Goal: Transaction & Acquisition: Purchase product/service

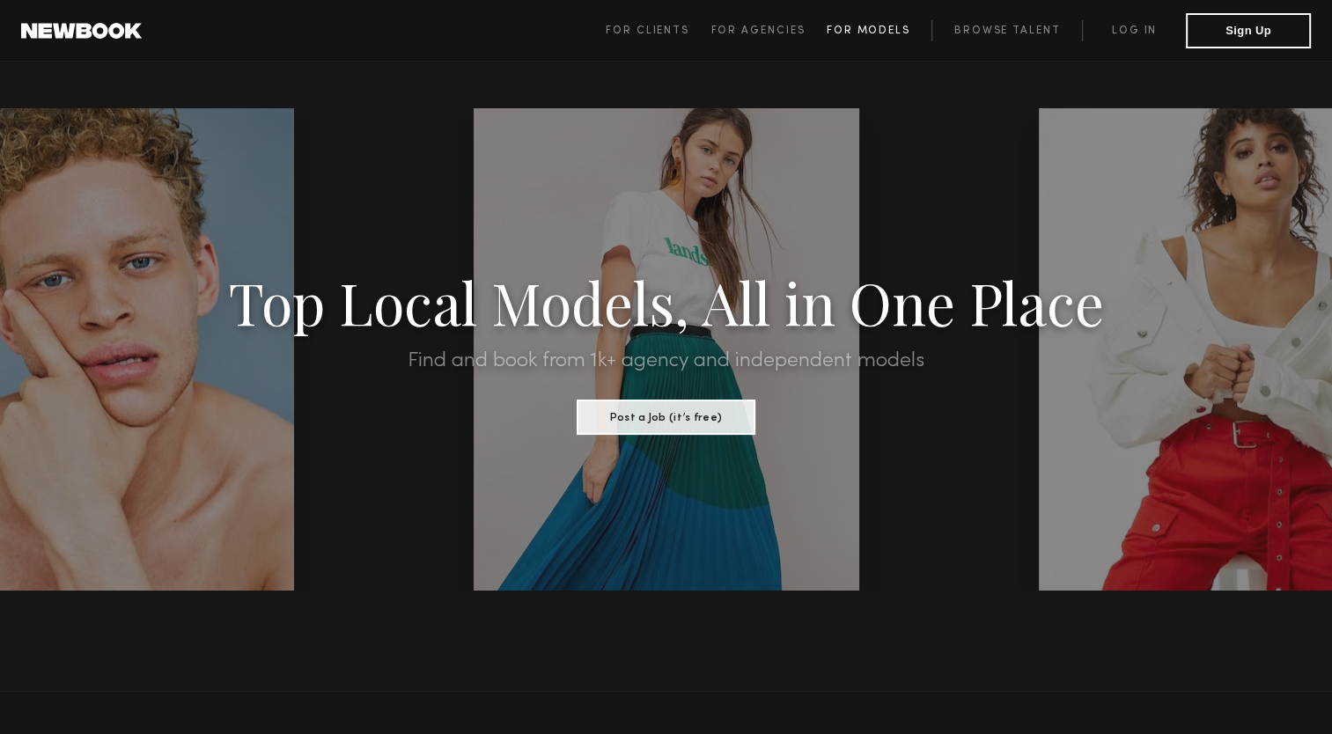
click at [873, 33] on span "For Models" at bounding box center [869, 31] width 84 height 11
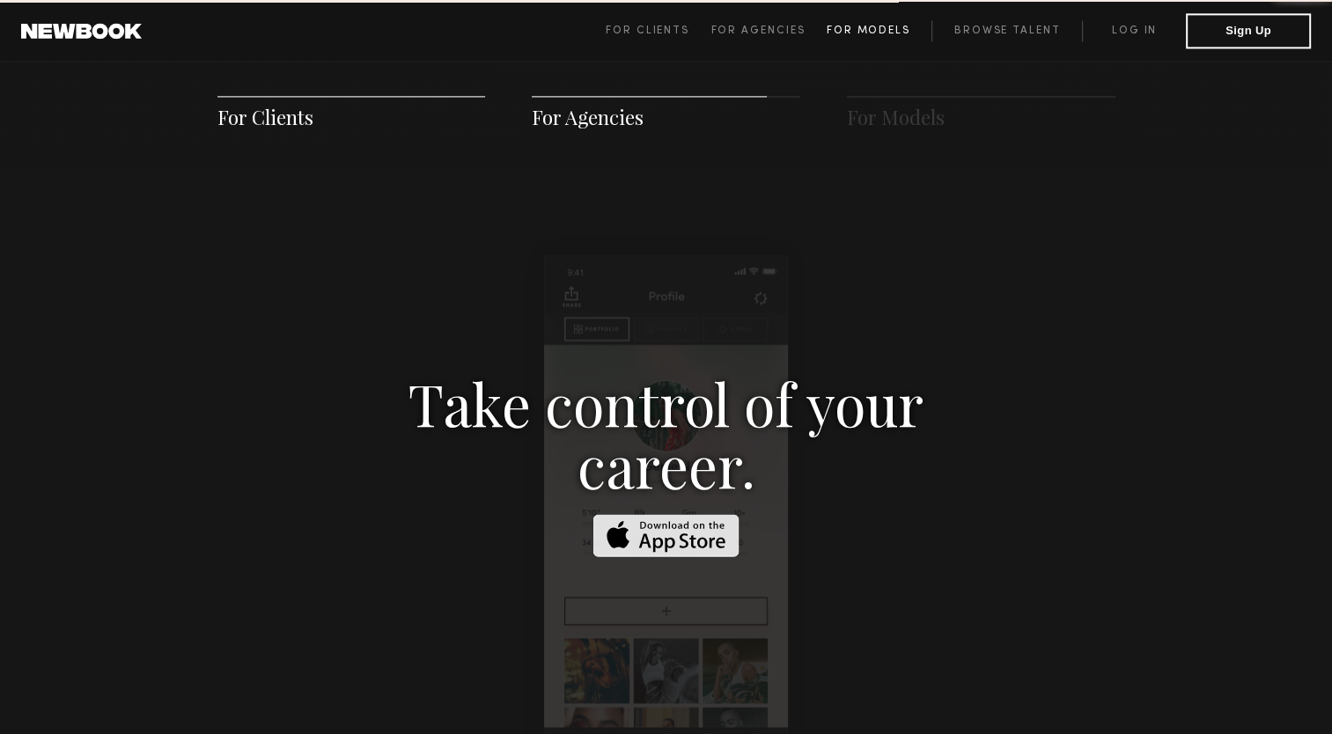
scroll to position [2533, 0]
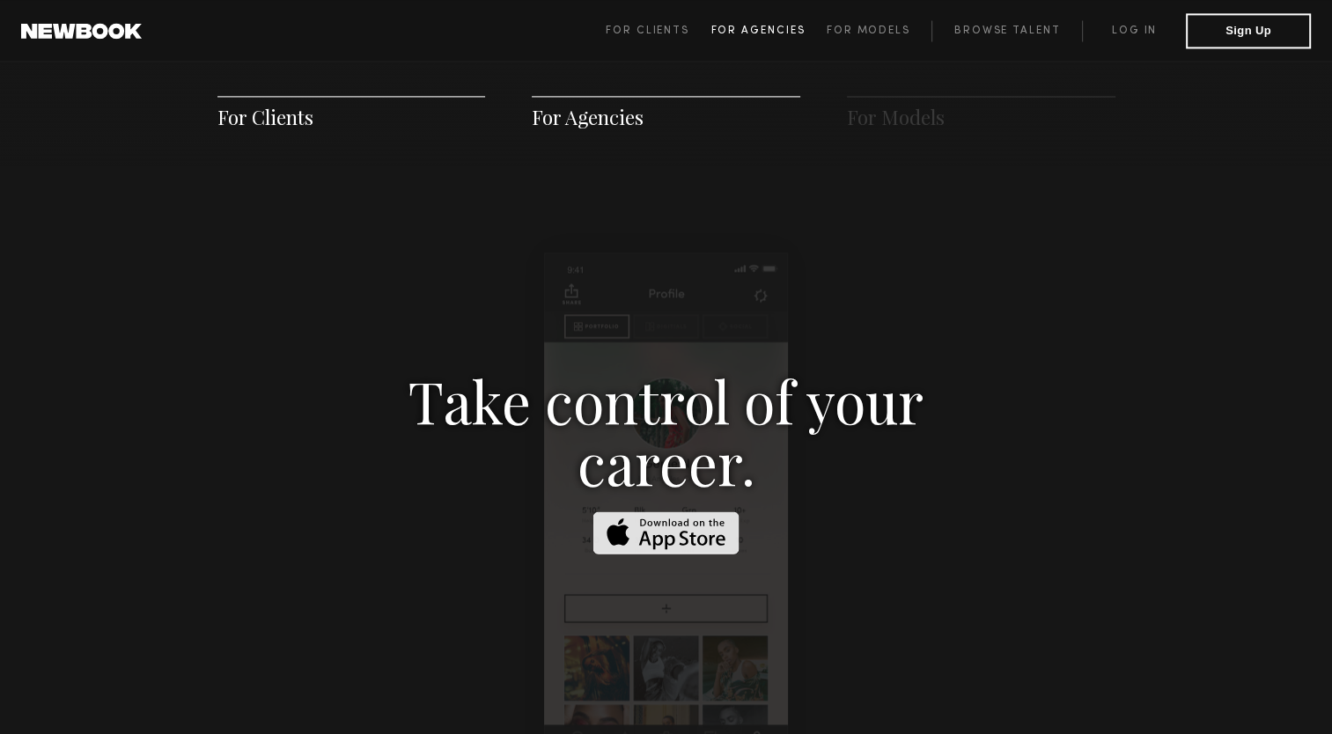
click at [758, 26] on span "For Agencies" at bounding box center [758, 31] width 94 height 11
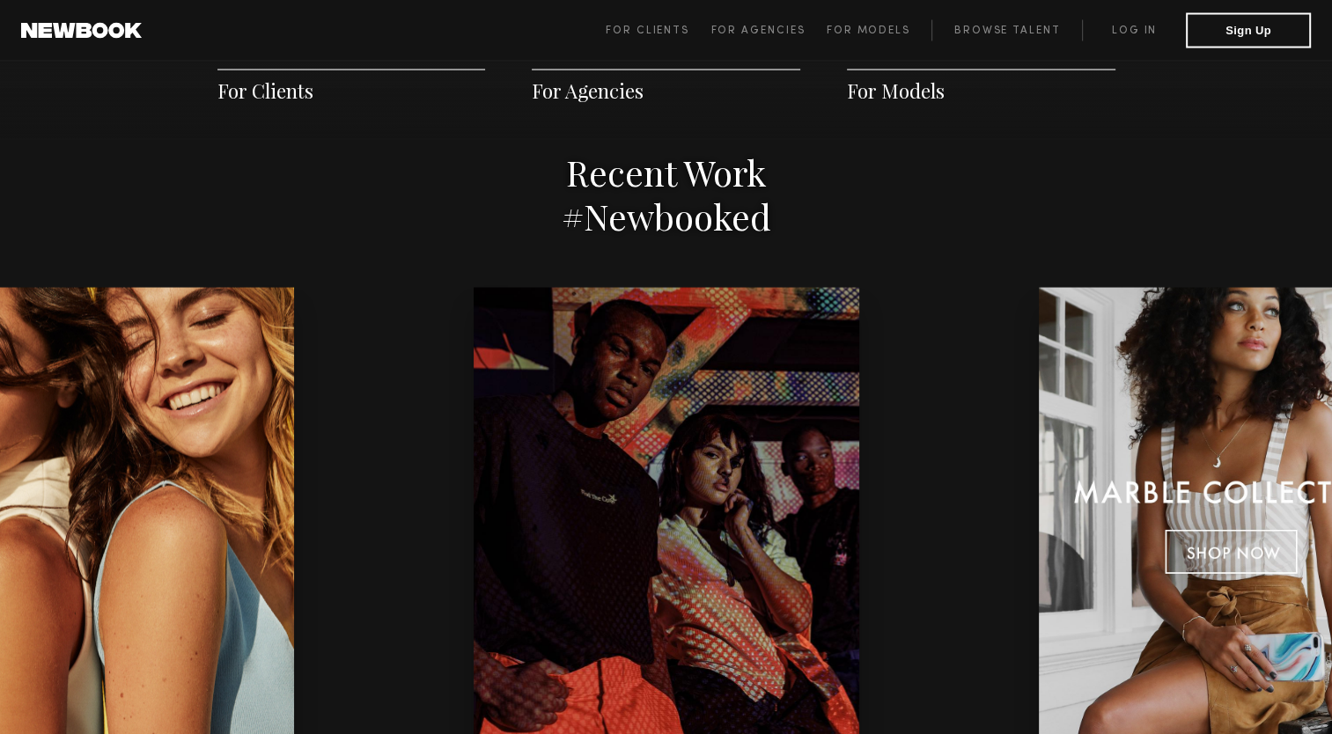
scroll to position [3621, 0]
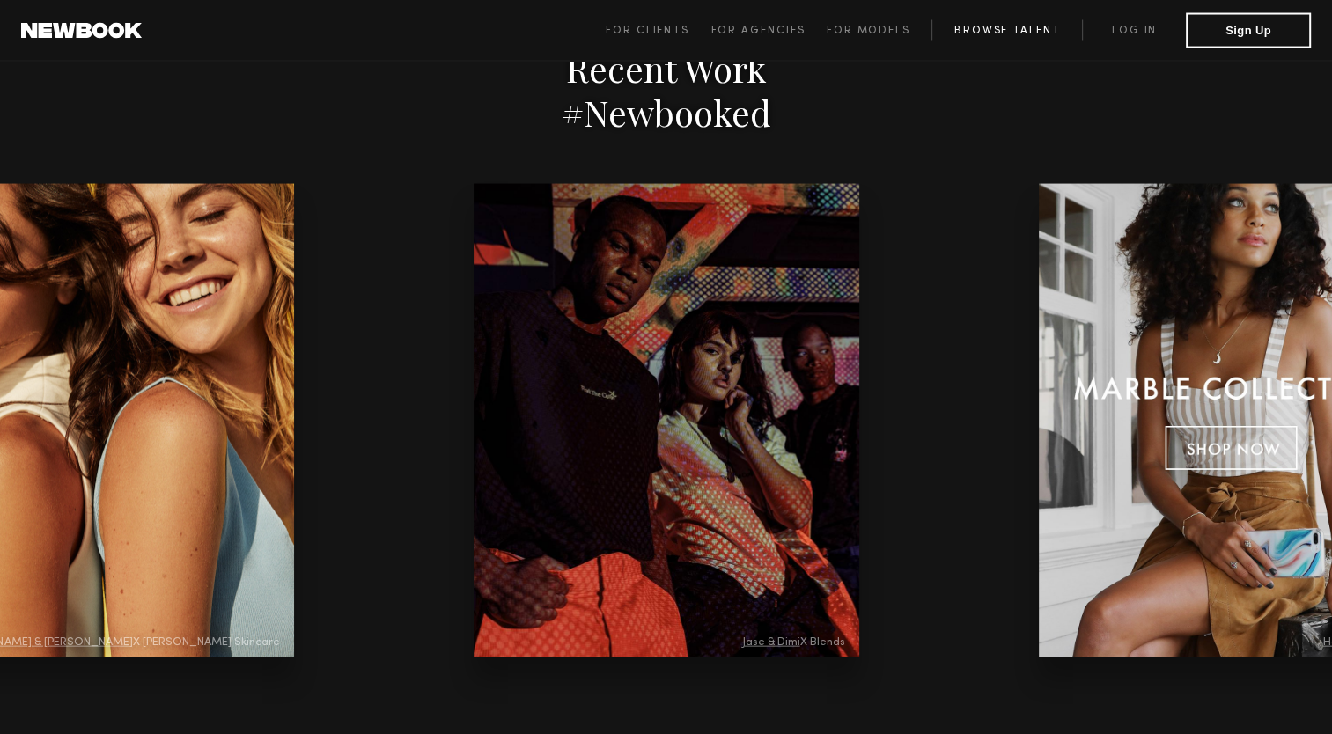
click at [1034, 31] on link "Browse Talent" at bounding box center [1007, 30] width 151 height 21
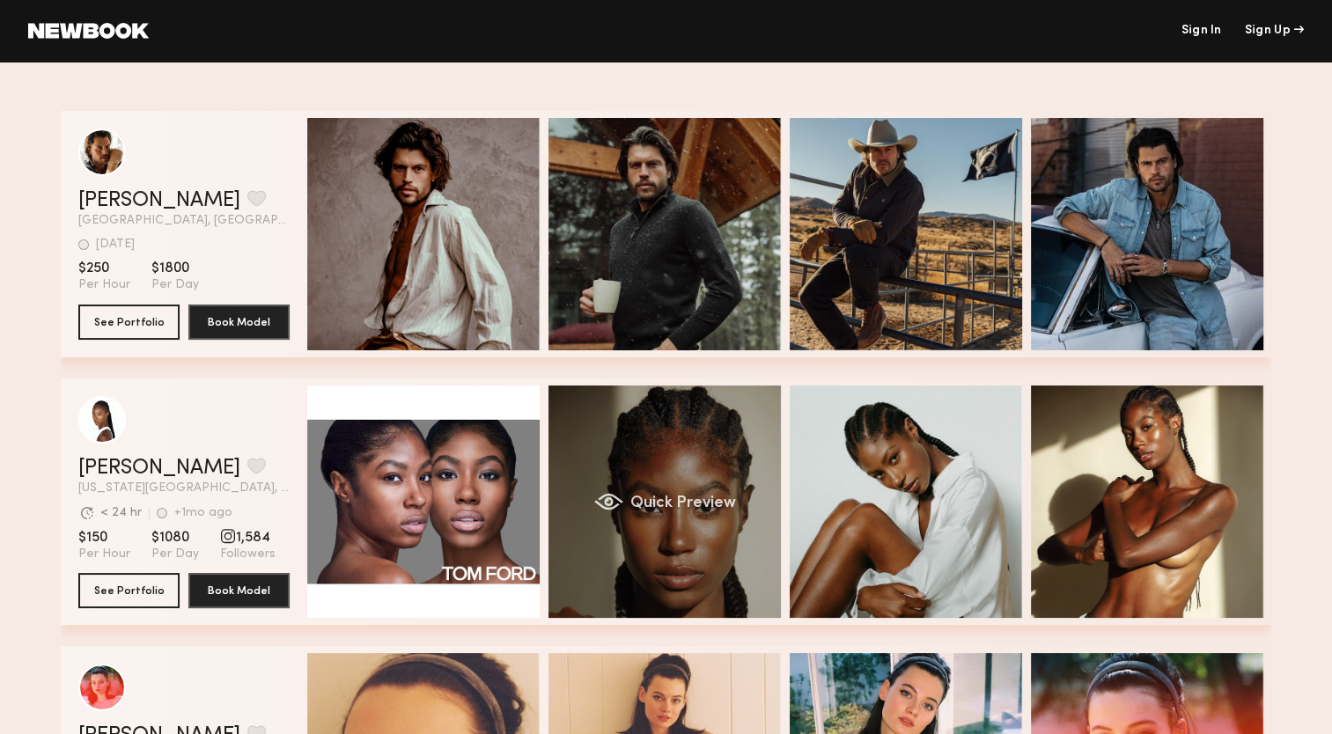
click at [699, 480] on div "Quick Preview" at bounding box center [665, 502] width 232 height 232
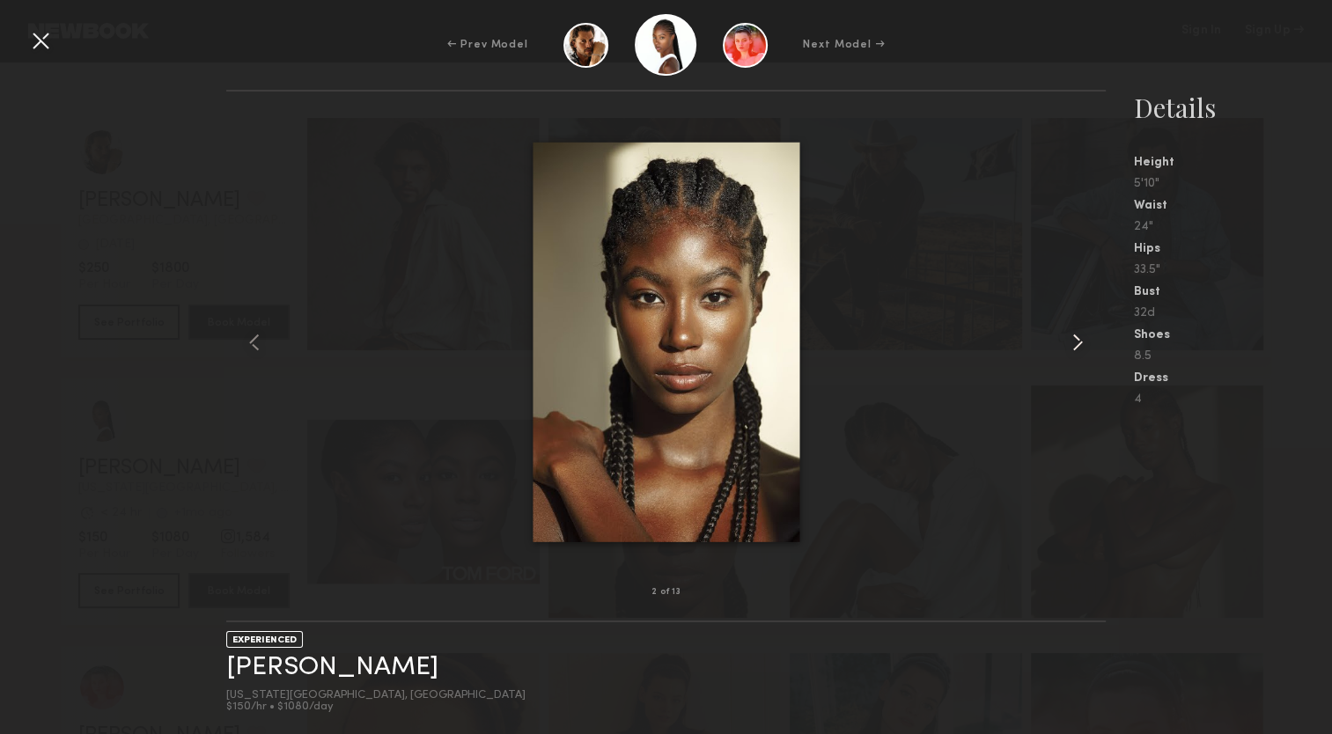
click at [1078, 338] on common-icon at bounding box center [1078, 342] width 28 height 28
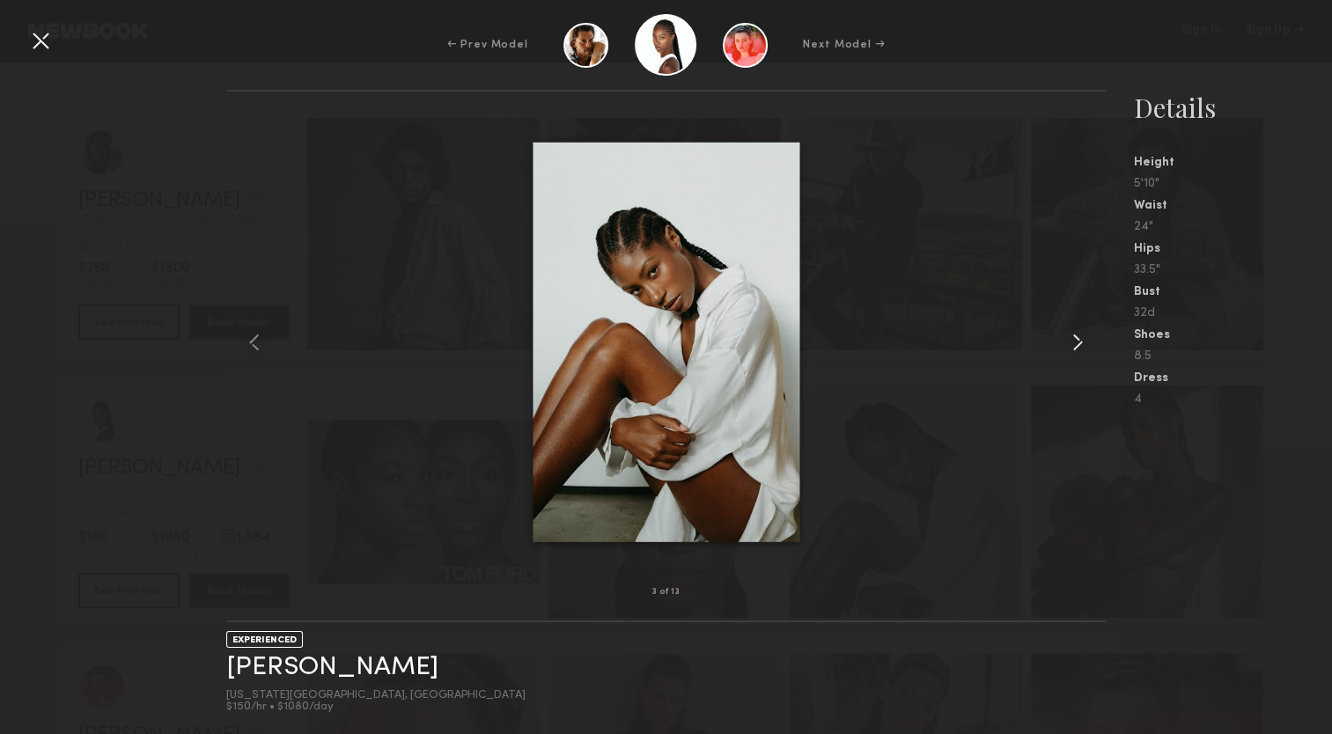
click at [1078, 338] on common-icon at bounding box center [1078, 342] width 28 height 28
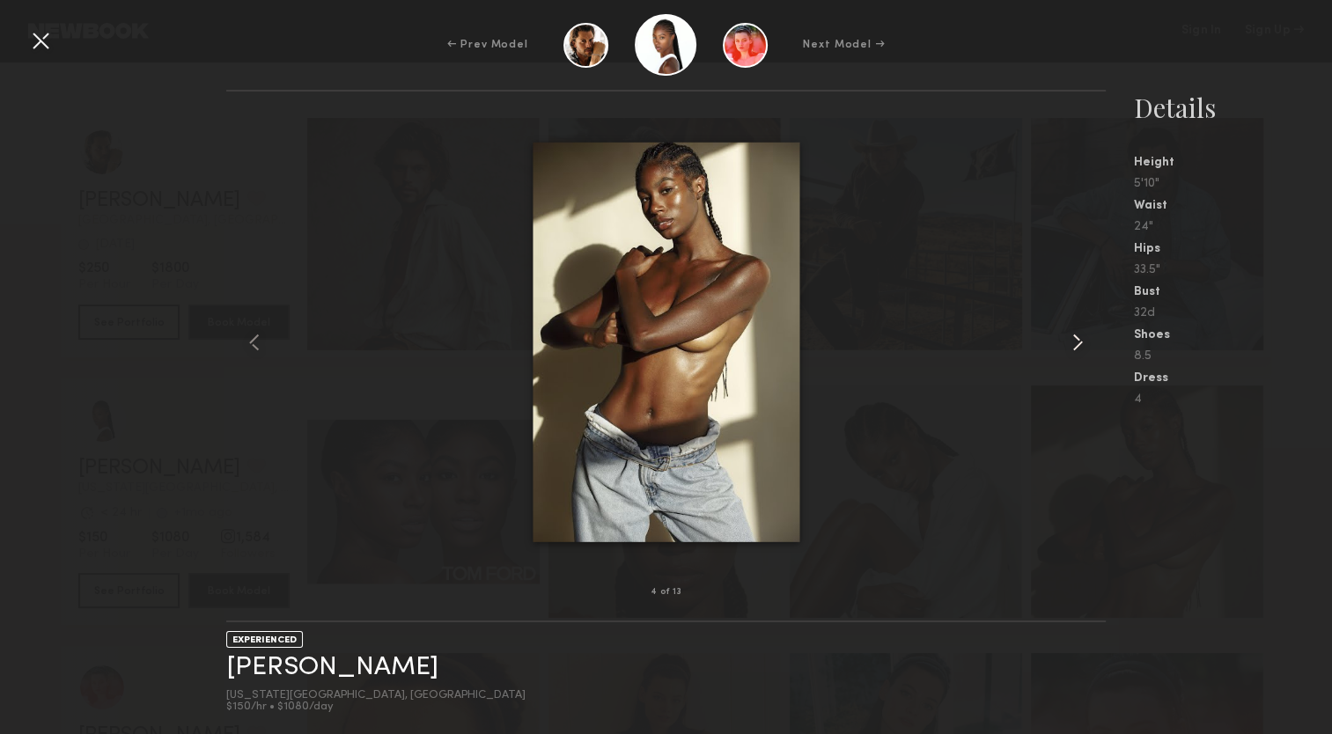
click at [1078, 338] on common-icon at bounding box center [1078, 342] width 28 height 28
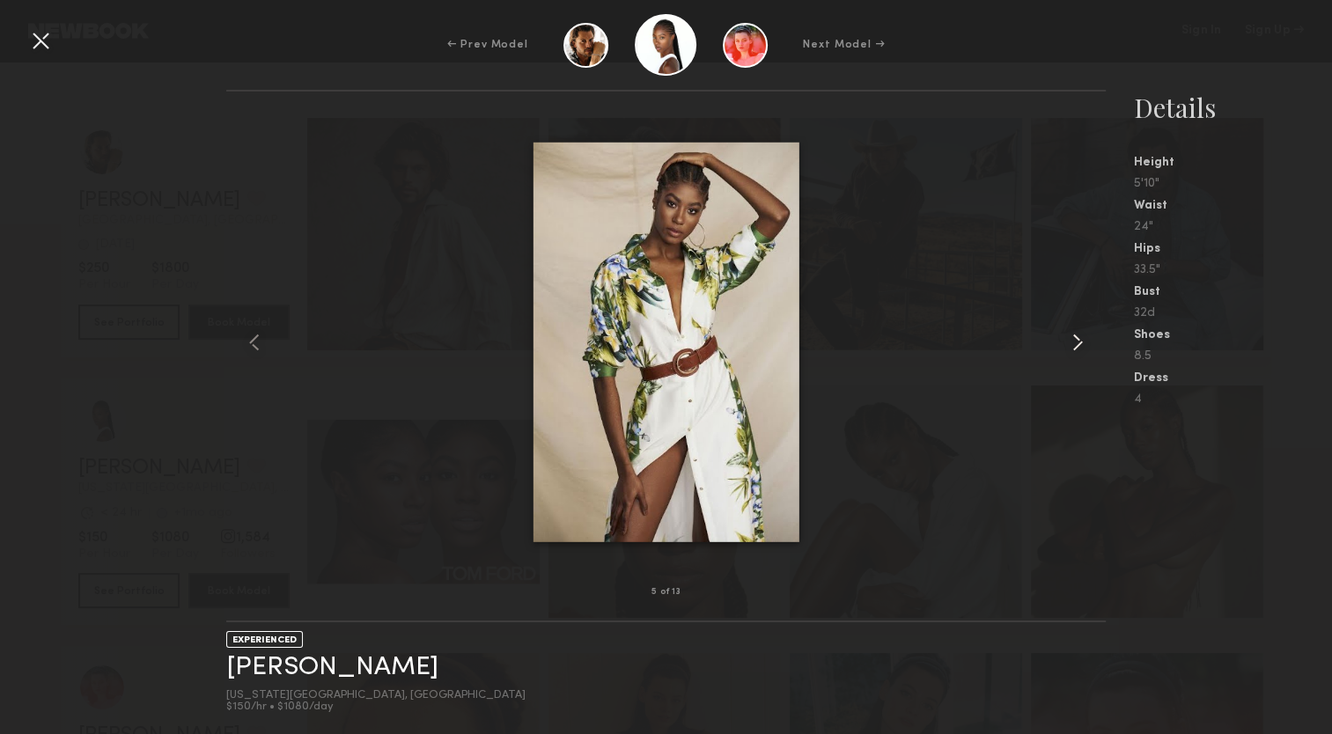
click at [1078, 338] on common-icon at bounding box center [1078, 342] width 28 height 28
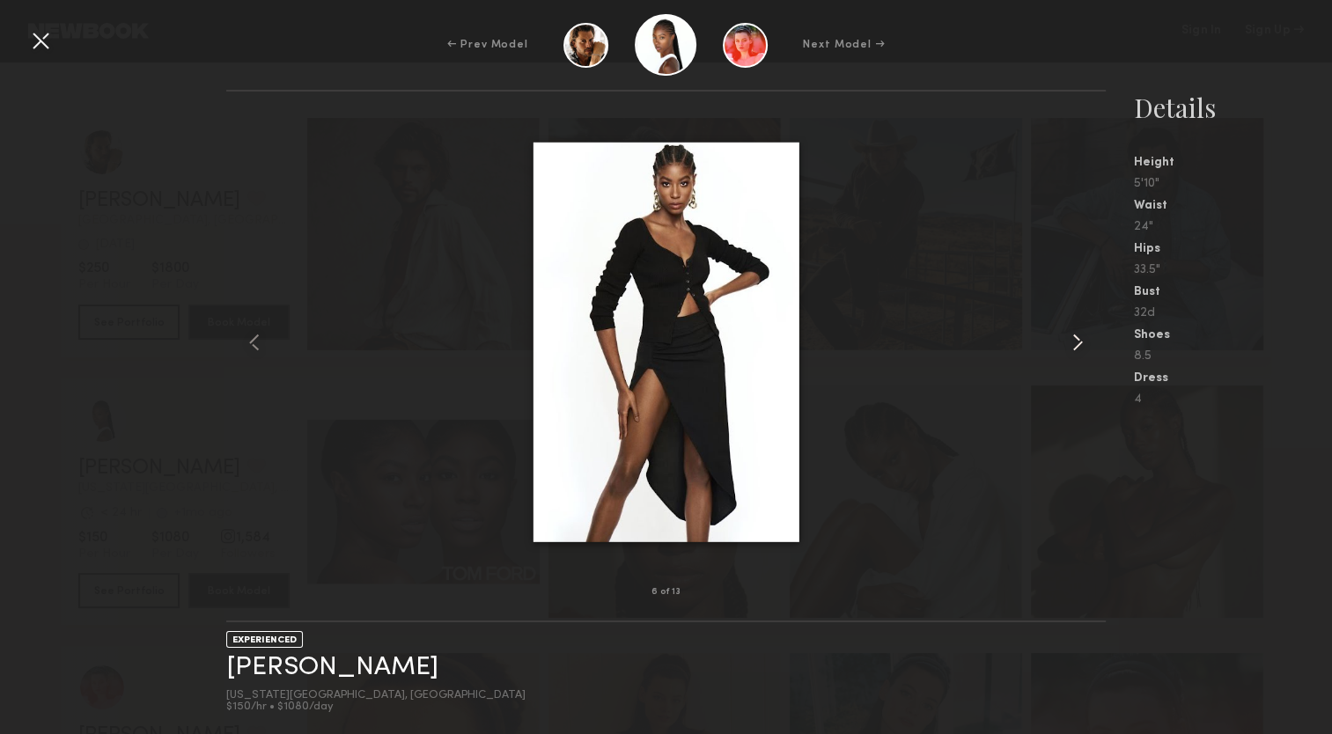
click at [1078, 338] on common-icon at bounding box center [1078, 342] width 28 height 28
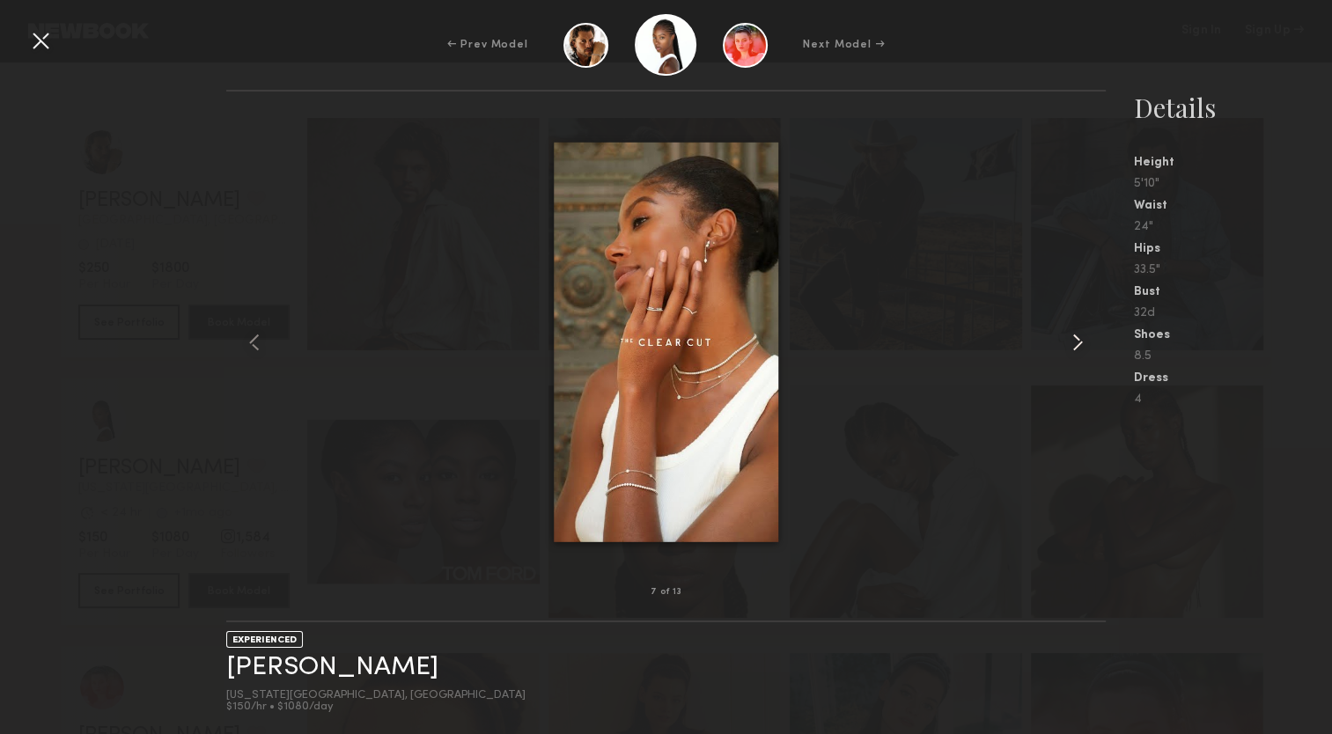
click at [1078, 338] on common-icon at bounding box center [1078, 342] width 28 height 28
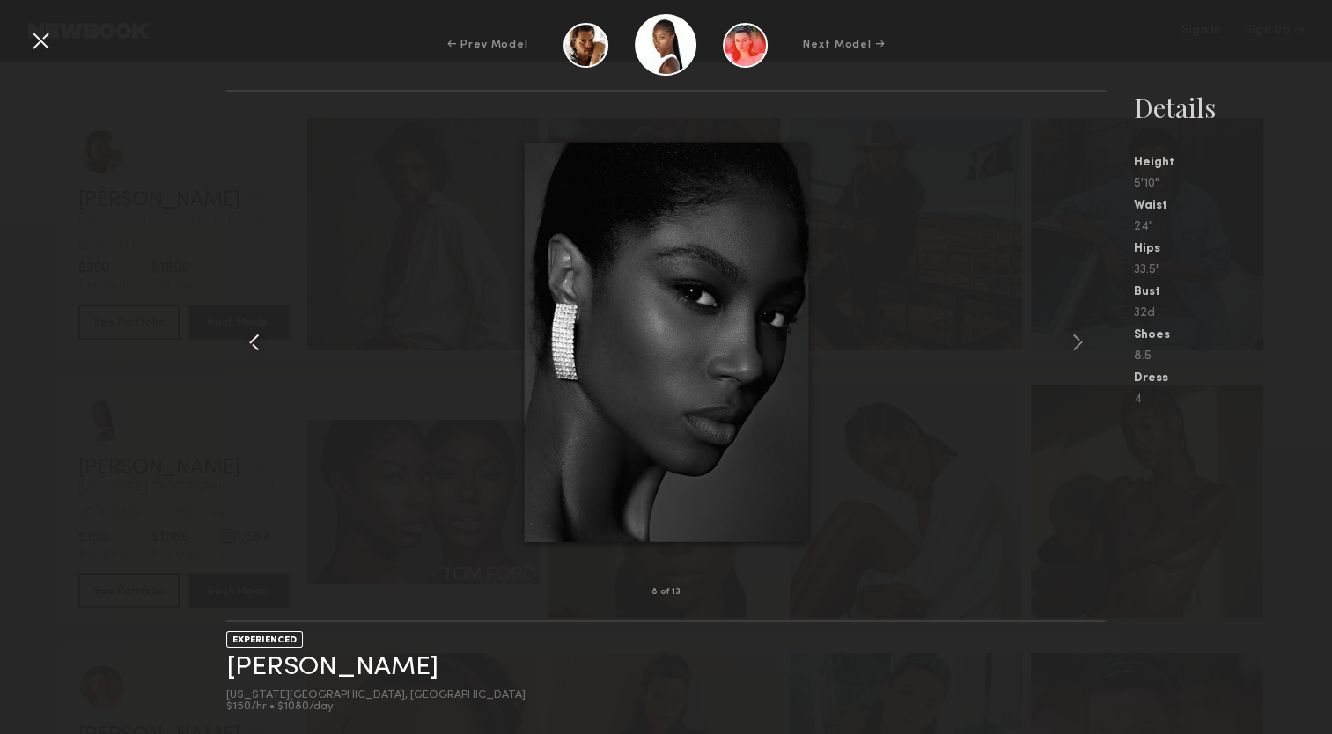
click at [260, 337] on common-icon at bounding box center [254, 342] width 28 height 28
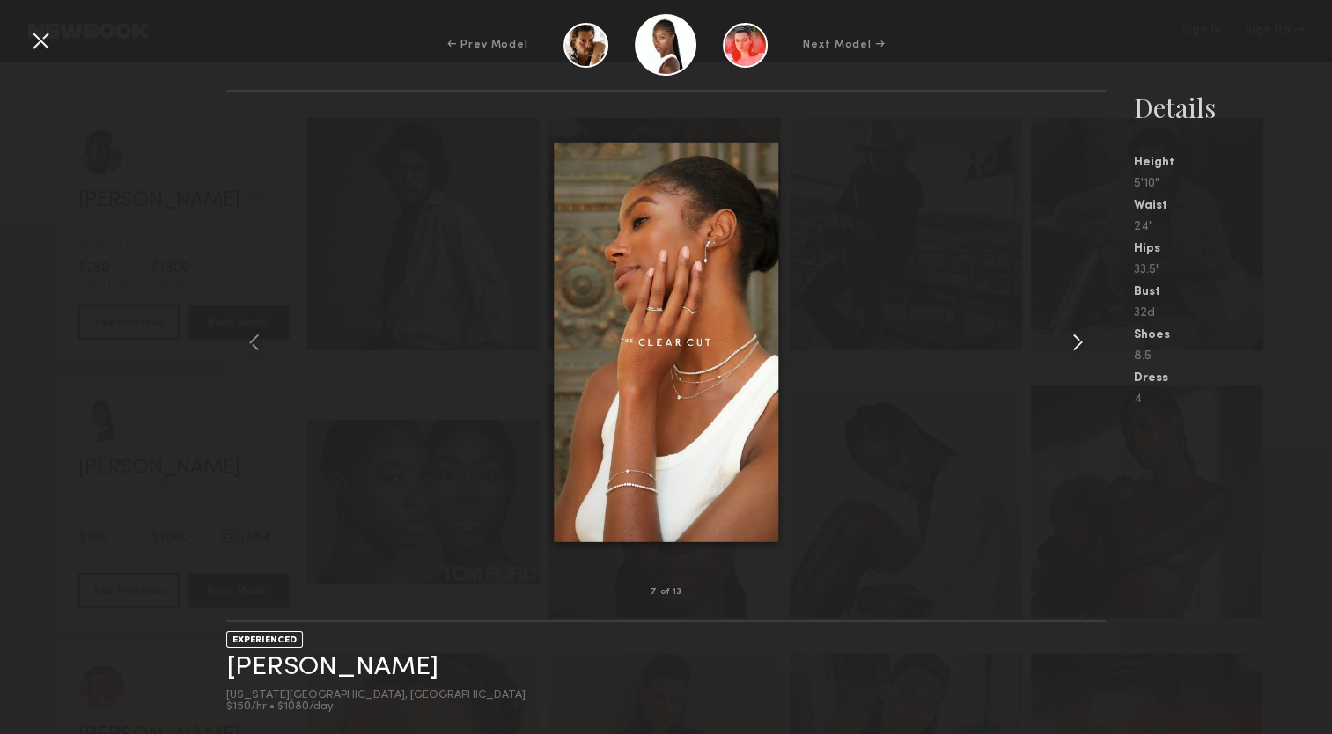
click at [1081, 331] on common-icon at bounding box center [1078, 342] width 28 height 28
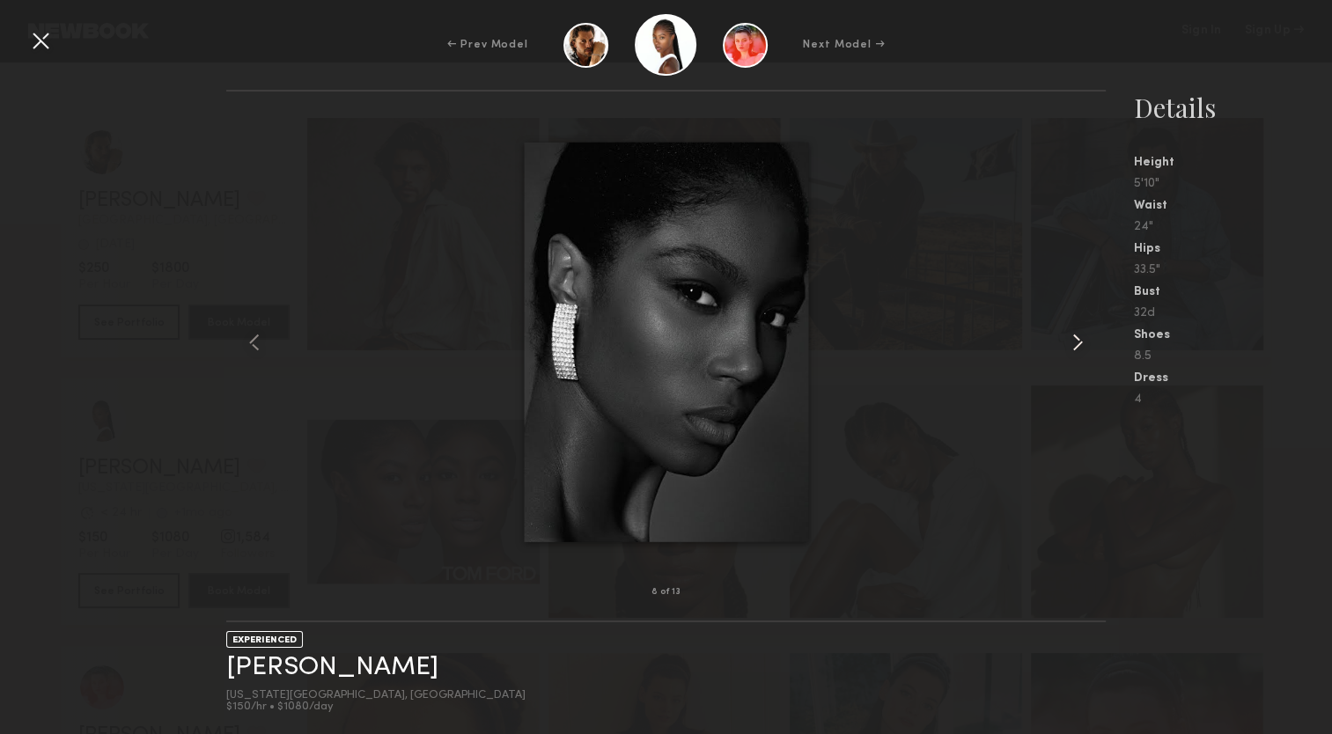
click at [1081, 331] on common-icon at bounding box center [1078, 342] width 28 height 28
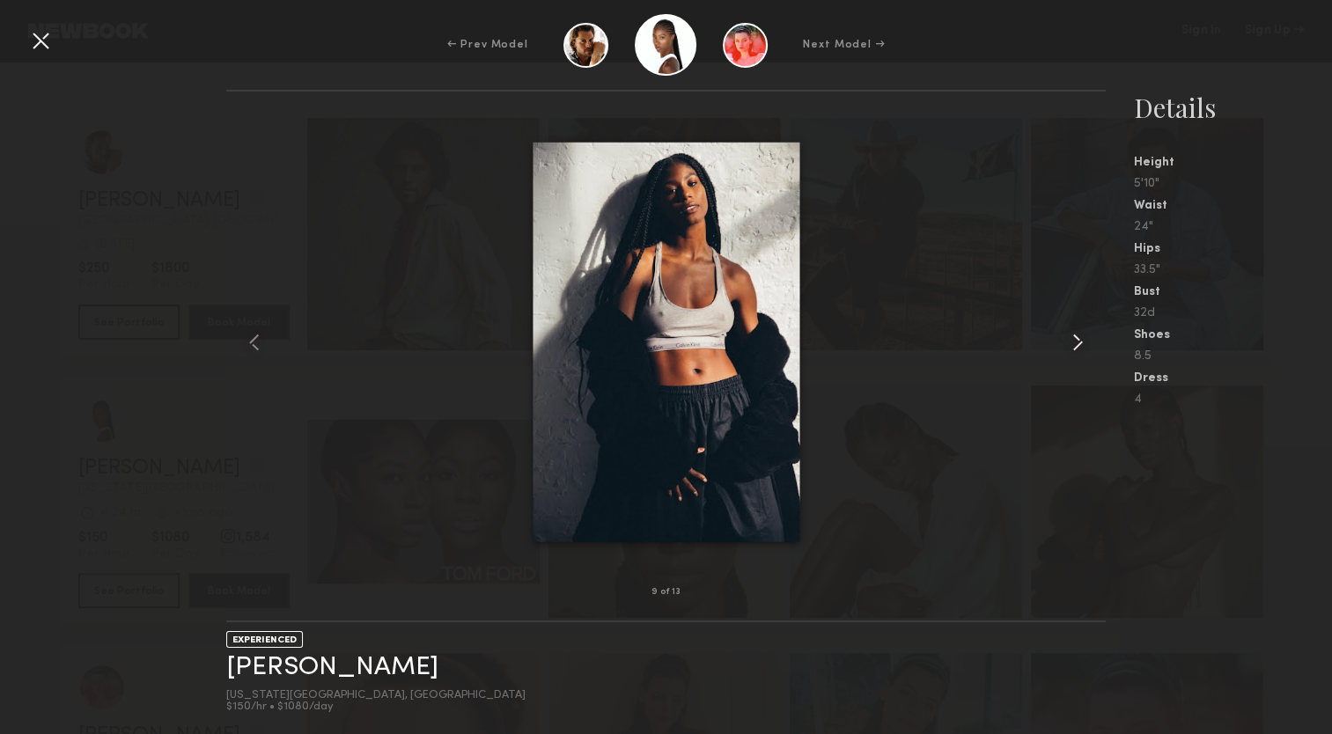
click at [1081, 331] on common-icon at bounding box center [1078, 342] width 28 height 28
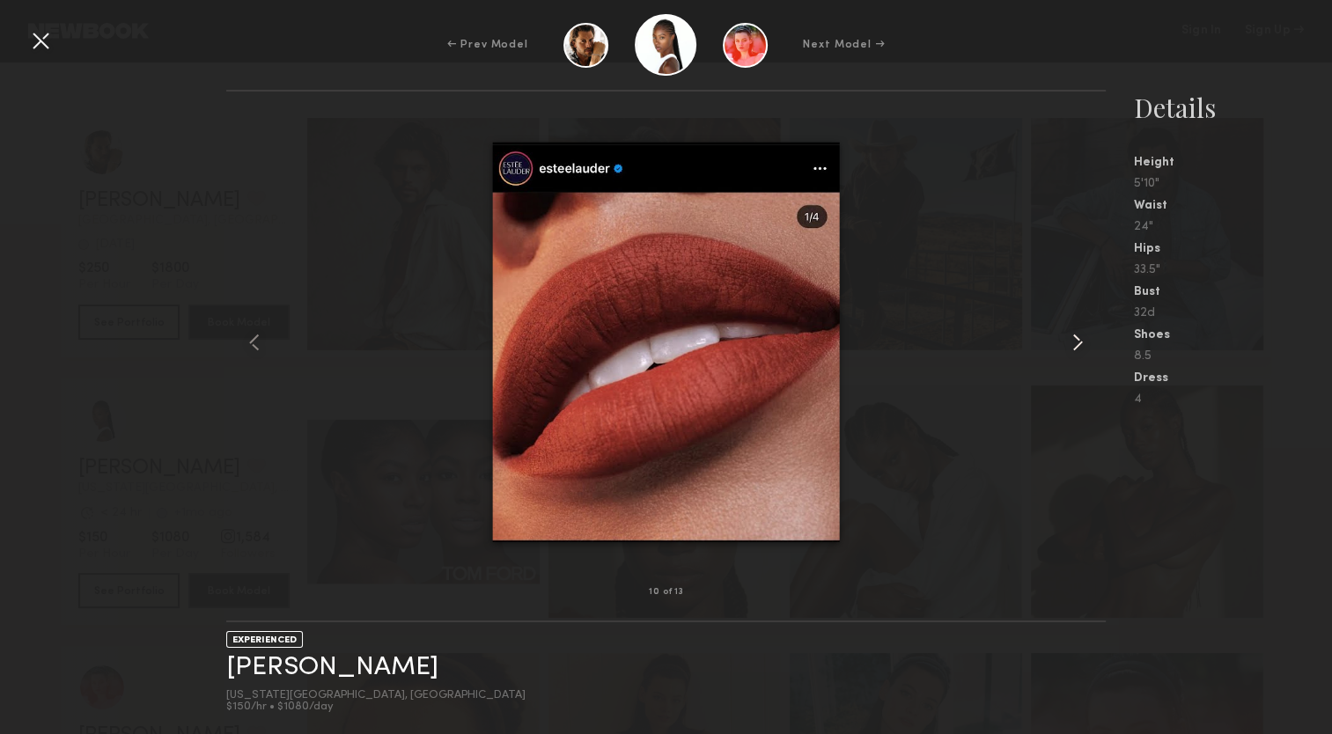
click at [1081, 331] on common-icon at bounding box center [1078, 342] width 28 height 28
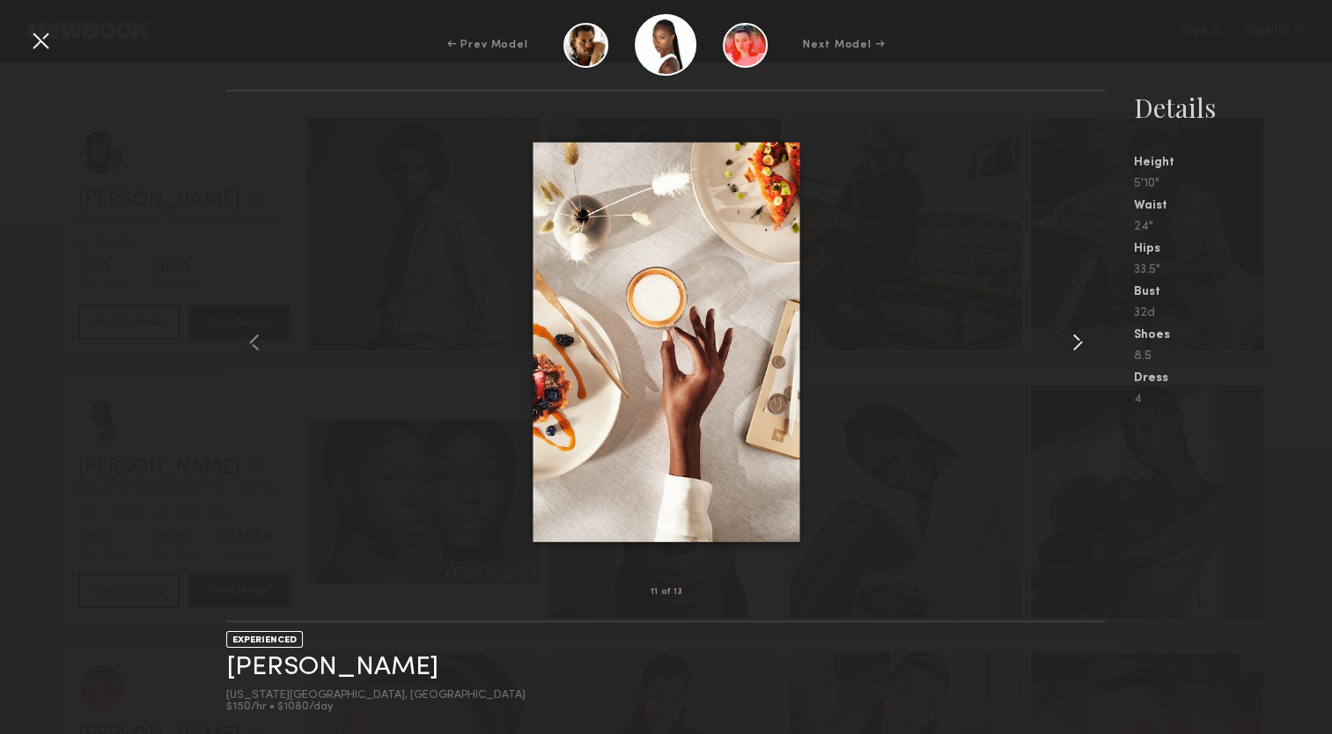
click at [1081, 331] on common-icon at bounding box center [1078, 342] width 28 height 28
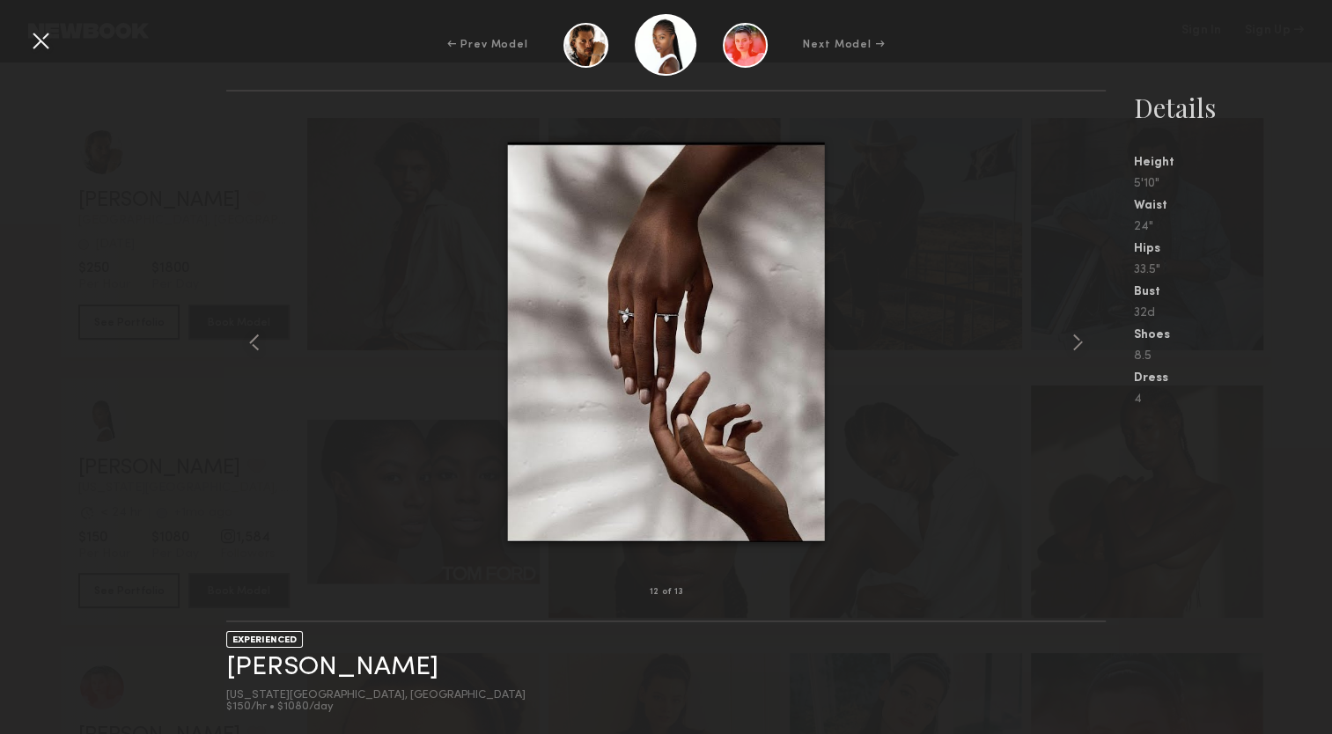
click at [1287, 104] on div "Details" at bounding box center [1233, 107] width 198 height 35
click at [39, 42] on div at bounding box center [40, 40] width 28 height 28
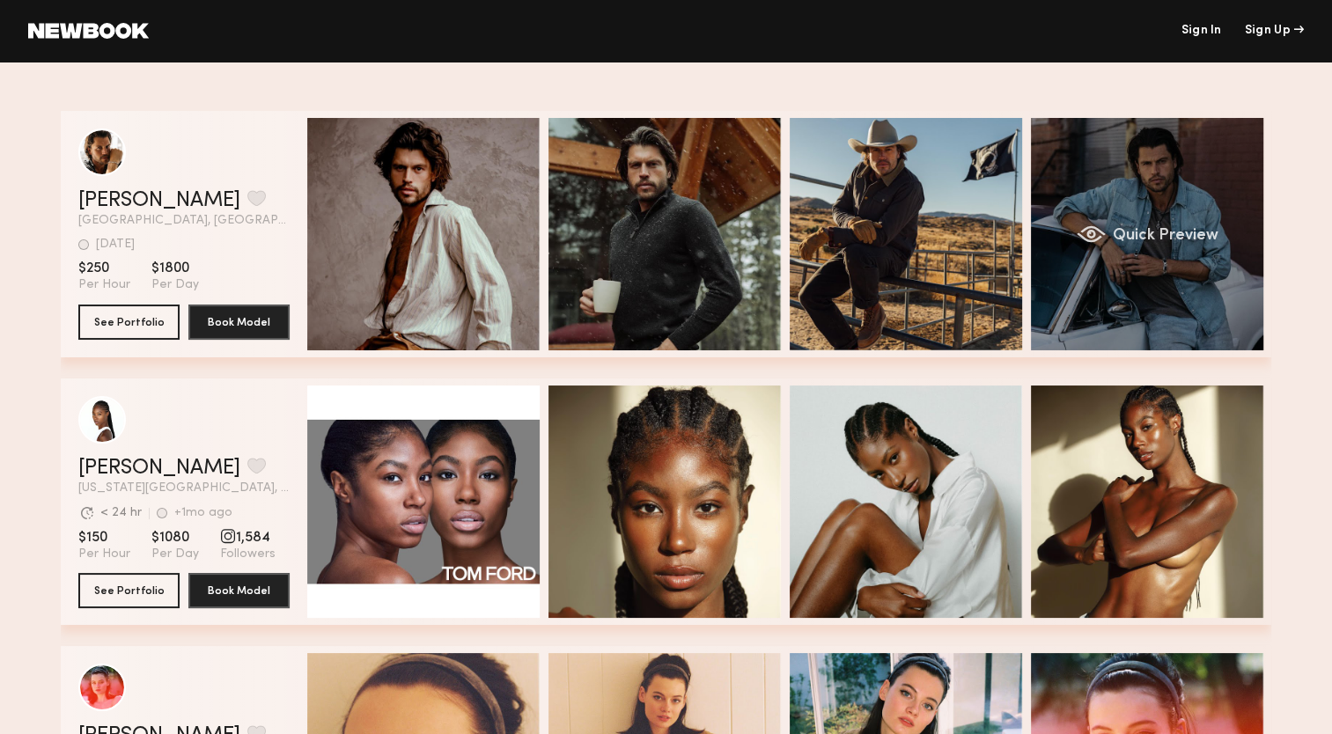
click at [1078, 269] on div "Quick Preview" at bounding box center [1147, 234] width 232 height 232
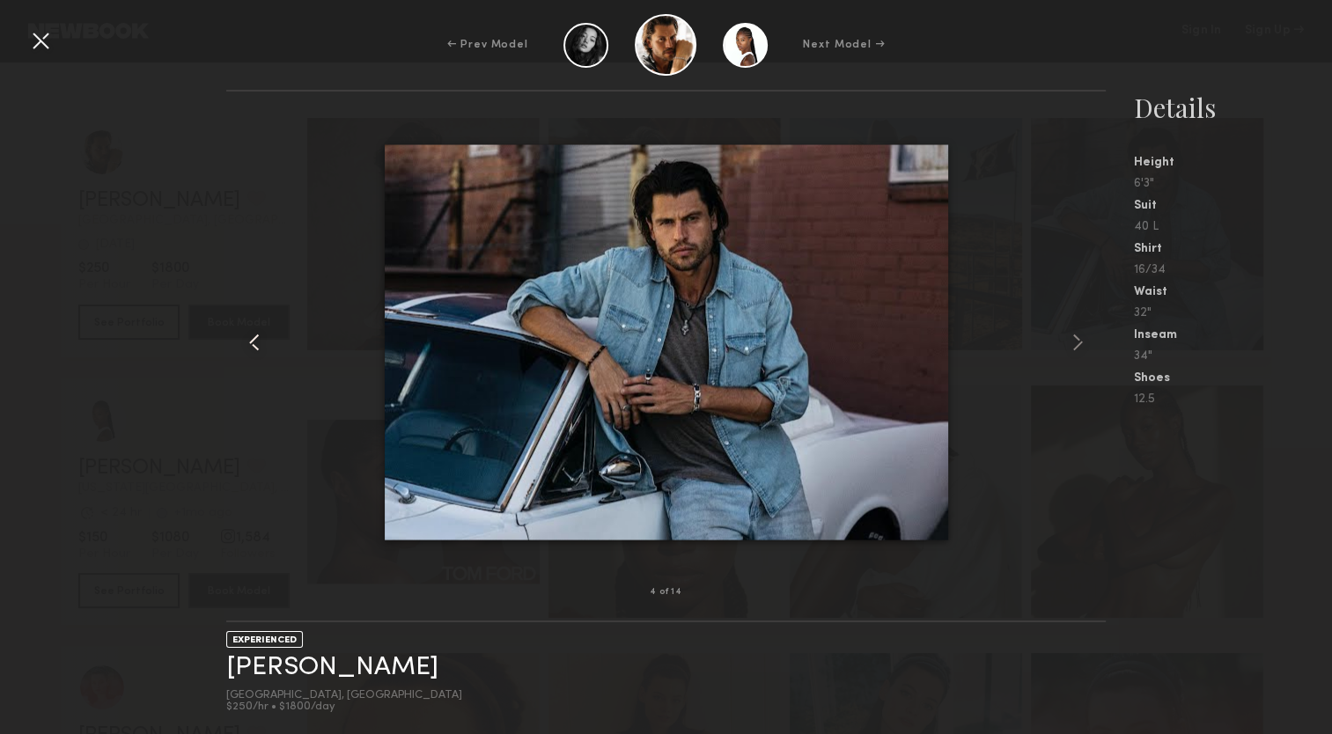
click at [255, 343] on common-icon at bounding box center [254, 342] width 28 height 28
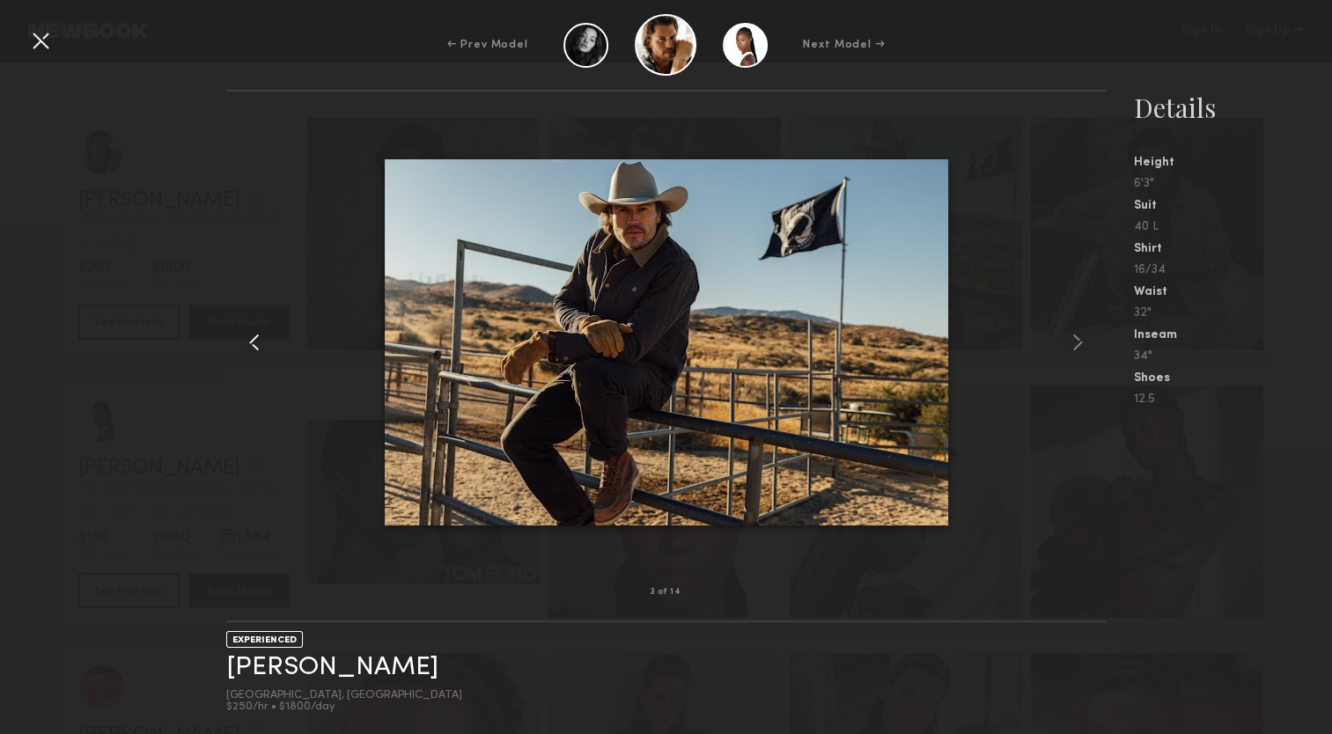
click at [255, 343] on common-icon at bounding box center [254, 342] width 28 height 28
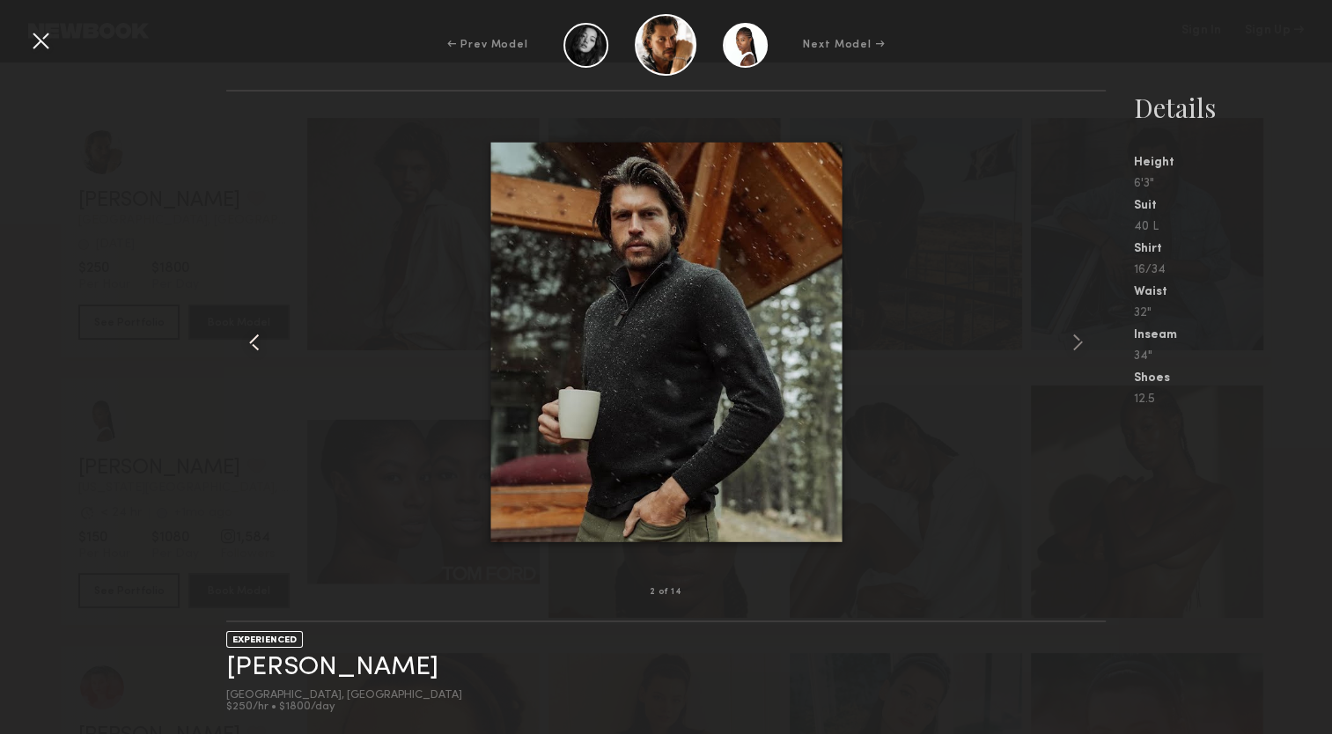
click at [255, 343] on common-icon at bounding box center [254, 342] width 28 height 28
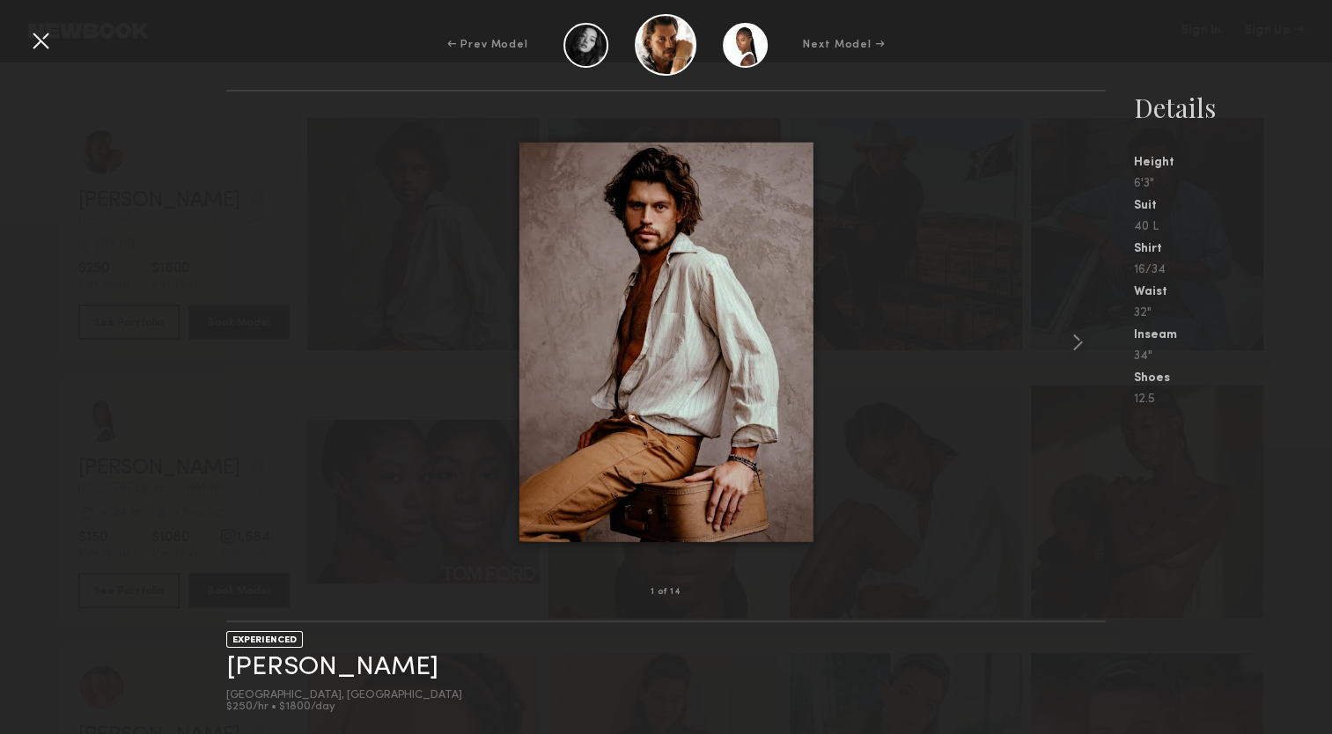
click at [255, 343] on div at bounding box center [666, 342] width 880 height 445
click at [1076, 351] on common-icon at bounding box center [1078, 342] width 28 height 28
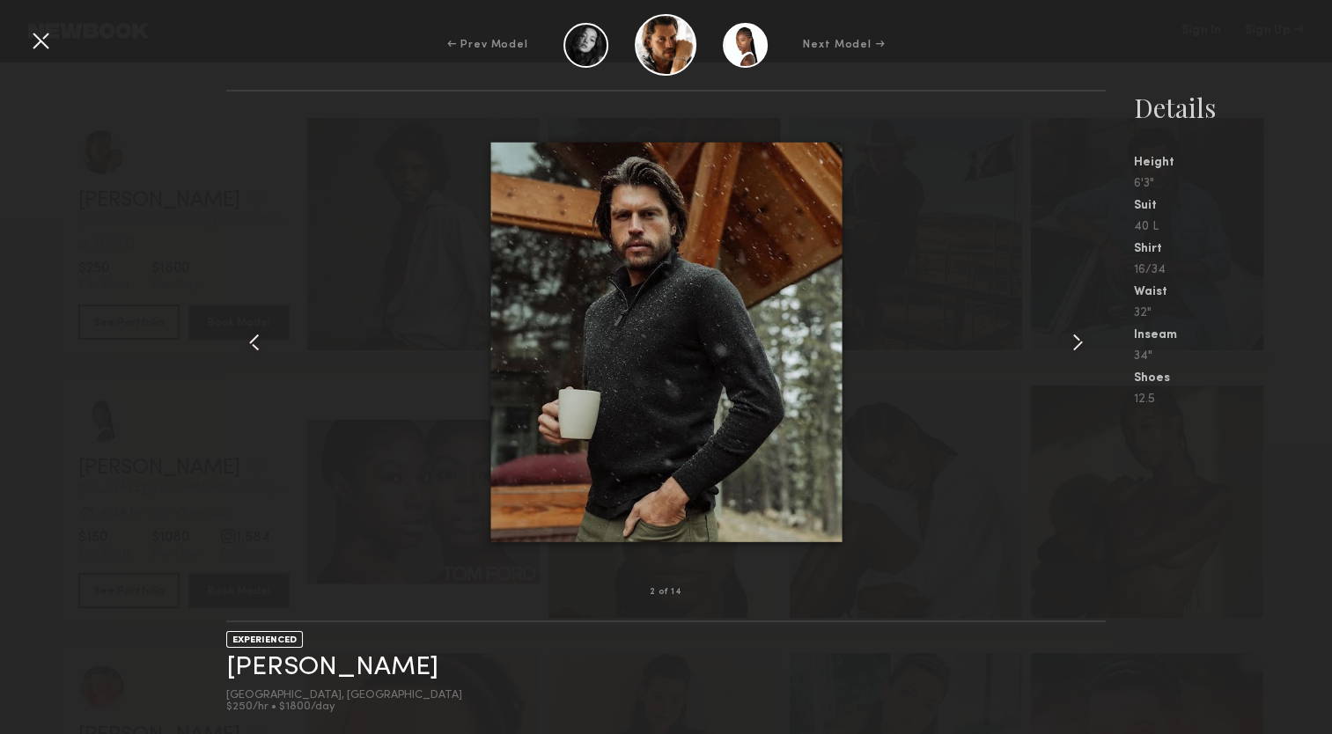
click at [1076, 351] on common-icon at bounding box center [1078, 342] width 28 height 28
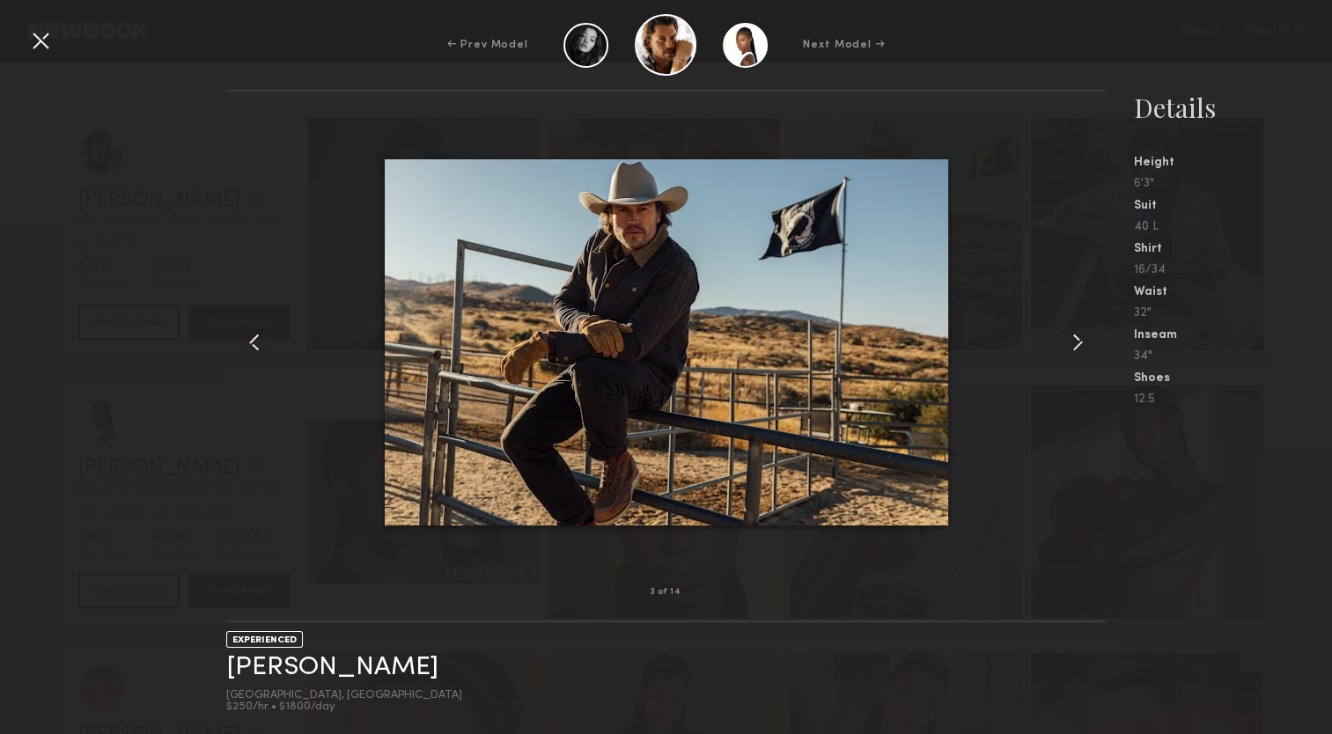
click at [1076, 351] on common-icon at bounding box center [1078, 342] width 28 height 28
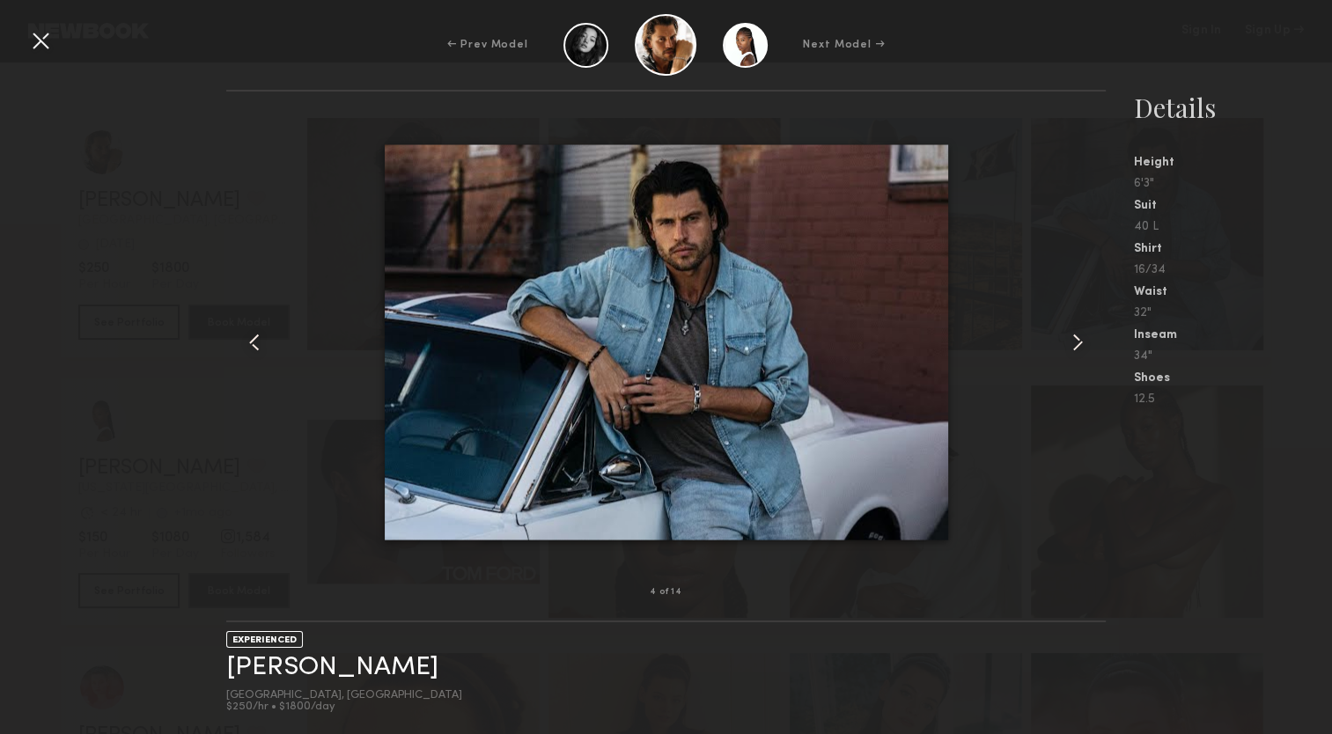
click at [1076, 351] on common-icon at bounding box center [1078, 342] width 28 height 28
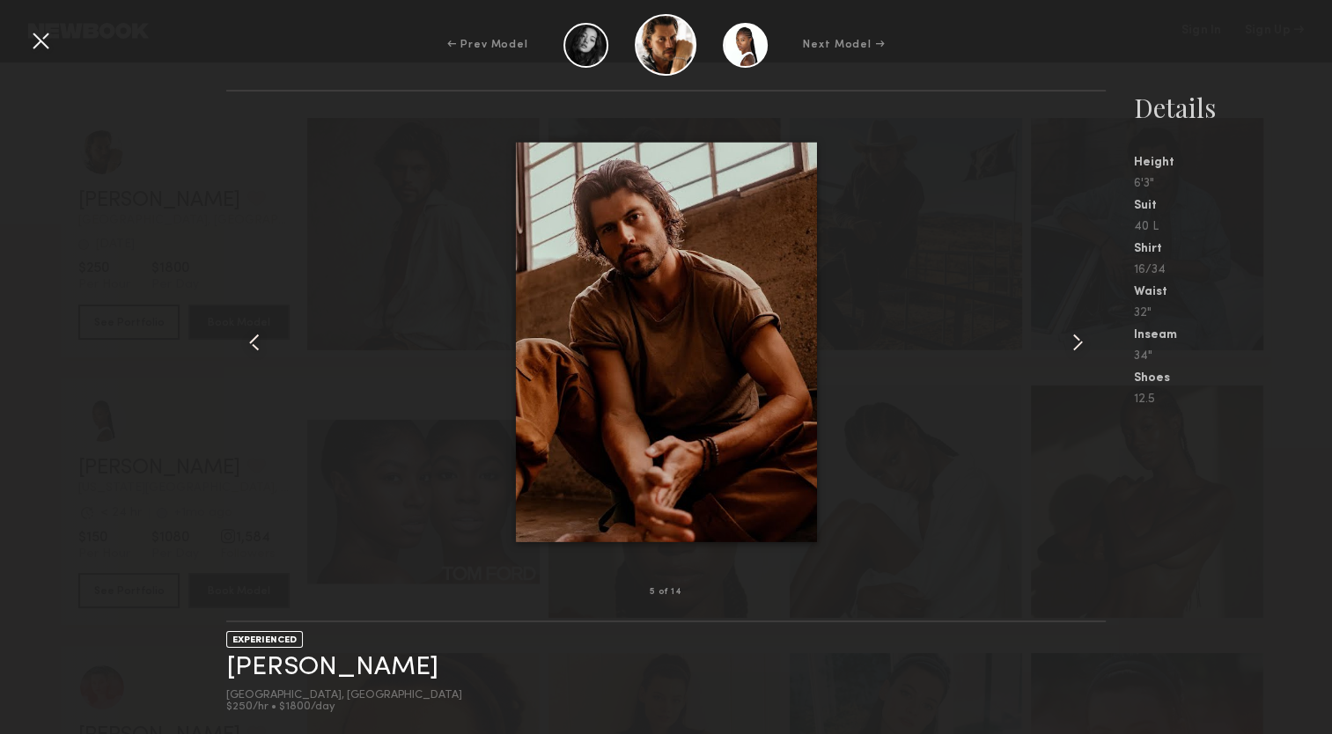
click at [1076, 351] on common-icon at bounding box center [1078, 342] width 28 height 28
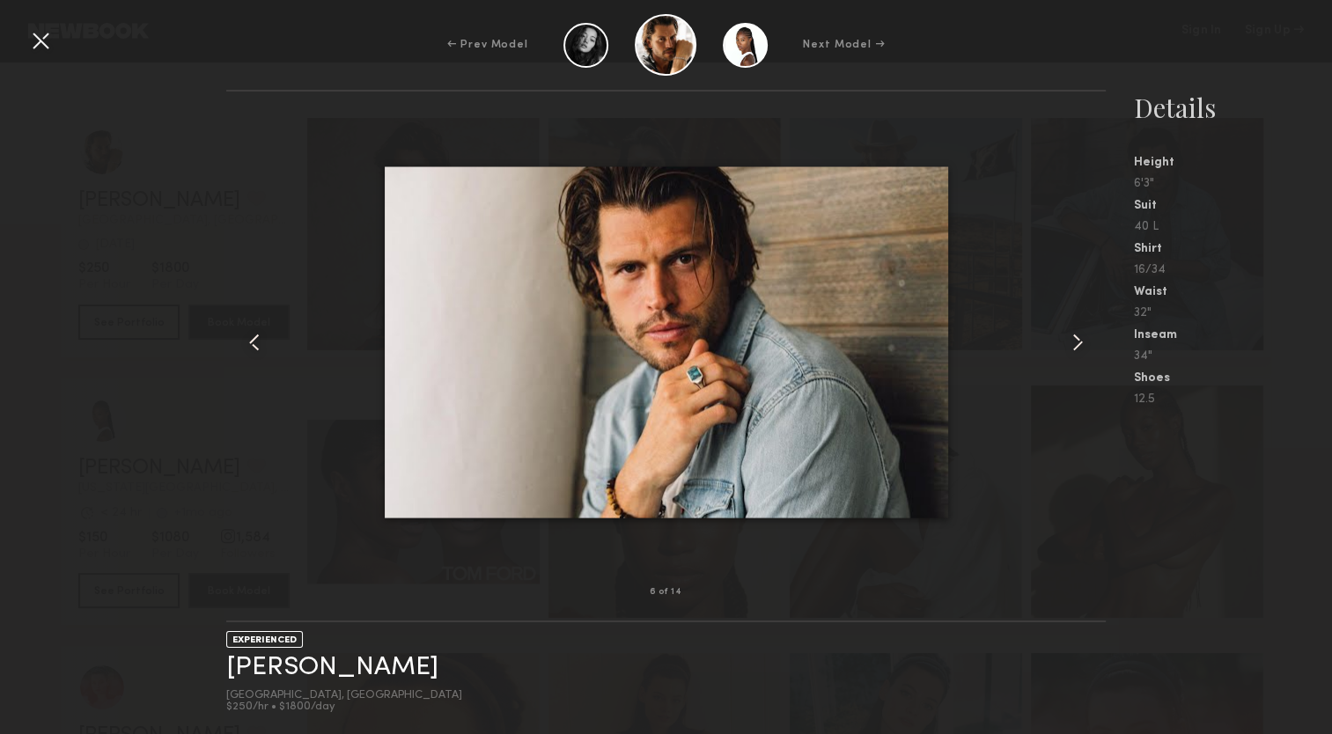
click at [1076, 351] on common-icon at bounding box center [1078, 342] width 28 height 28
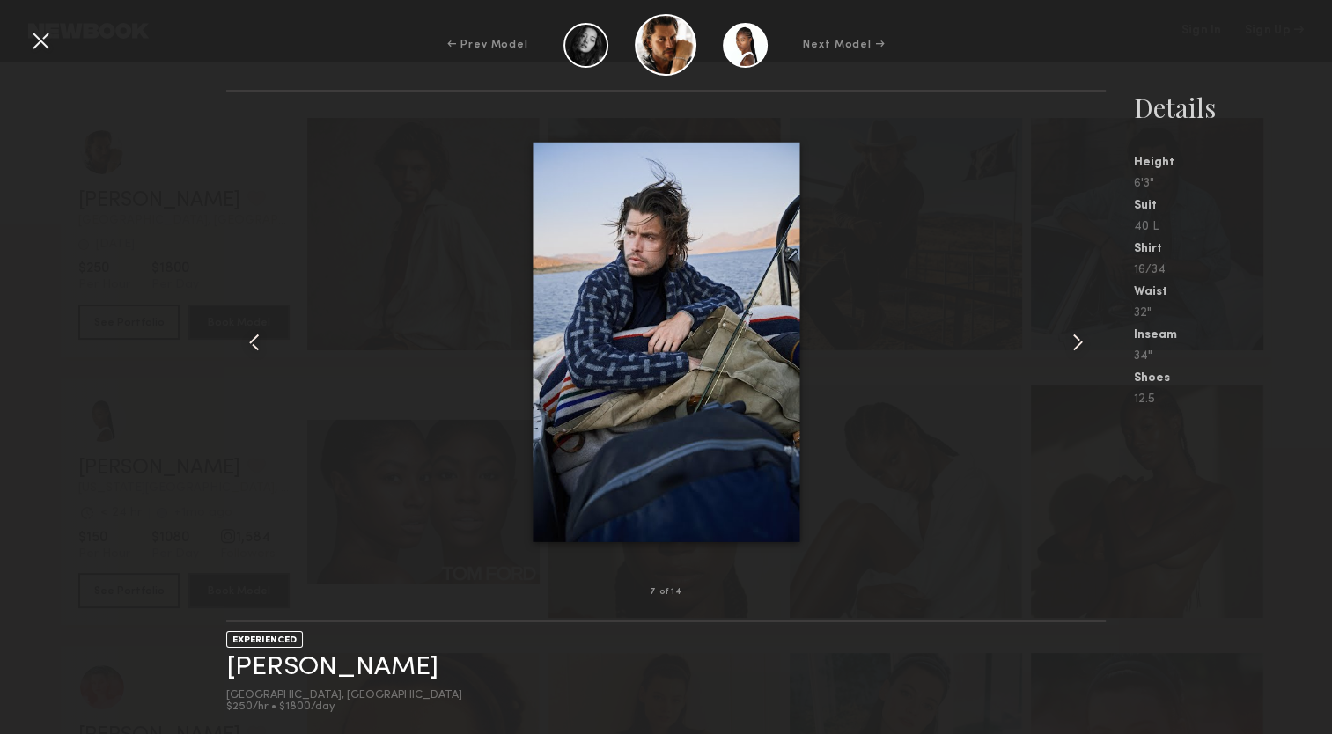
click at [1076, 351] on common-icon at bounding box center [1078, 342] width 28 height 28
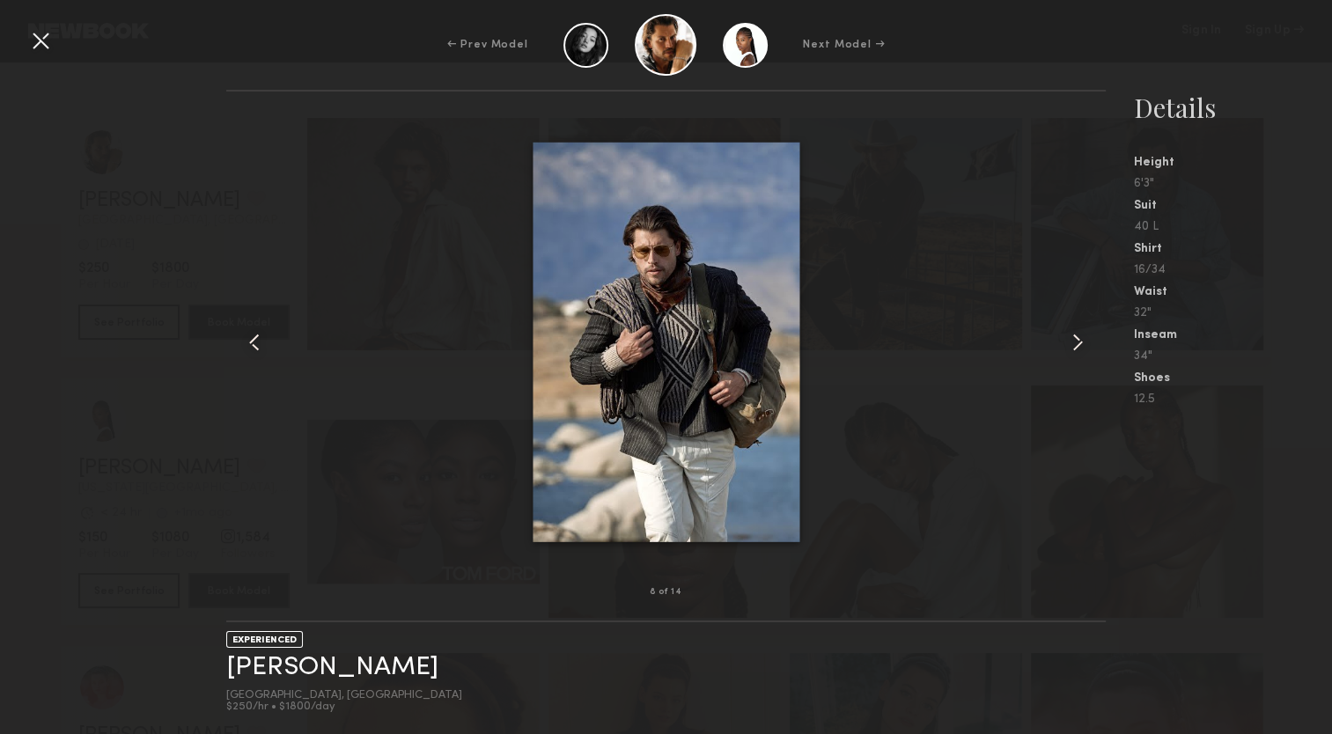
click at [1076, 351] on common-icon at bounding box center [1078, 342] width 28 height 28
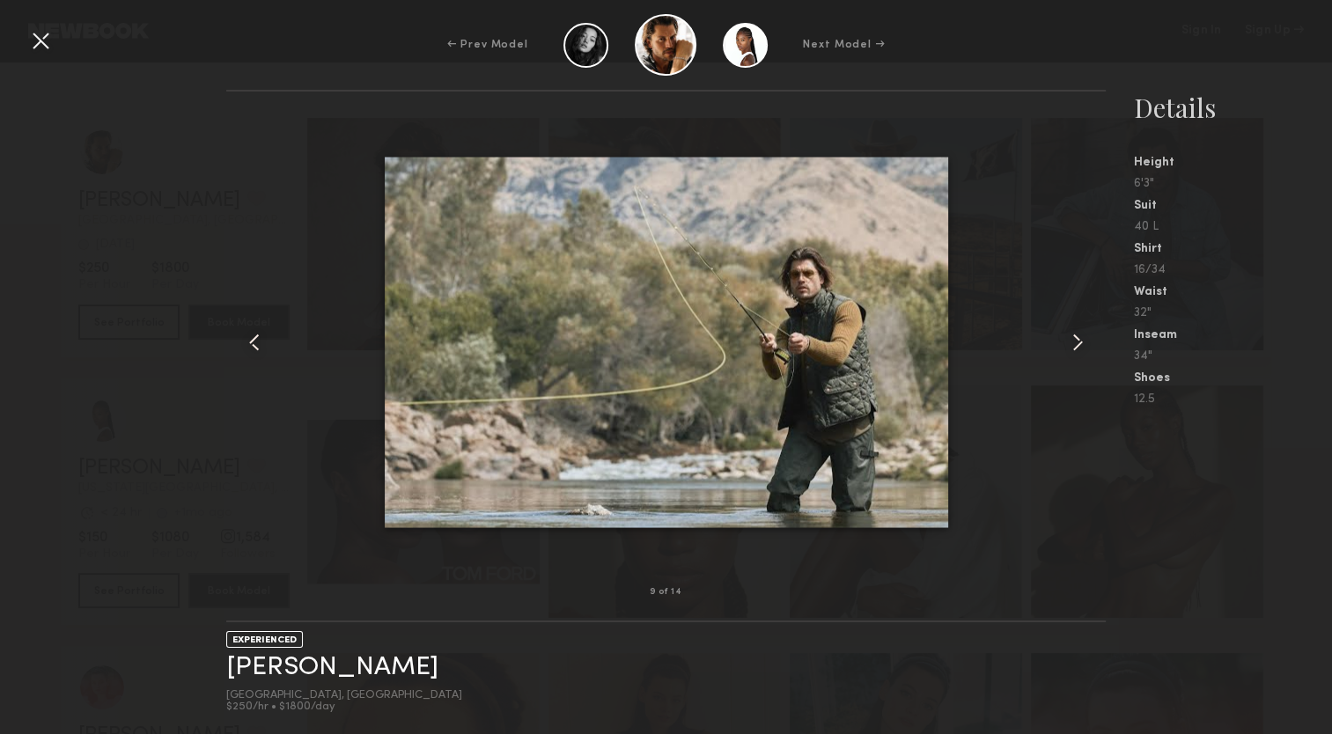
click at [1076, 351] on common-icon at bounding box center [1078, 342] width 28 height 28
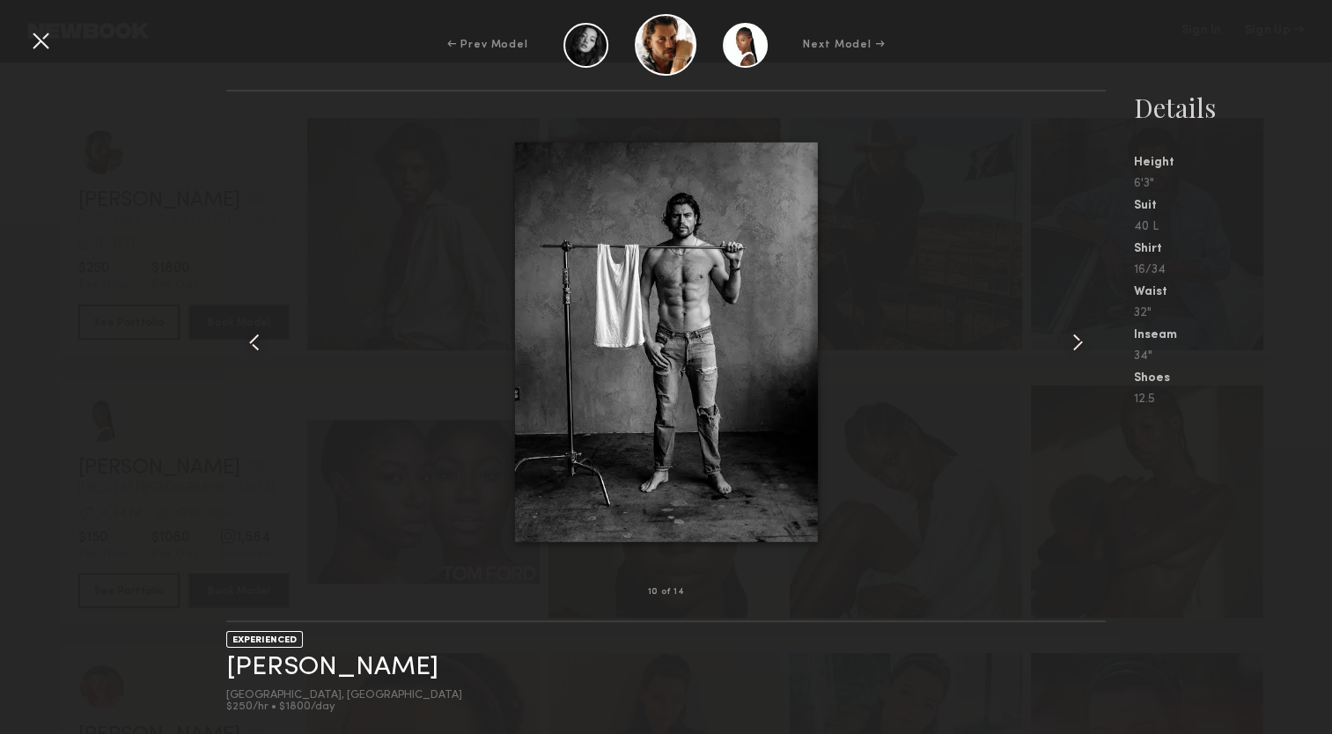
click at [1076, 351] on common-icon at bounding box center [1078, 342] width 28 height 28
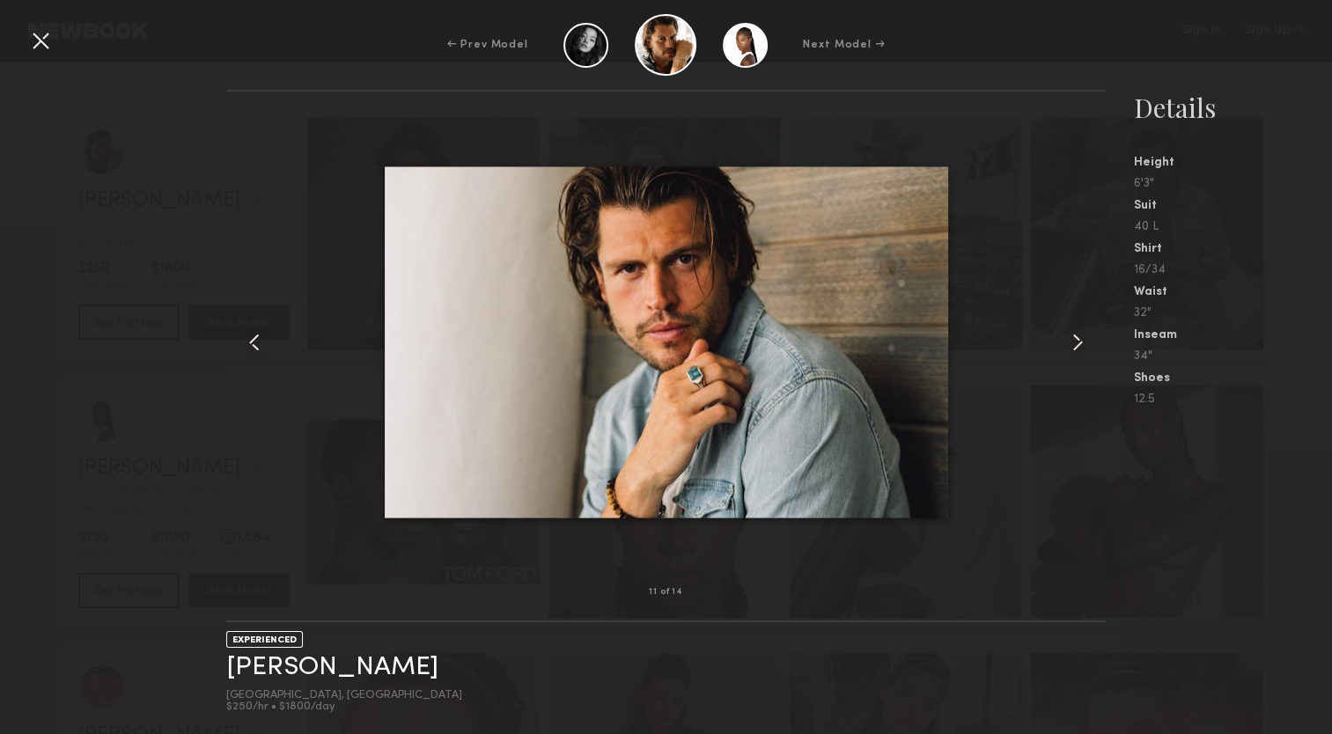
click at [1076, 351] on common-icon at bounding box center [1078, 342] width 28 height 28
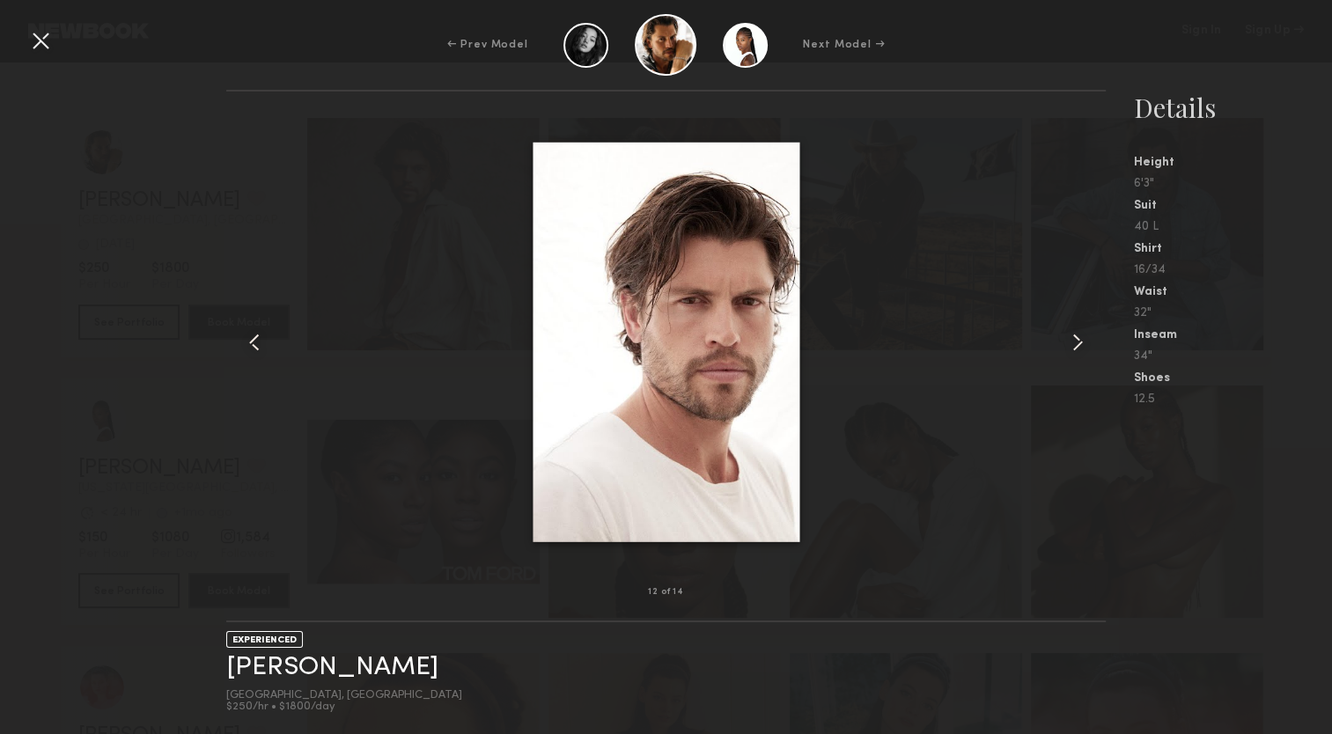
click at [1076, 351] on common-icon at bounding box center [1078, 342] width 28 height 28
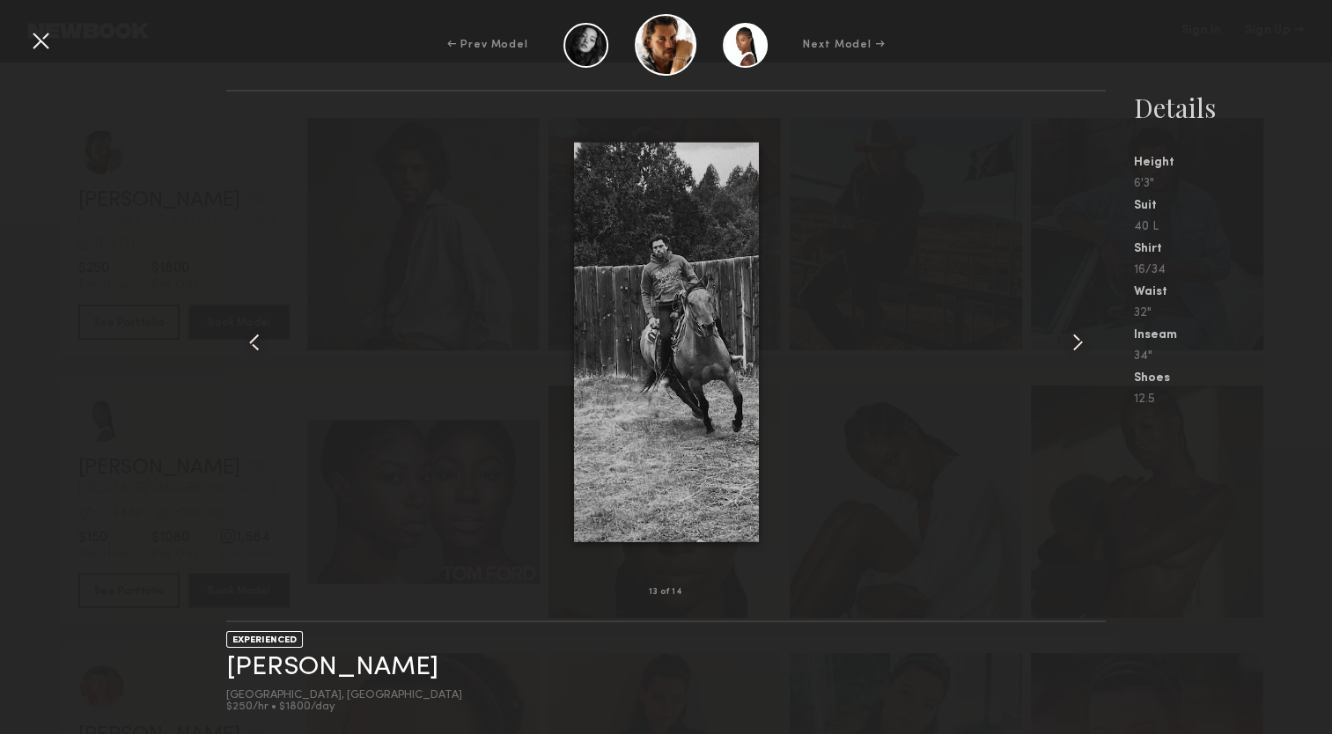
click at [1076, 351] on common-icon at bounding box center [1078, 342] width 28 height 28
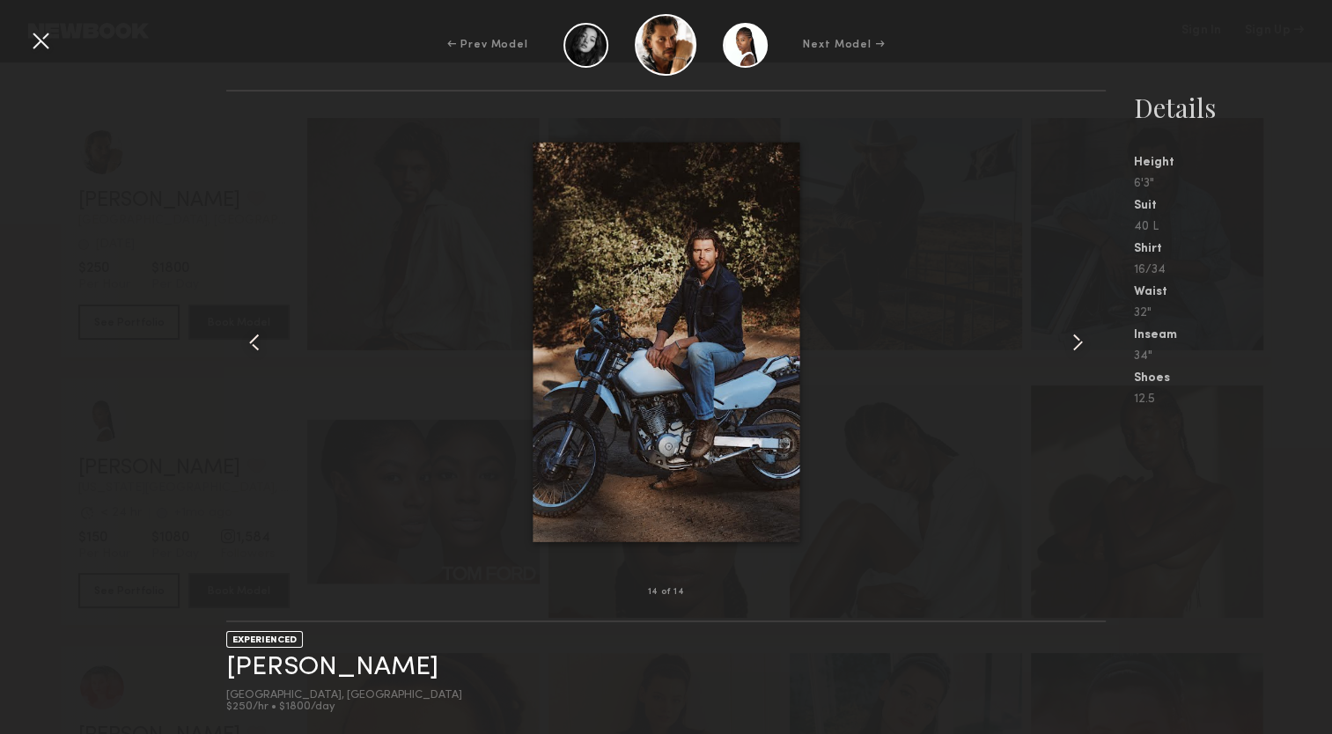
click at [1076, 351] on common-icon at bounding box center [1078, 342] width 28 height 28
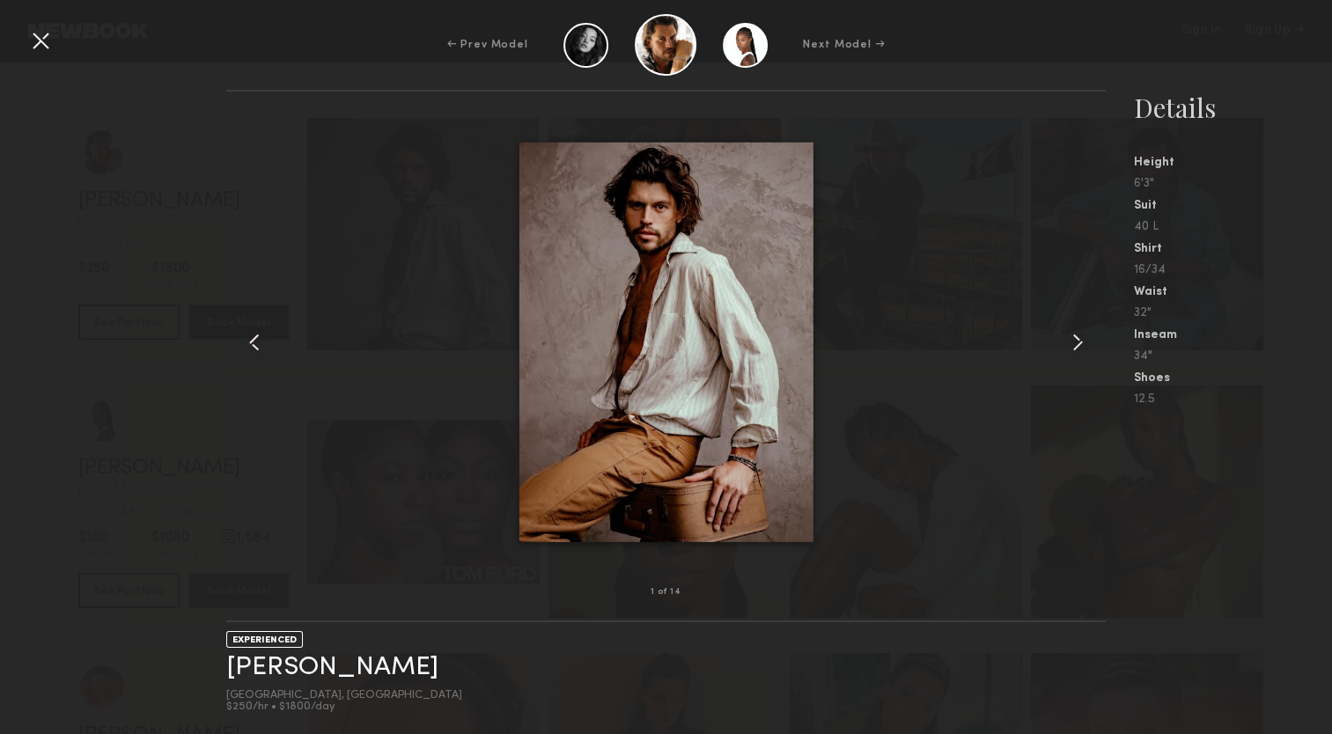
click at [1284, 132] on div "Details Height 6'3" Suit 40 L Shirt 16/34 Waist 32" Inseam 34" Shoes 12.5" at bounding box center [1233, 248] width 198 height 316
click at [1312, 122] on div "Details" at bounding box center [1233, 107] width 198 height 35
click at [1230, 379] on div "Shoes" at bounding box center [1233, 379] width 198 height 12
click at [1268, 85] on div "← Prev Model Next Model → 1 of 14 EXPERIENCED Will B. Los Angeles, CA $250/hr •…" at bounding box center [666, 367] width 1332 height 734
click at [47, 37] on div at bounding box center [40, 40] width 28 height 28
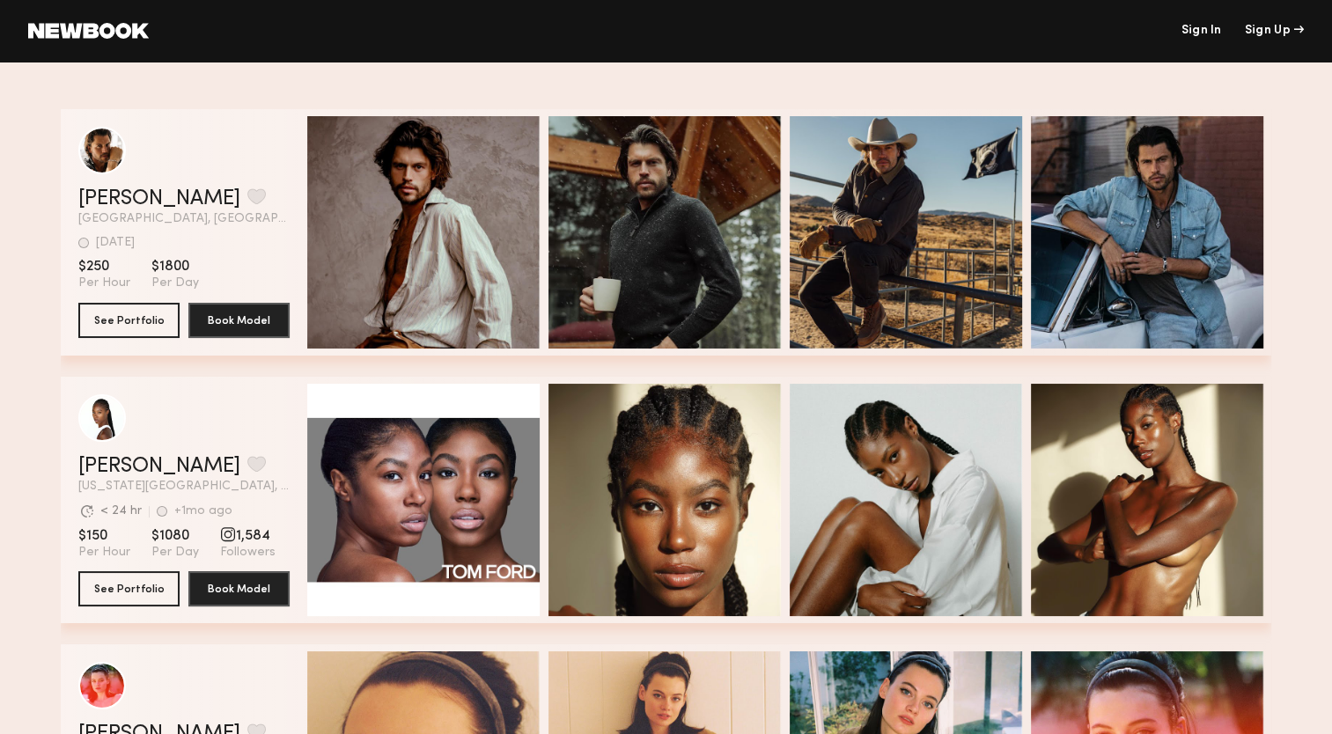
scroll to position [193, 0]
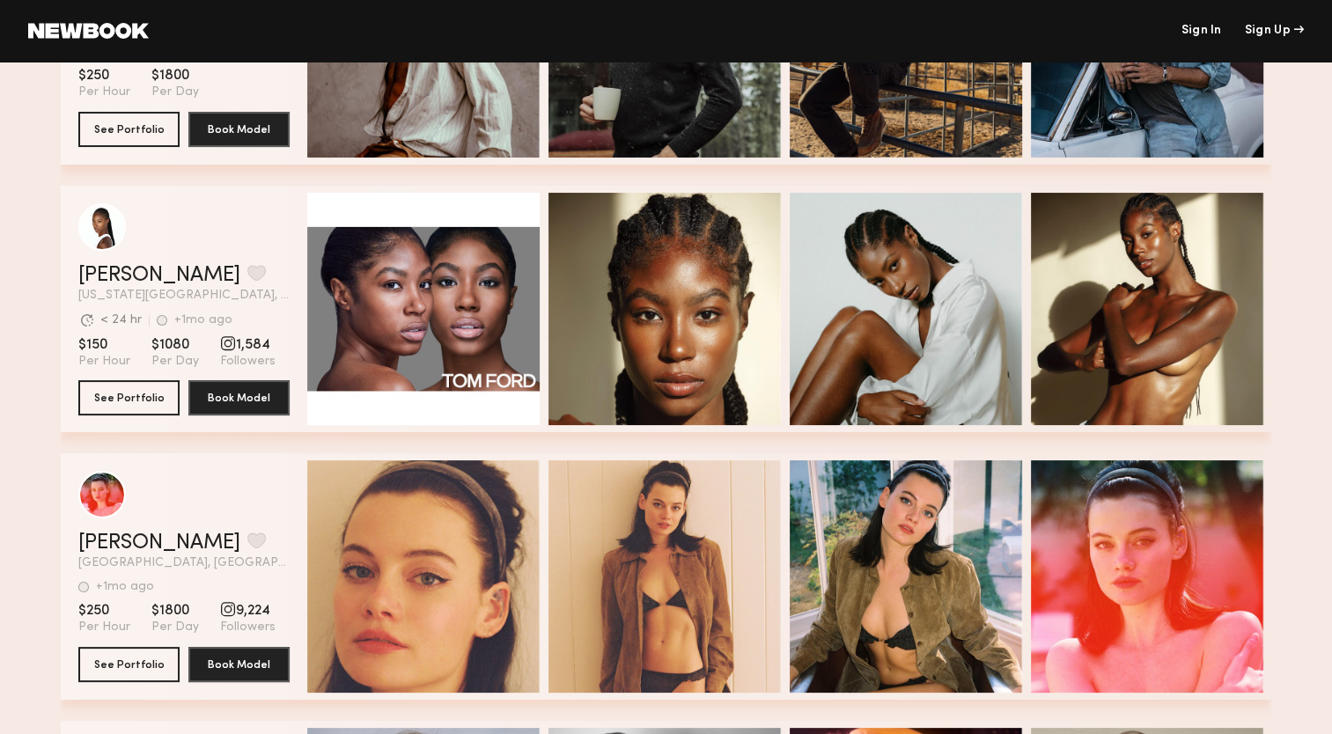
click at [242, 358] on span "Followers" at bounding box center [247, 362] width 55 height 16
click at [156, 407] on button "See Portfolio" at bounding box center [128, 397] width 101 height 35
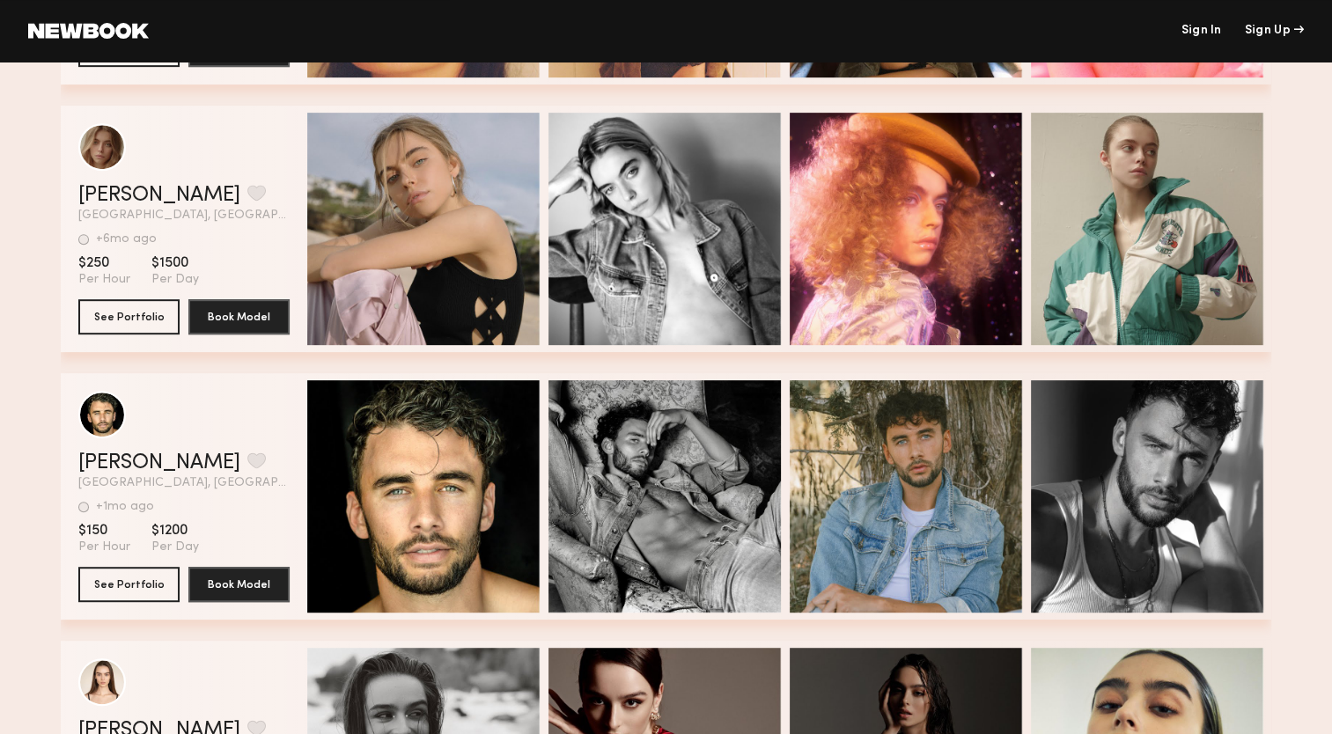
scroll to position [1141, 0]
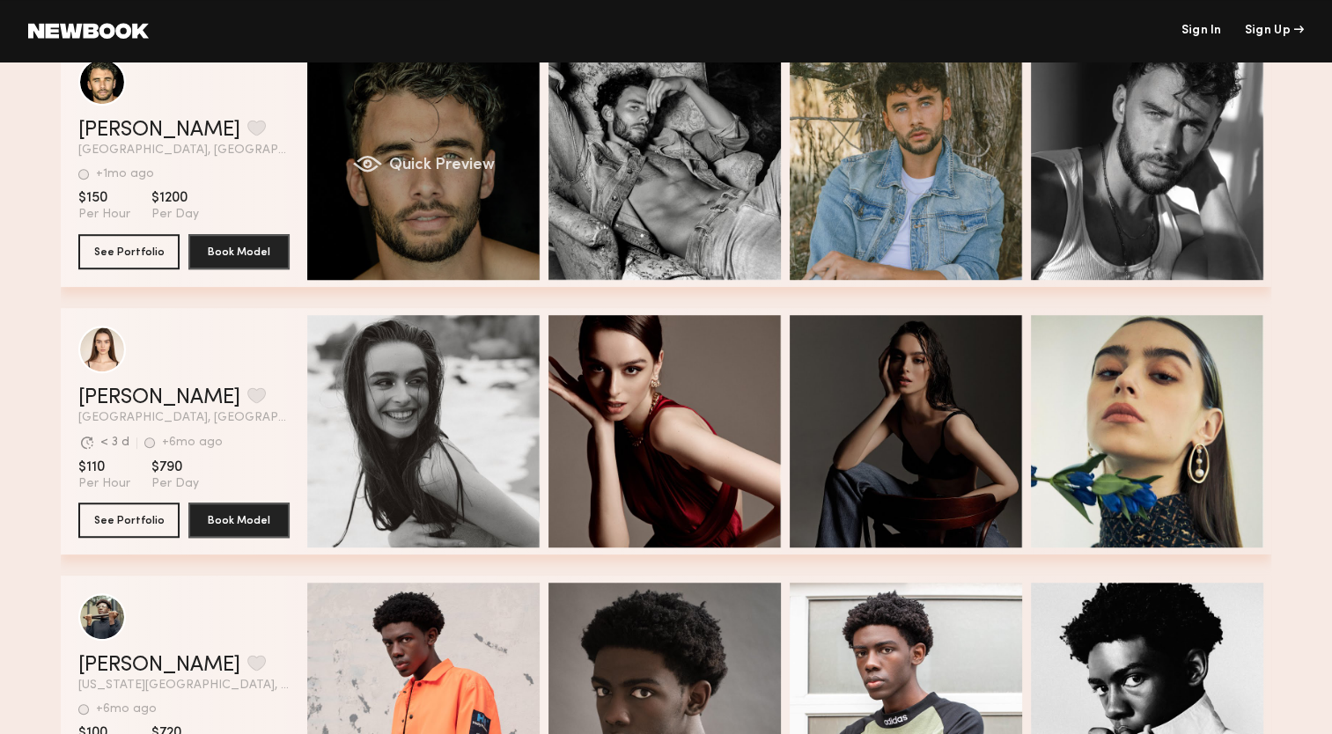
click at [448, 147] on div "Quick Preview" at bounding box center [423, 164] width 232 height 232
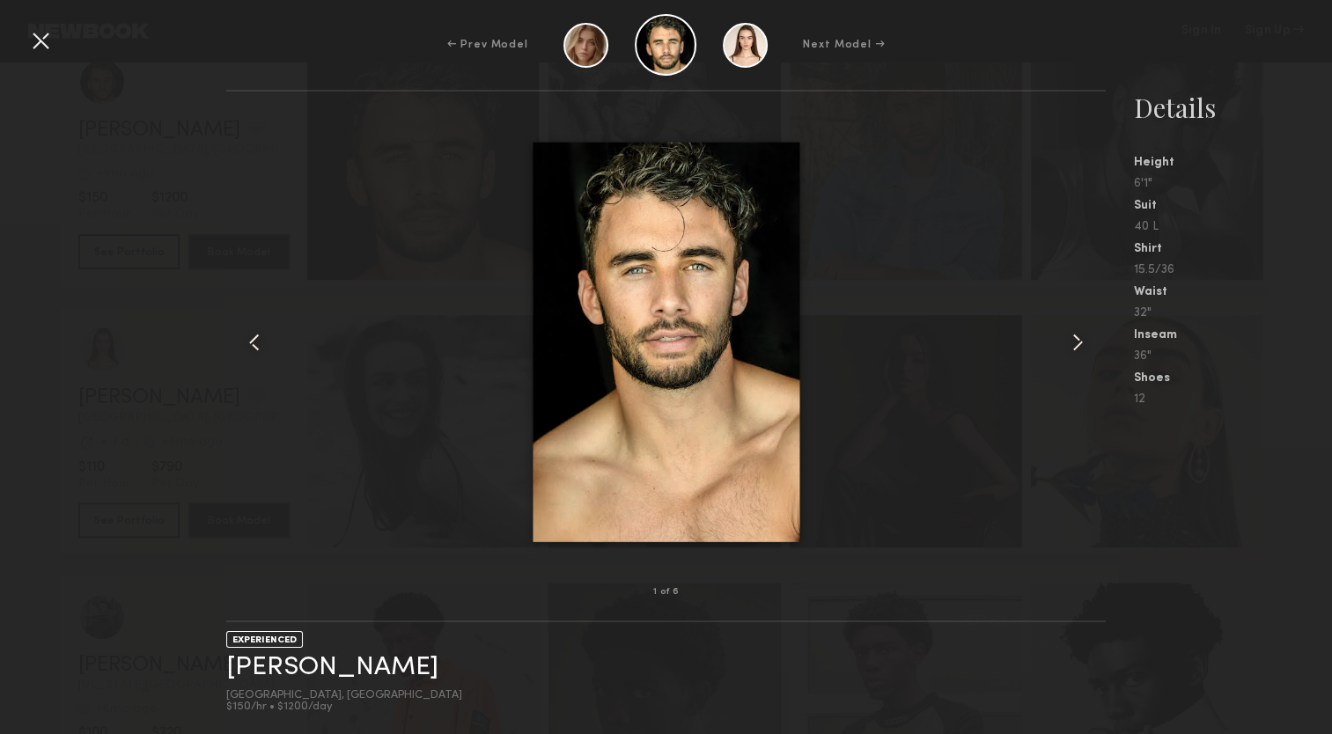
click at [1079, 343] on common-icon at bounding box center [1078, 342] width 28 height 28
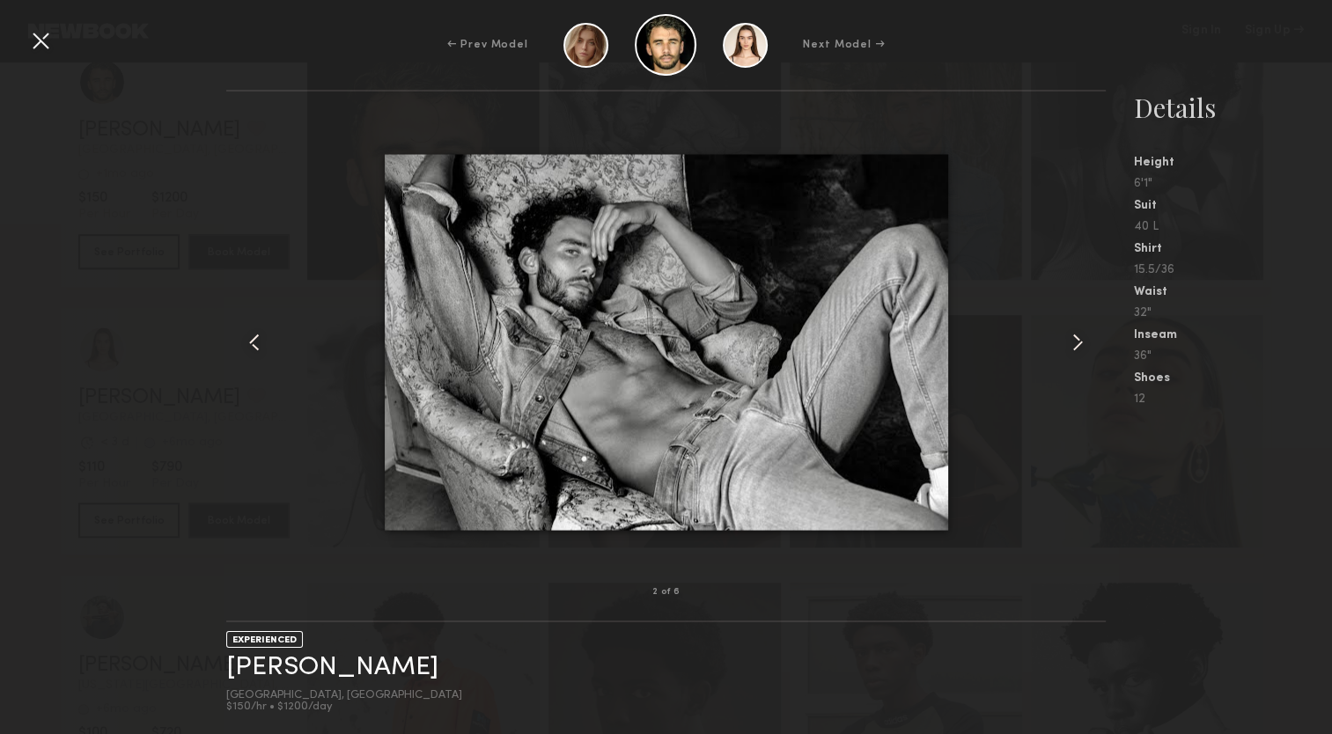
click at [1079, 343] on common-icon at bounding box center [1078, 342] width 28 height 28
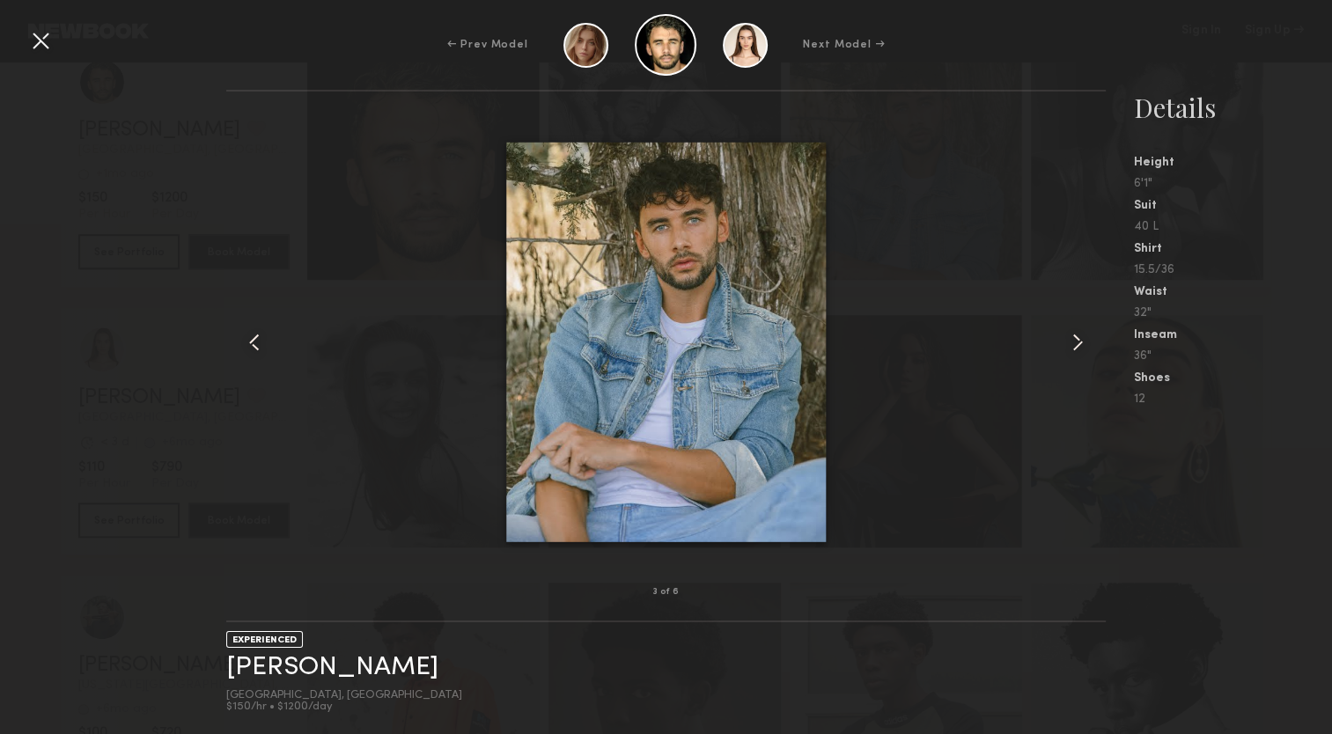
click at [1079, 343] on common-icon at bounding box center [1078, 342] width 28 height 28
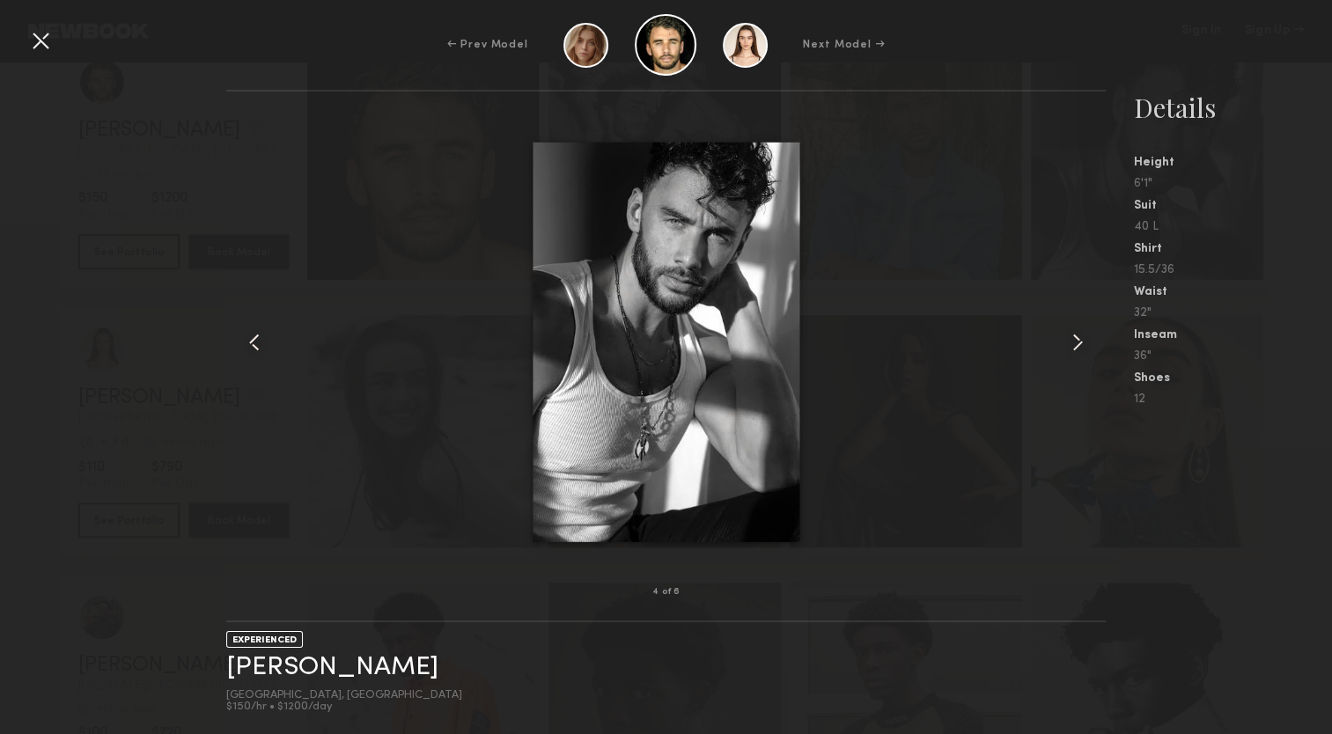
click at [1079, 343] on common-icon at bounding box center [1078, 342] width 28 height 28
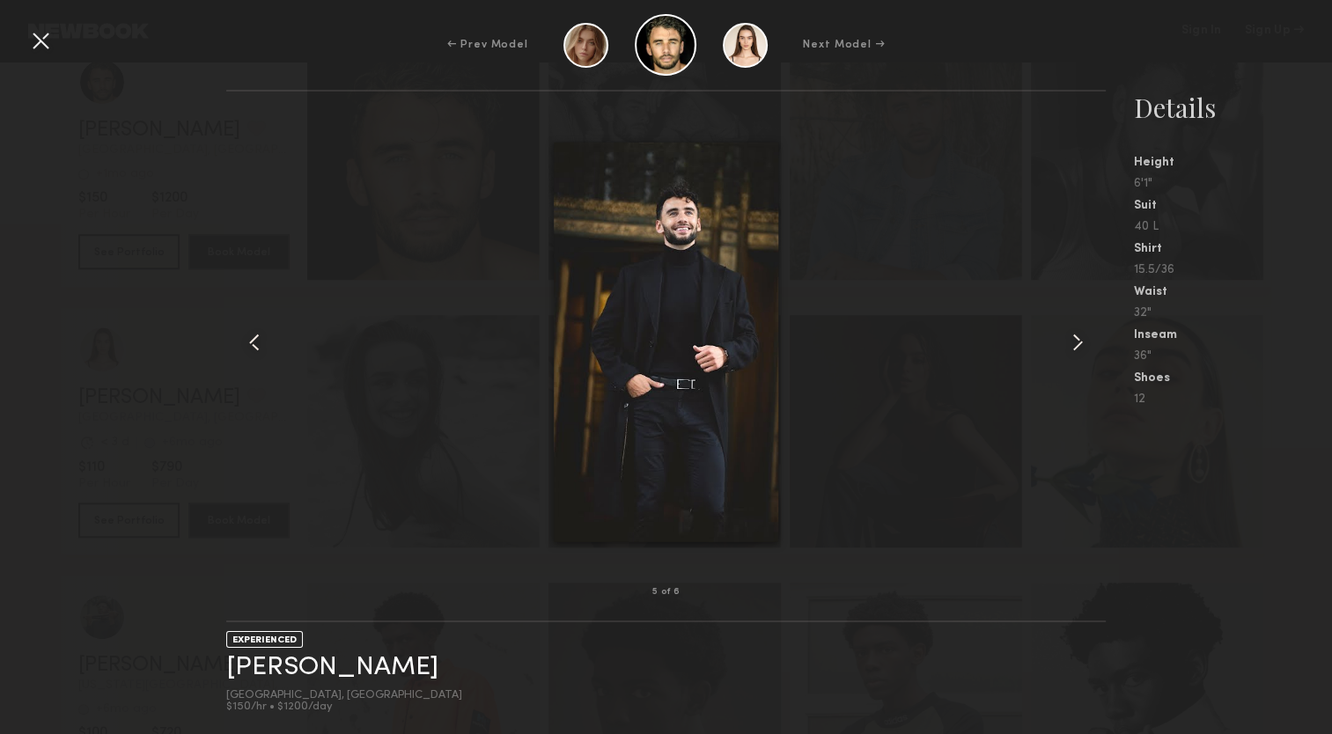
click at [1079, 343] on common-icon at bounding box center [1078, 342] width 28 height 28
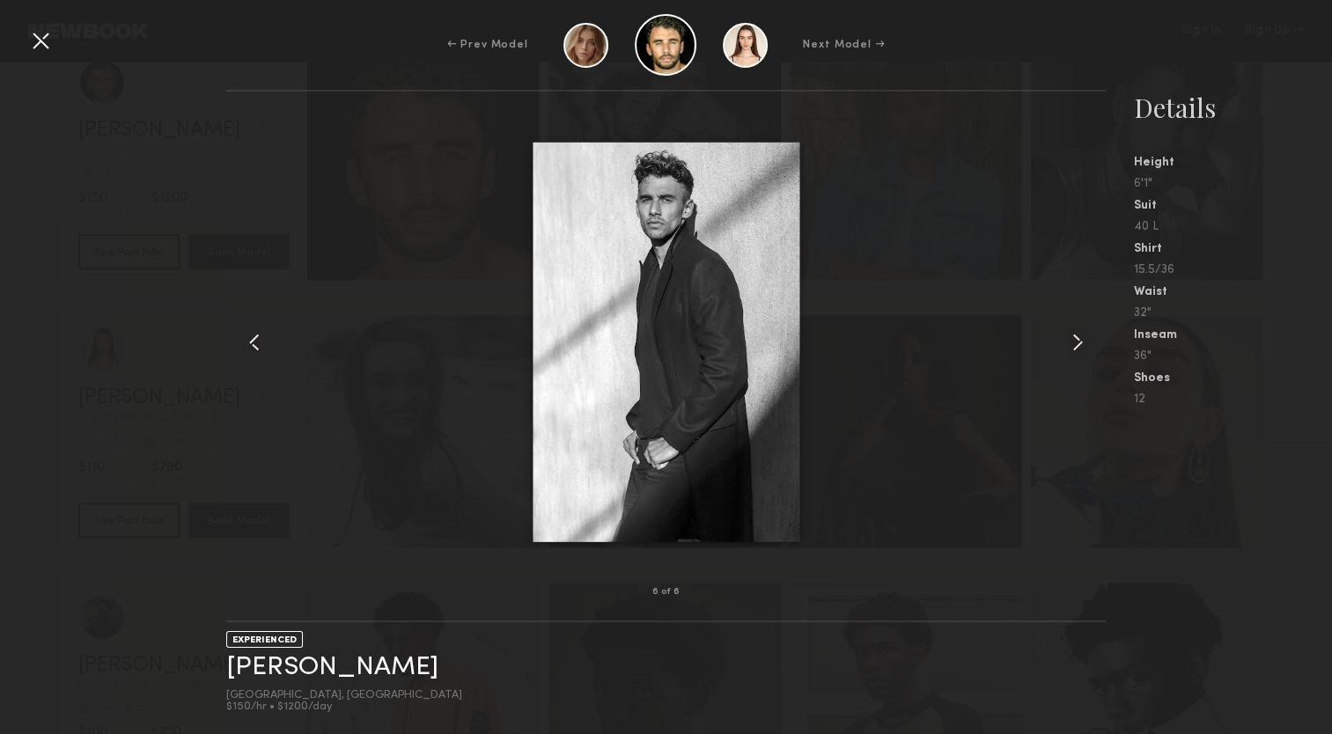
click at [1079, 343] on common-icon at bounding box center [1078, 342] width 28 height 28
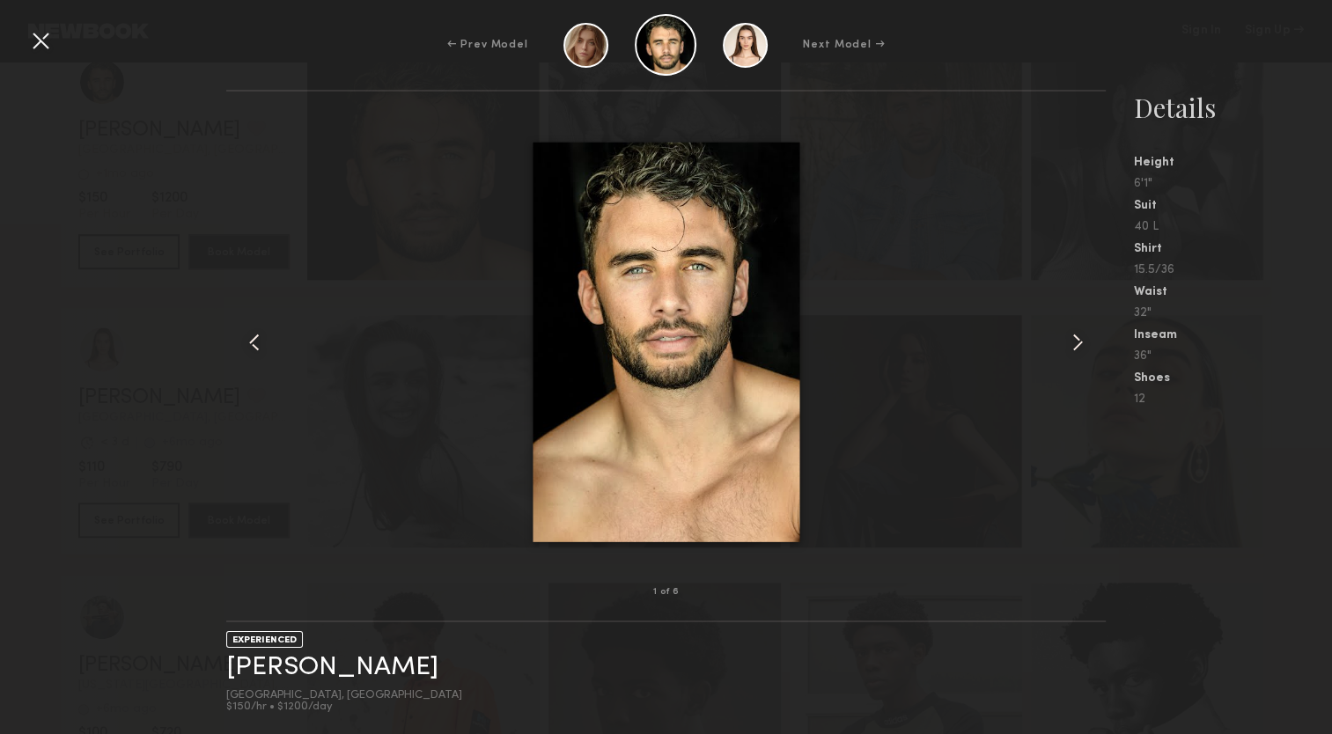
click at [1079, 343] on common-icon at bounding box center [1078, 342] width 28 height 28
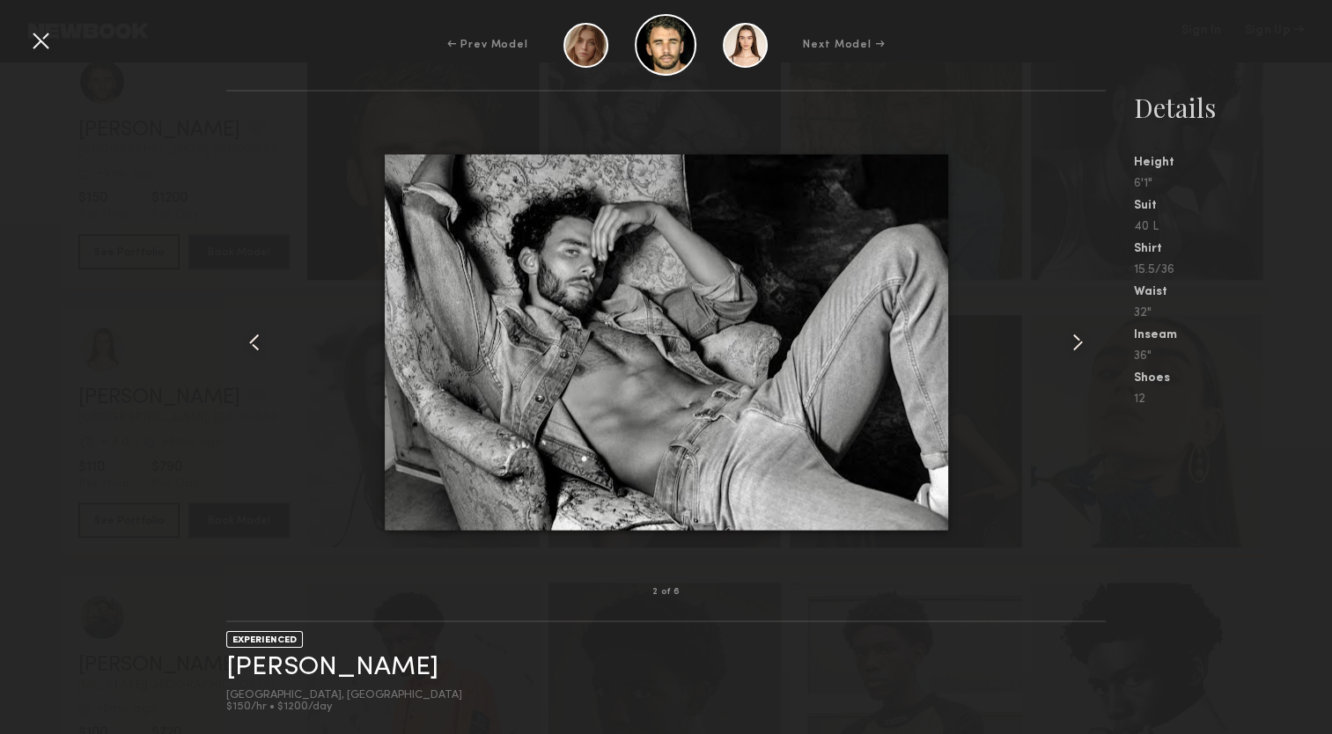
click at [148, 498] on div "2 of 6 EXPERIENCED Brendan M. Los Angeles, CA $150/hr • $1200/day Details Heigh…" at bounding box center [666, 412] width 1332 height 645
drag, startPoint x: 1285, startPoint y: 79, endPoint x: 1258, endPoint y: 23, distance: 62.2
click at [1258, 23] on div "← Prev Model Next Model →" at bounding box center [666, 45] width 1332 height 62
click at [38, 47] on div at bounding box center [40, 40] width 28 height 28
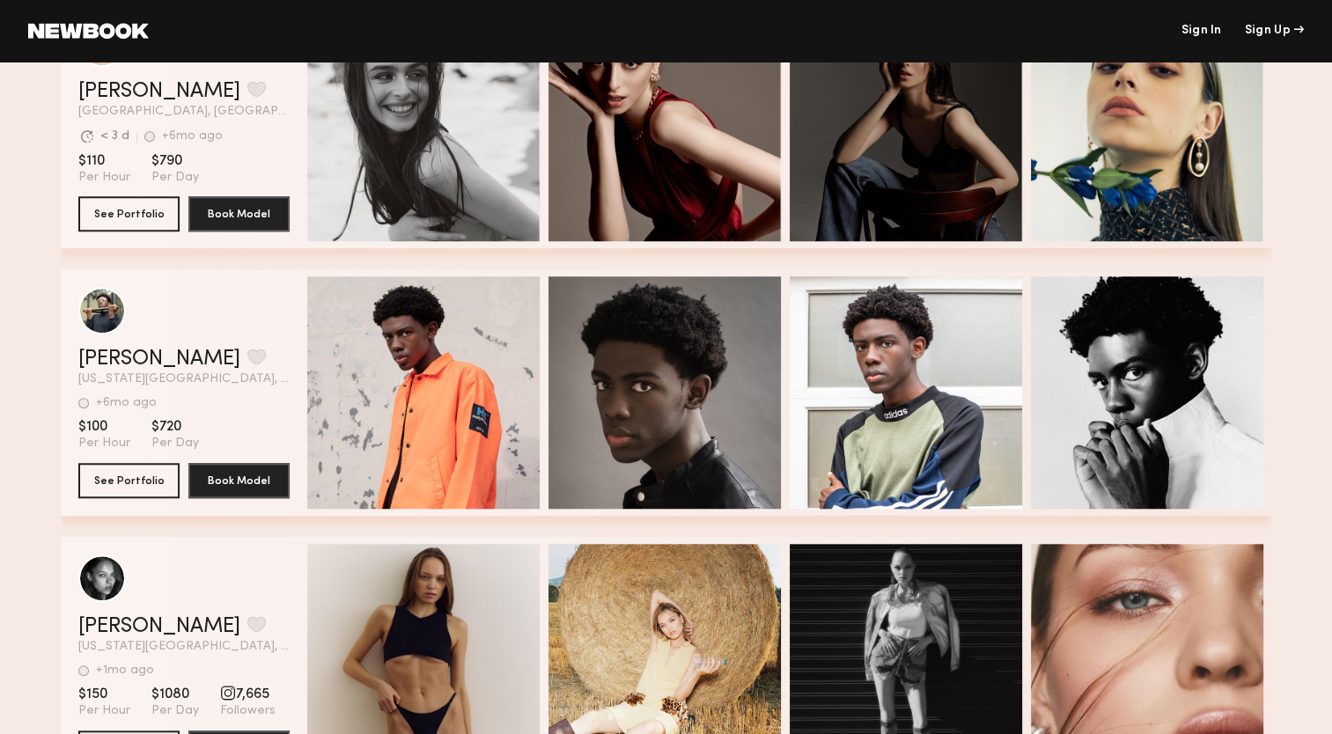
scroll to position [1337, 0]
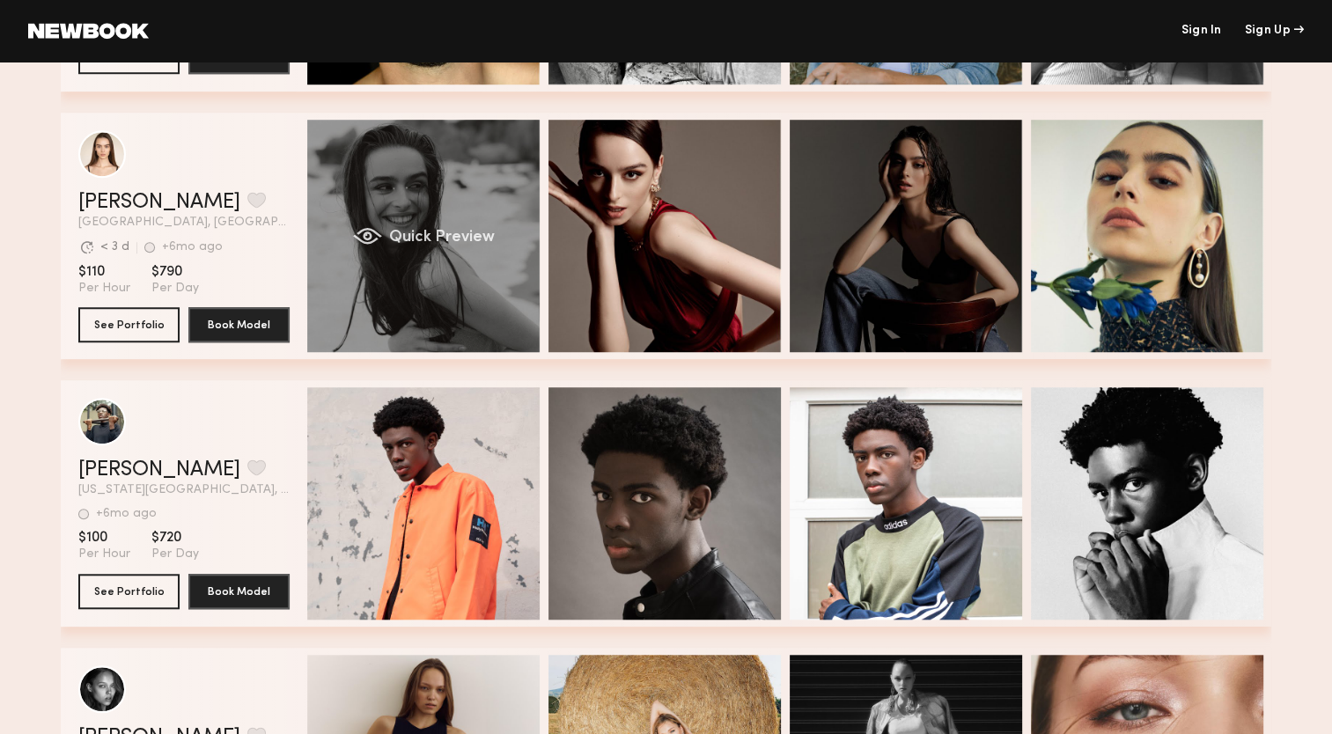
click at [492, 193] on div "Quick Preview" at bounding box center [423, 236] width 232 height 232
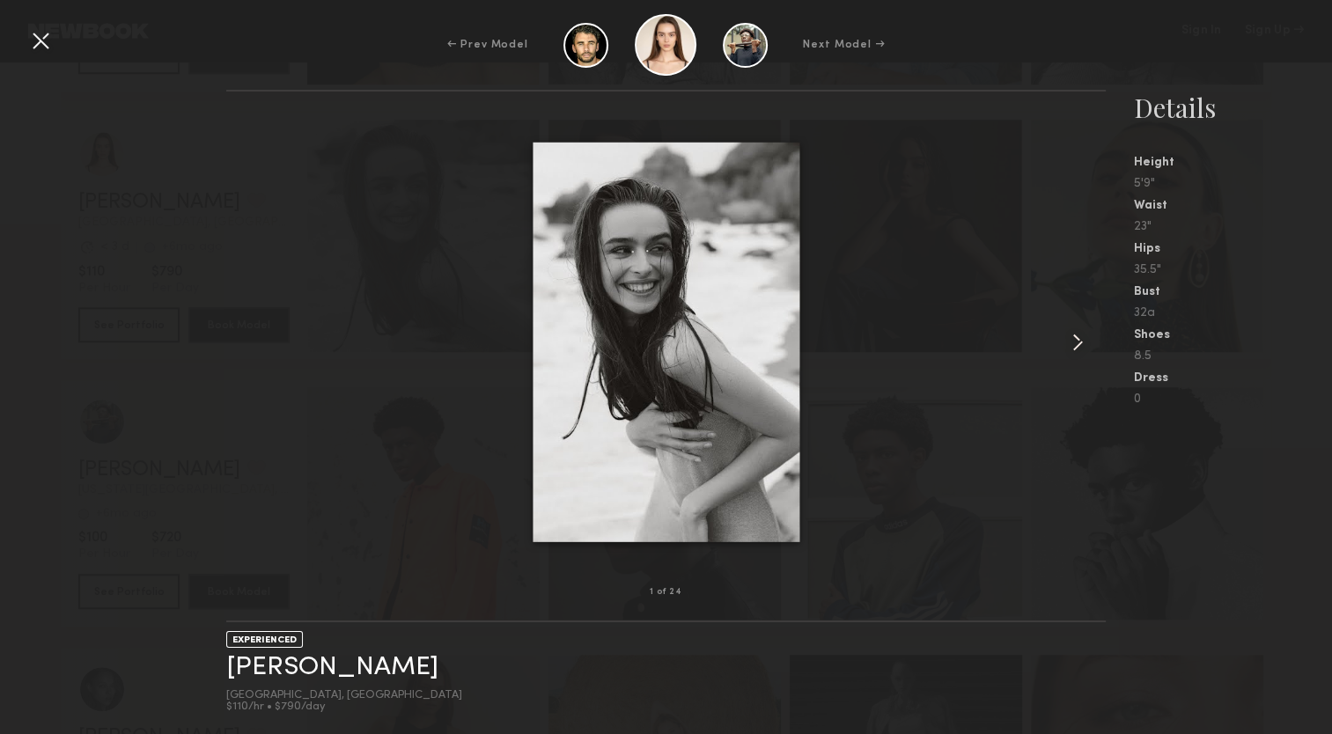
click at [1081, 343] on common-icon at bounding box center [1078, 342] width 28 height 28
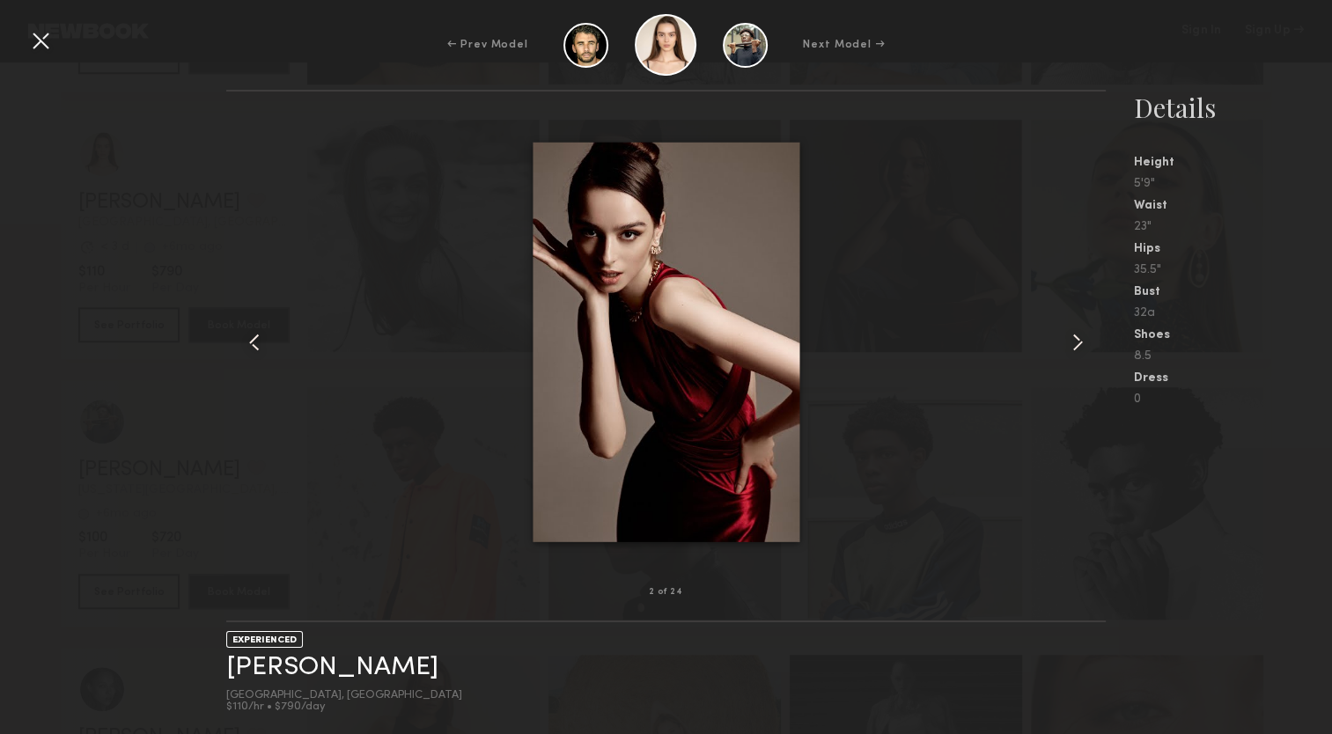
click at [1081, 343] on common-icon at bounding box center [1078, 342] width 28 height 28
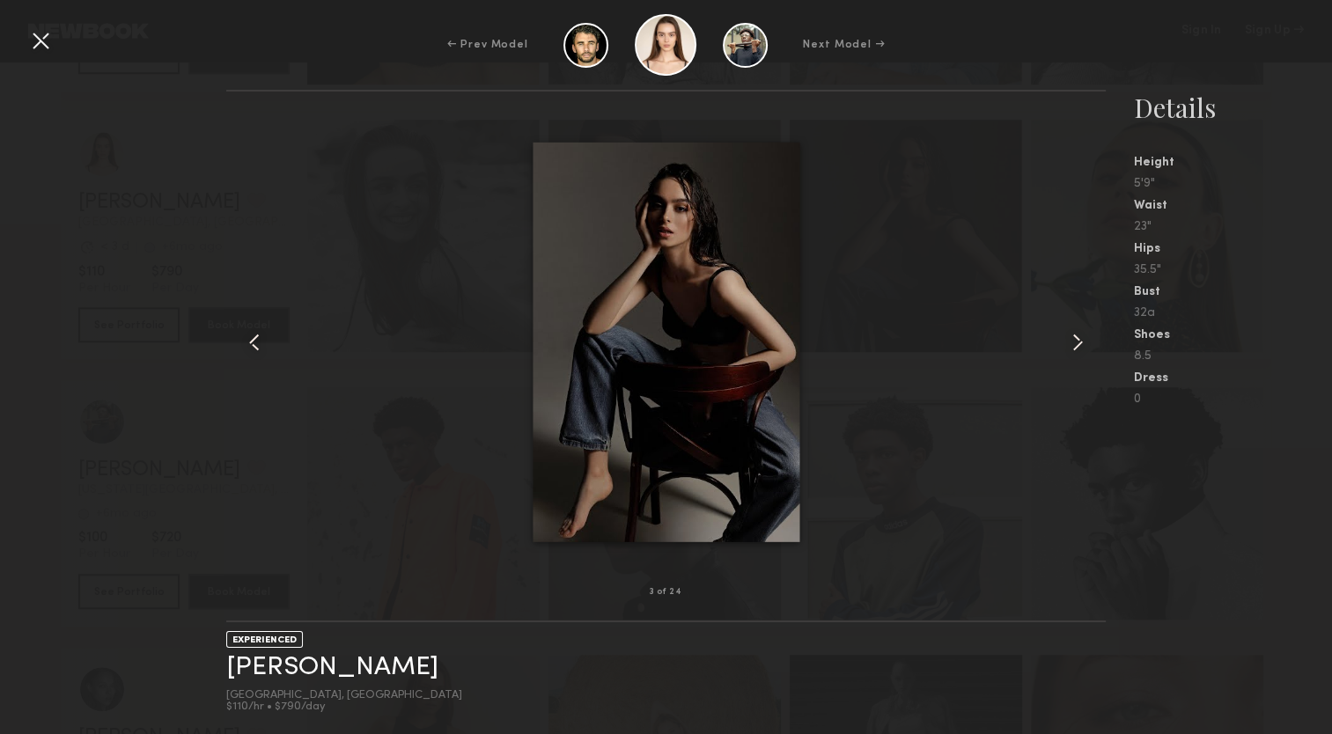
click at [1081, 343] on common-icon at bounding box center [1078, 342] width 28 height 28
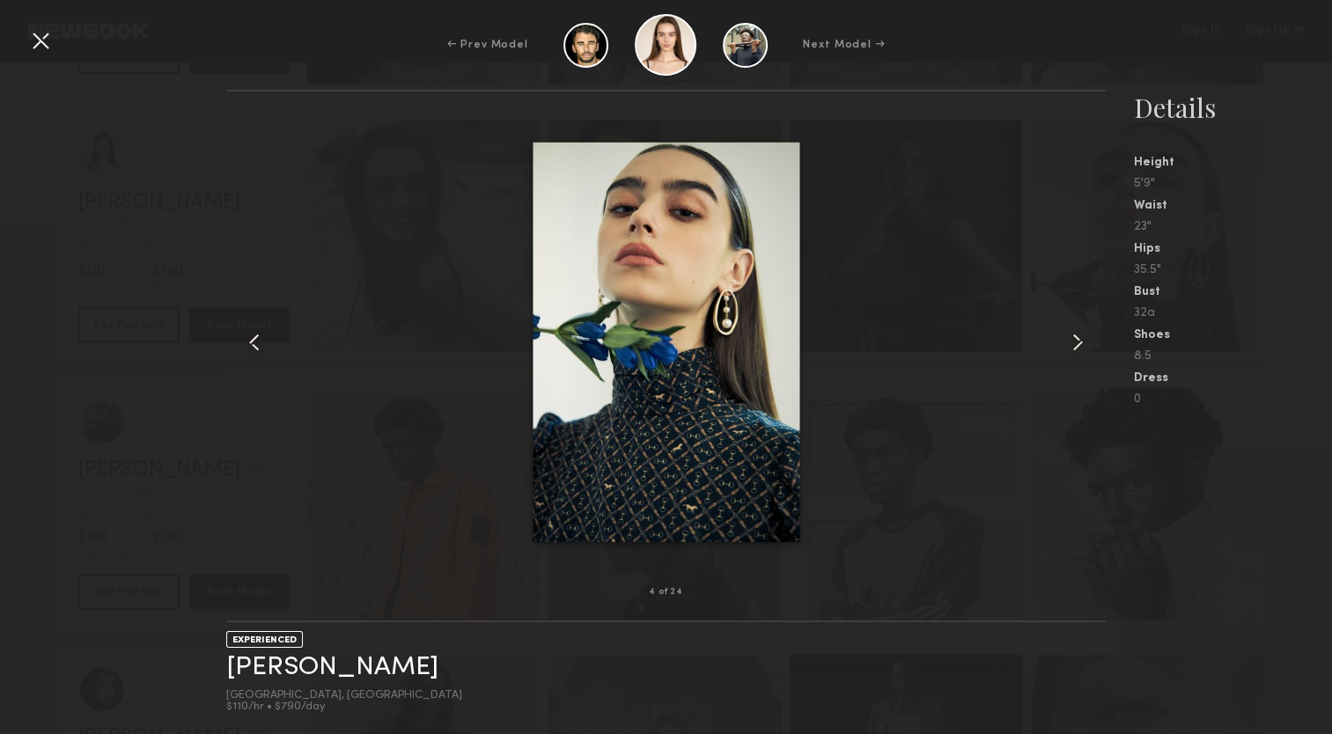
click at [1081, 343] on common-icon at bounding box center [1078, 342] width 28 height 28
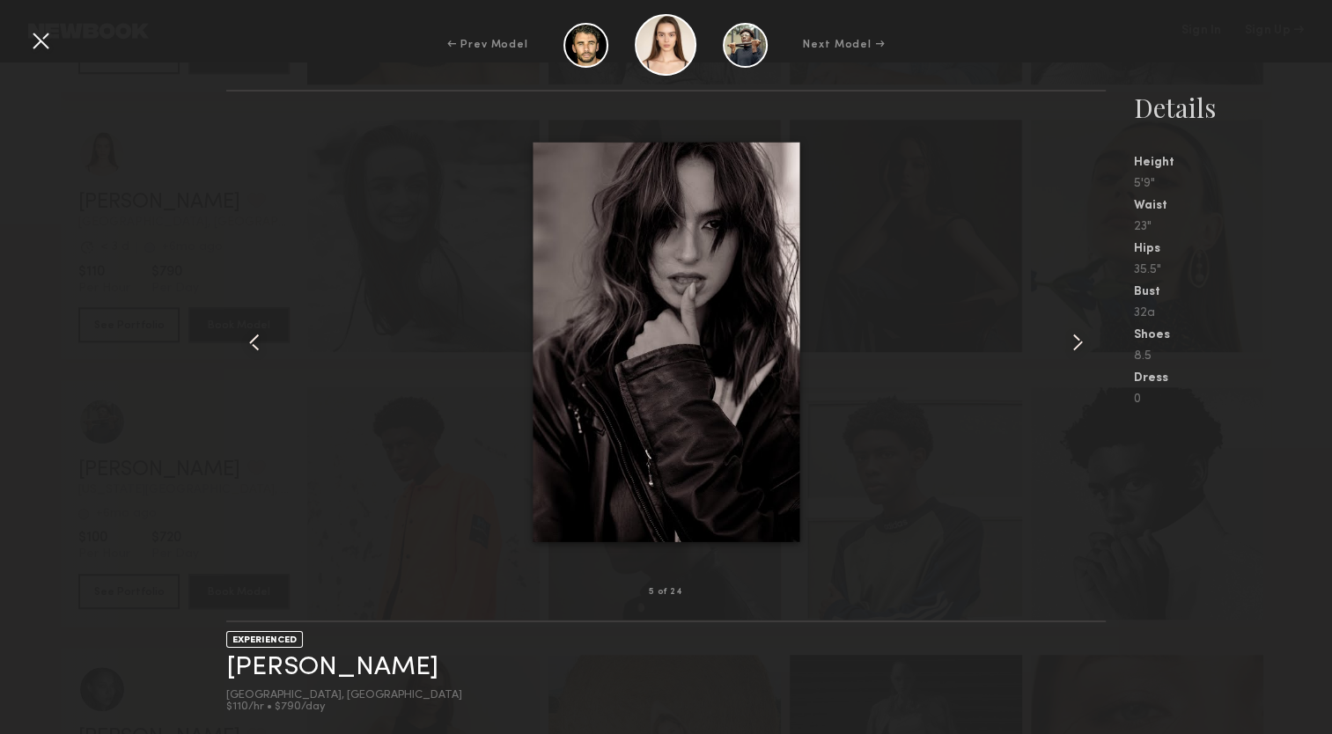
click at [1081, 343] on common-icon at bounding box center [1078, 342] width 28 height 28
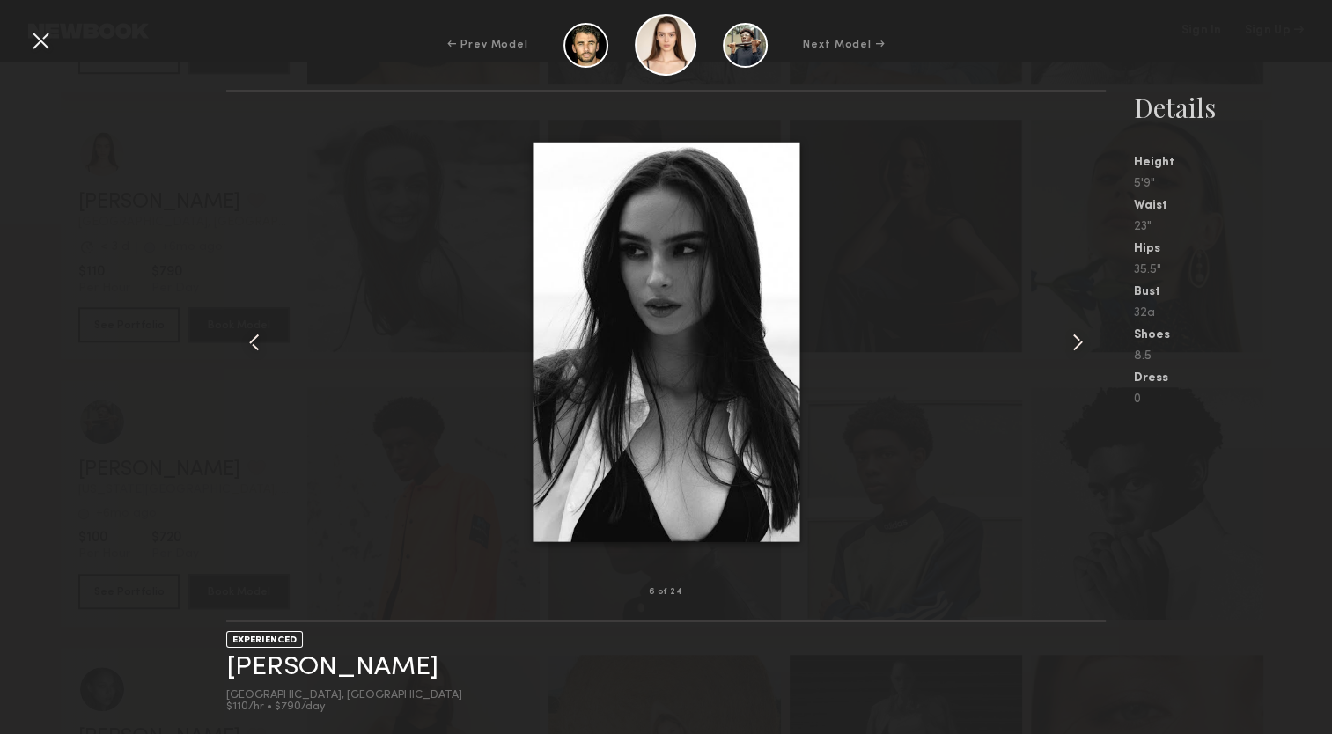
click at [1081, 343] on common-icon at bounding box center [1078, 342] width 28 height 28
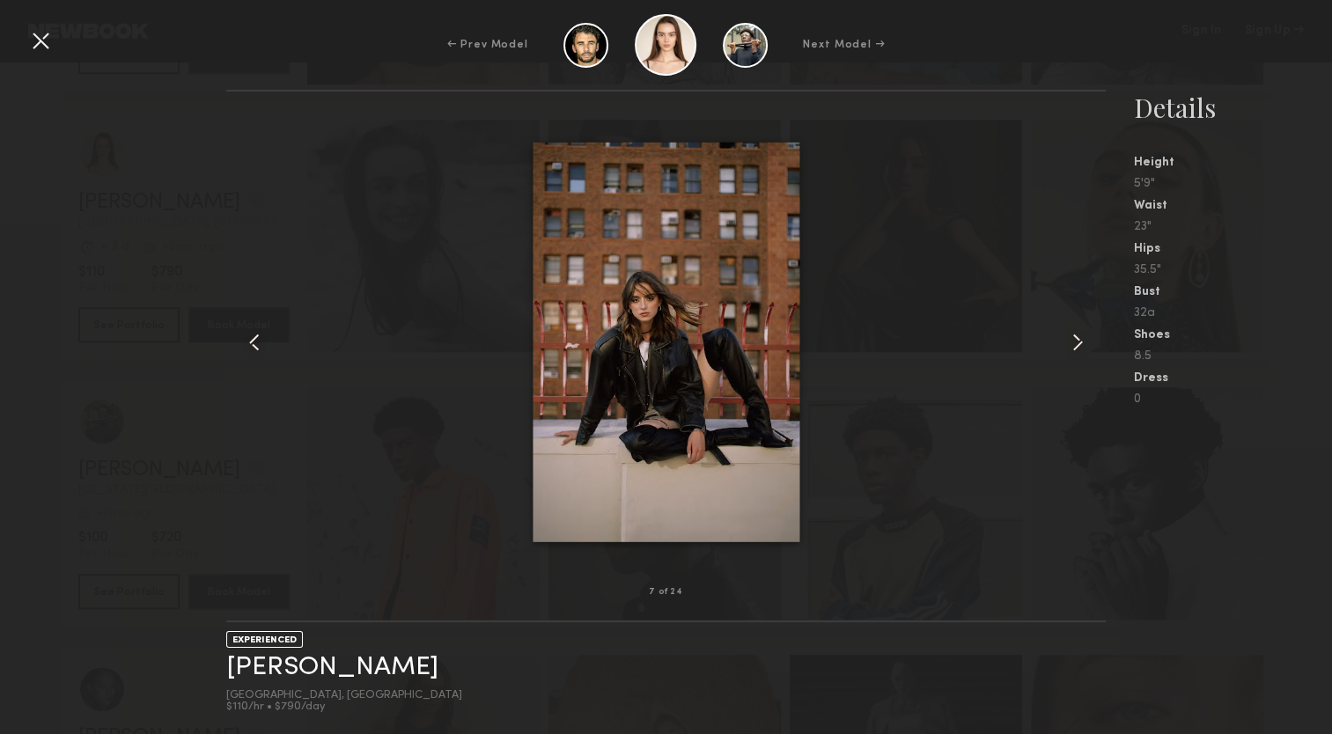
click at [1081, 343] on common-icon at bounding box center [1078, 342] width 28 height 28
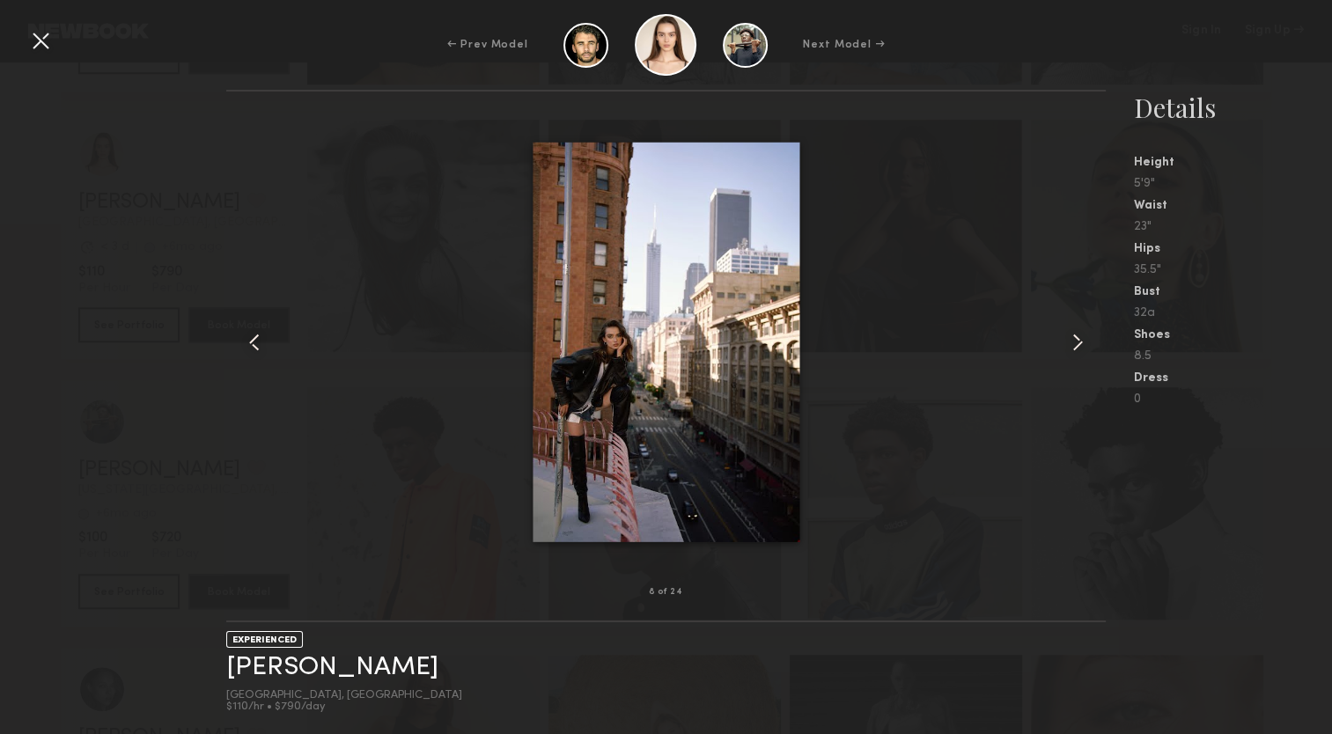
click at [1081, 343] on common-icon at bounding box center [1078, 342] width 28 height 28
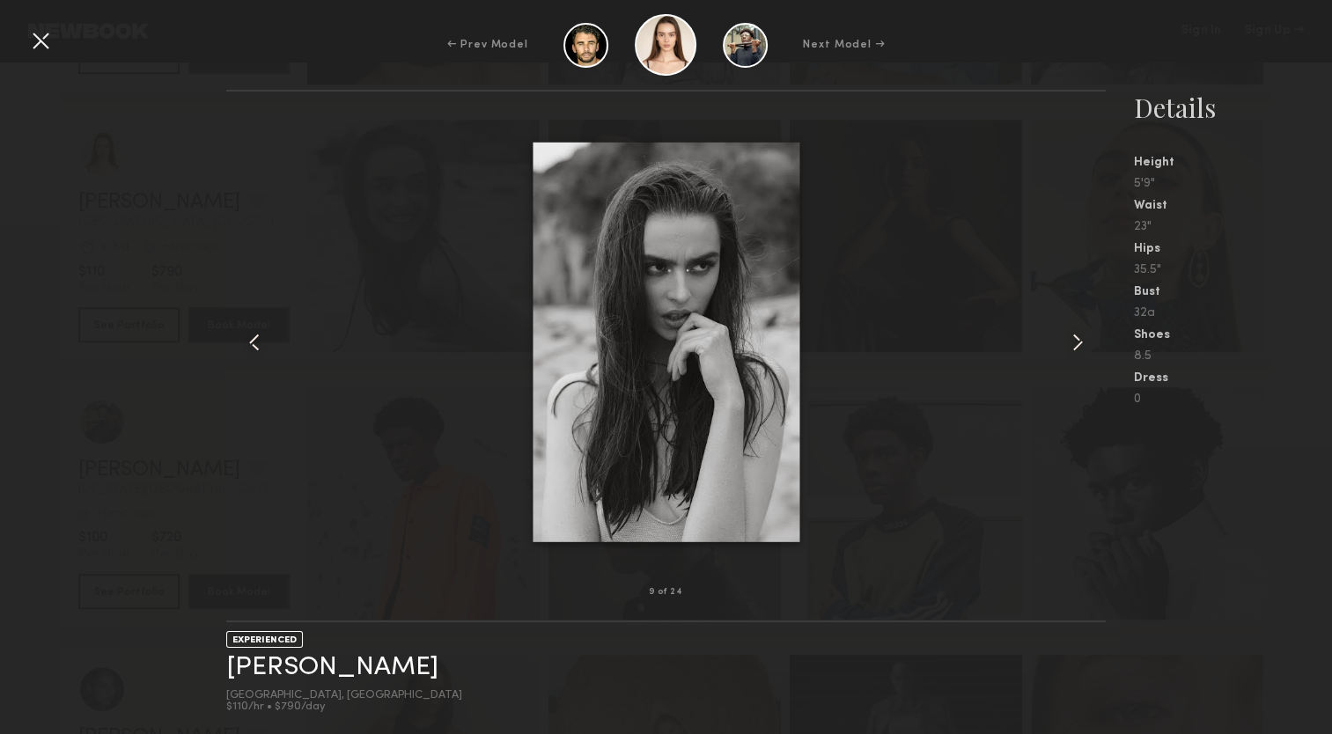
click at [256, 344] on common-icon at bounding box center [254, 342] width 28 height 28
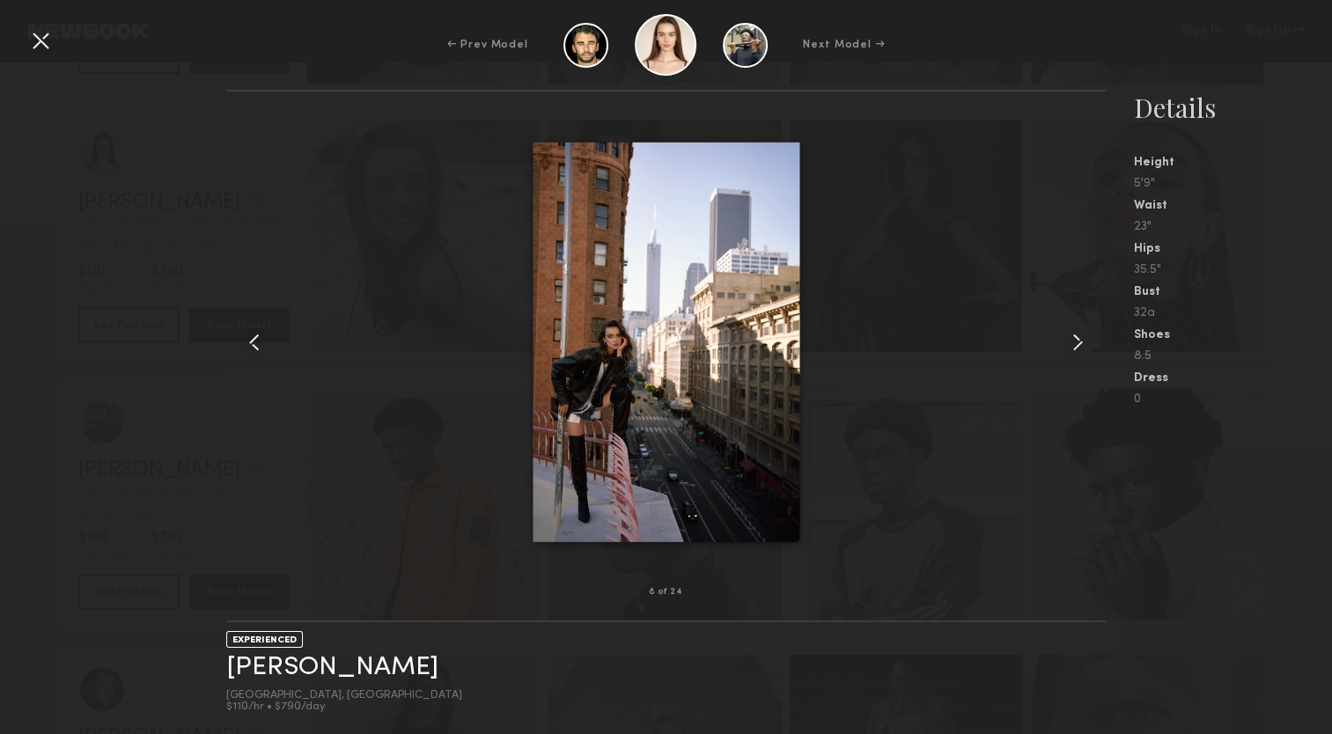
click at [1069, 352] on common-icon at bounding box center [1078, 342] width 28 height 28
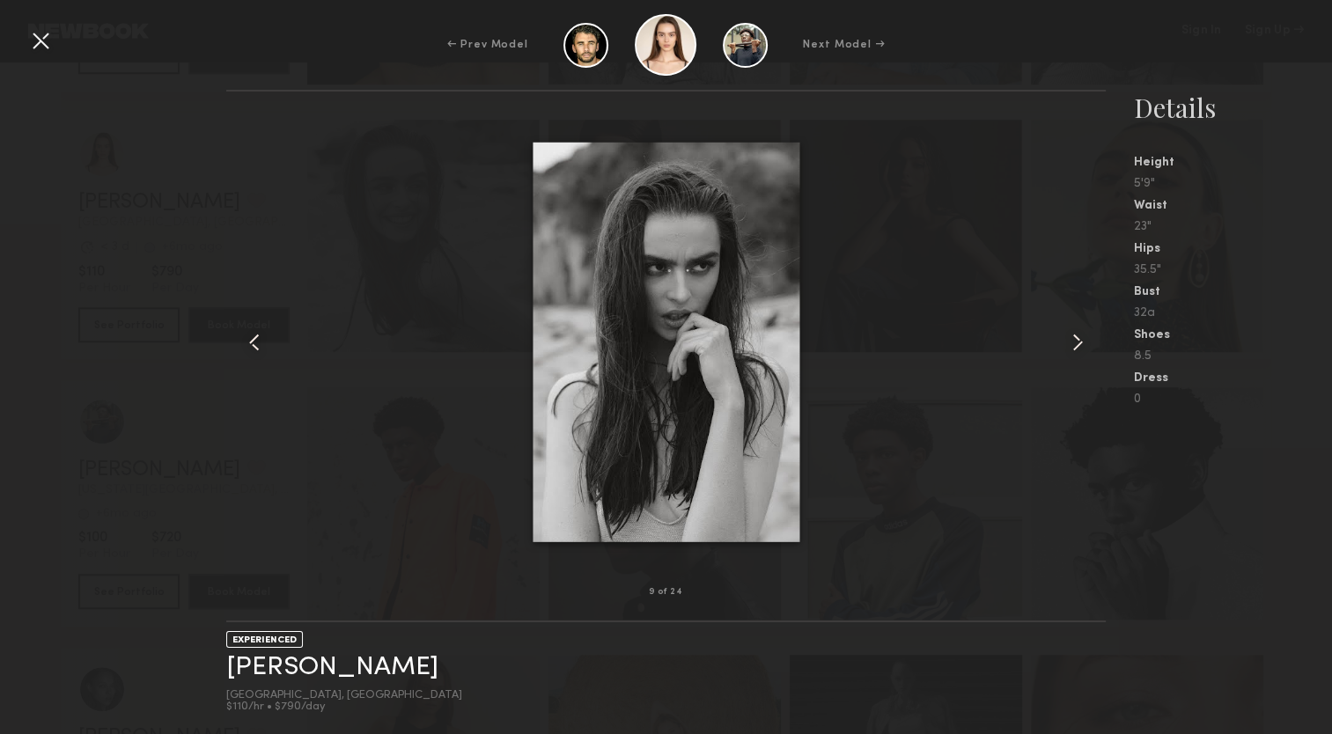
click at [1069, 352] on common-icon at bounding box center [1078, 342] width 28 height 28
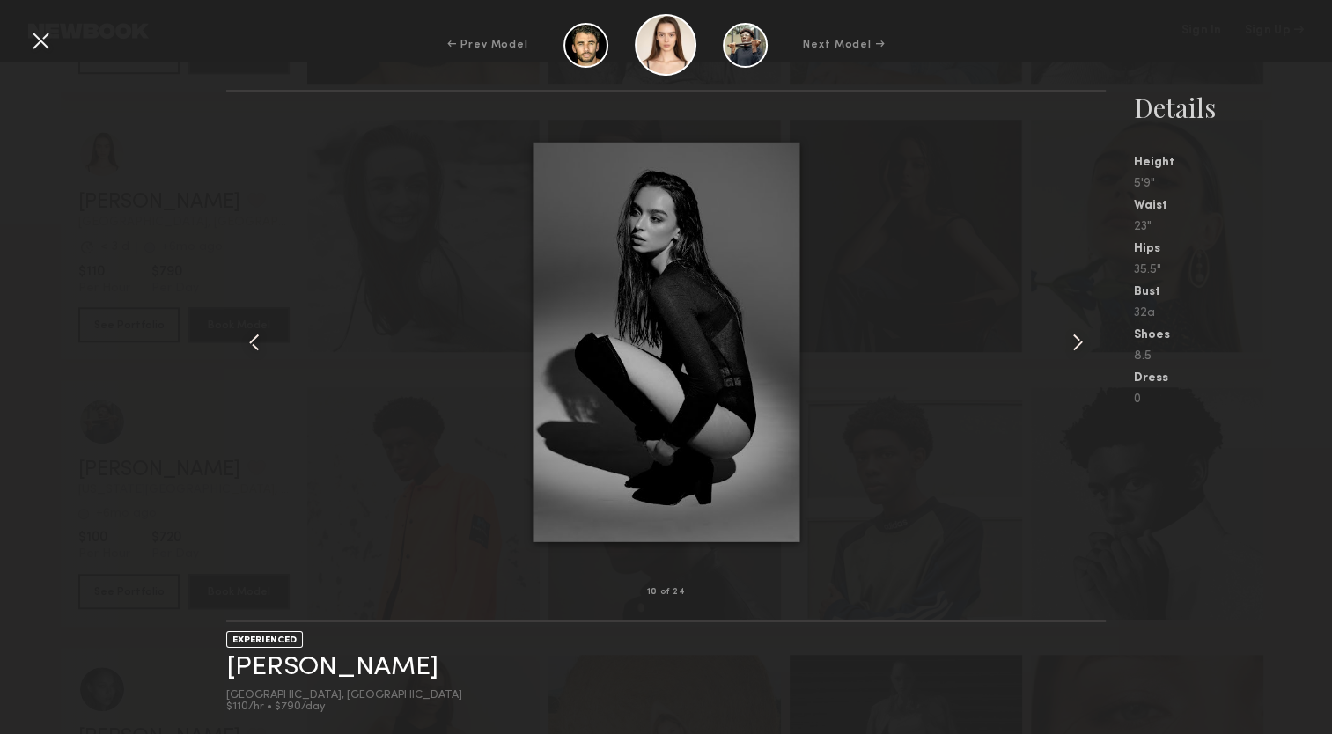
click at [1069, 352] on common-icon at bounding box center [1078, 342] width 28 height 28
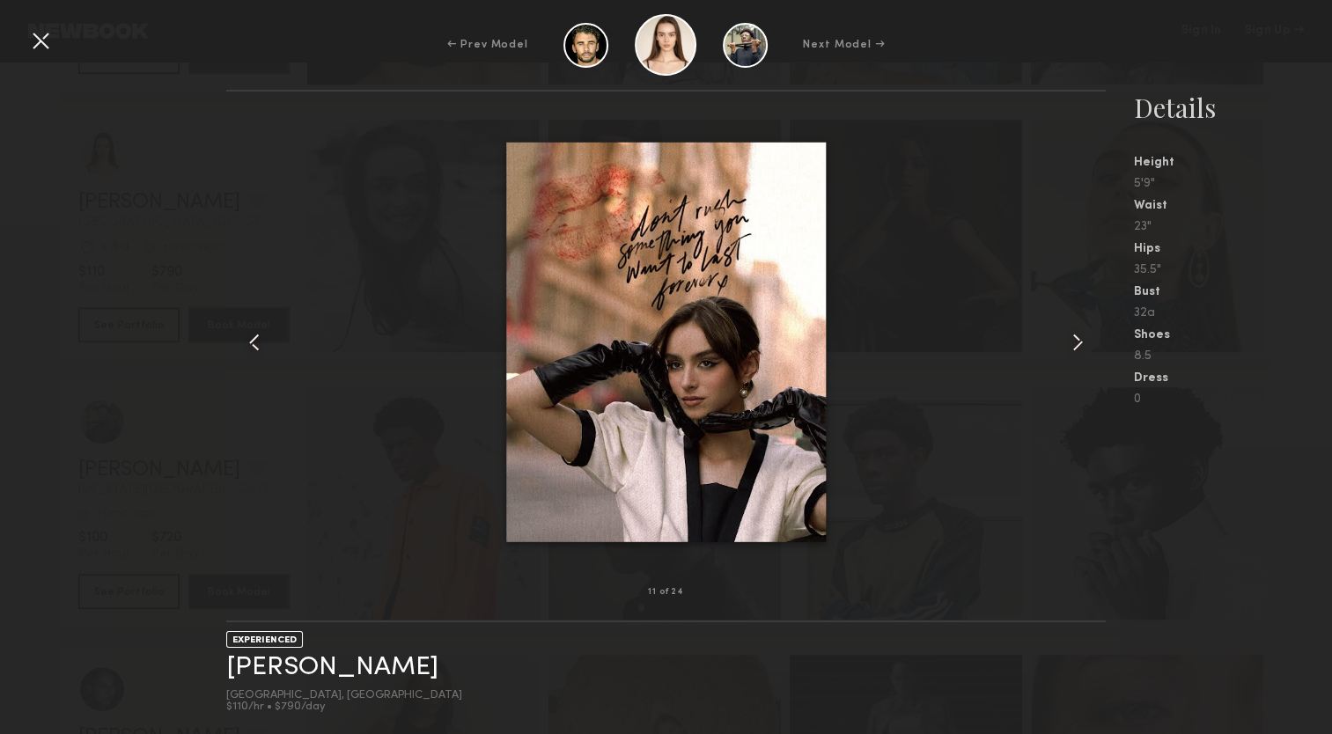
click at [1069, 352] on common-icon at bounding box center [1078, 342] width 28 height 28
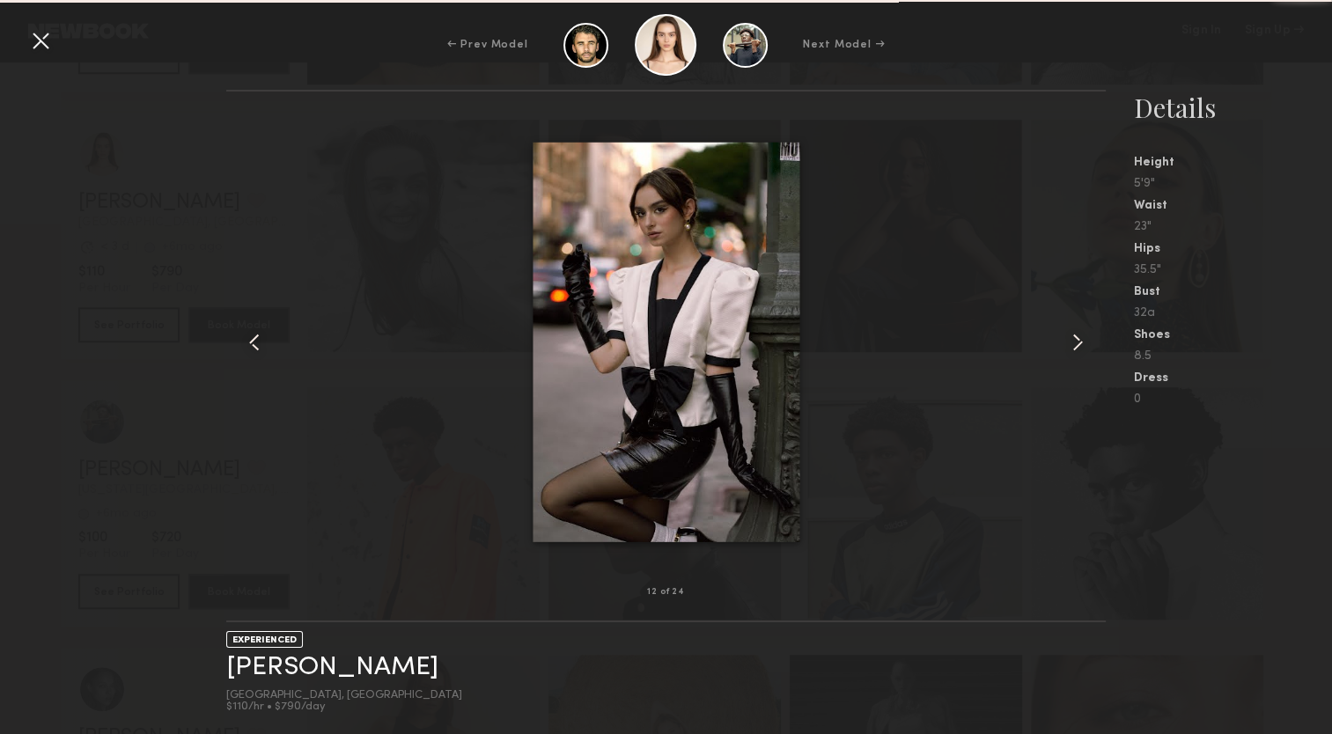
click at [1069, 352] on common-icon at bounding box center [1078, 342] width 28 height 28
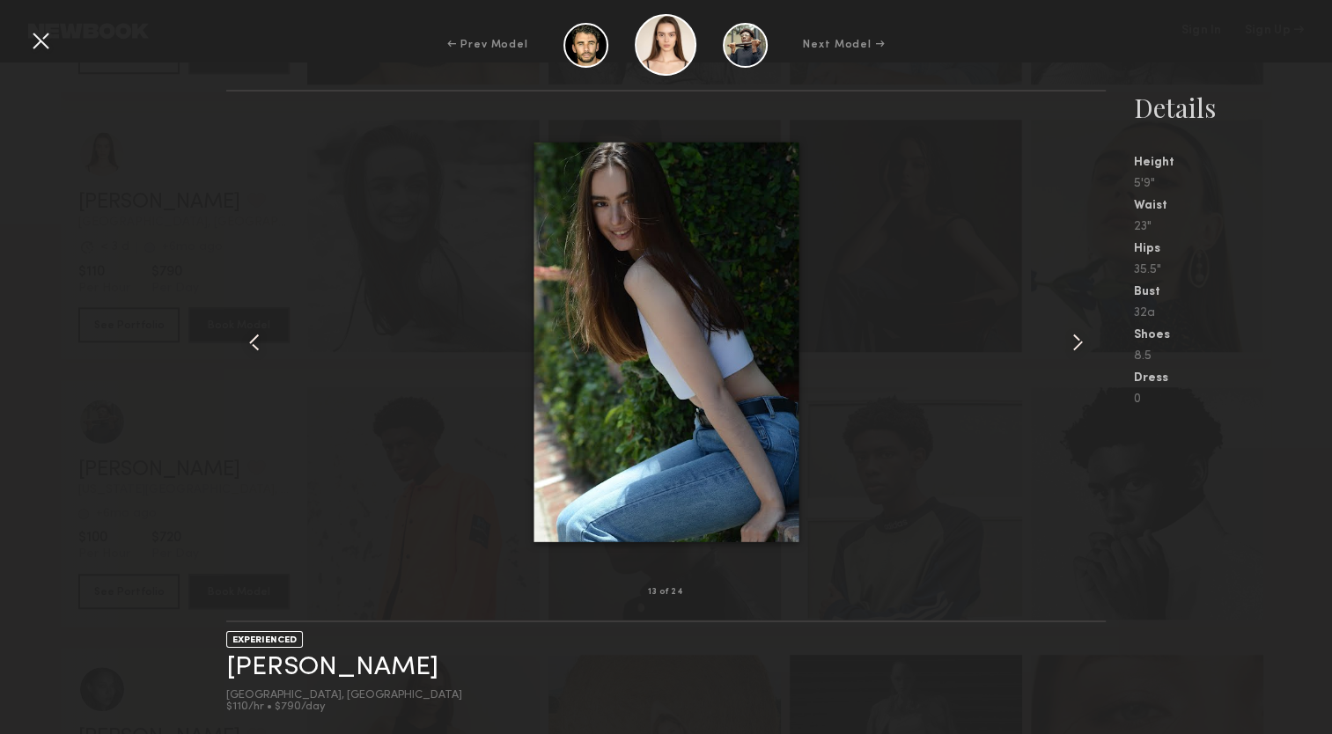
click at [1069, 352] on common-icon at bounding box center [1078, 342] width 28 height 28
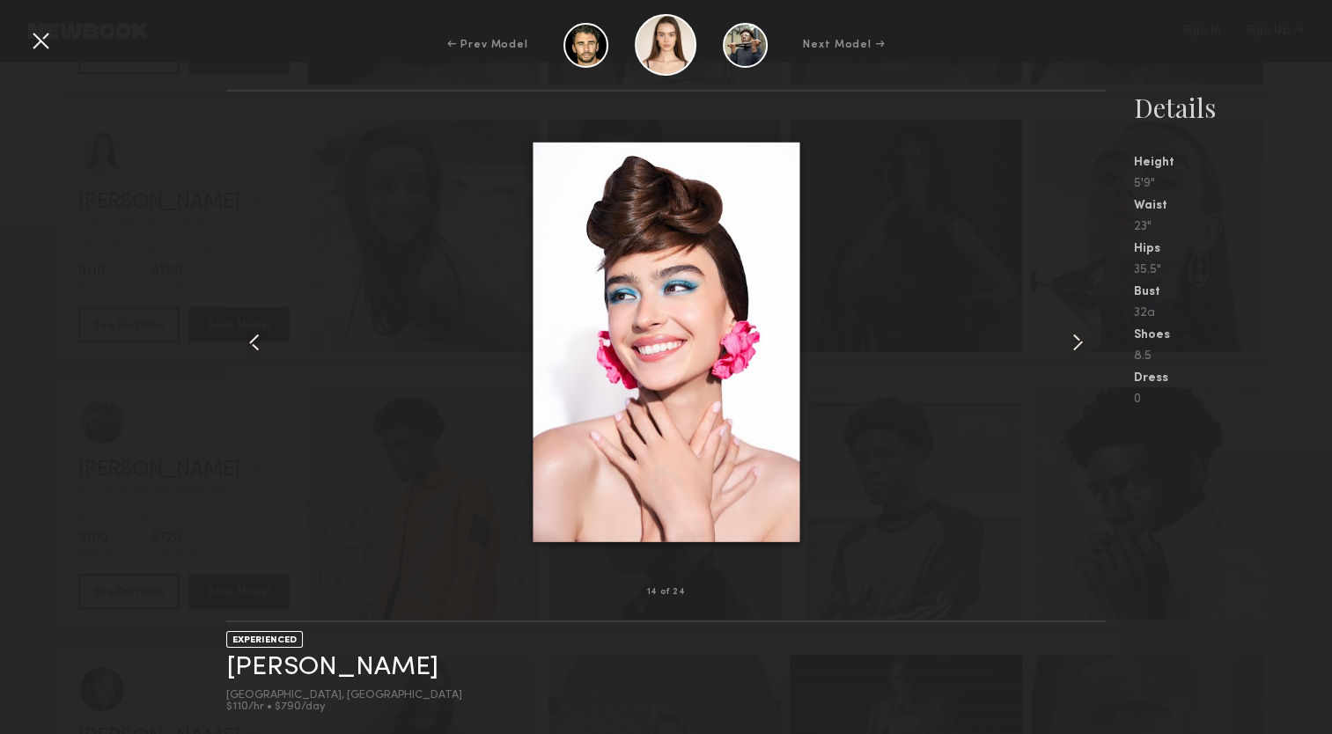
click at [1069, 352] on common-icon at bounding box center [1078, 342] width 28 height 28
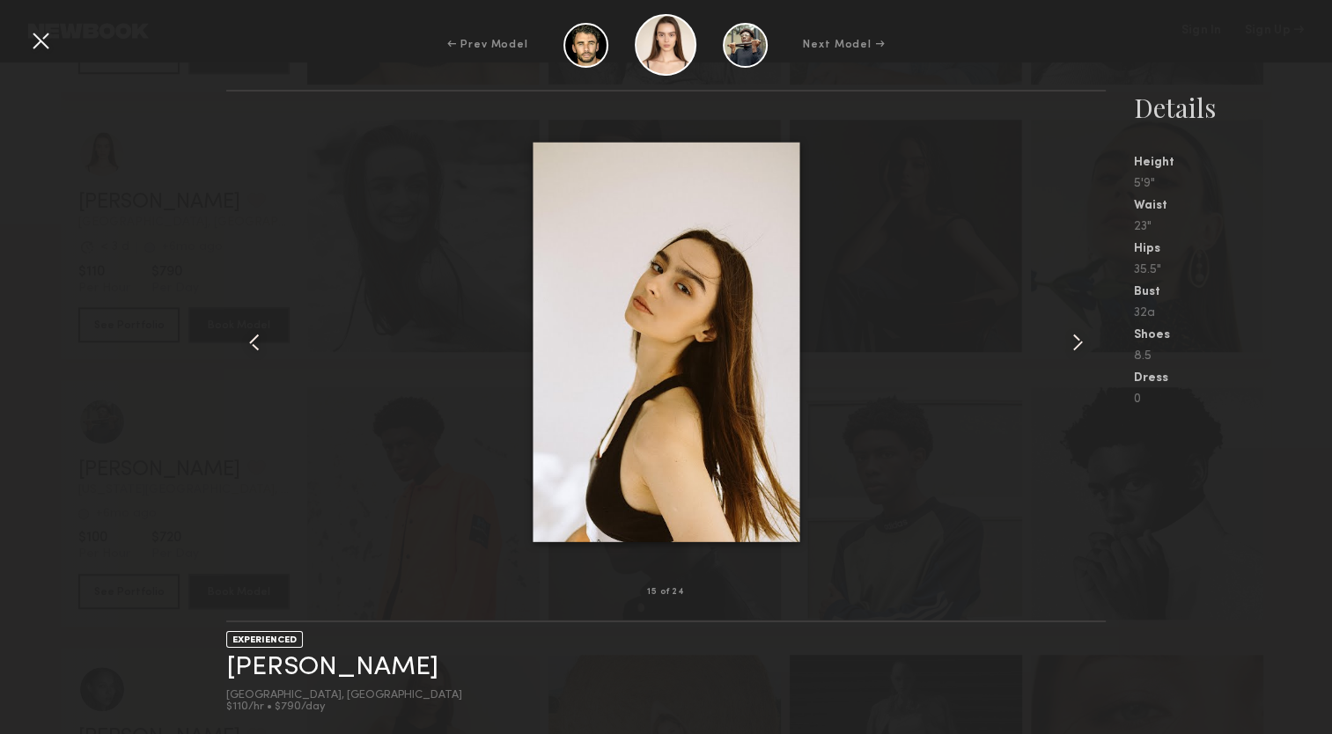
click at [1069, 352] on common-icon at bounding box center [1078, 342] width 28 height 28
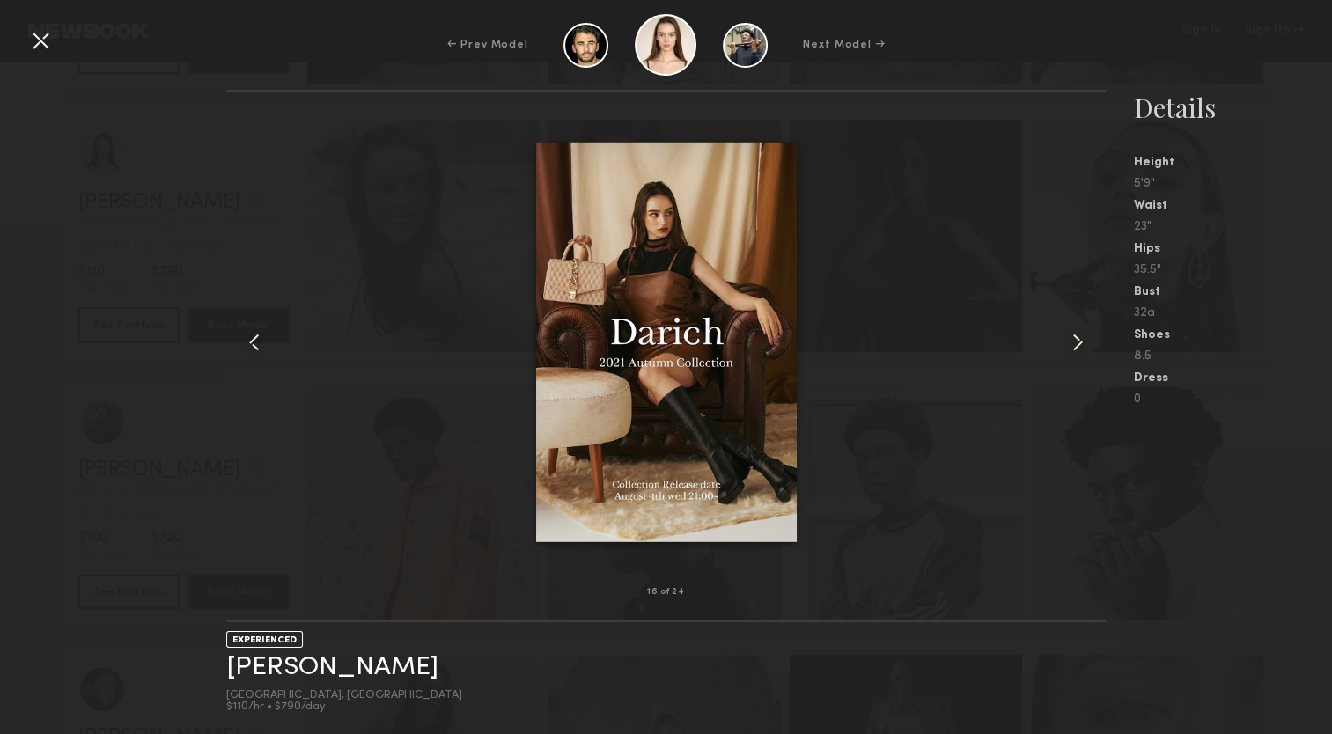
click at [1069, 352] on common-icon at bounding box center [1078, 342] width 28 height 28
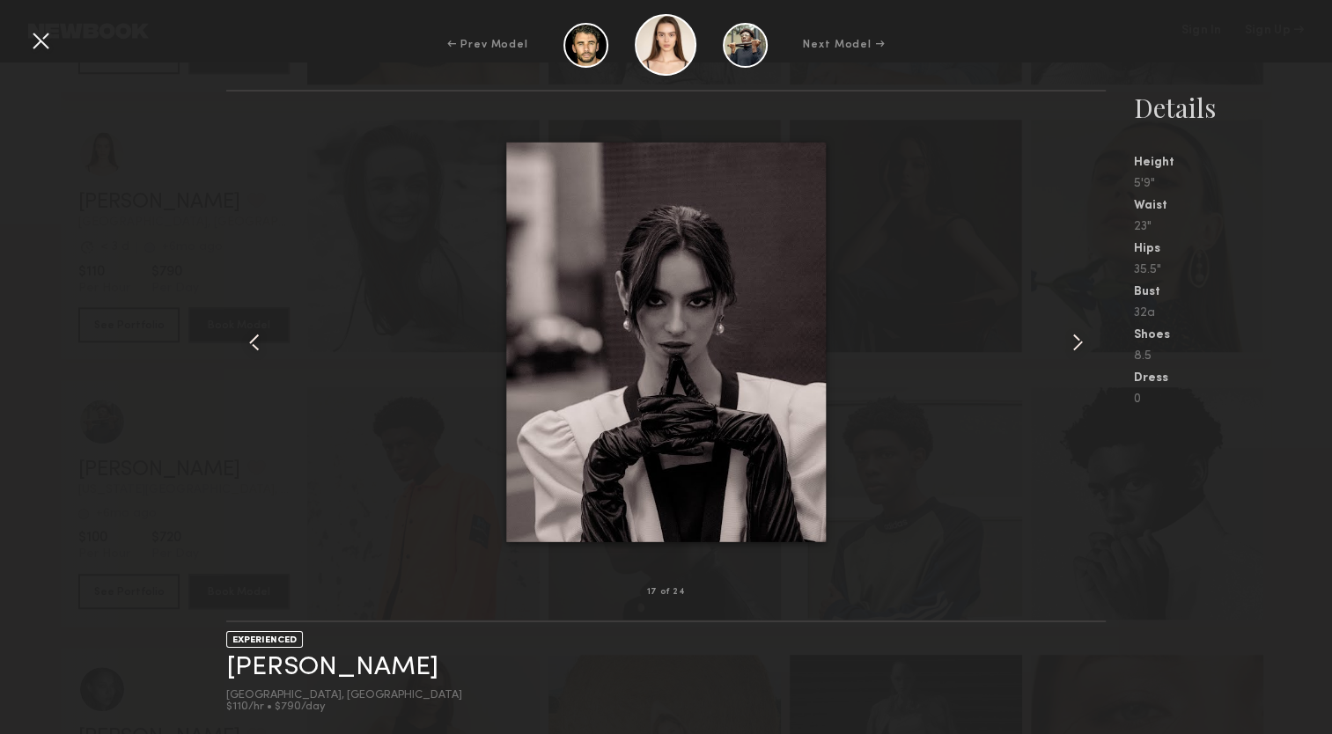
click at [1069, 352] on common-icon at bounding box center [1078, 342] width 28 height 28
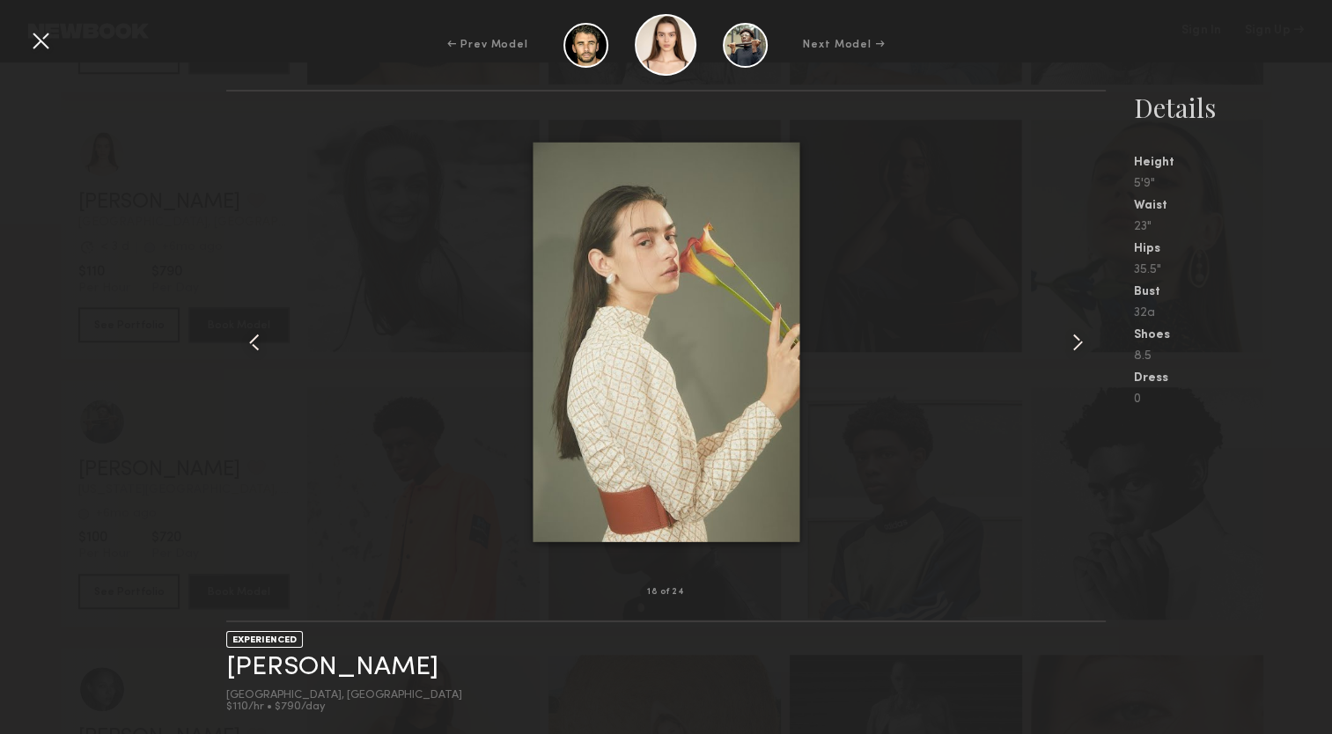
click at [1069, 352] on common-icon at bounding box center [1078, 342] width 28 height 28
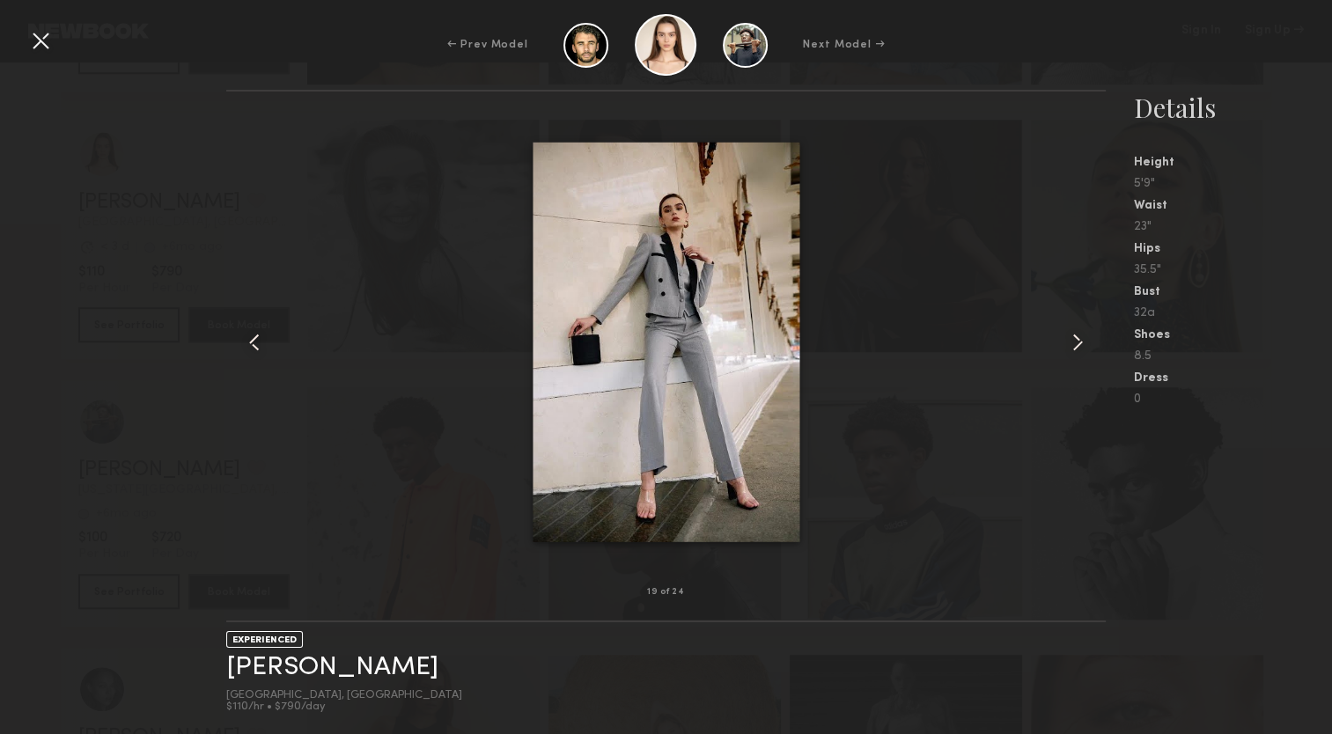
click at [1069, 352] on common-icon at bounding box center [1078, 342] width 28 height 28
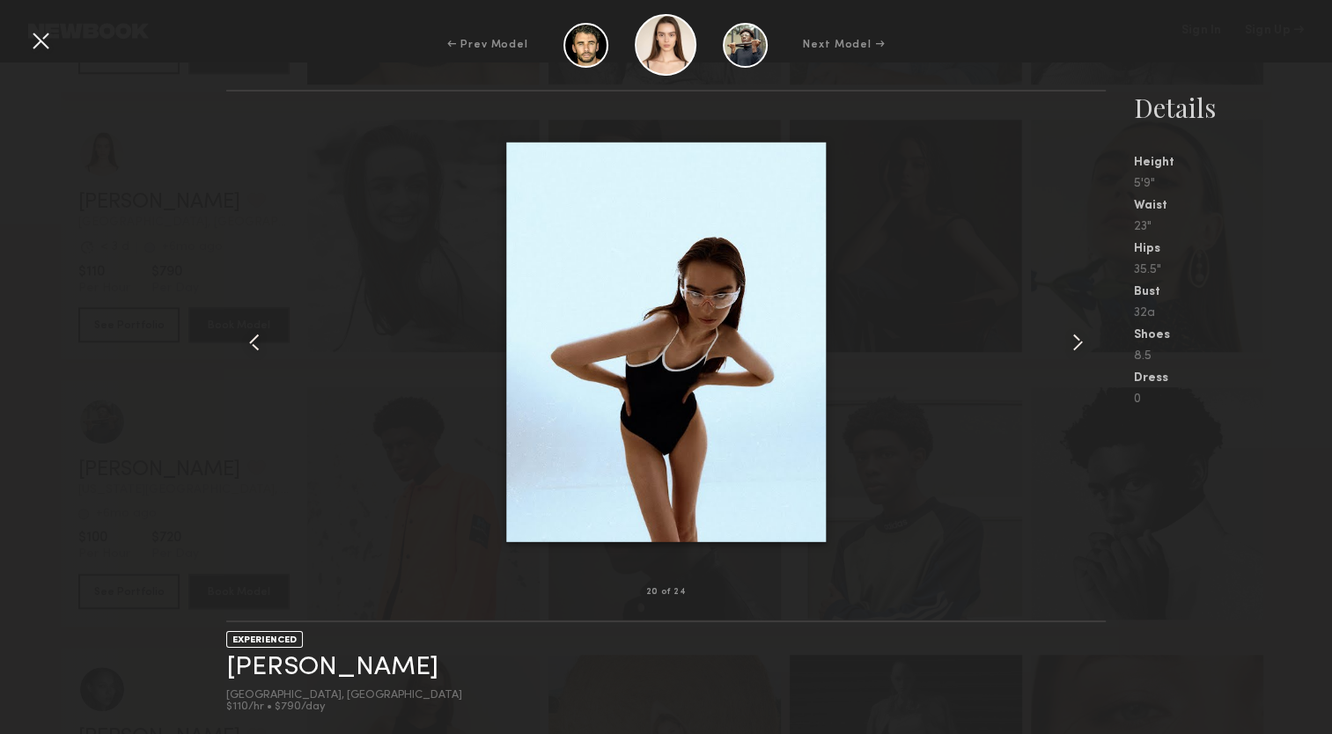
click at [1069, 352] on common-icon at bounding box center [1078, 342] width 28 height 28
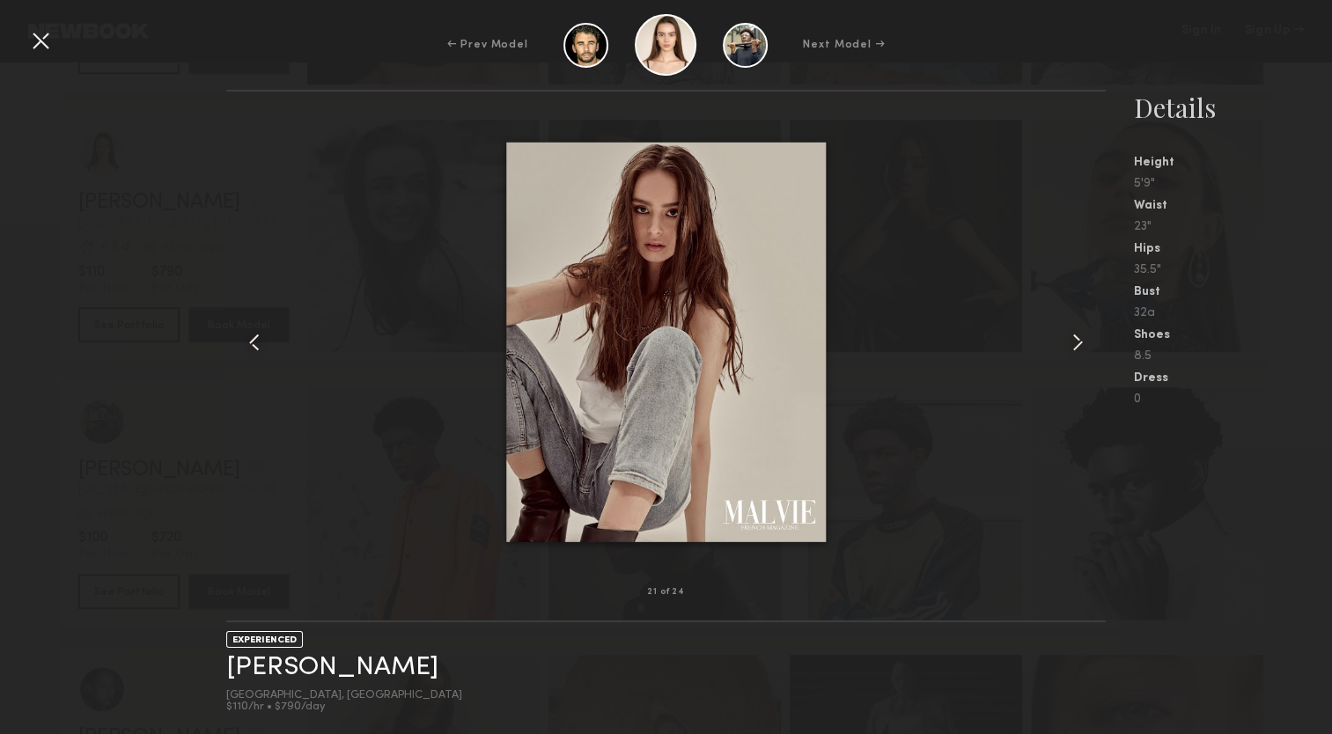
click at [1069, 352] on common-icon at bounding box center [1078, 342] width 28 height 28
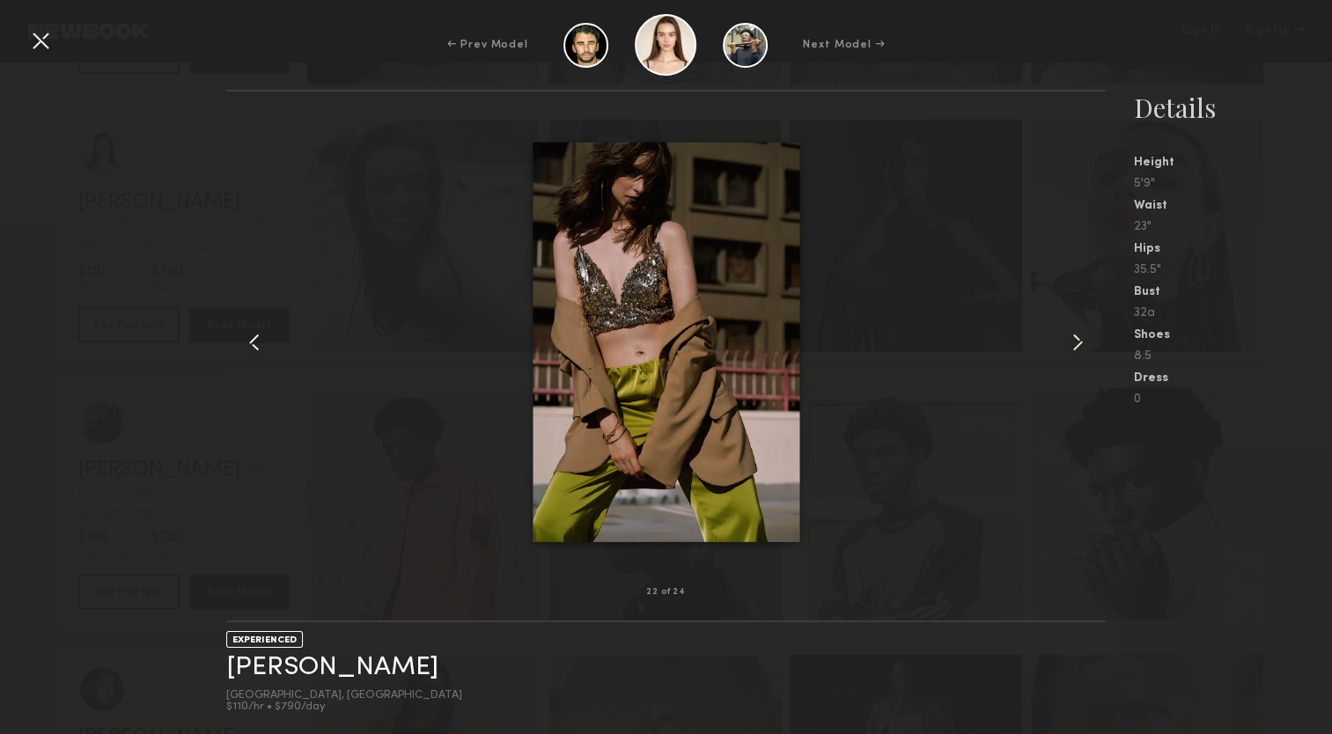
click at [1069, 352] on common-icon at bounding box center [1078, 342] width 28 height 28
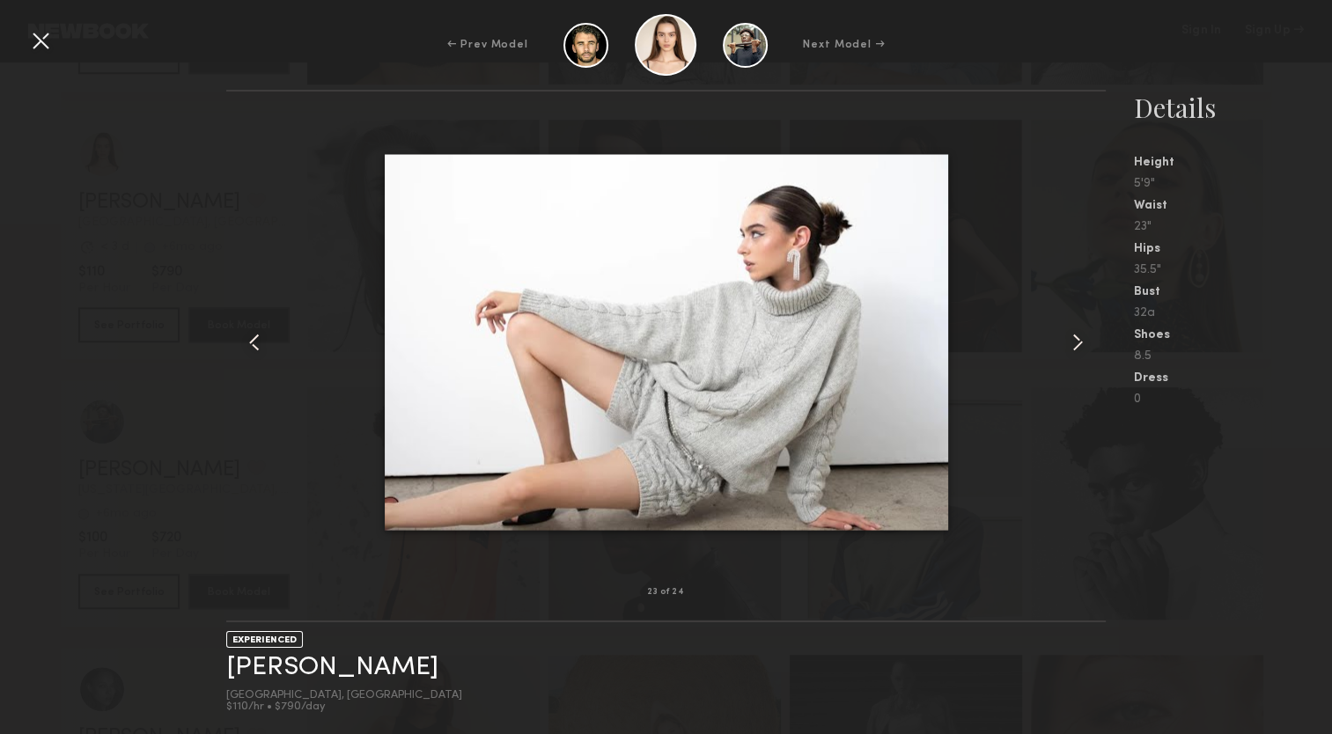
click at [1069, 352] on common-icon at bounding box center [1078, 342] width 28 height 28
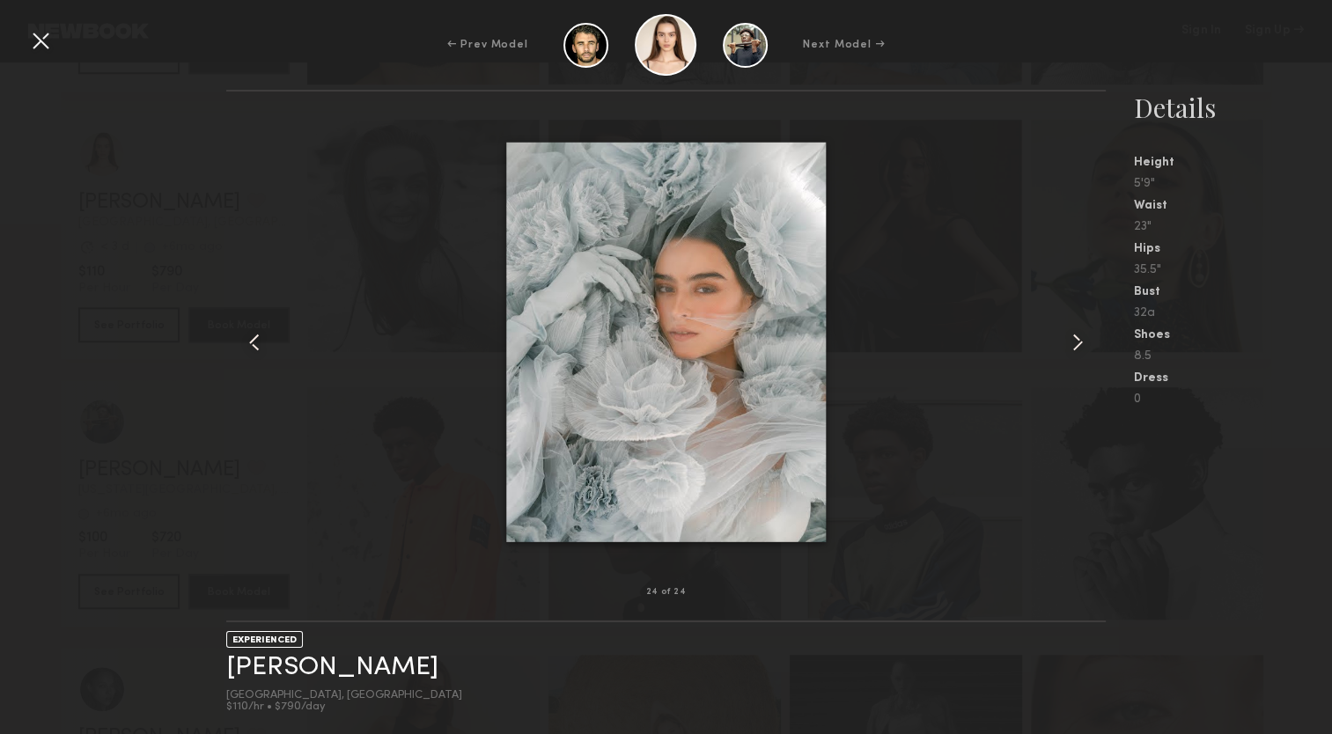
click at [1069, 352] on common-icon at bounding box center [1078, 342] width 28 height 28
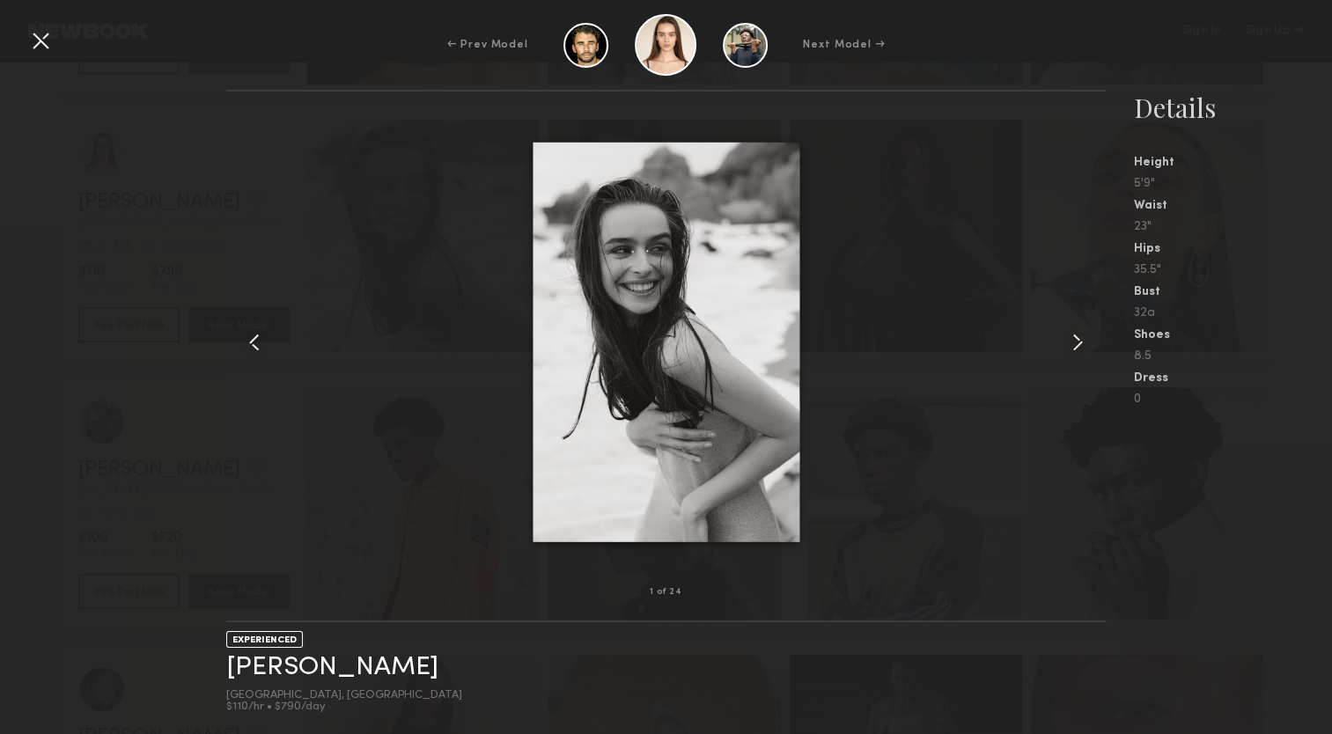
click at [39, 38] on div at bounding box center [40, 40] width 28 height 28
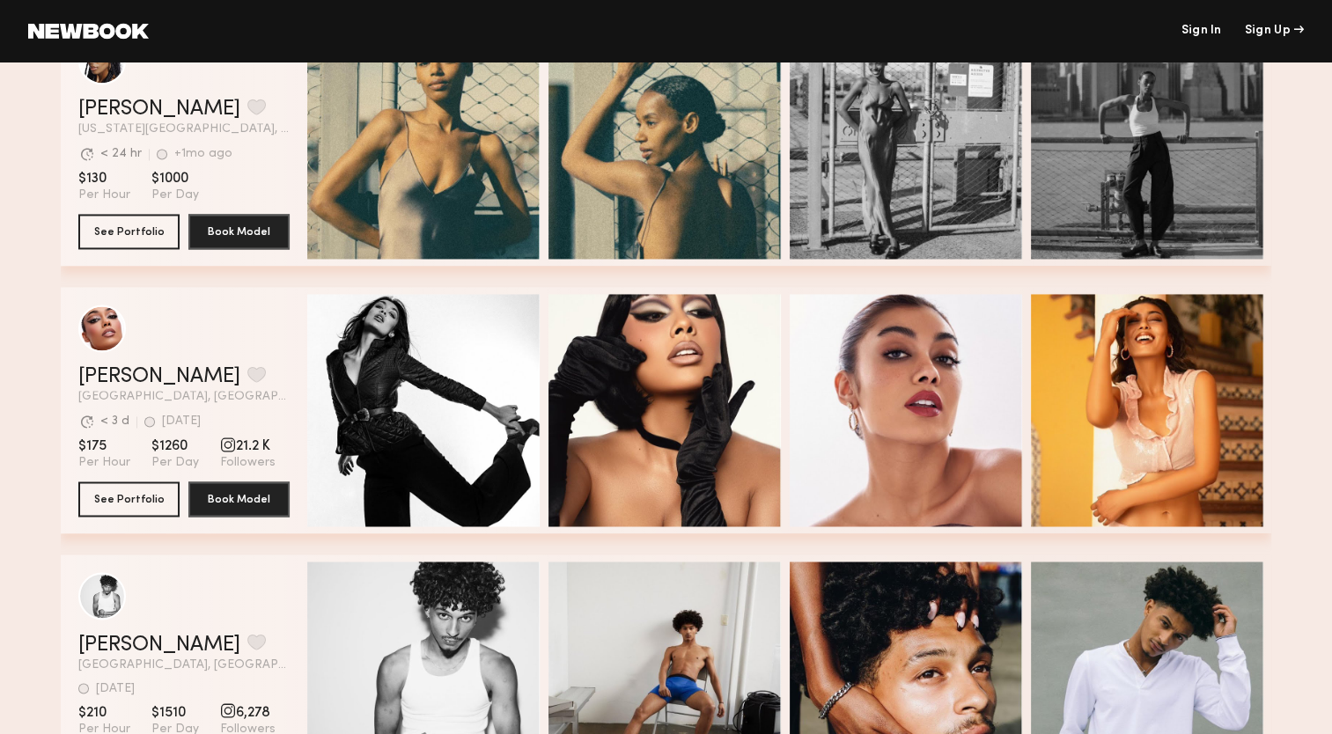
scroll to position [2769, 0]
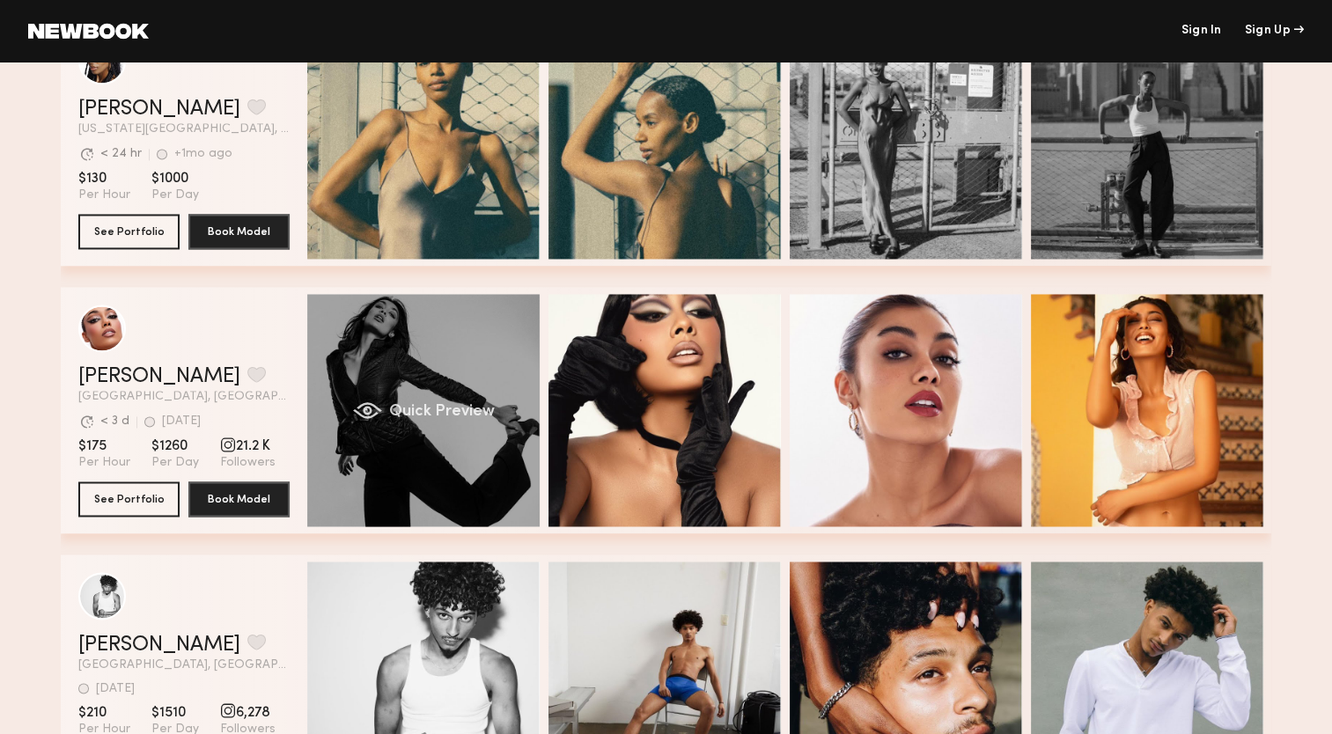
click at [435, 375] on div "Quick Preview" at bounding box center [423, 410] width 232 height 232
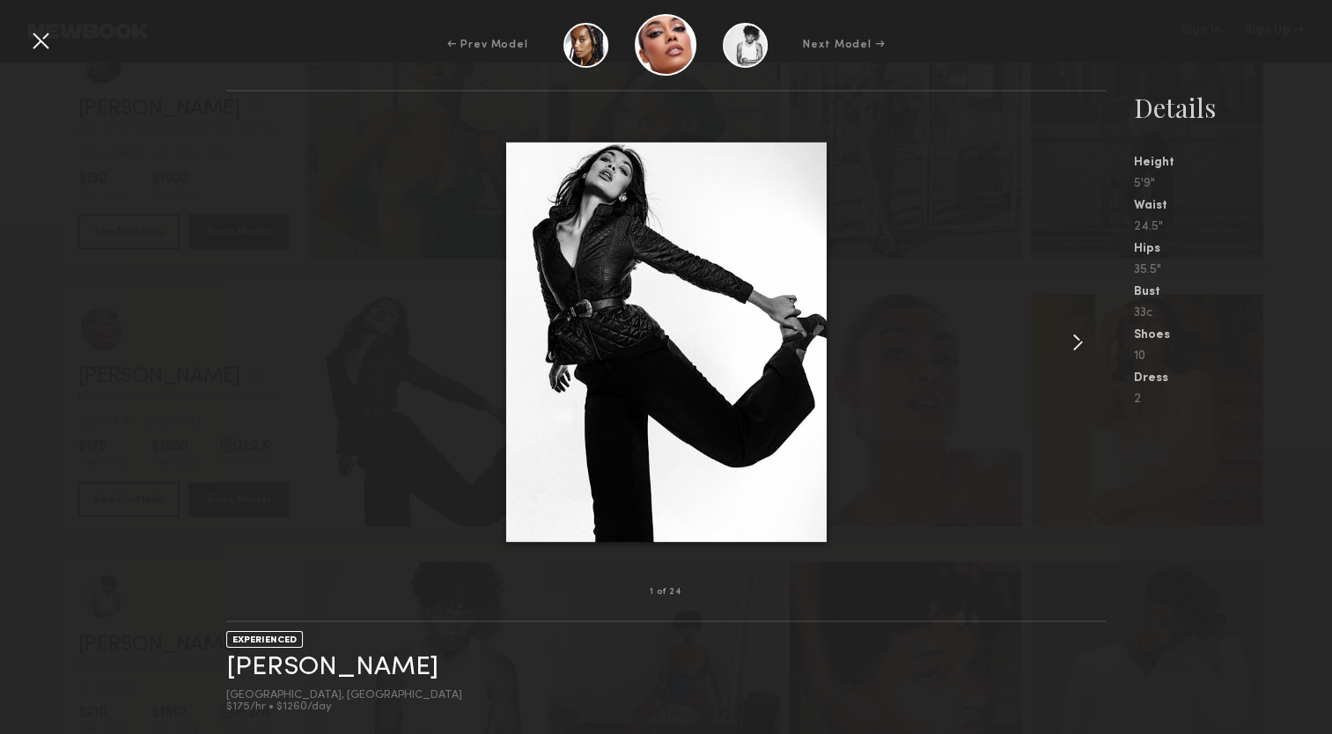
click at [1077, 343] on common-icon at bounding box center [1078, 342] width 28 height 28
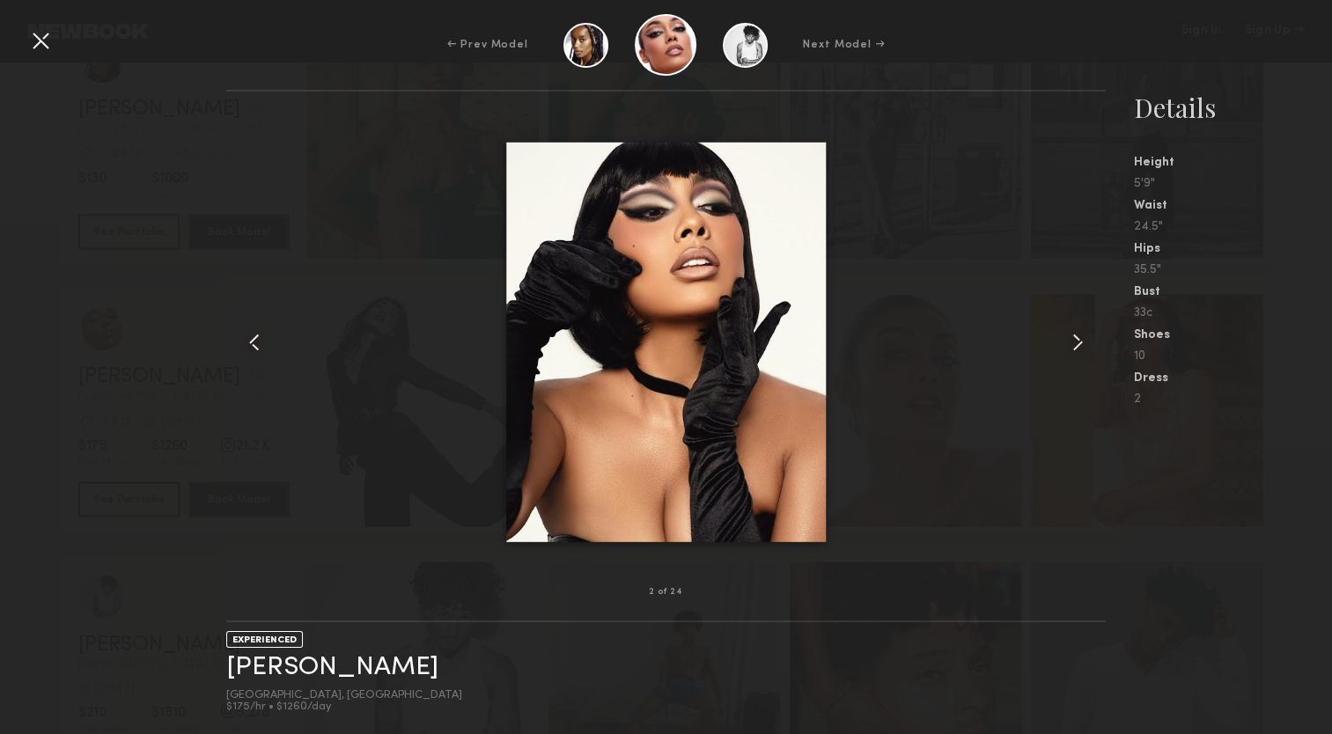
click at [1077, 343] on common-icon at bounding box center [1078, 342] width 28 height 28
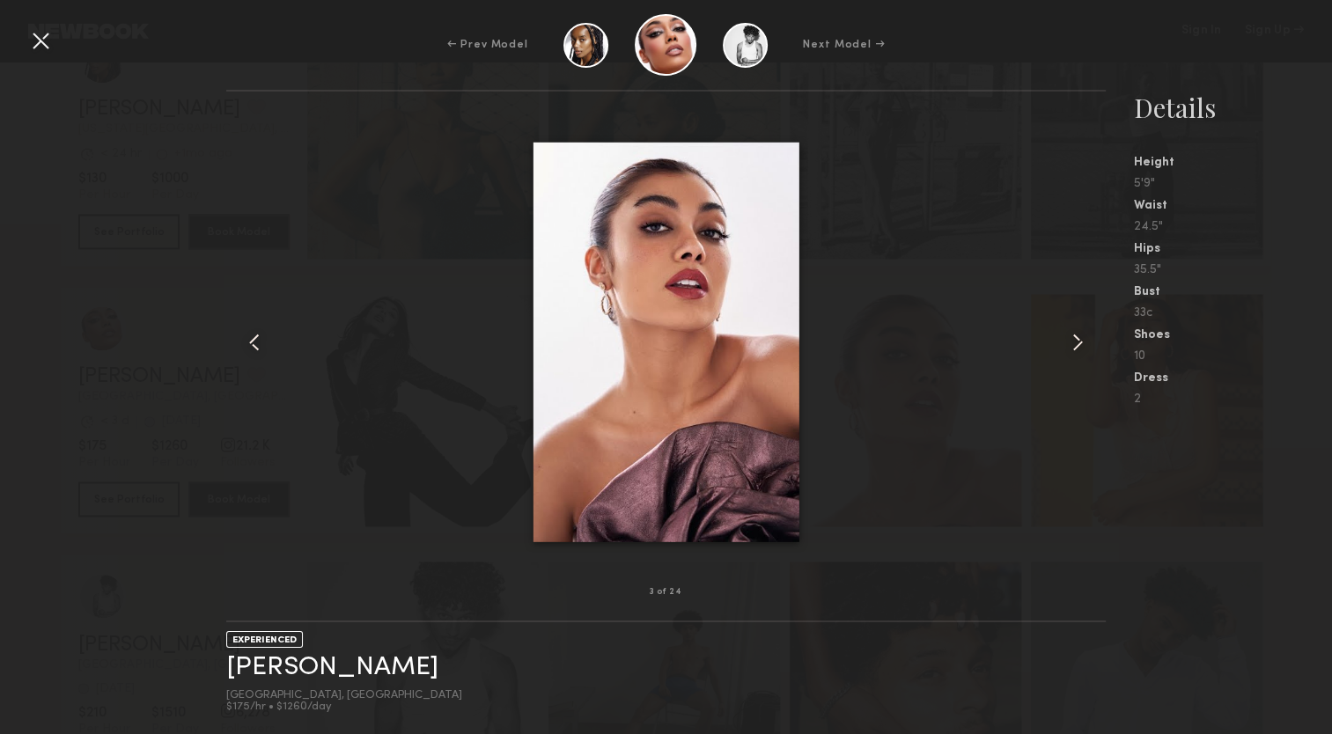
click at [1077, 343] on common-icon at bounding box center [1078, 342] width 28 height 28
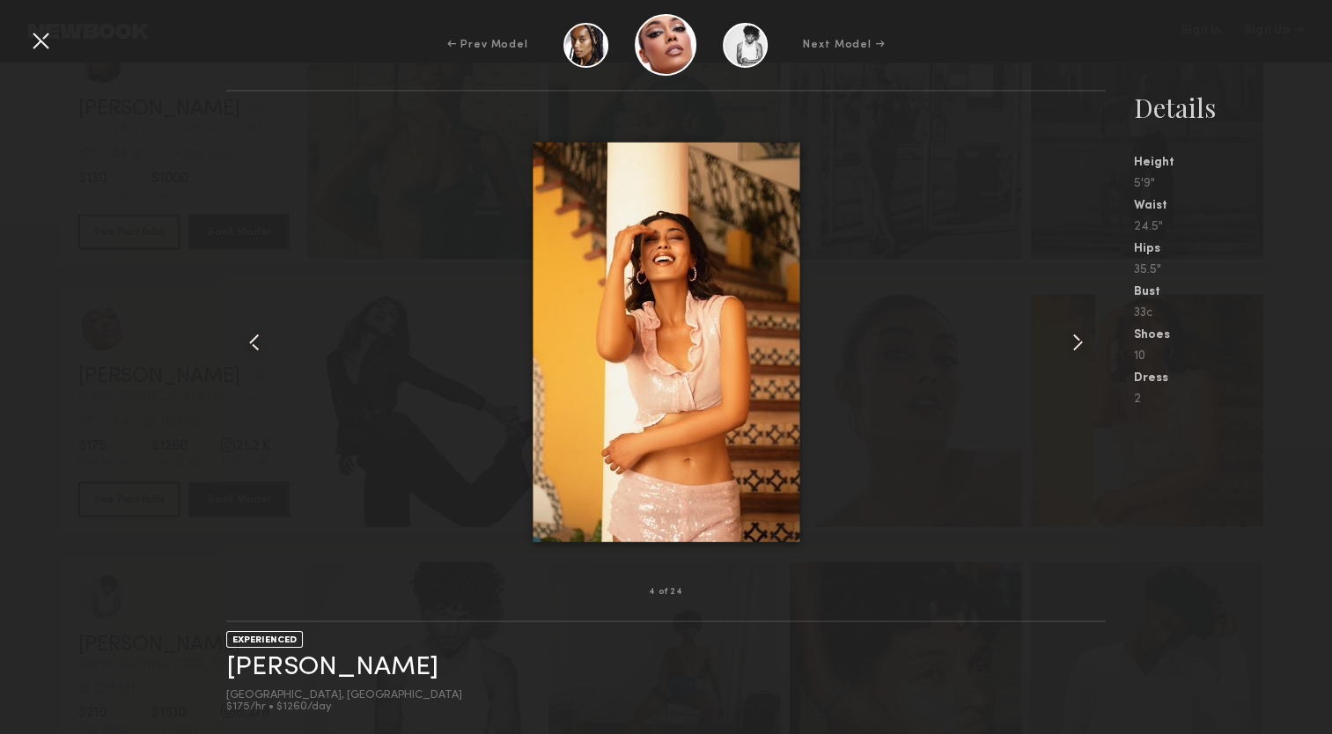
click at [1077, 343] on common-icon at bounding box center [1078, 342] width 28 height 28
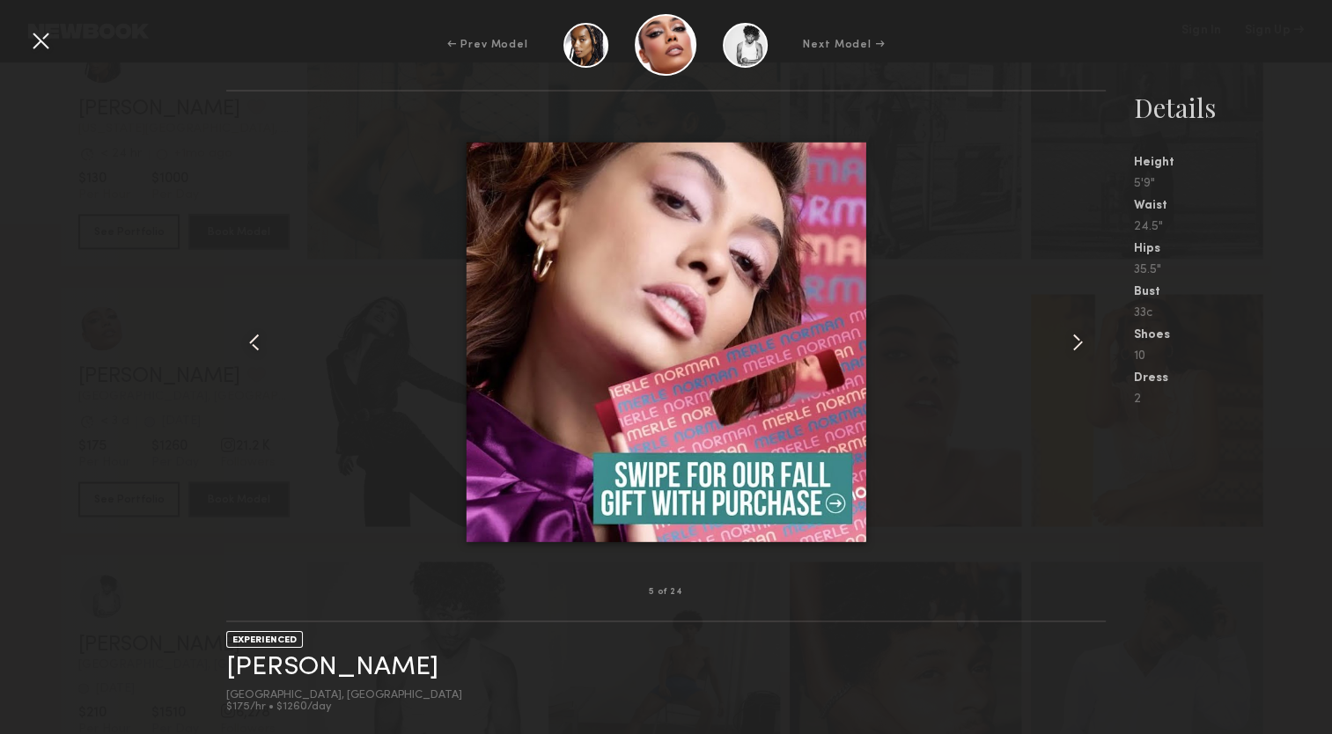
click at [1077, 343] on common-icon at bounding box center [1078, 342] width 28 height 28
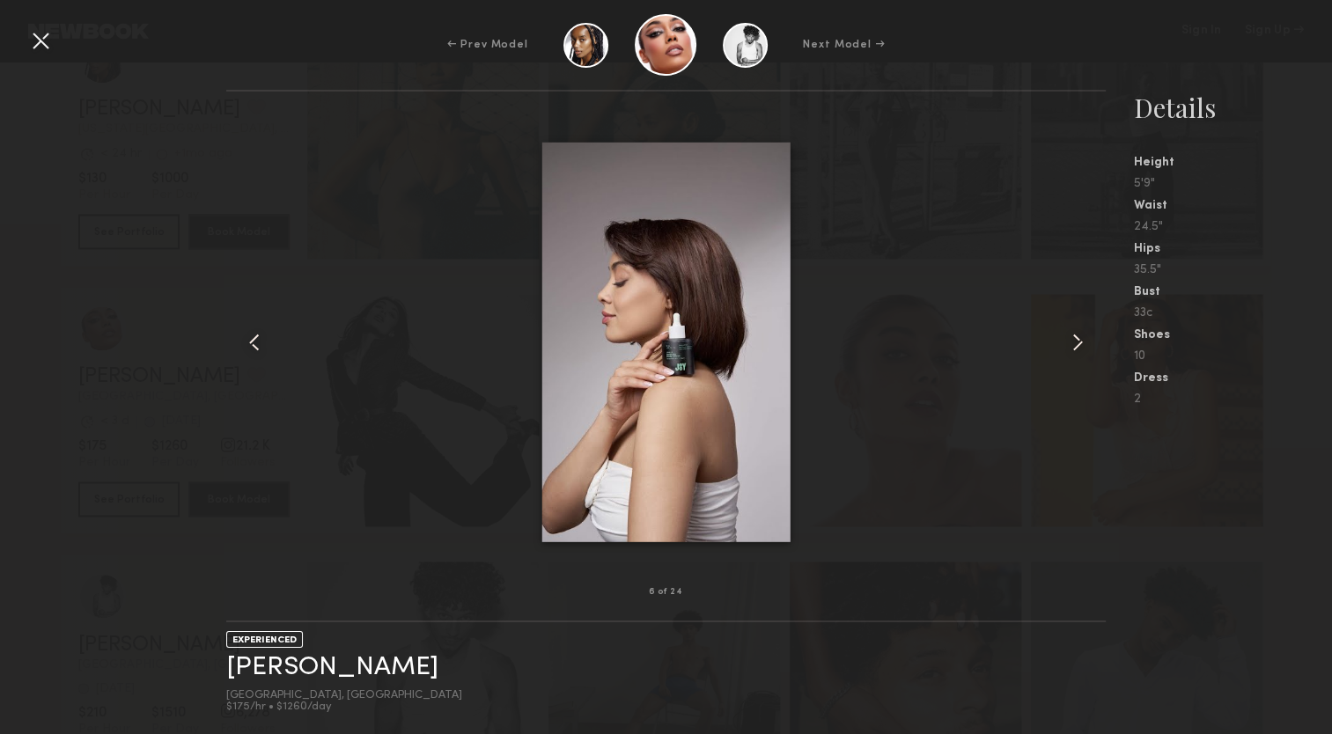
click at [1077, 343] on common-icon at bounding box center [1078, 342] width 28 height 28
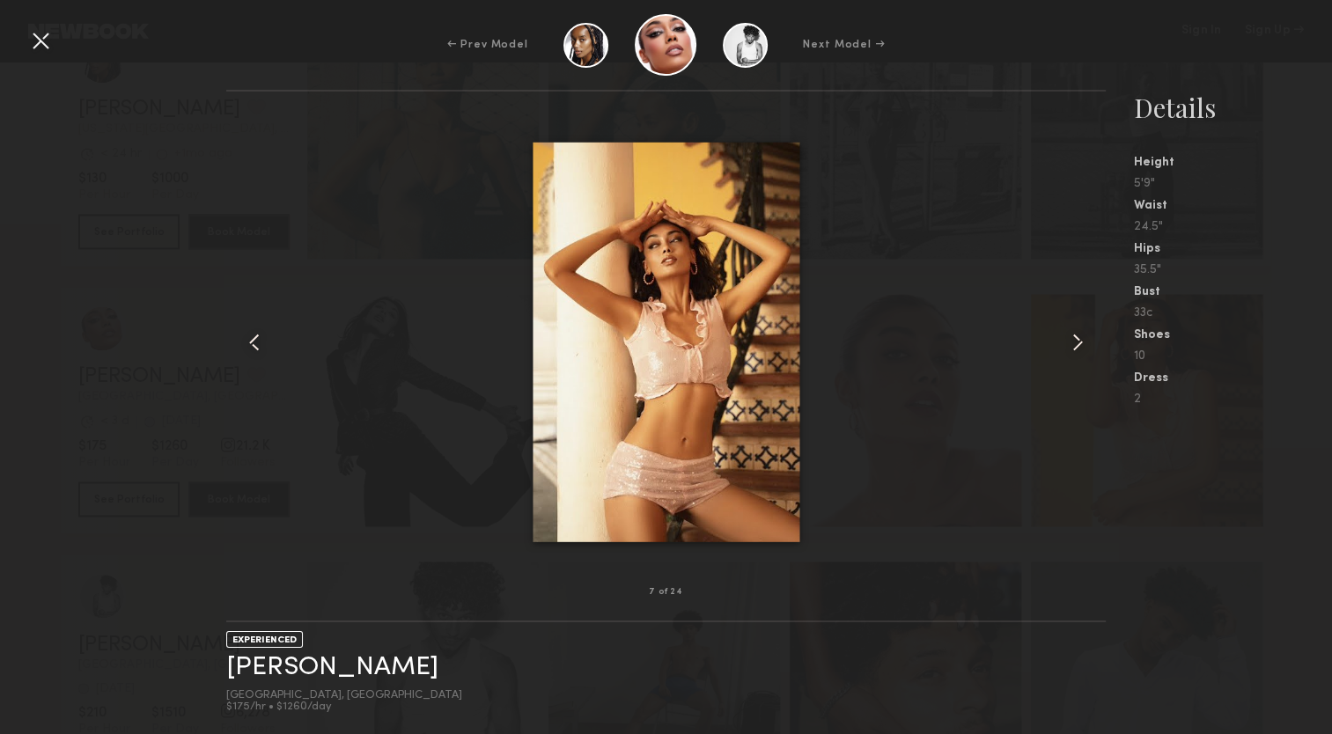
click at [1077, 343] on common-icon at bounding box center [1078, 342] width 28 height 28
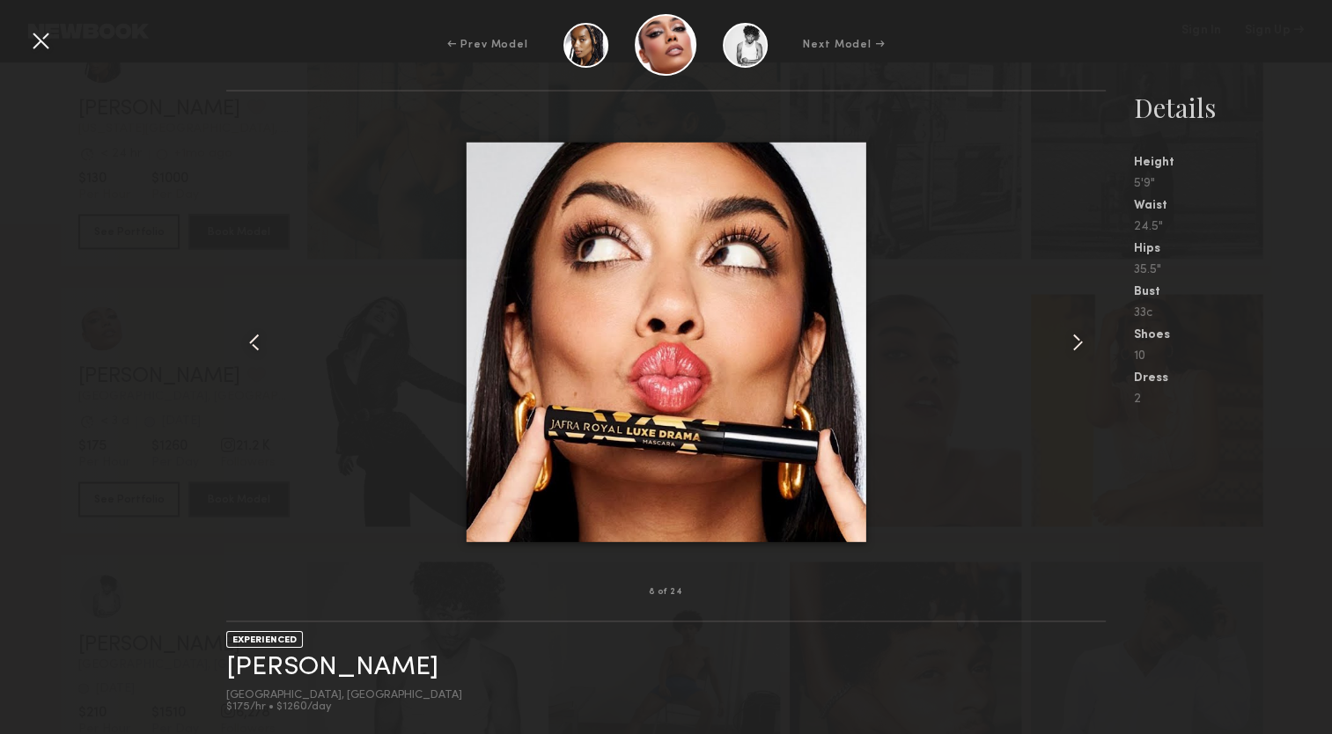
click at [1077, 343] on common-icon at bounding box center [1078, 342] width 28 height 28
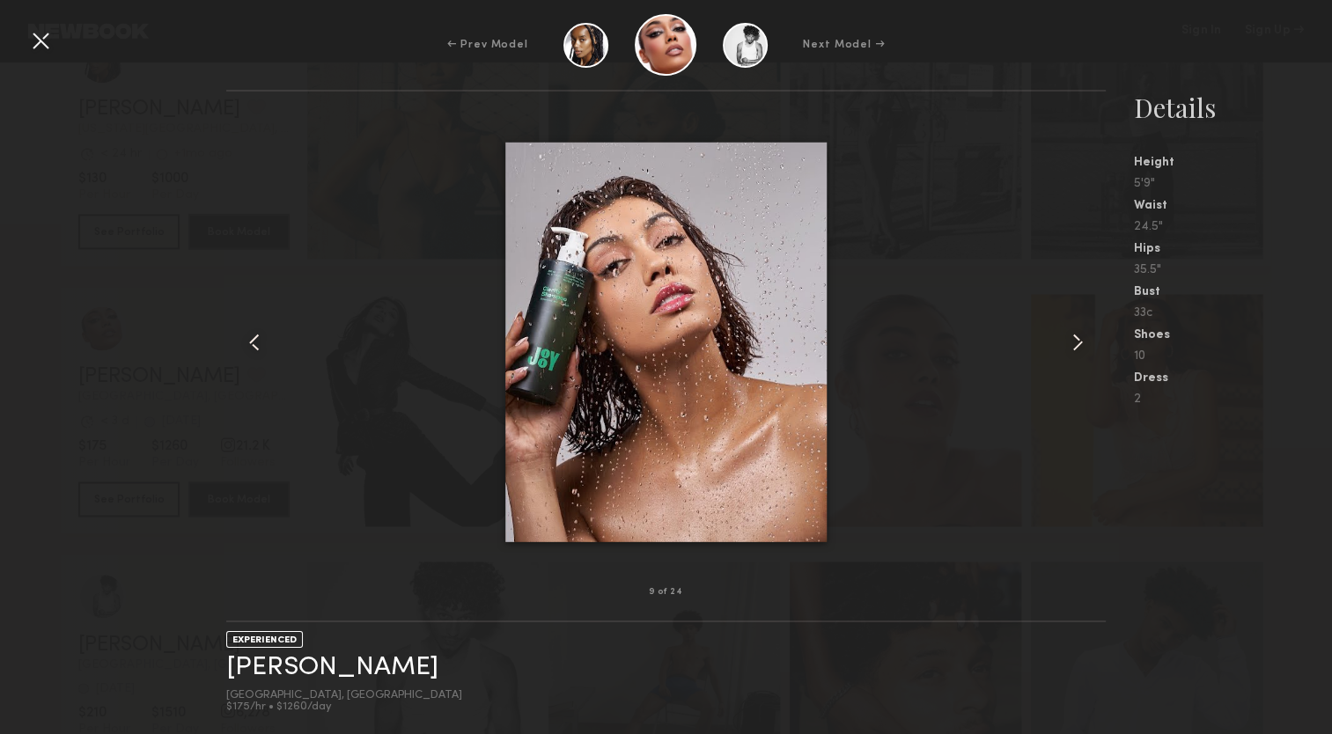
click at [1081, 343] on common-icon at bounding box center [1078, 342] width 28 height 28
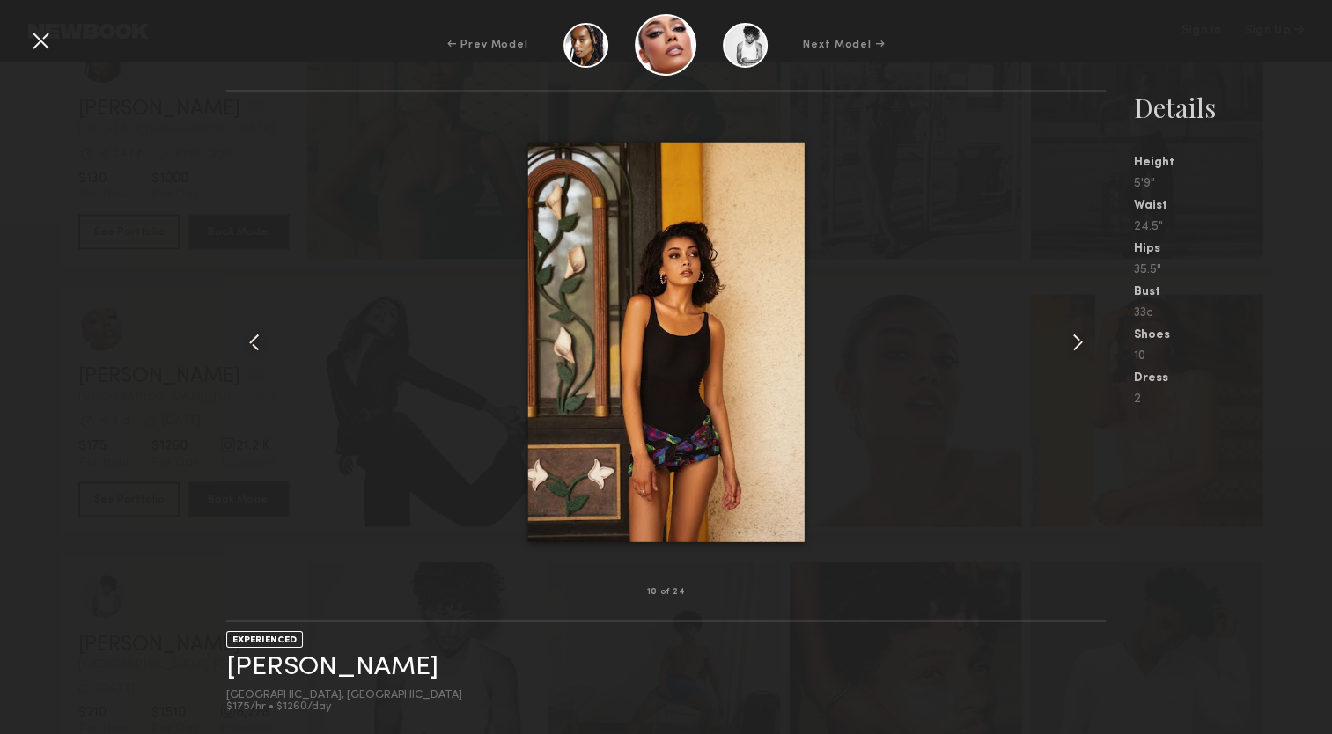
click at [1066, 341] on common-icon at bounding box center [1078, 342] width 28 height 28
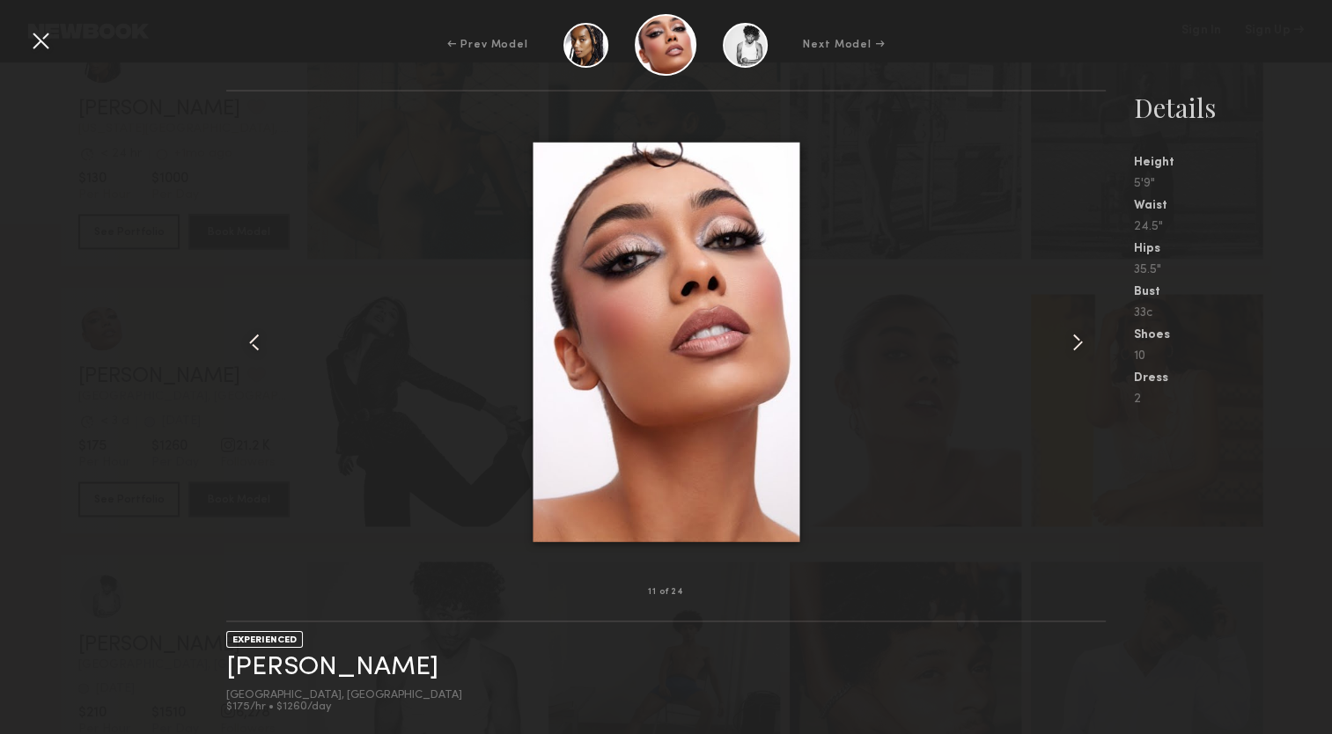
click at [1066, 341] on common-icon at bounding box center [1078, 342] width 28 height 28
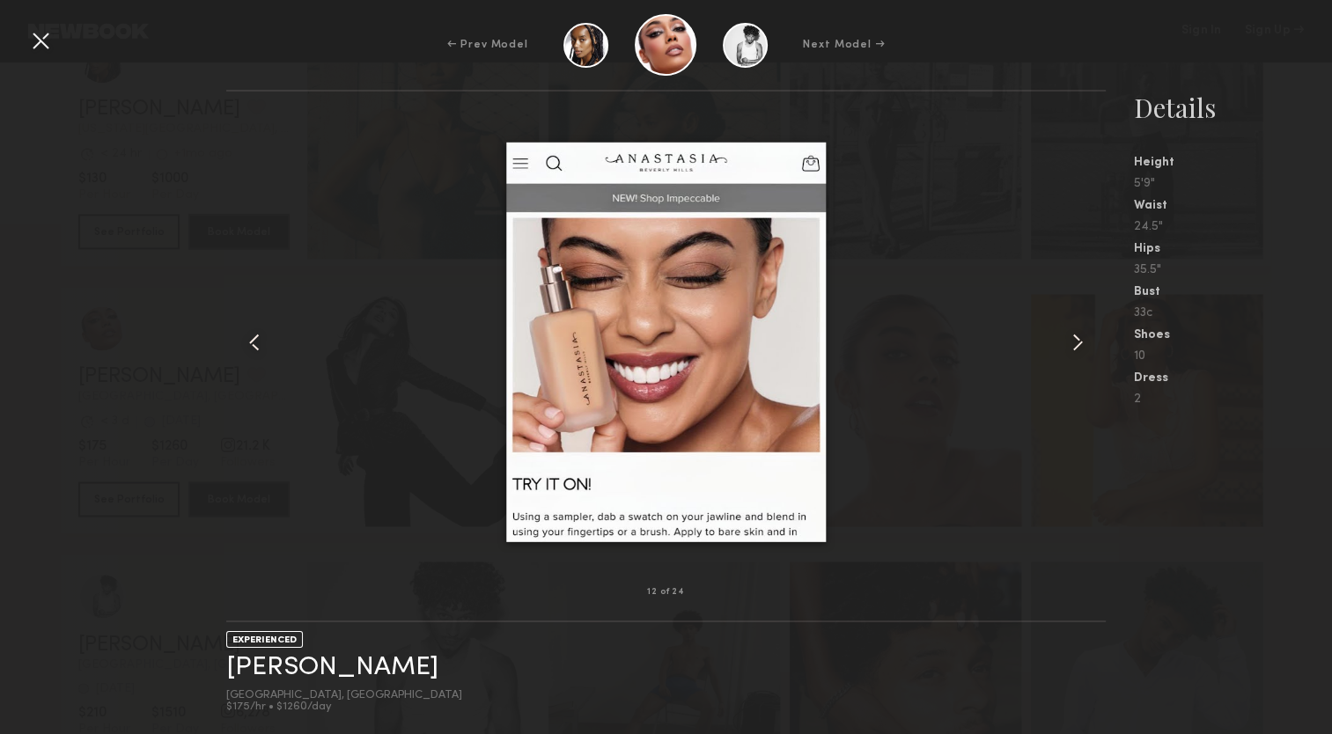
click at [1066, 341] on common-icon at bounding box center [1078, 342] width 28 height 28
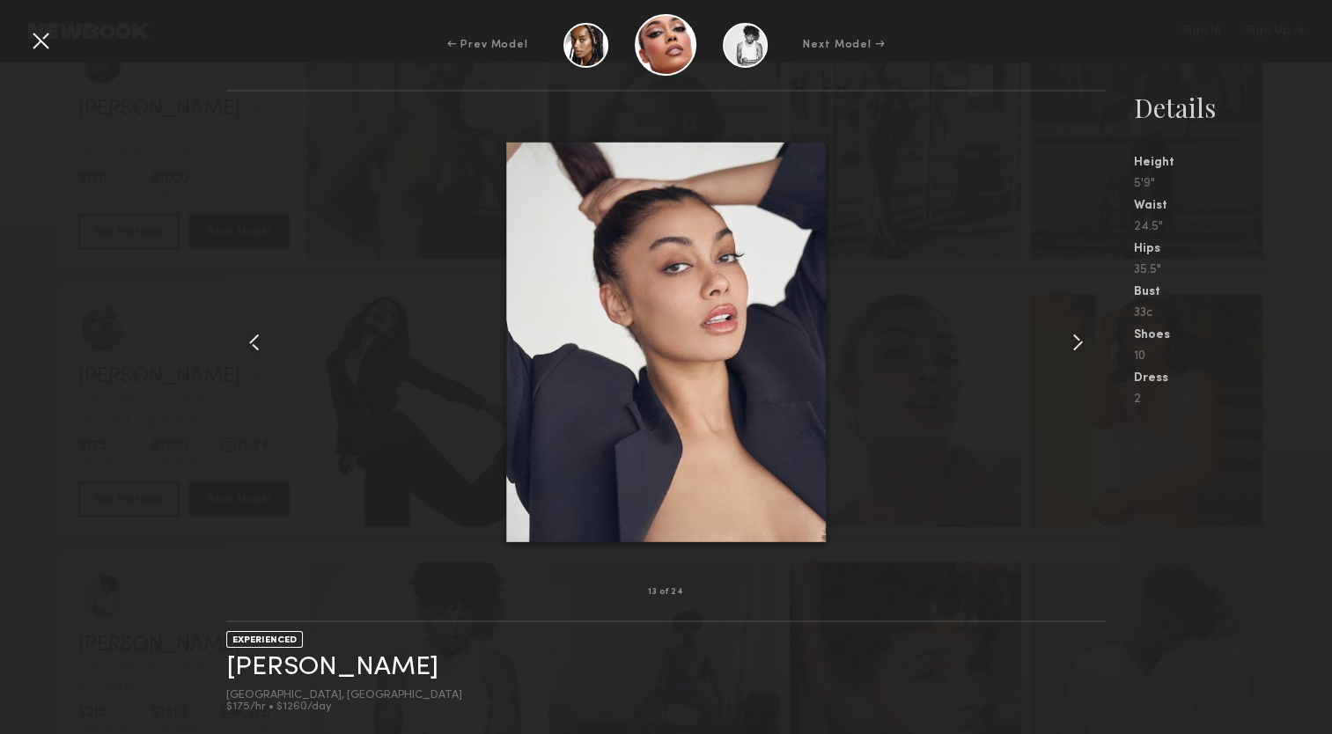
click at [1066, 341] on common-icon at bounding box center [1078, 342] width 28 height 28
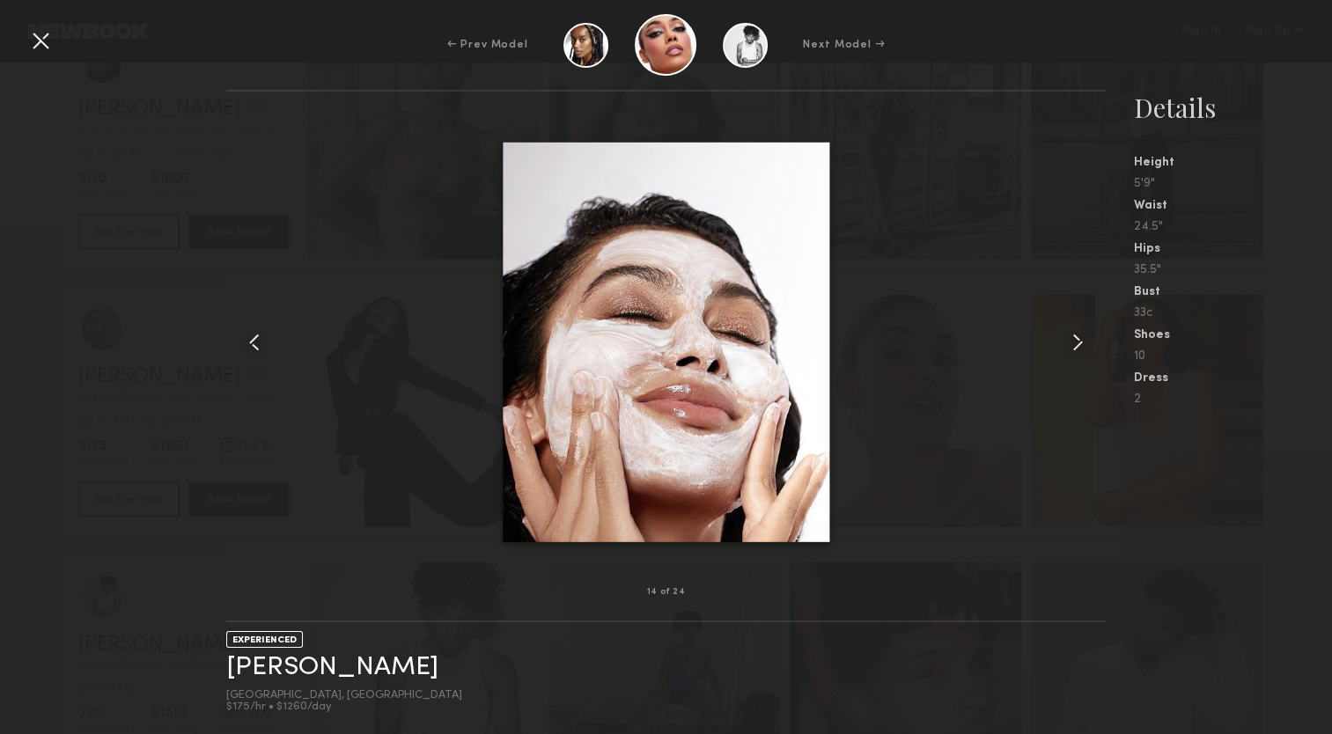
click at [1066, 341] on common-icon at bounding box center [1078, 342] width 28 height 28
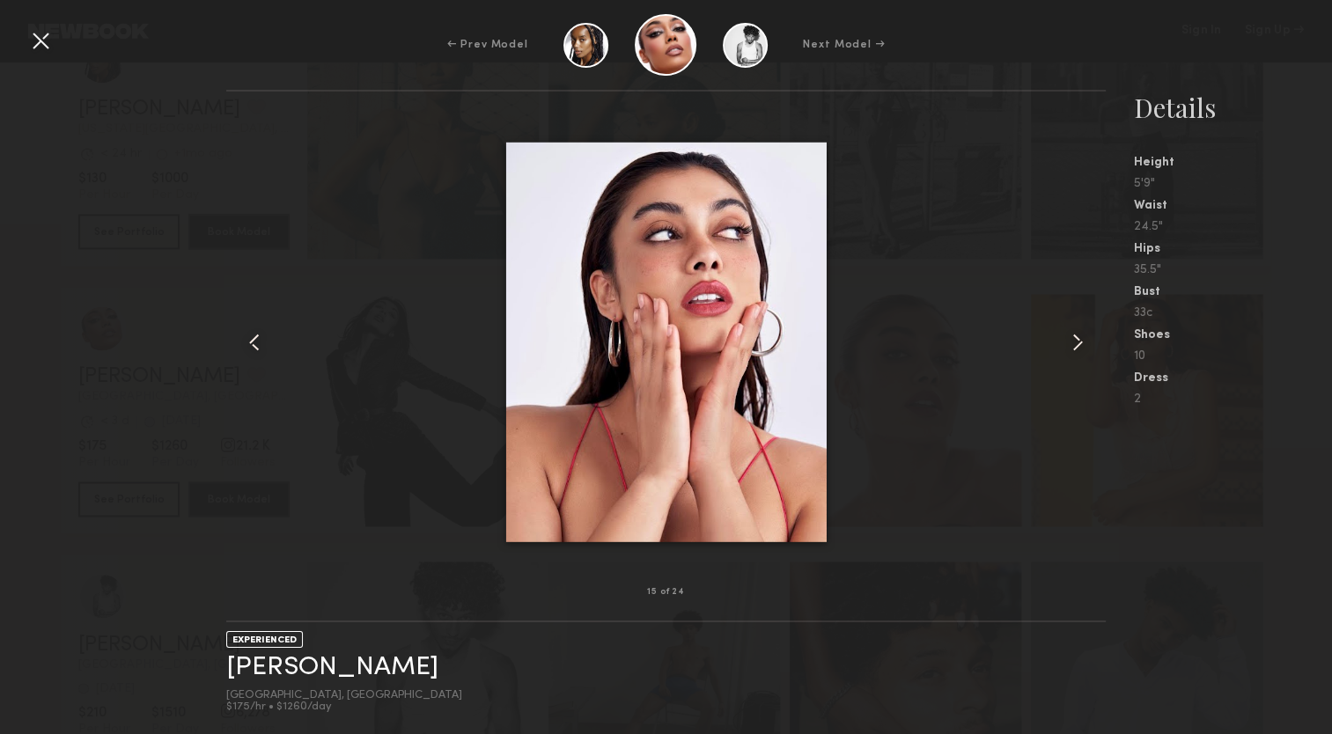
click at [1066, 341] on common-icon at bounding box center [1078, 342] width 28 height 28
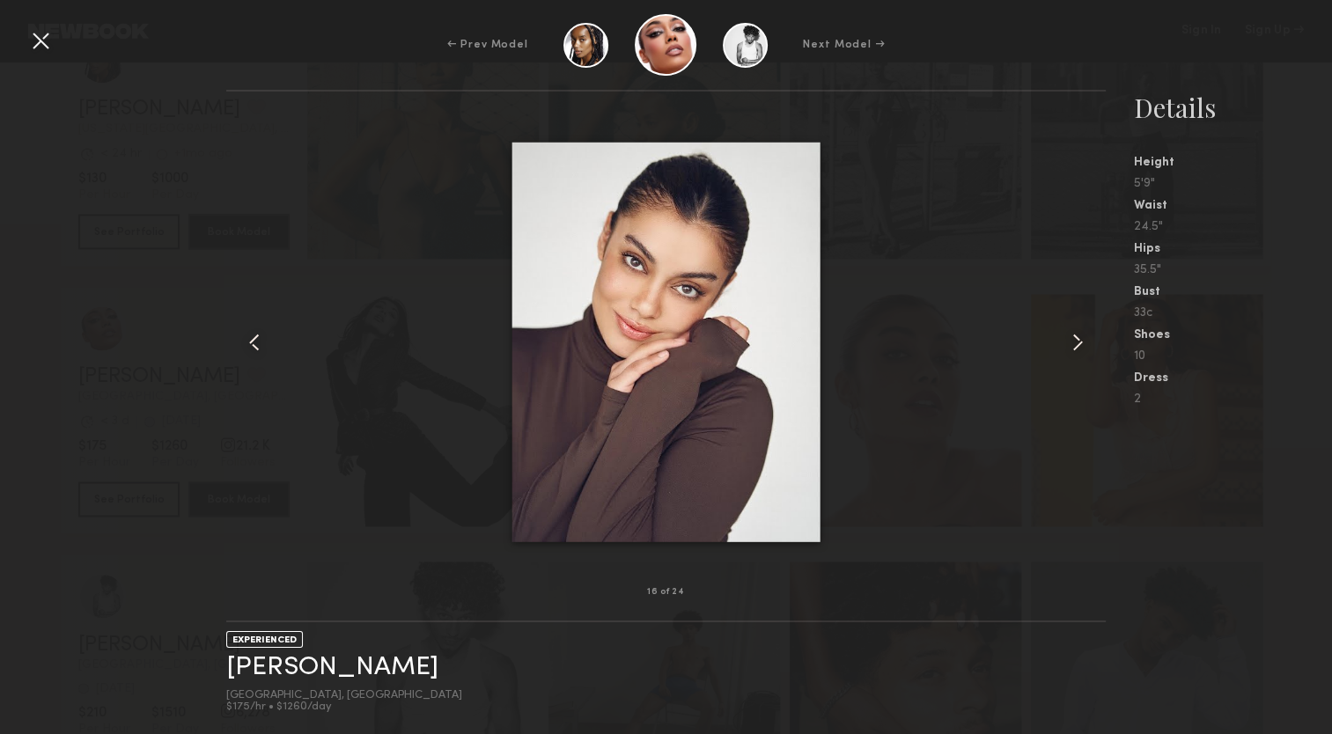
drag, startPoint x: 225, startPoint y: 579, endPoint x: 117, endPoint y: 178, distance: 415.9
click at [117, 178] on div "16 of 24 EXPERIENCED Ghazal G. Los Angeles, CA $175/hr • $1260/day Details Heig…" at bounding box center [666, 412] width 1332 height 645
click at [38, 38] on div at bounding box center [40, 40] width 28 height 28
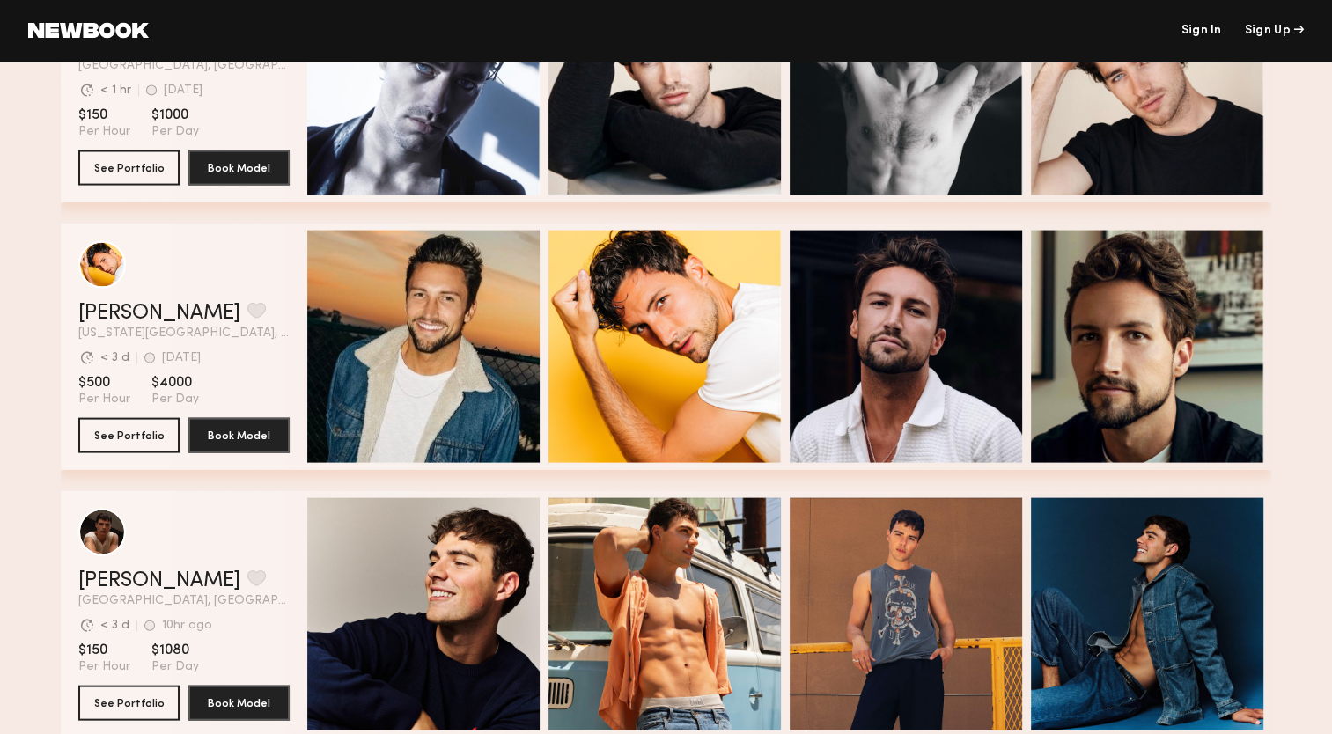
scroll to position [4072, 0]
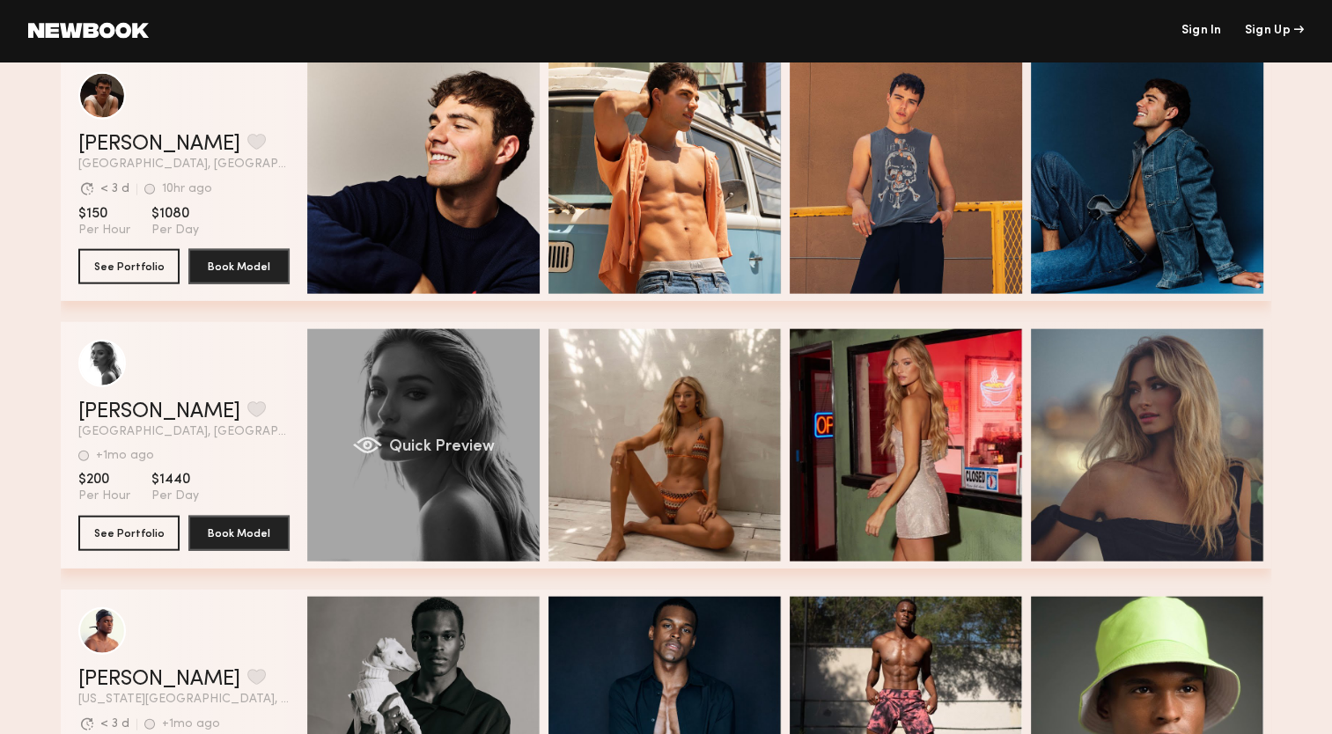
click at [451, 407] on div "Quick Preview" at bounding box center [423, 445] width 232 height 232
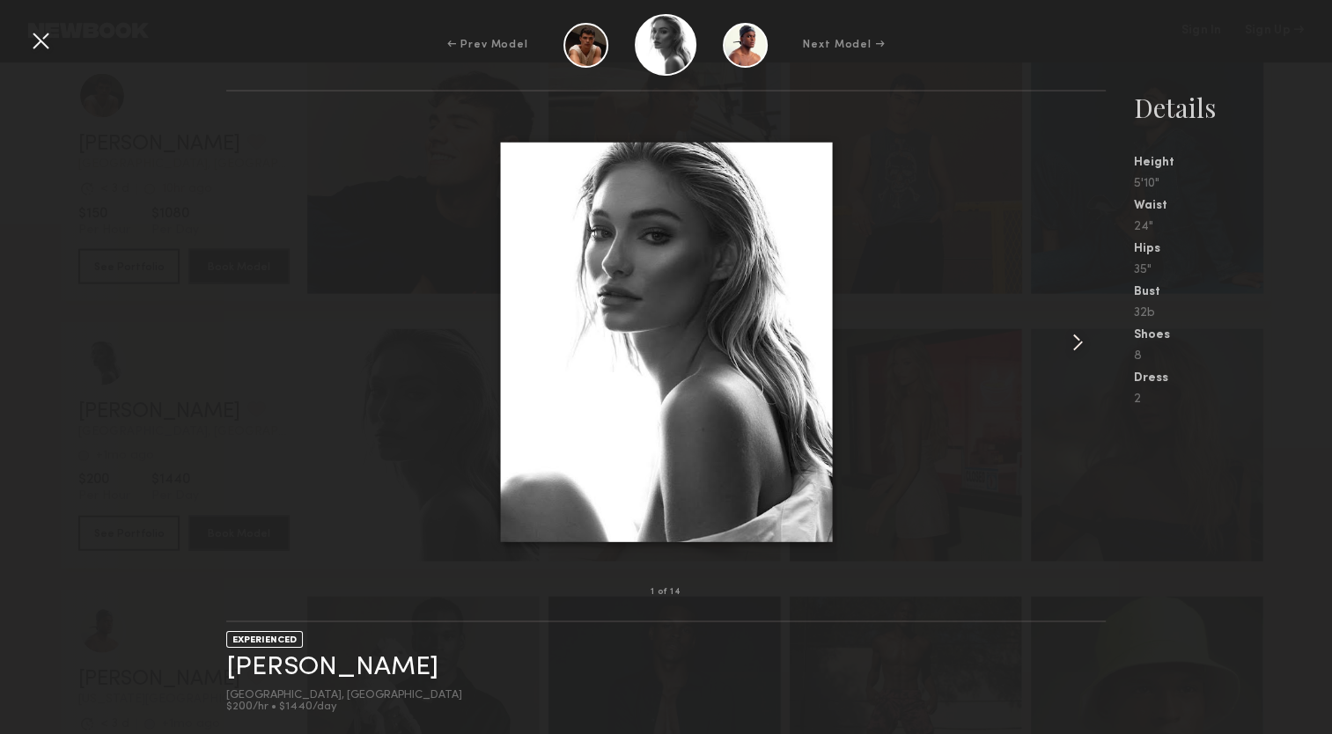
click at [1076, 349] on common-icon at bounding box center [1078, 342] width 28 height 28
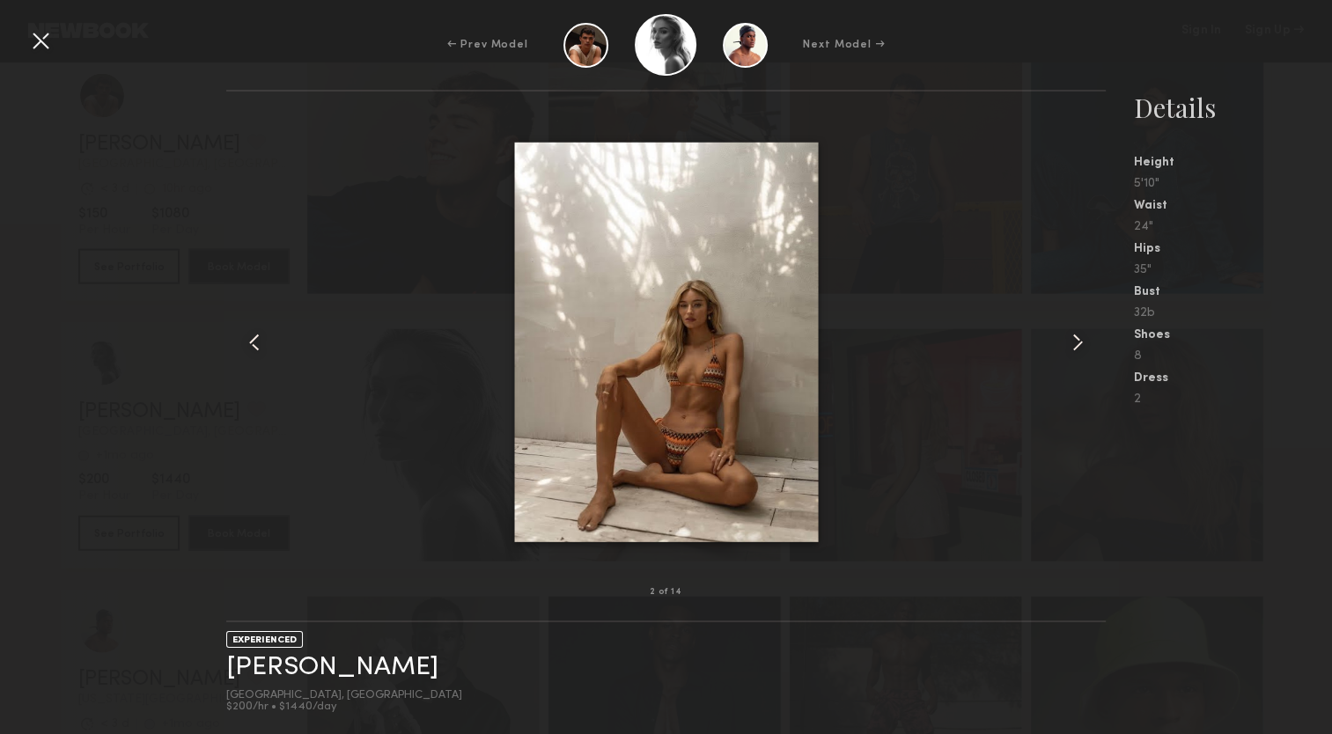
click at [1065, 342] on common-icon at bounding box center [1078, 342] width 28 height 28
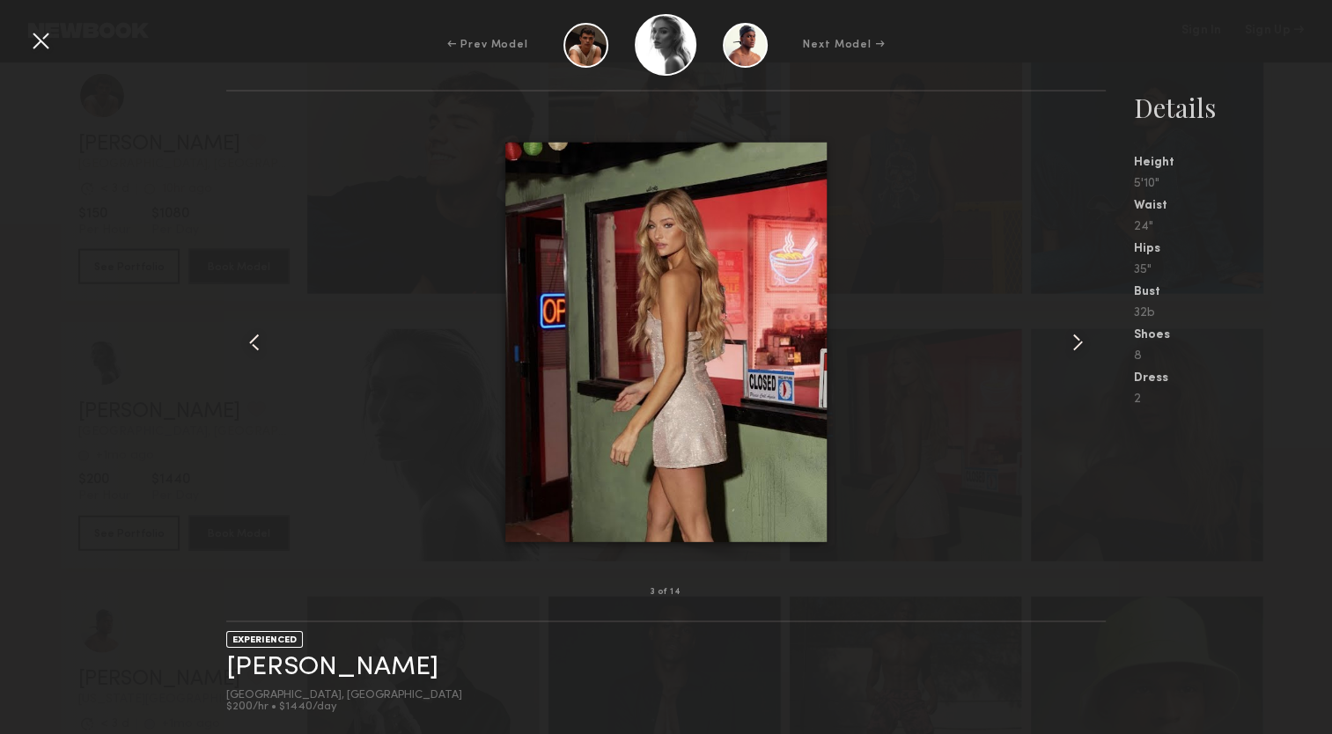
click at [1065, 342] on common-icon at bounding box center [1078, 342] width 28 height 28
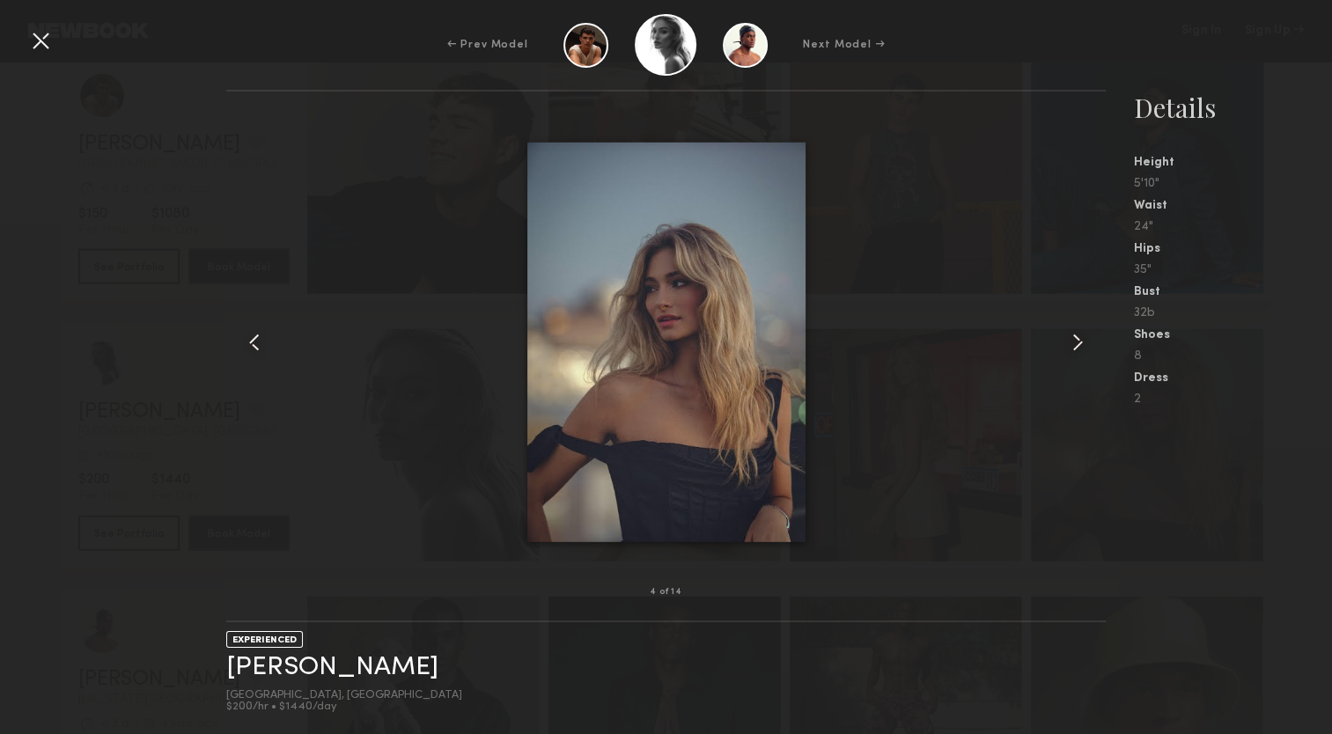
scroll to position [4462, 0]
click at [34, 33] on div at bounding box center [40, 40] width 28 height 28
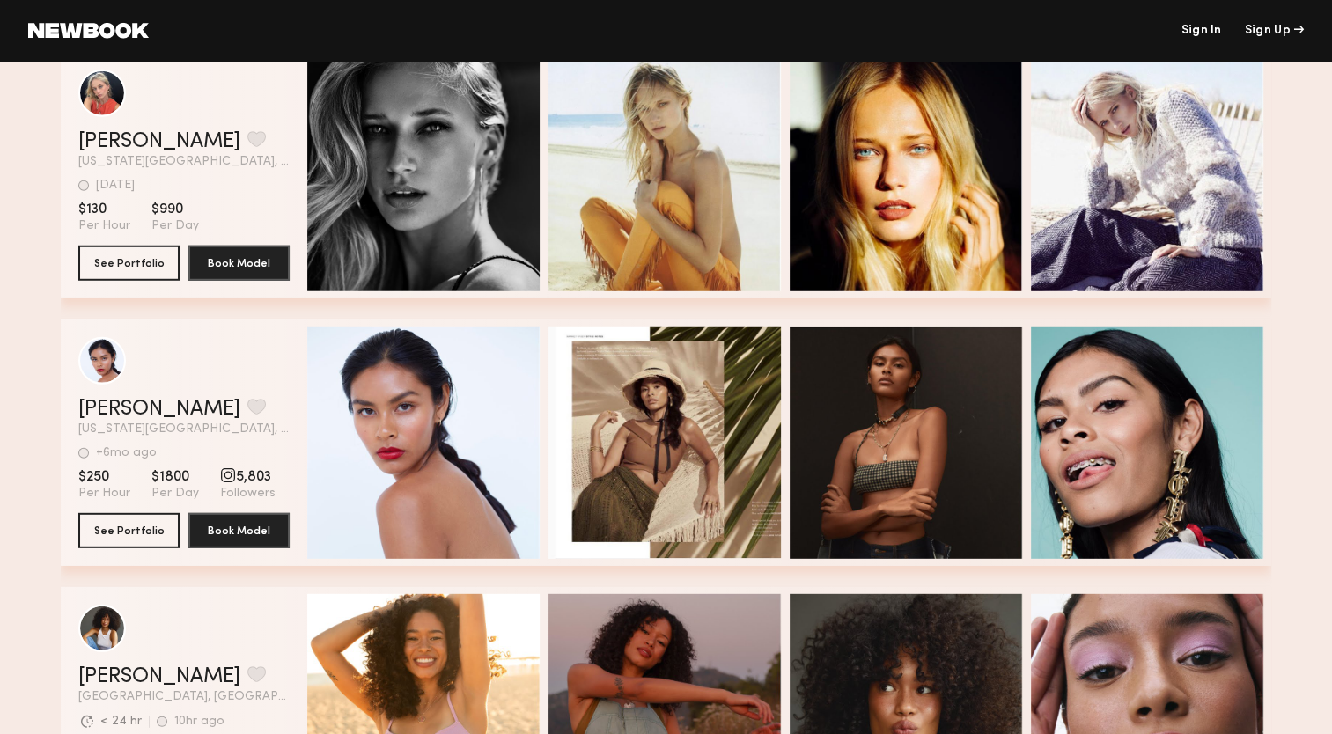
scroll to position [5087, 0]
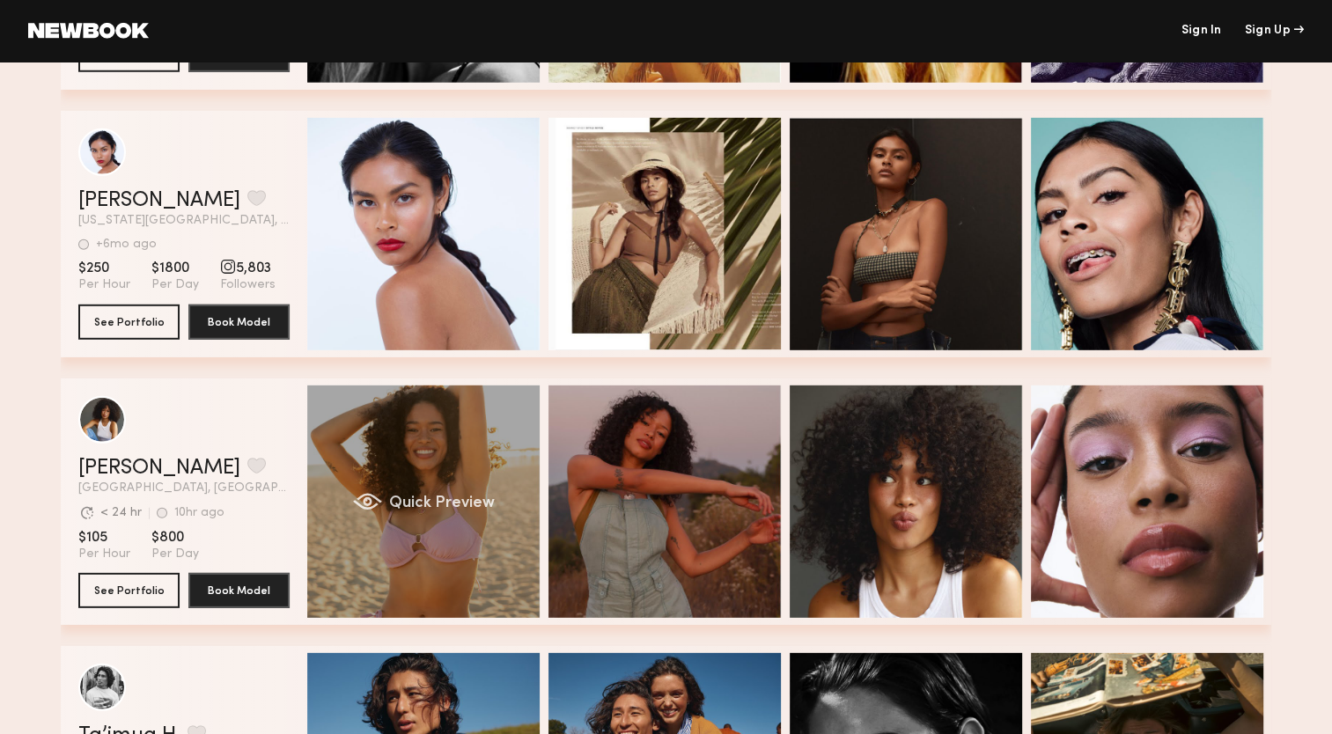
click at [443, 481] on div "Quick Preview" at bounding box center [423, 502] width 232 height 232
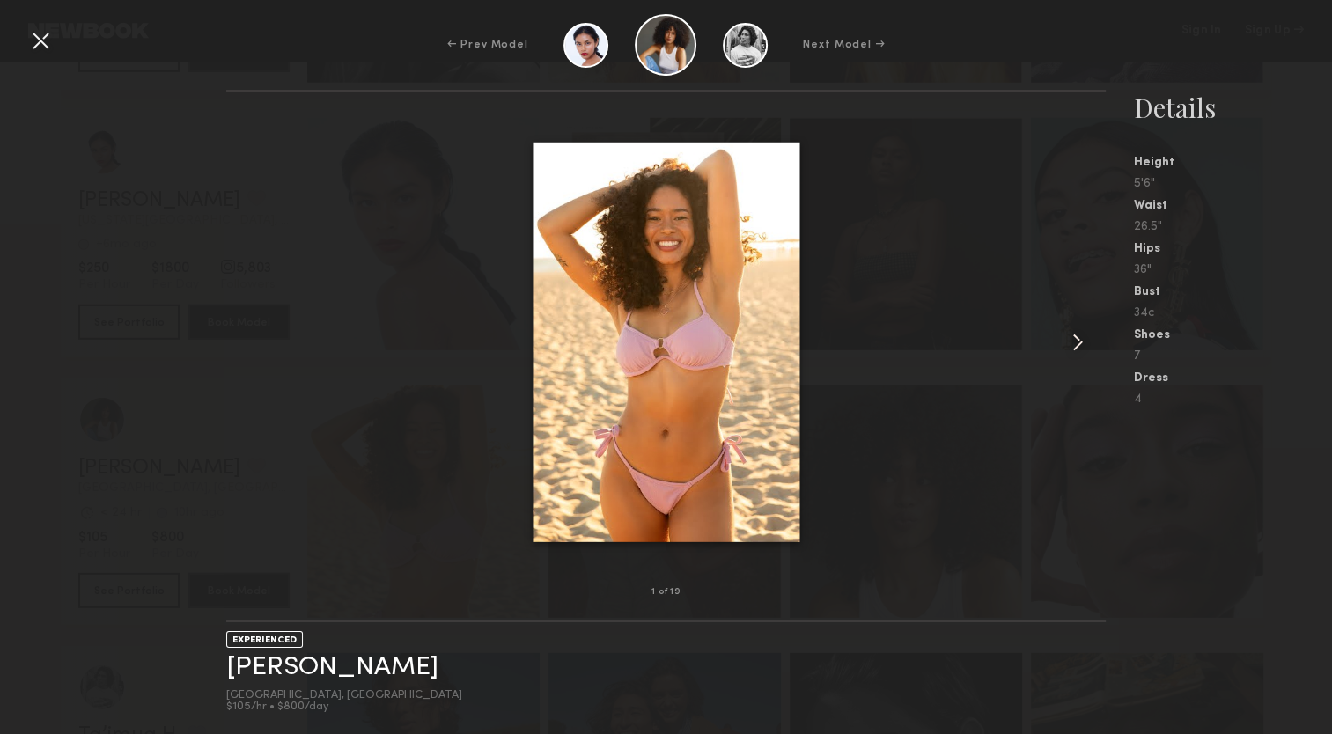
click at [1081, 351] on common-icon at bounding box center [1078, 342] width 28 height 28
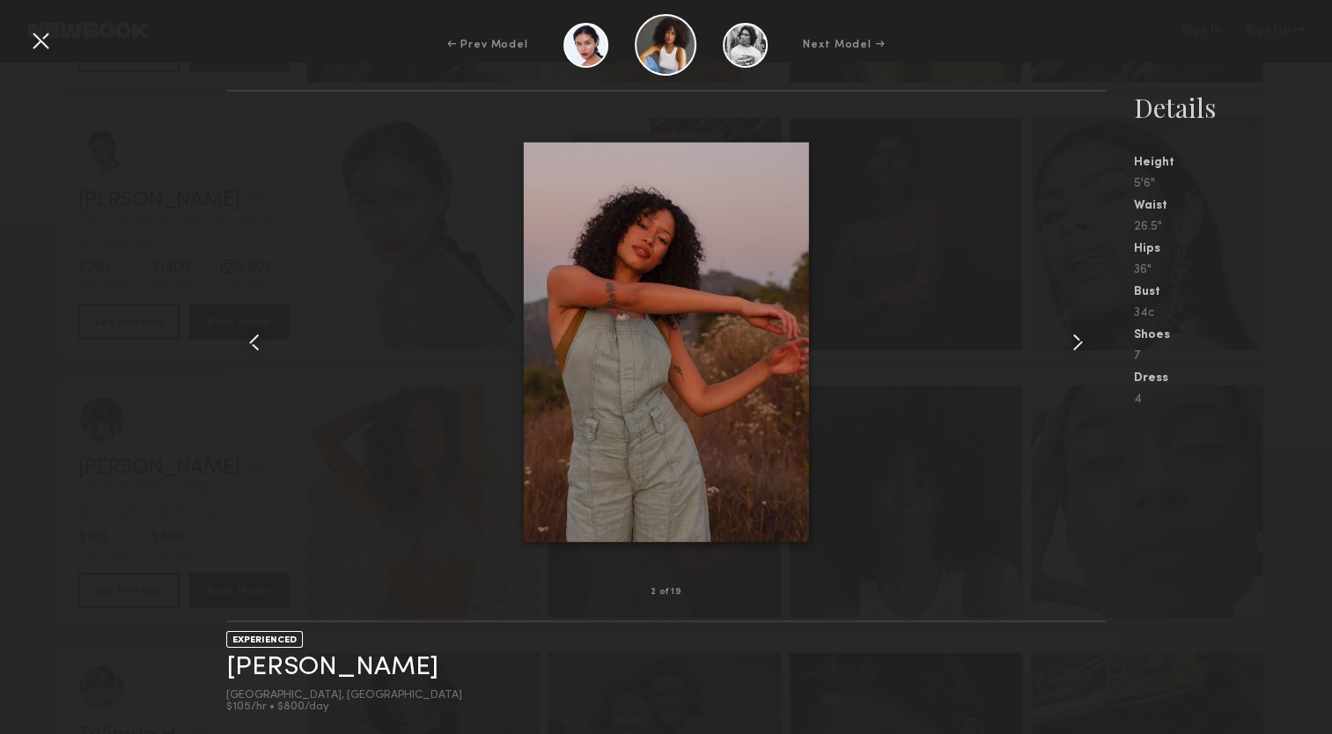
click at [1081, 351] on common-icon at bounding box center [1078, 342] width 28 height 28
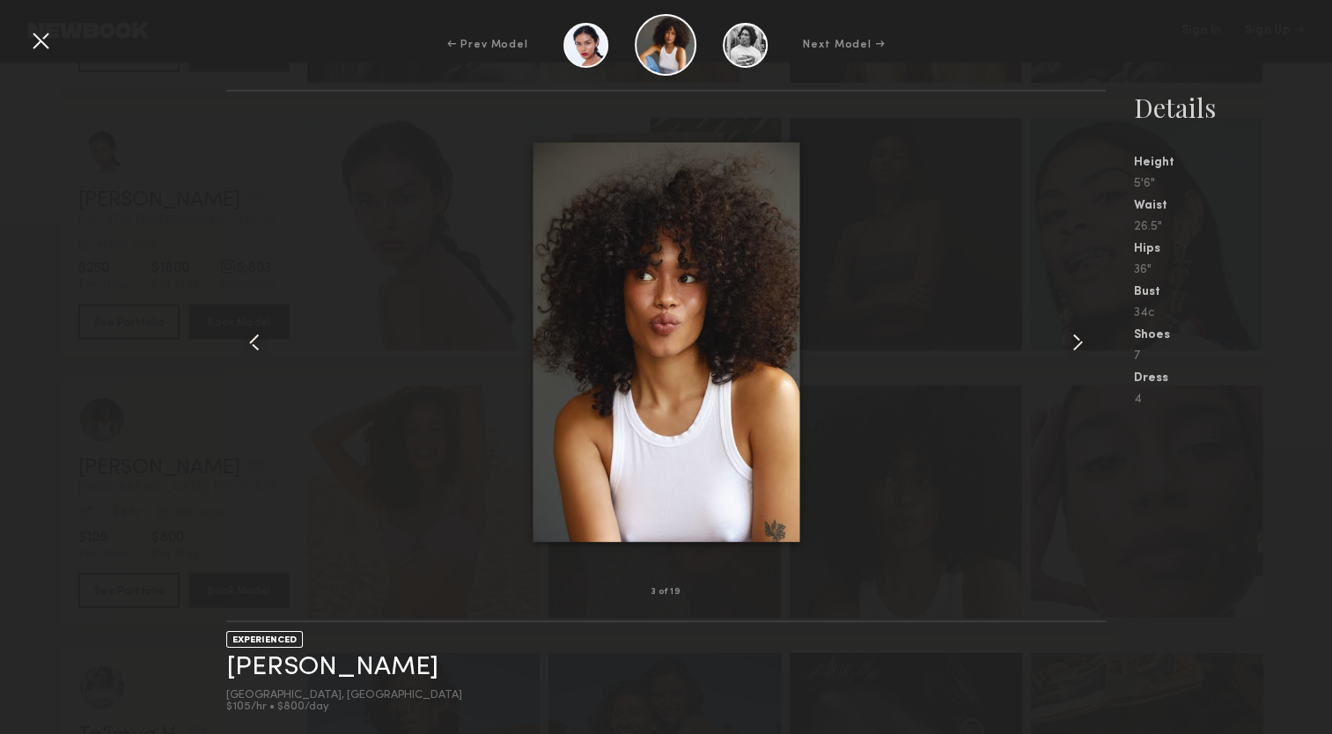
click at [1081, 351] on common-icon at bounding box center [1078, 342] width 28 height 28
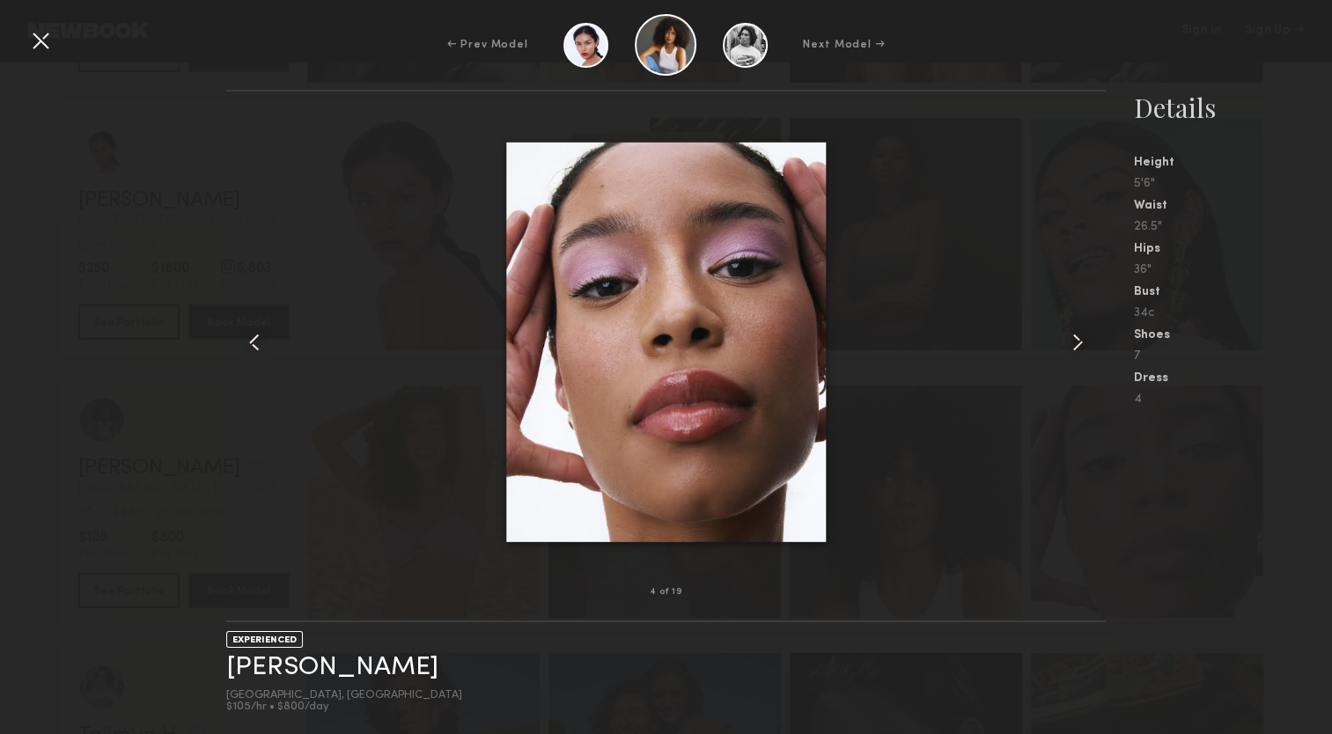
click at [1081, 351] on common-icon at bounding box center [1078, 342] width 28 height 28
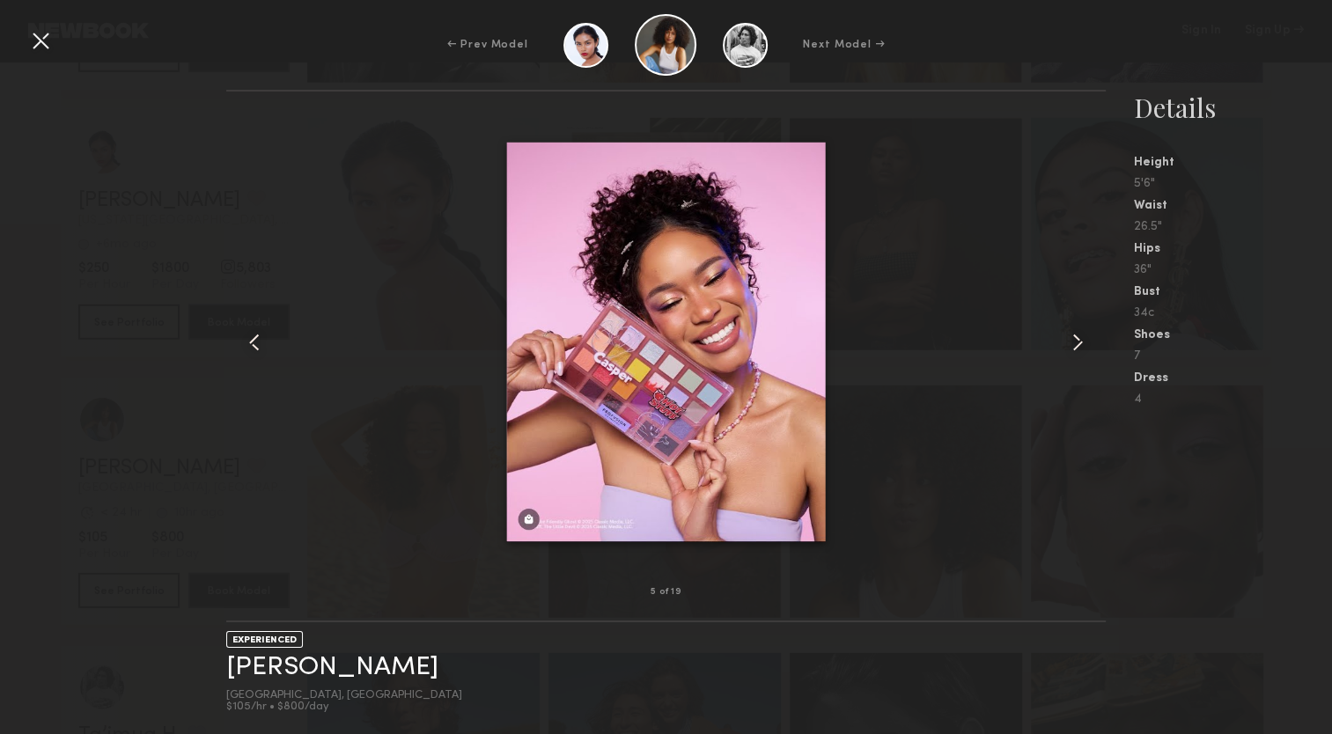
click at [1081, 351] on common-icon at bounding box center [1078, 342] width 28 height 28
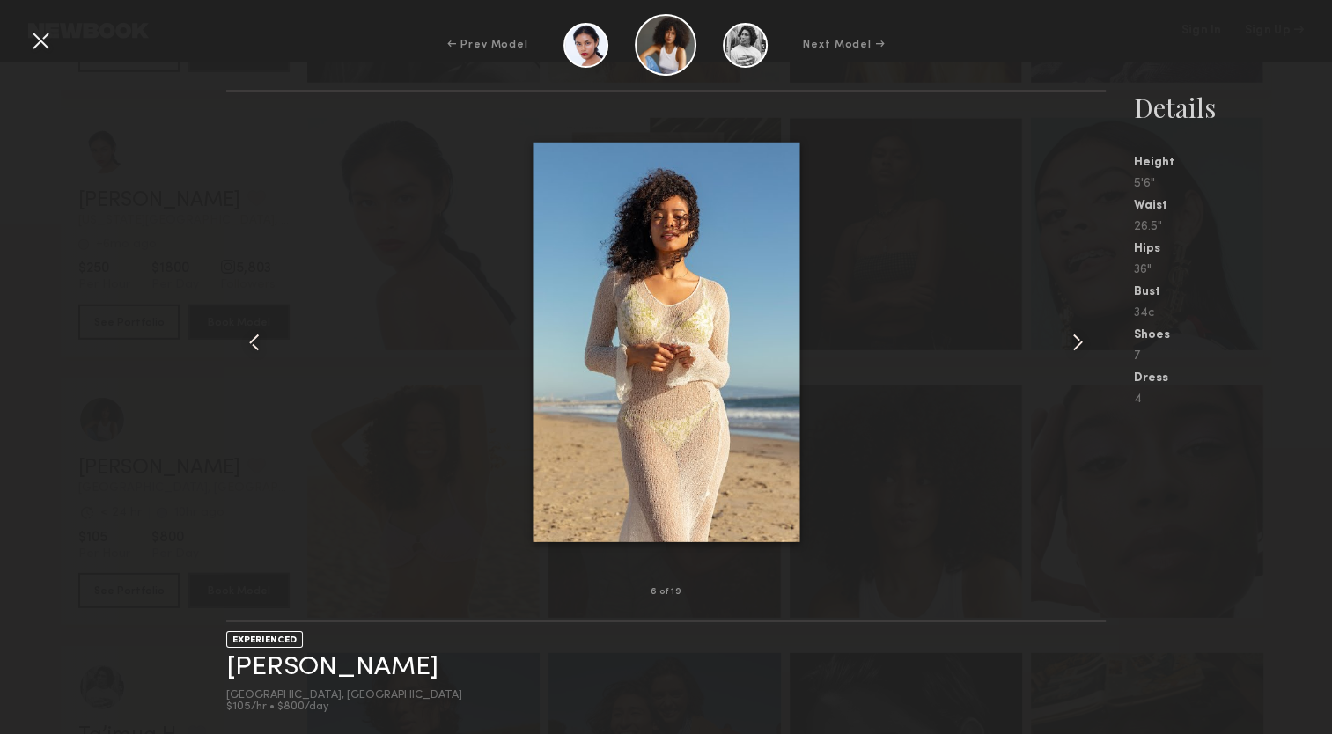
click at [1081, 351] on common-icon at bounding box center [1078, 342] width 28 height 28
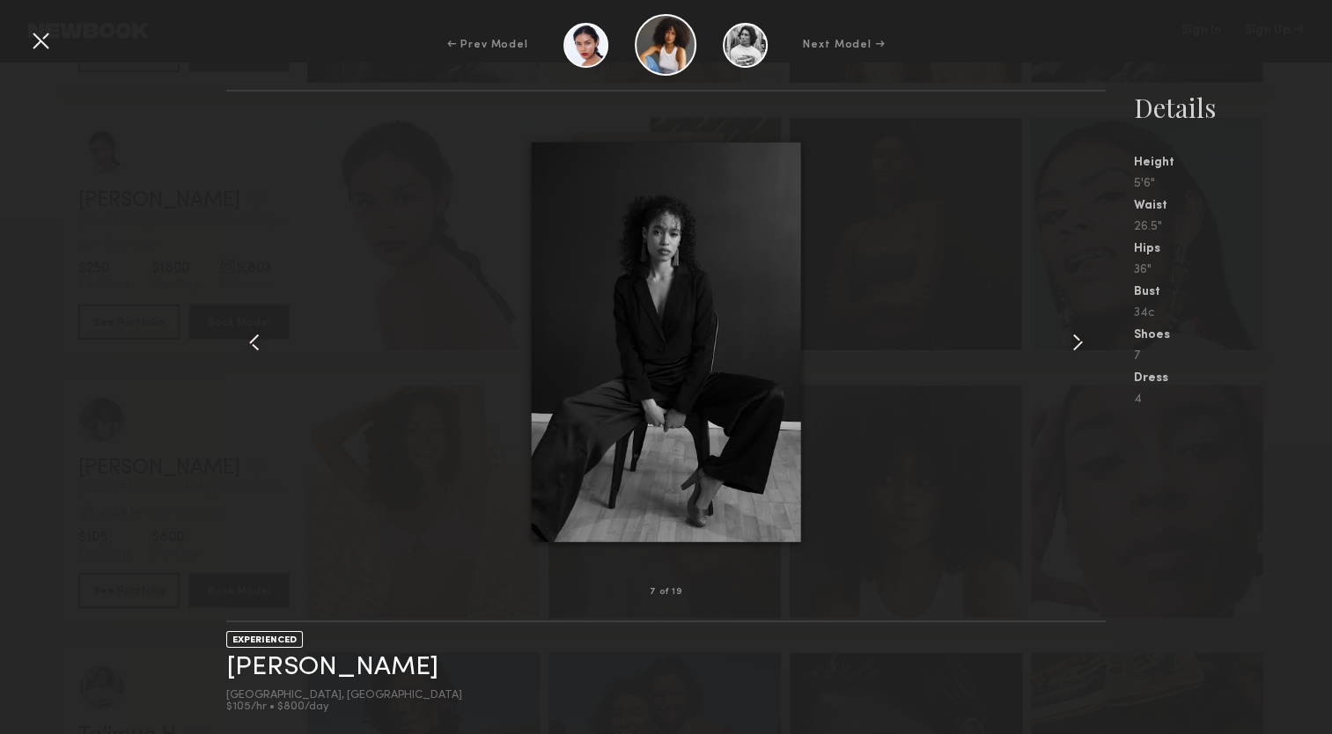
click at [1081, 351] on common-icon at bounding box center [1078, 342] width 28 height 28
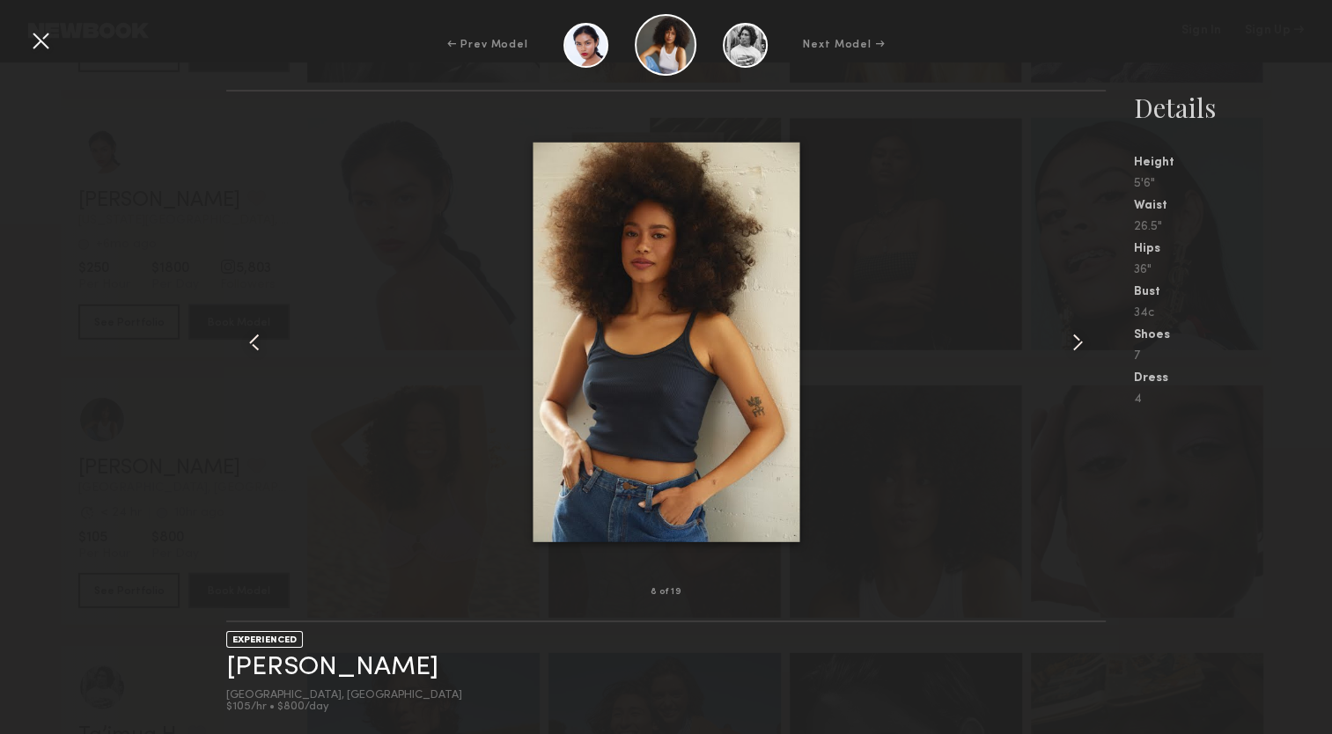
click at [1081, 349] on common-icon at bounding box center [1078, 342] width 28 height 28
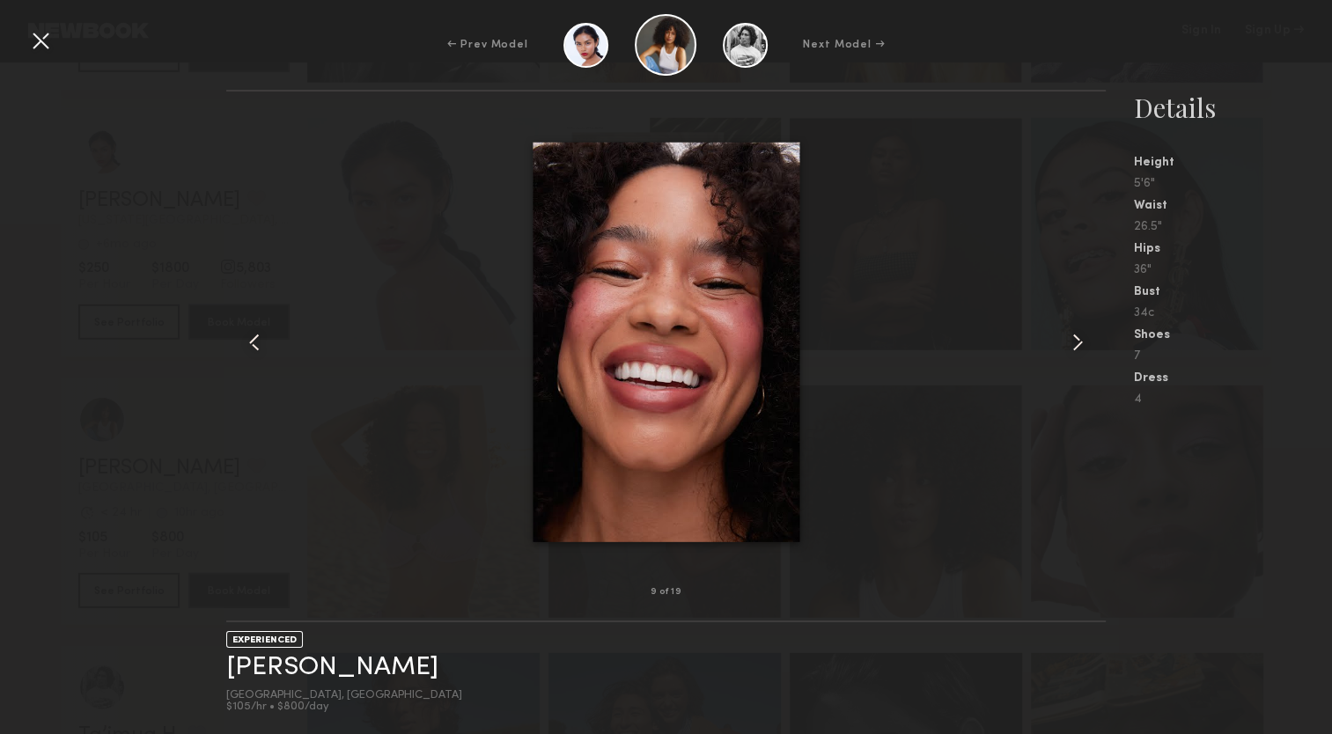
click at [1081, 349] on common-icon at bounding box center [1078, 342] width 28 height 28
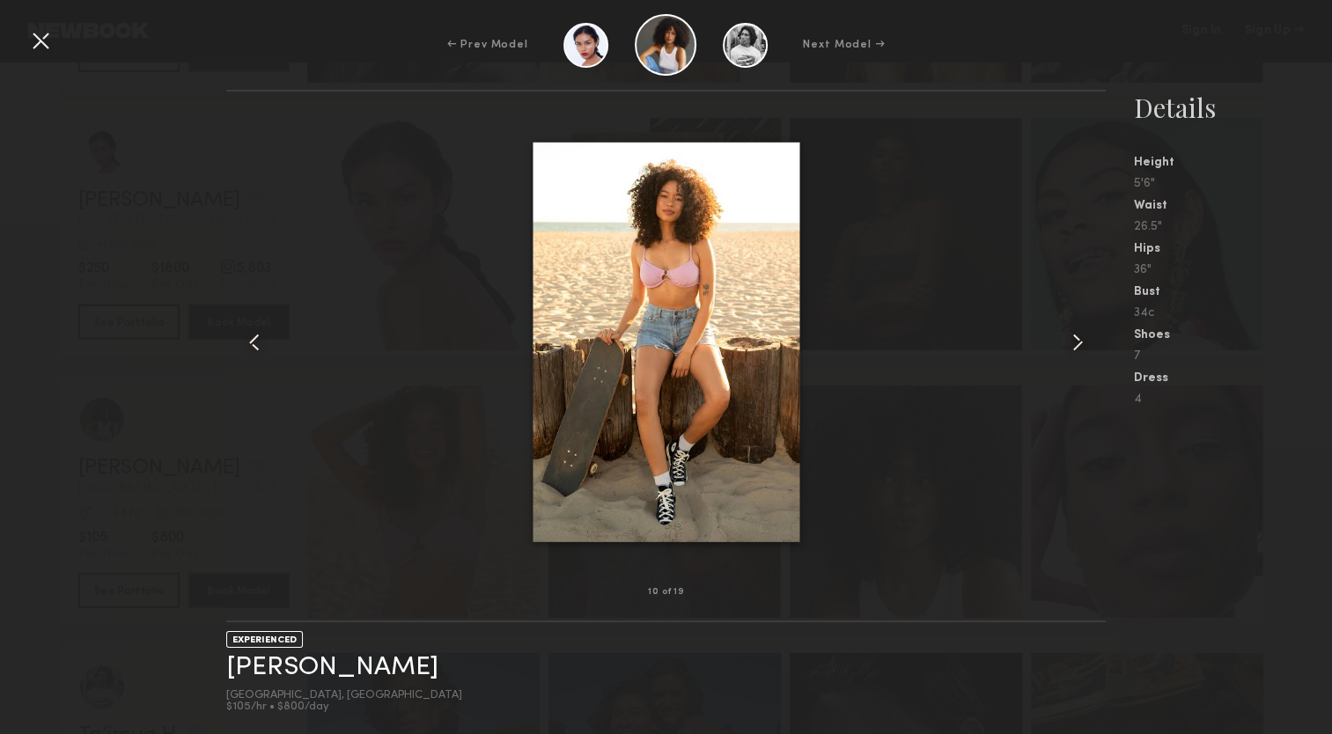
click at [1071, 346] on common-icon at bounding box center [1078, 342] width 28 height 28
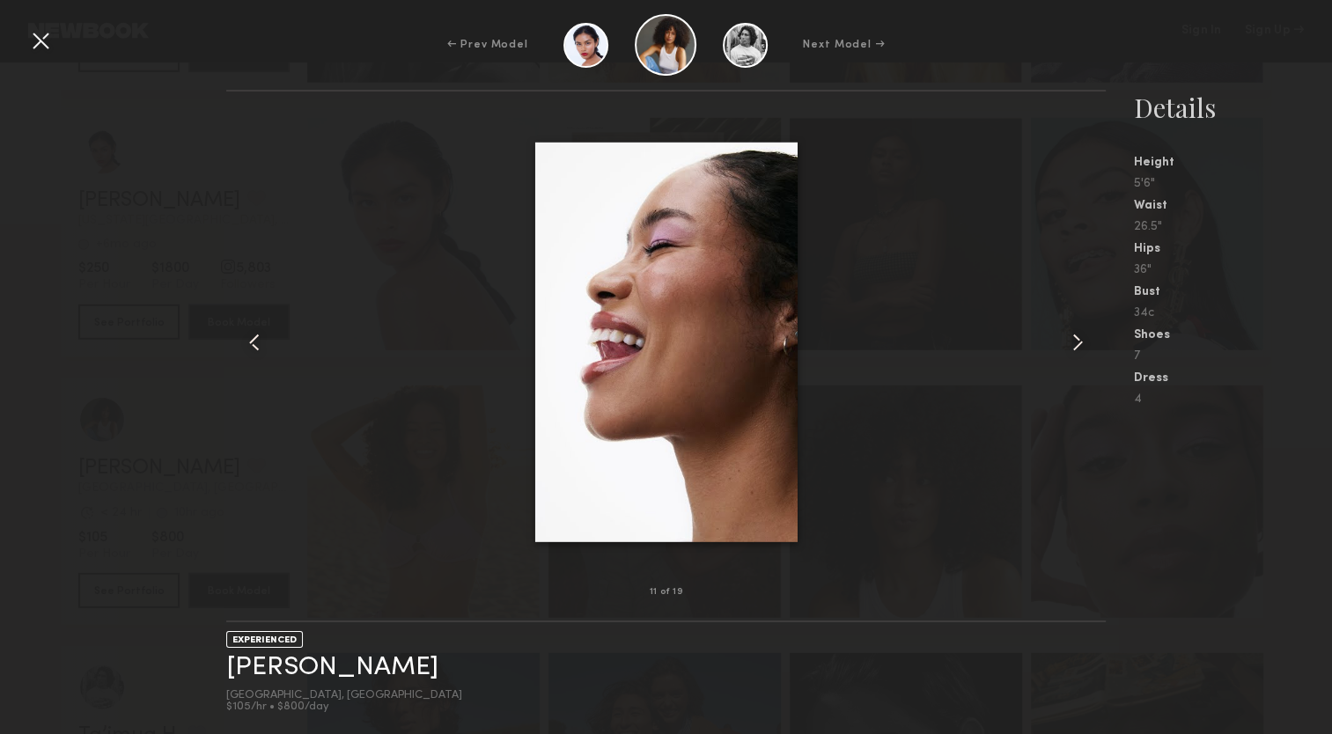
click at [1071, 346] on common-icon at bounding box center [1078, 342] width 28 height 28
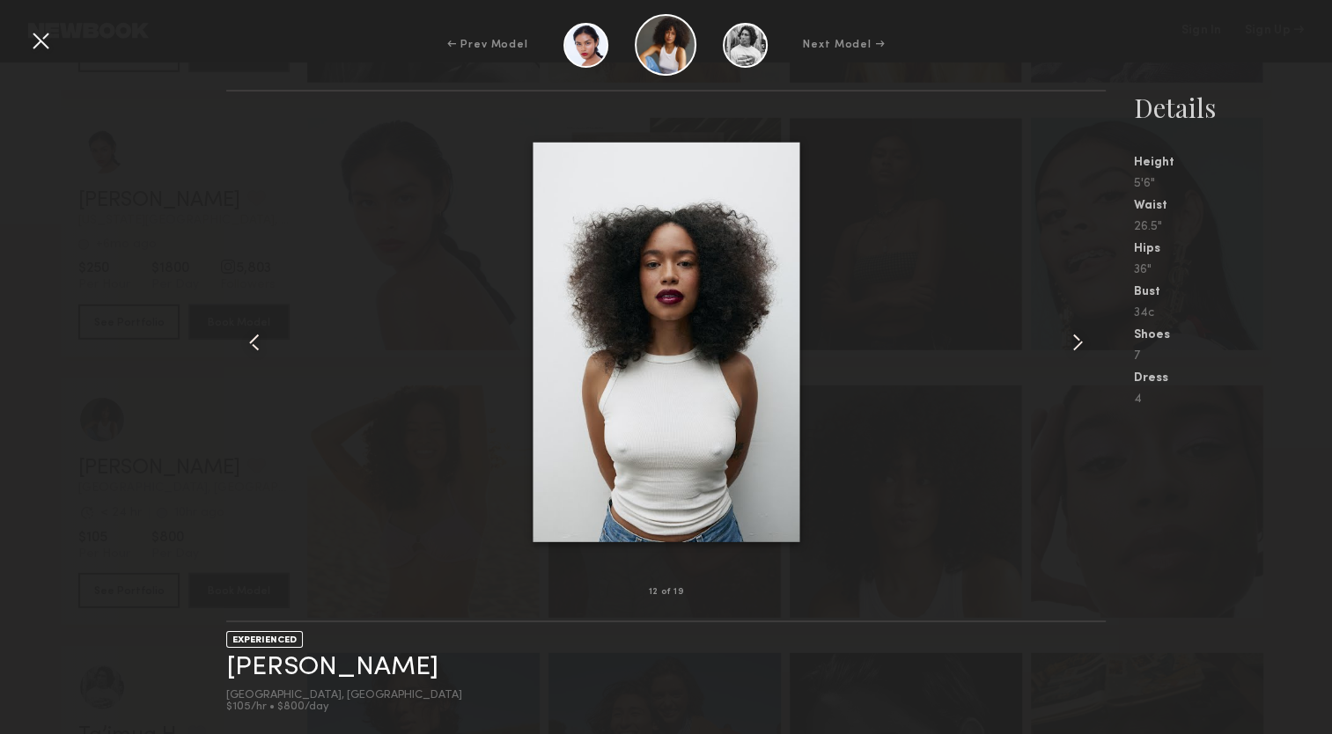
click at [1071, 346] on common-icon at bounding box center [1078, 342] width 28 height 28
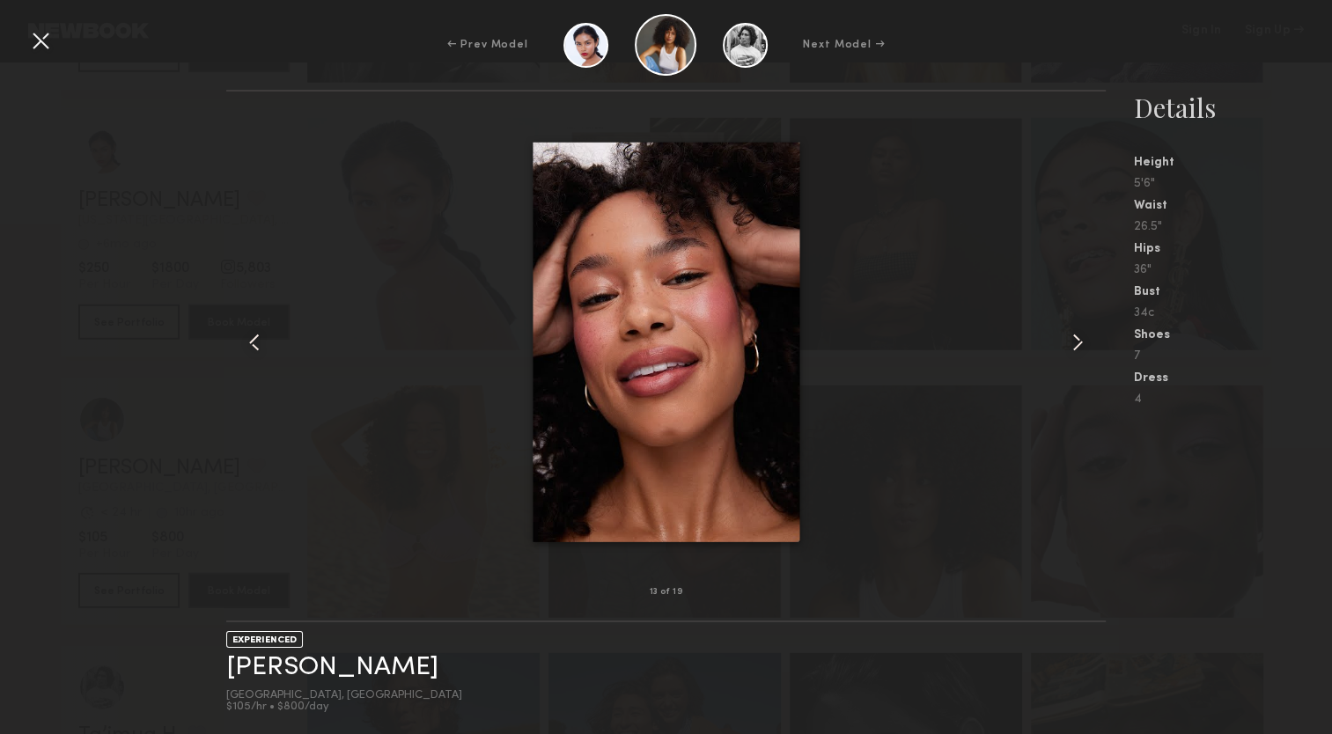
click at [1071, 346] on common-icon at bounding box center [1078, 342] width 28 height 28
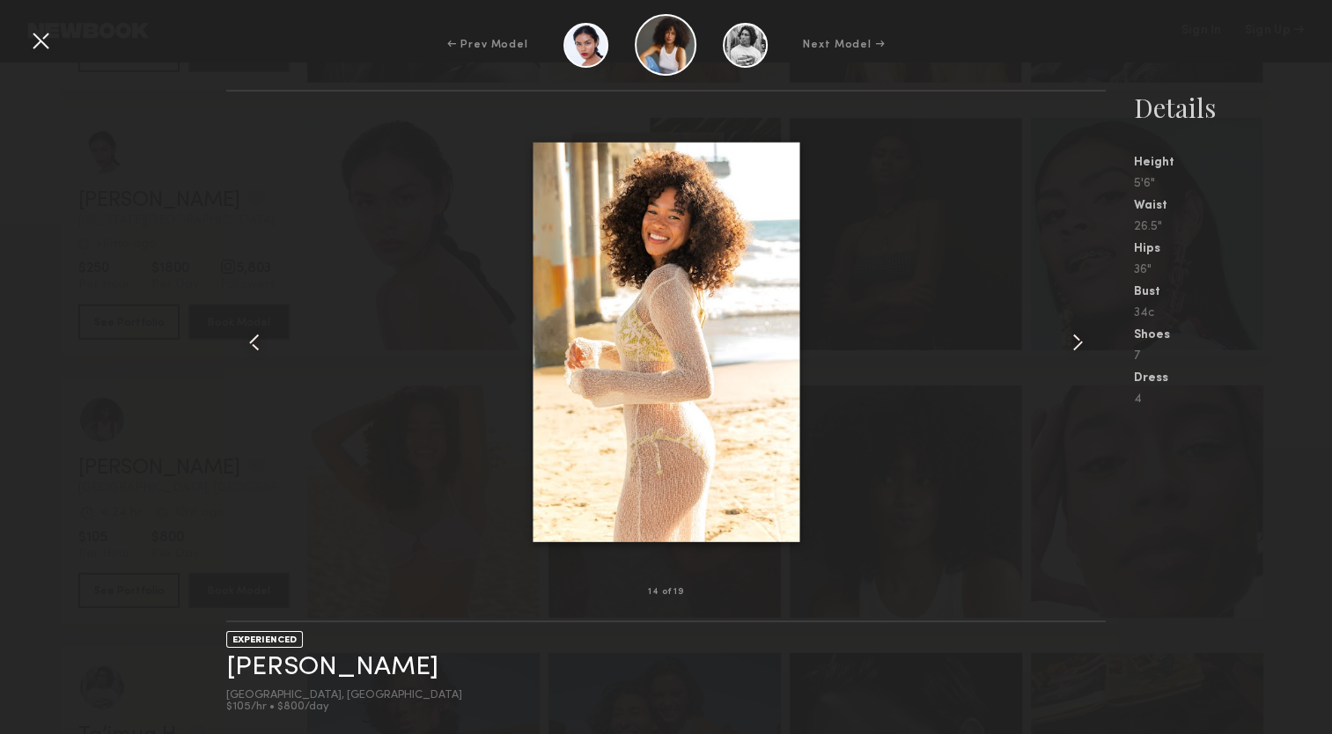
click at [1071, 346] on common-icon at bounding box center [1078, 342] width 28 height 28
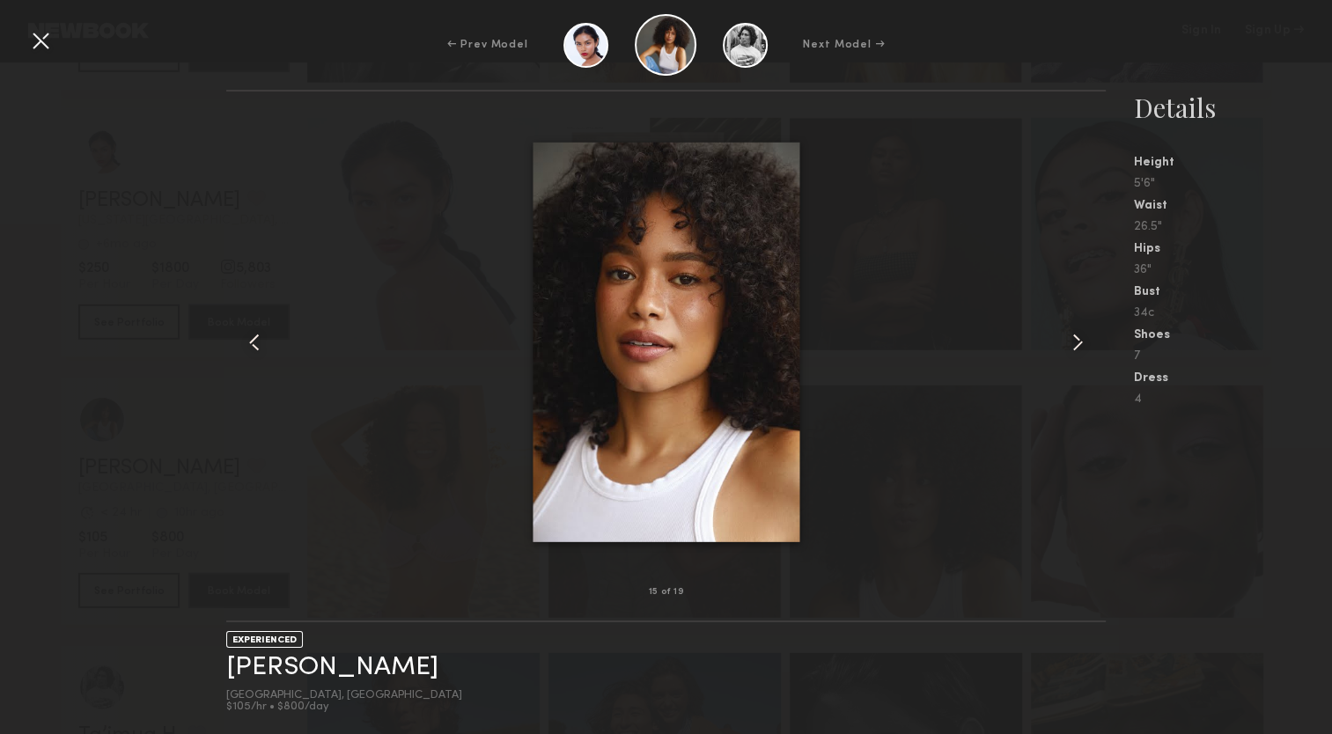
click at [1071, 346] on common-icon at bounding box center [1078, 342] width 28 height 28
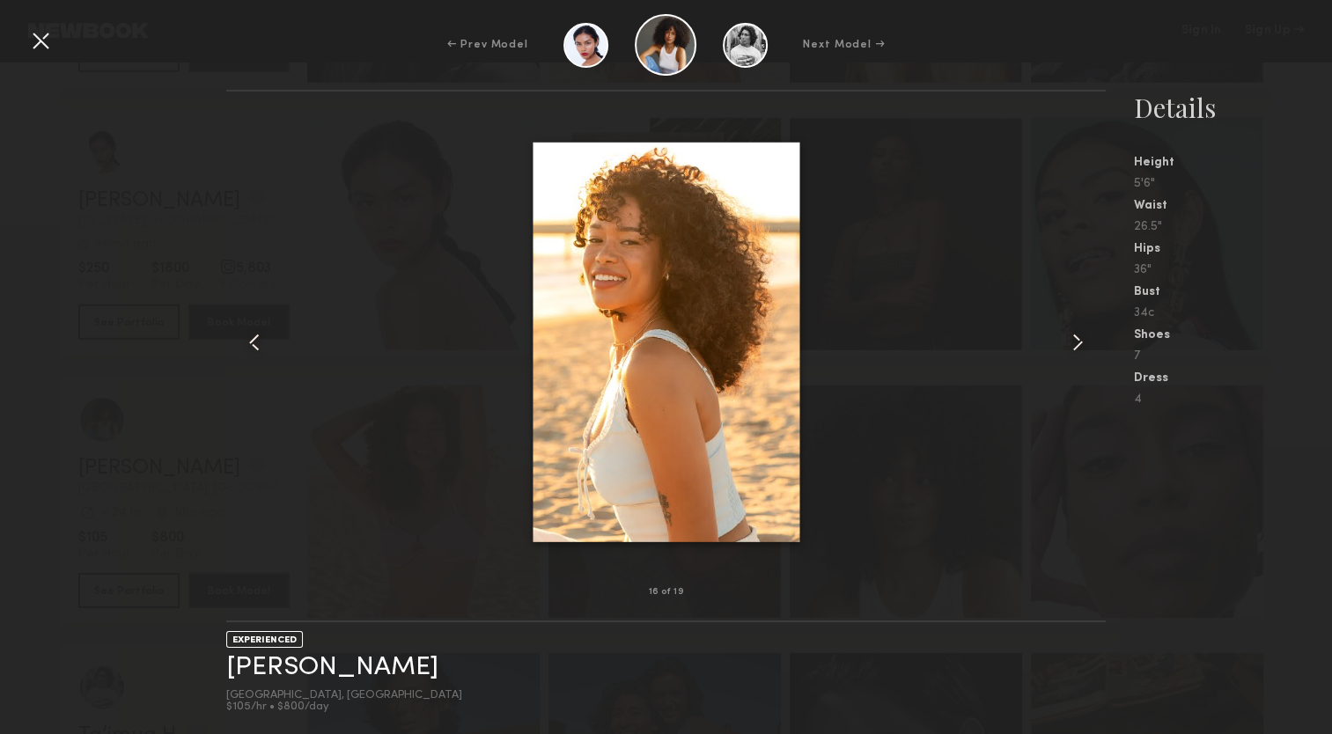
click at [1071, 346] on common-icon at bounding box center [1078, 342] width 28 height 28
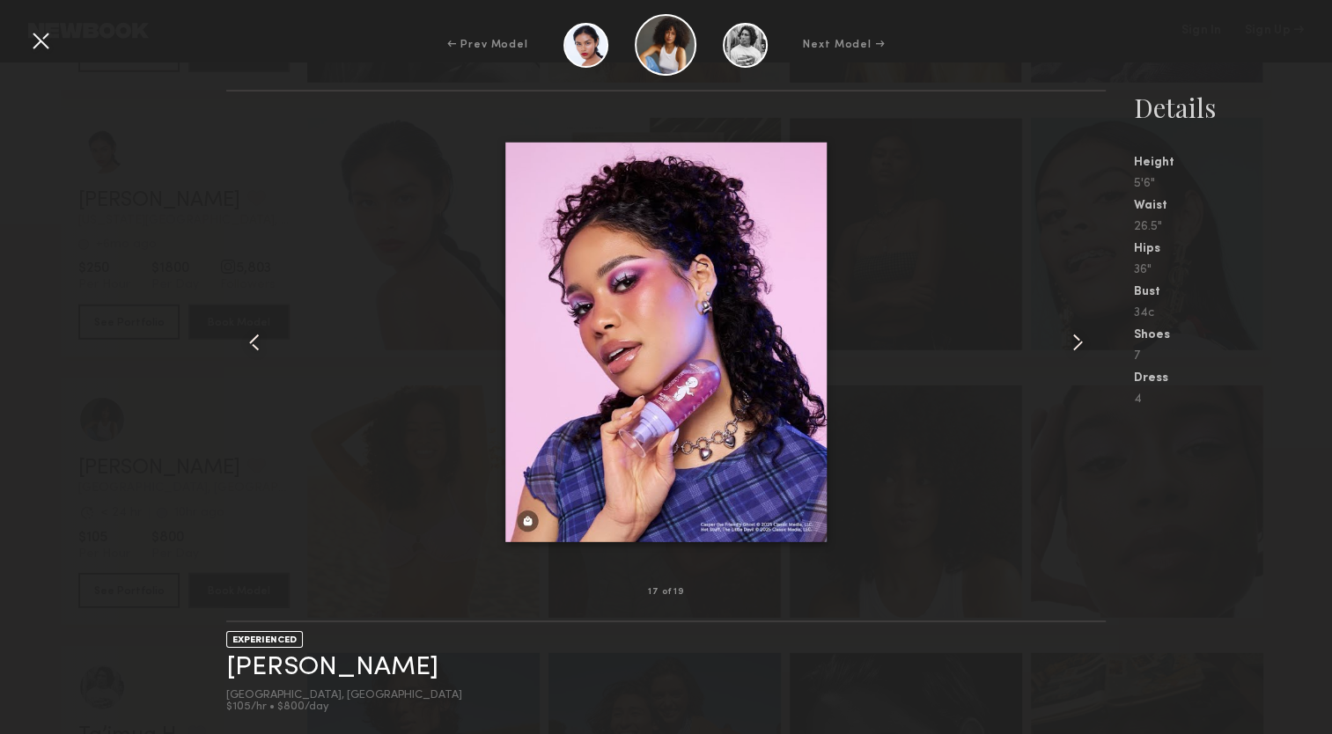
click at [1071, 346] on common-icon at bounding box center [1078, 342] width 28 height 28
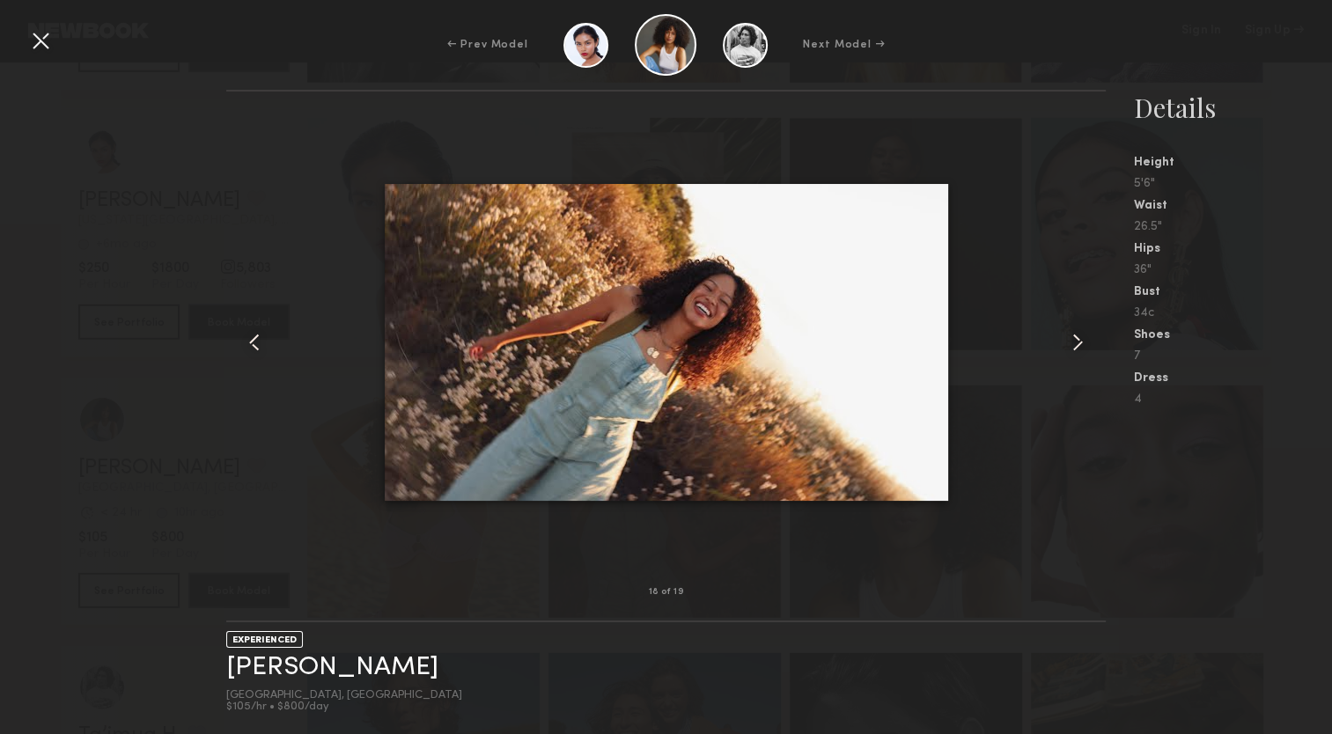
click at [1071, 346] on common-icon at bounding box center [1078, 342] width 28 height 28
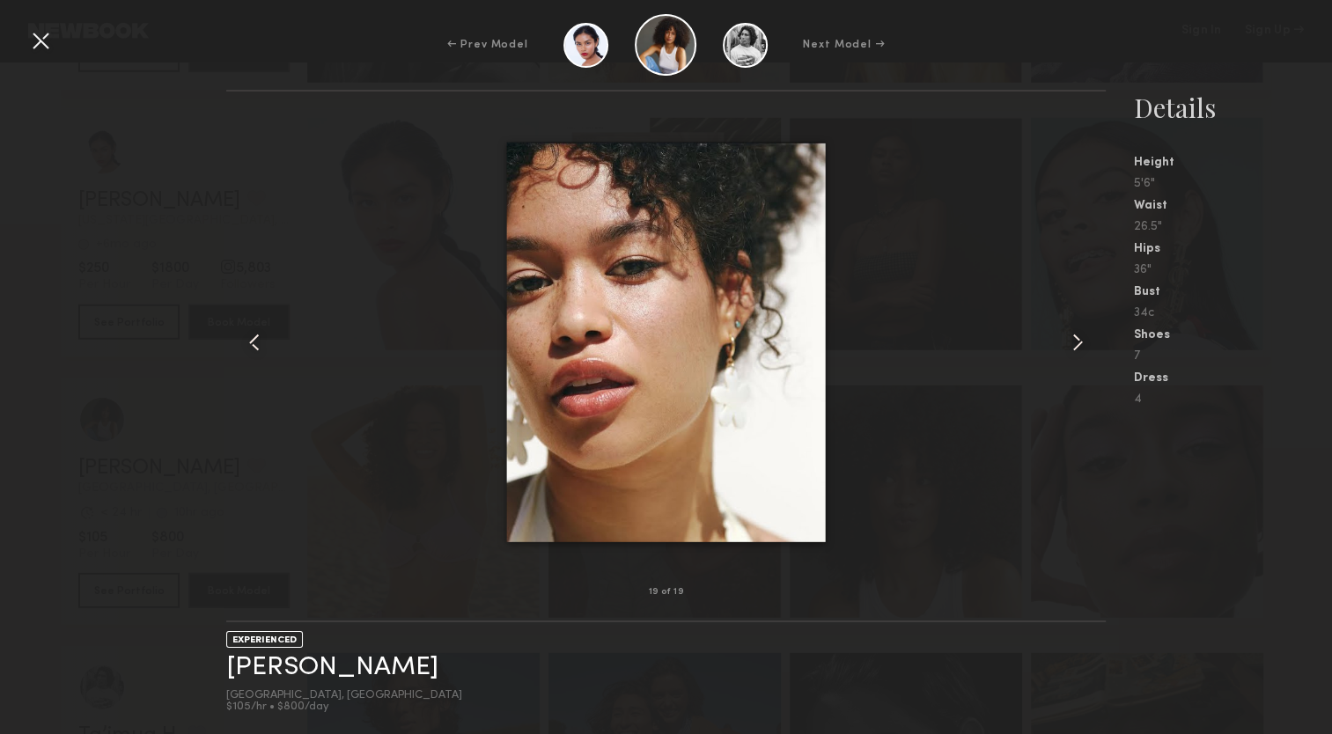
click at [937, 336] on div at bounding box center [666, 342] width 880 height 445
click at [262, 346] on common-icon at bounding box center [254, 342] width 28 height 28
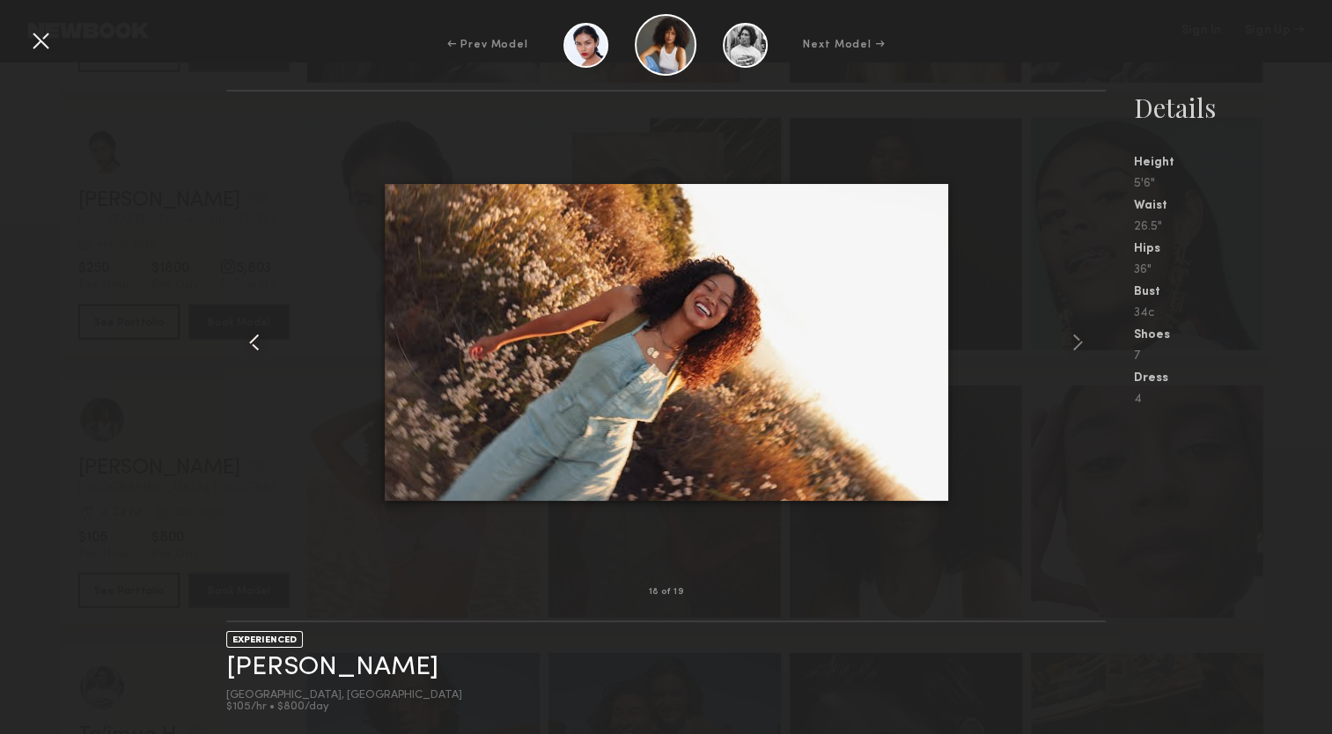
click at [262, 346] on common-icon at bounding box center [254, 342] width 28 height 28
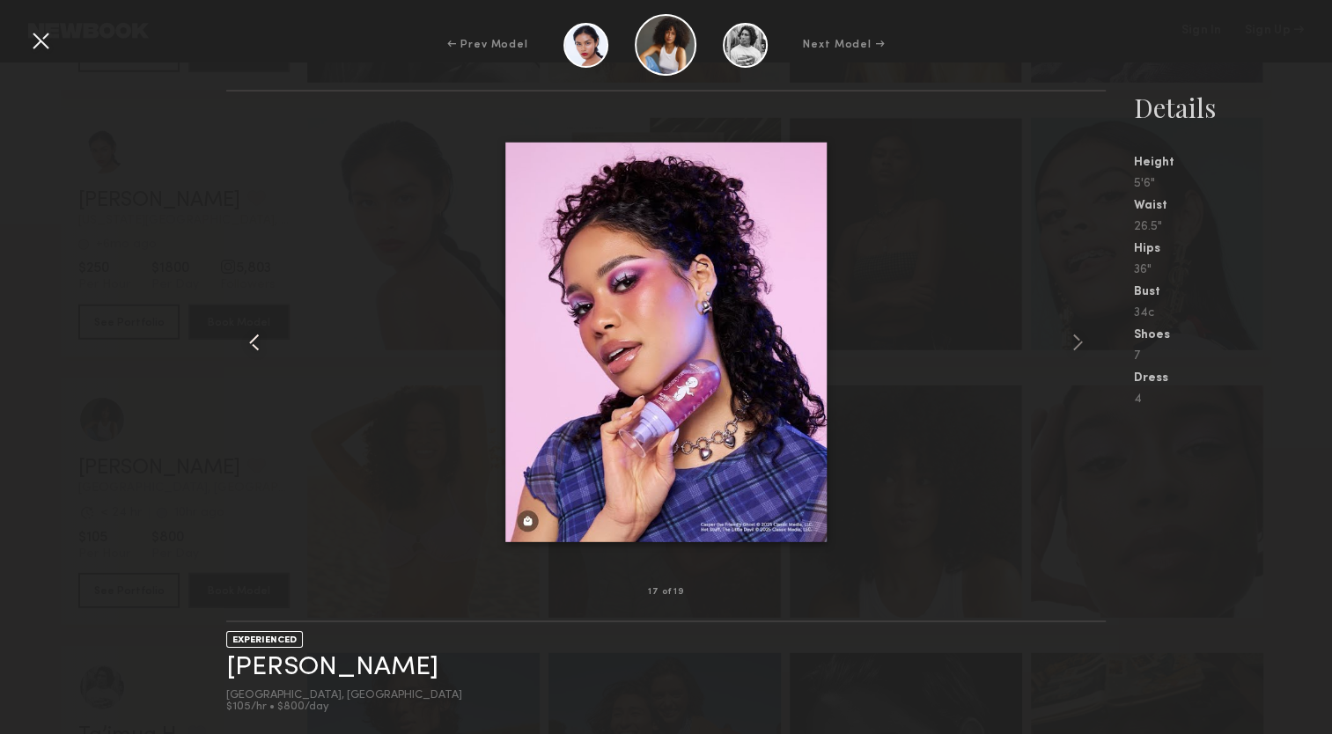
click at [262, 346] on common-icon at bounding box center [254, 342] width 28 height 28
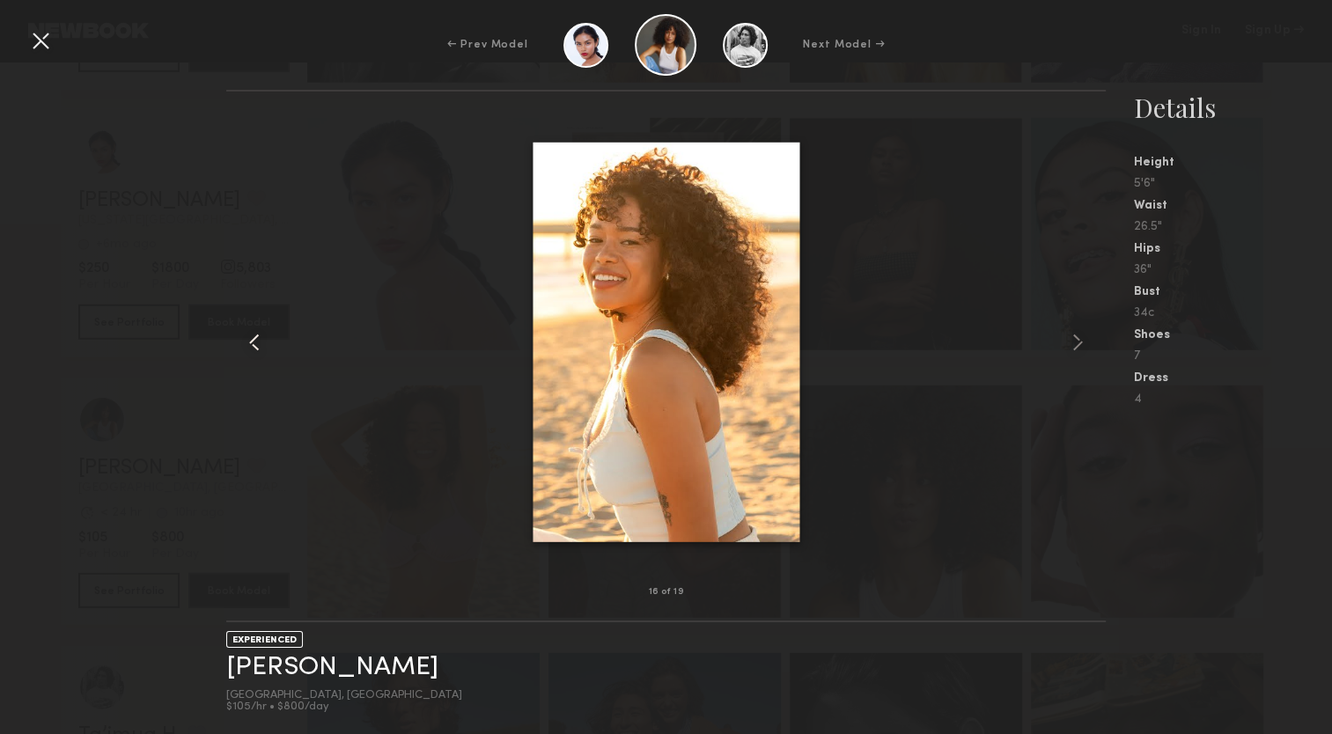
click at [262, 346] on common-icon at bounding box center [254, 342] width 28 height 28
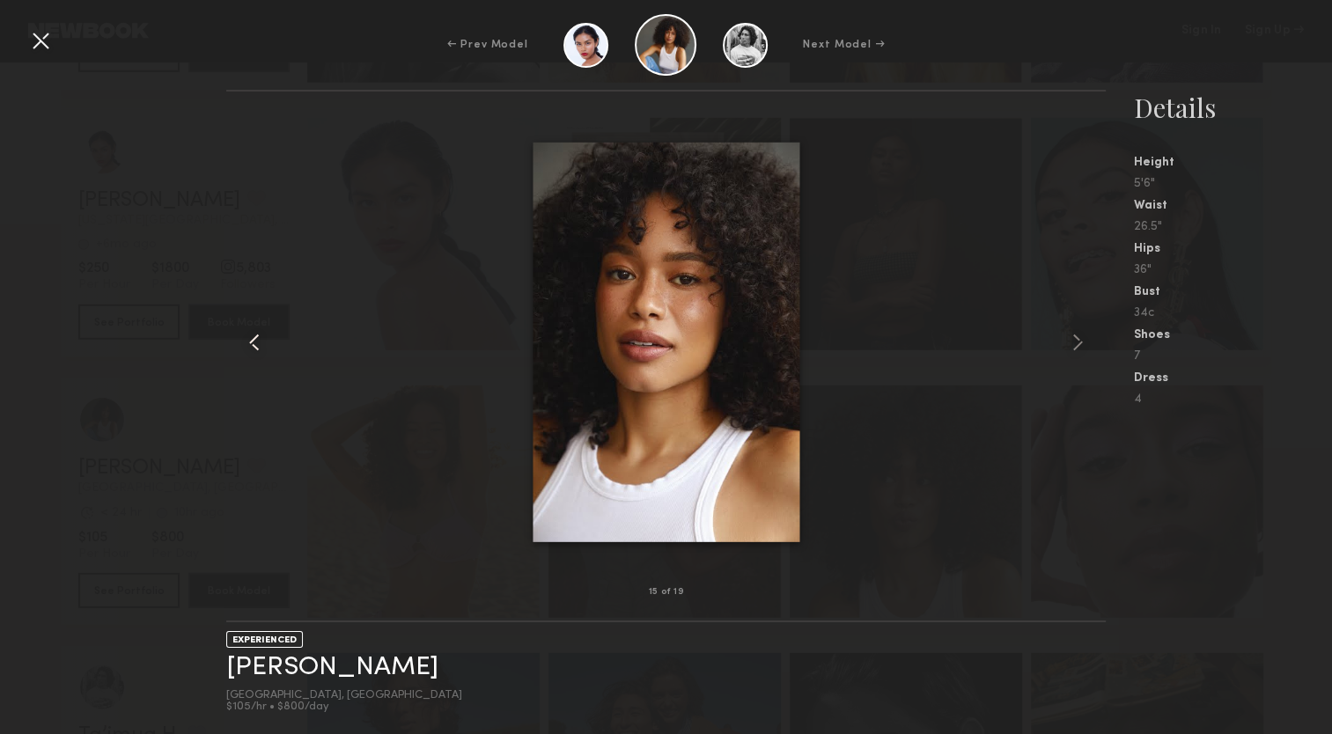
click at [262, 346] on common-icon at bounding box center [254, 342] width 28 height 28
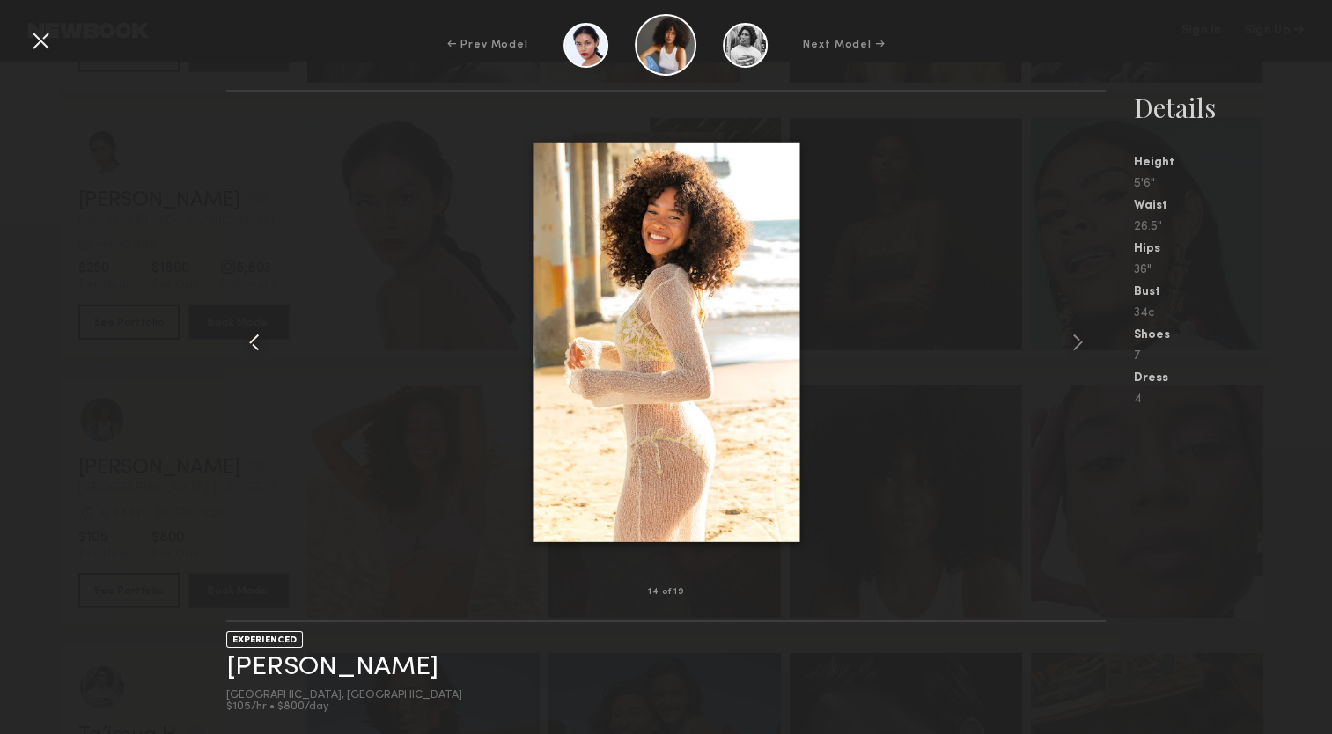
click at [262, 346] on common-icon at bounding box center [254, 342] width 28 height 28
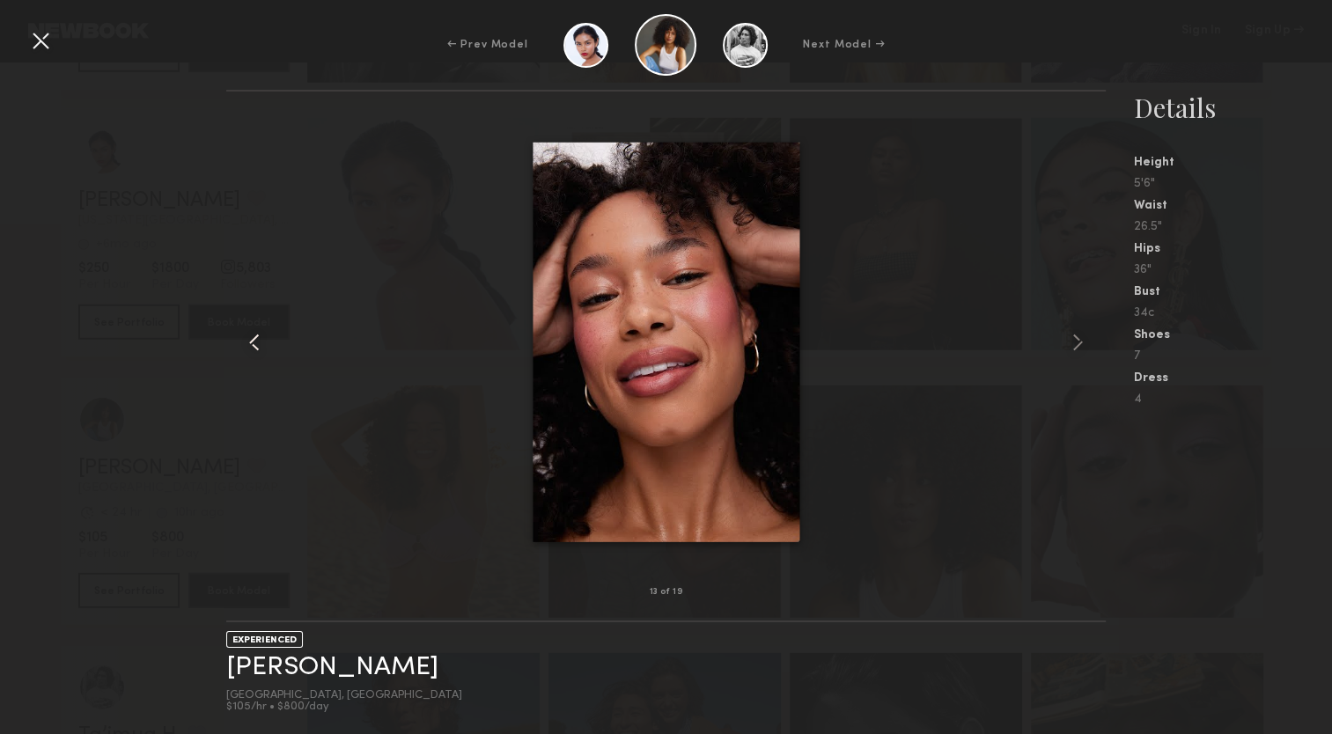
click at [262, 346] on common-icon at bounding box center [254, 342] width 28 height 28
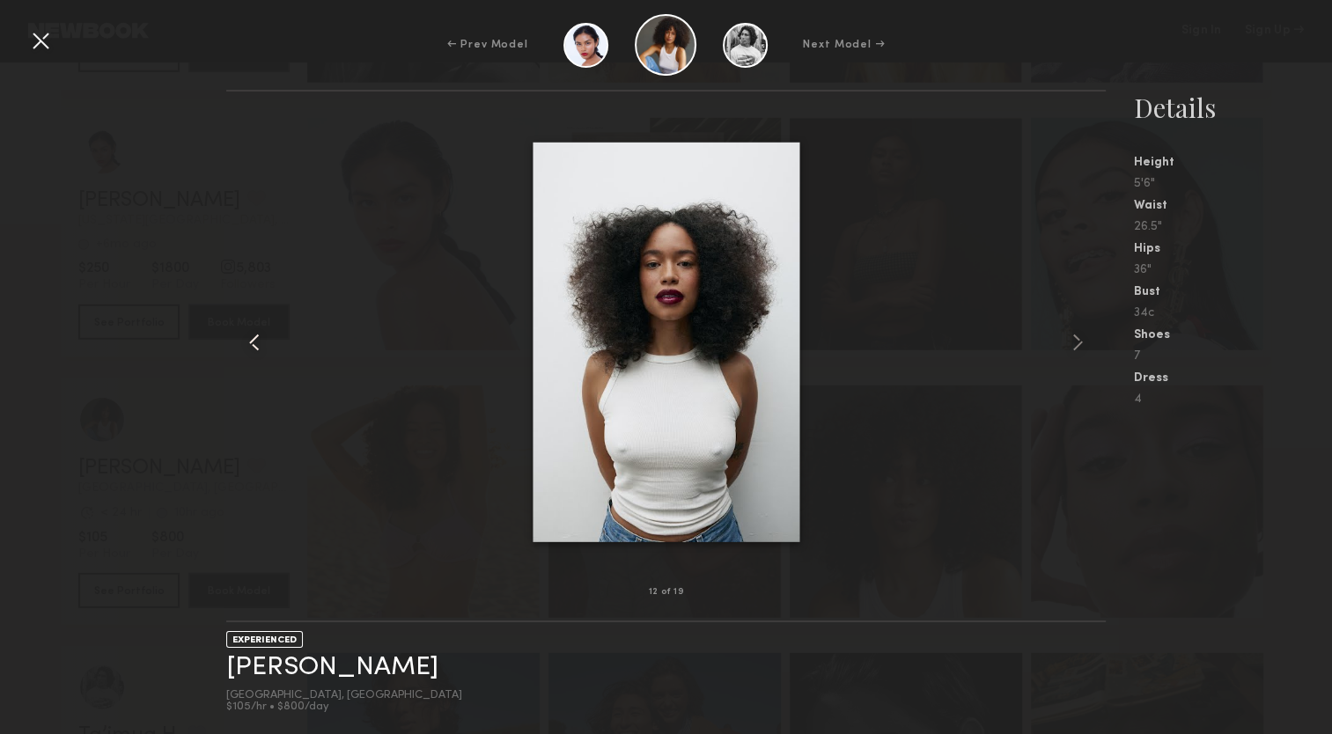
click at [262, 346] on common-icon at bounding box center [254, 342] width 28 height 28
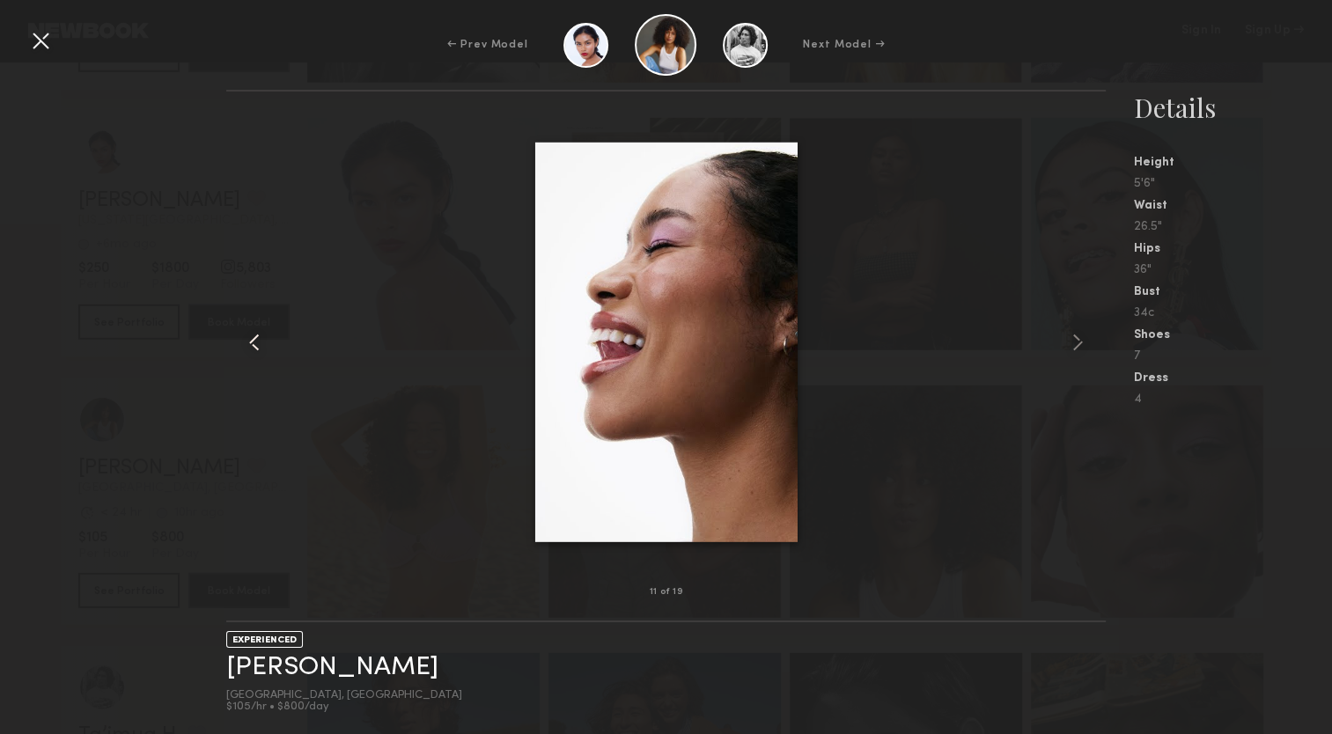
click at [262, 346] on common-icon at bounding box center [254, 342] width 28 height 28
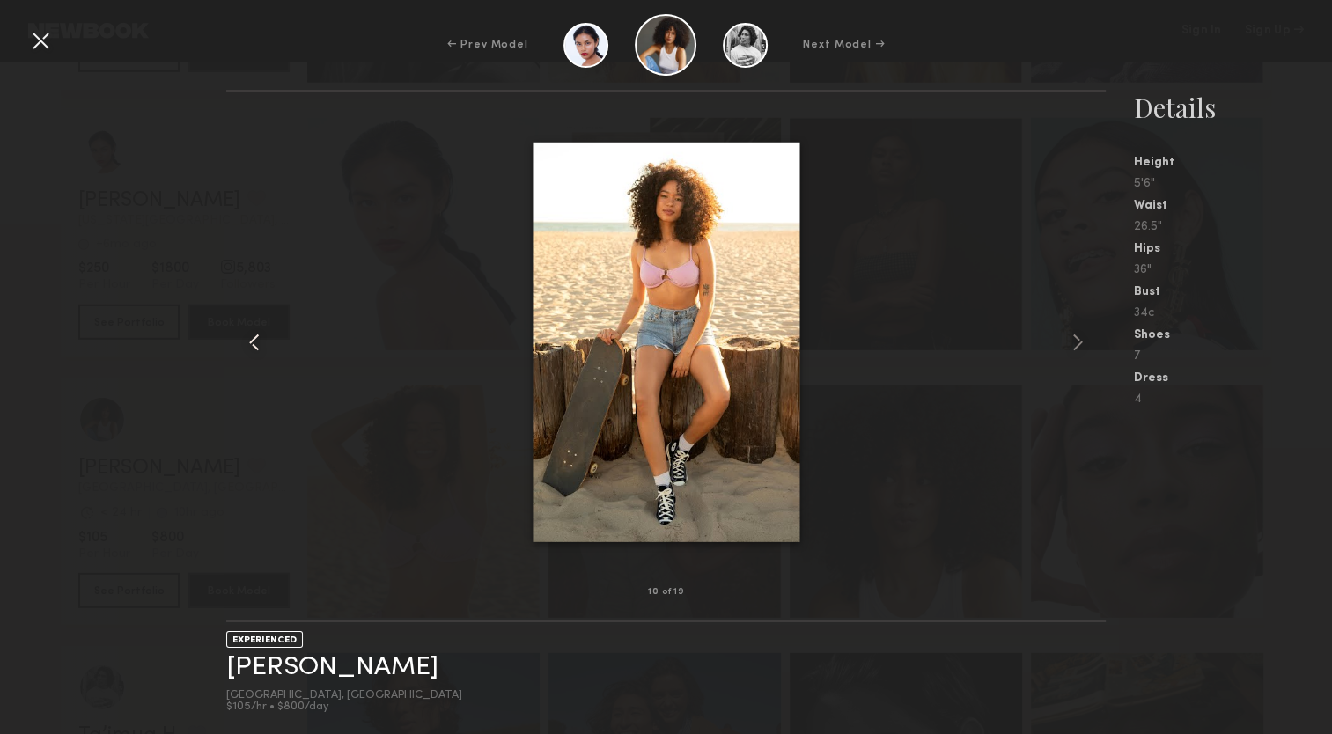
click at [262, 346] on common-icon at bounding box center [254, 342] width 28 height 28
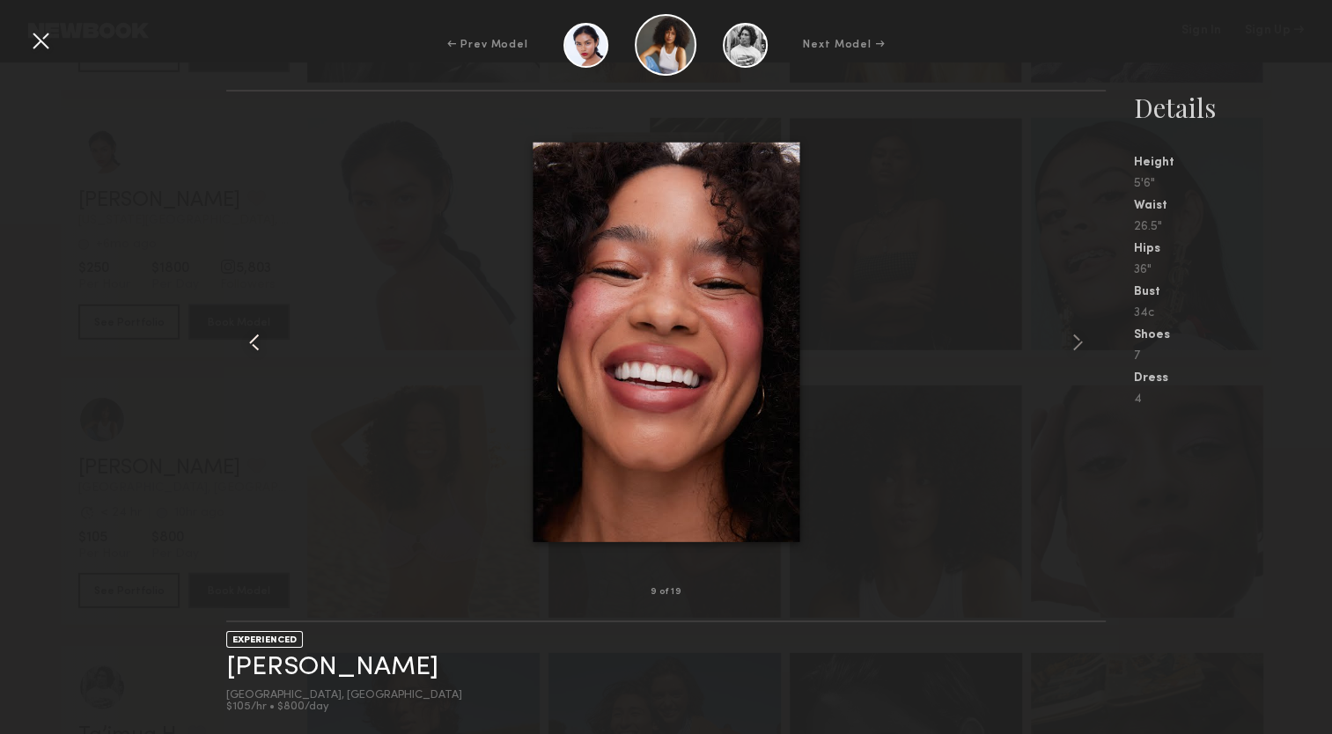
click at [262, 346] on common-icon at bounding box center [254, 342] width 28 height 28
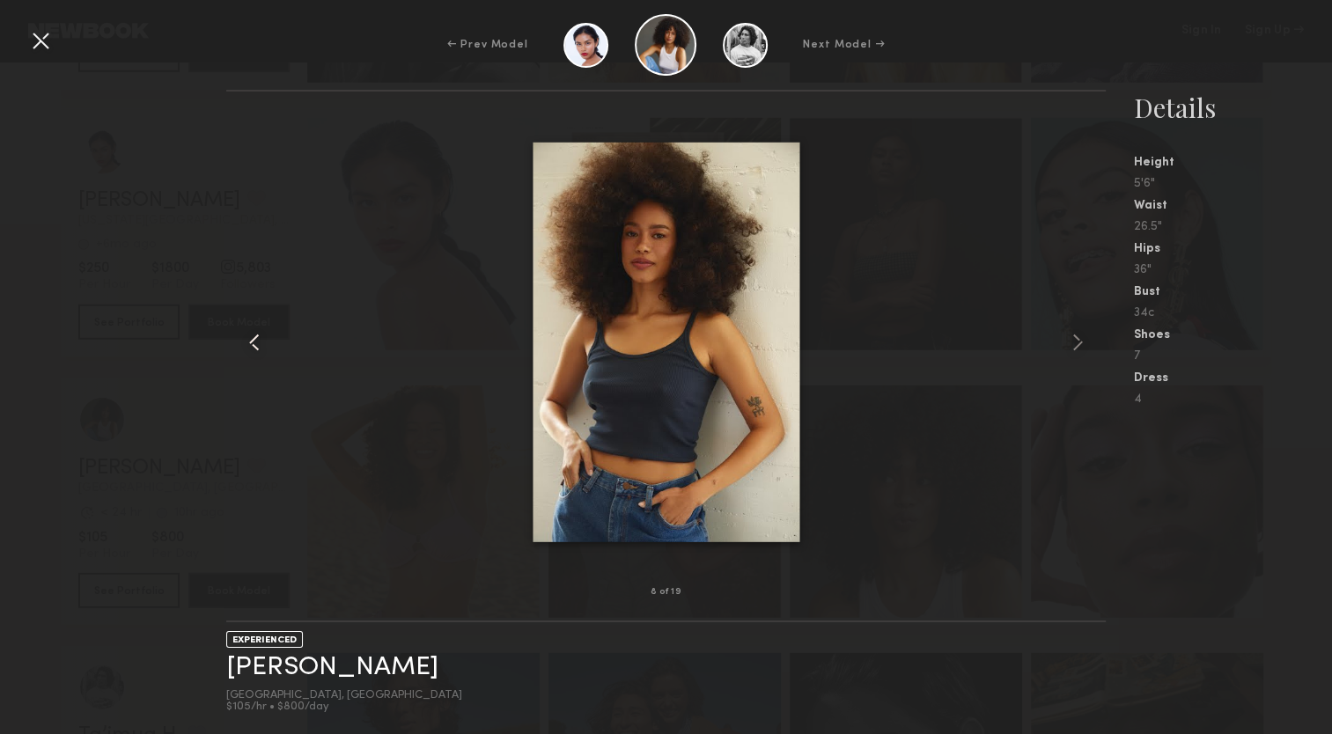
click at [255, 351] on common-icon at bounding box center [254, 342] width 28 height 28
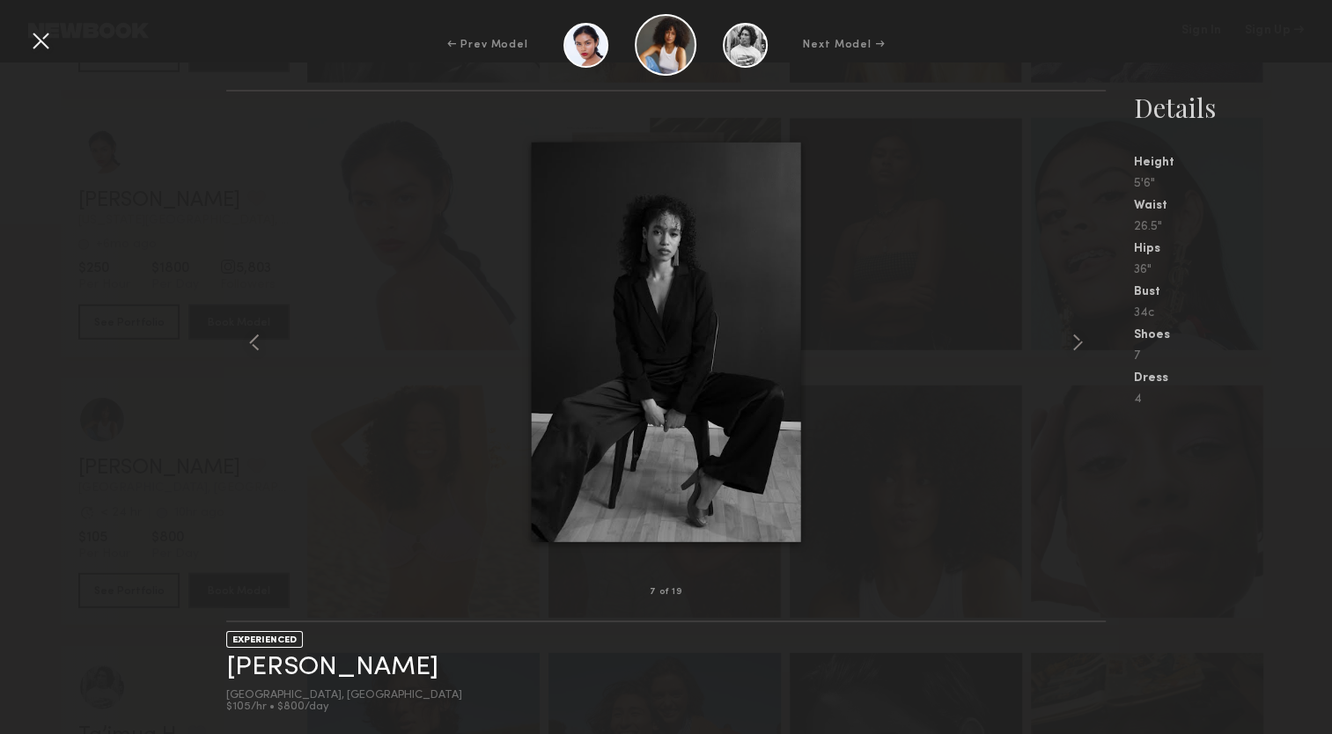
drag, startPoint x: 1085, startPoint y: 341, endPoint x: 1039, endPoint y: 314, distance: 52.9
click at [1039, 314] on div at bounding box center [666, 342] width 880 height 445
click at [247, 348] on common-icon at bounding box center [254, 342] width 28 height 28
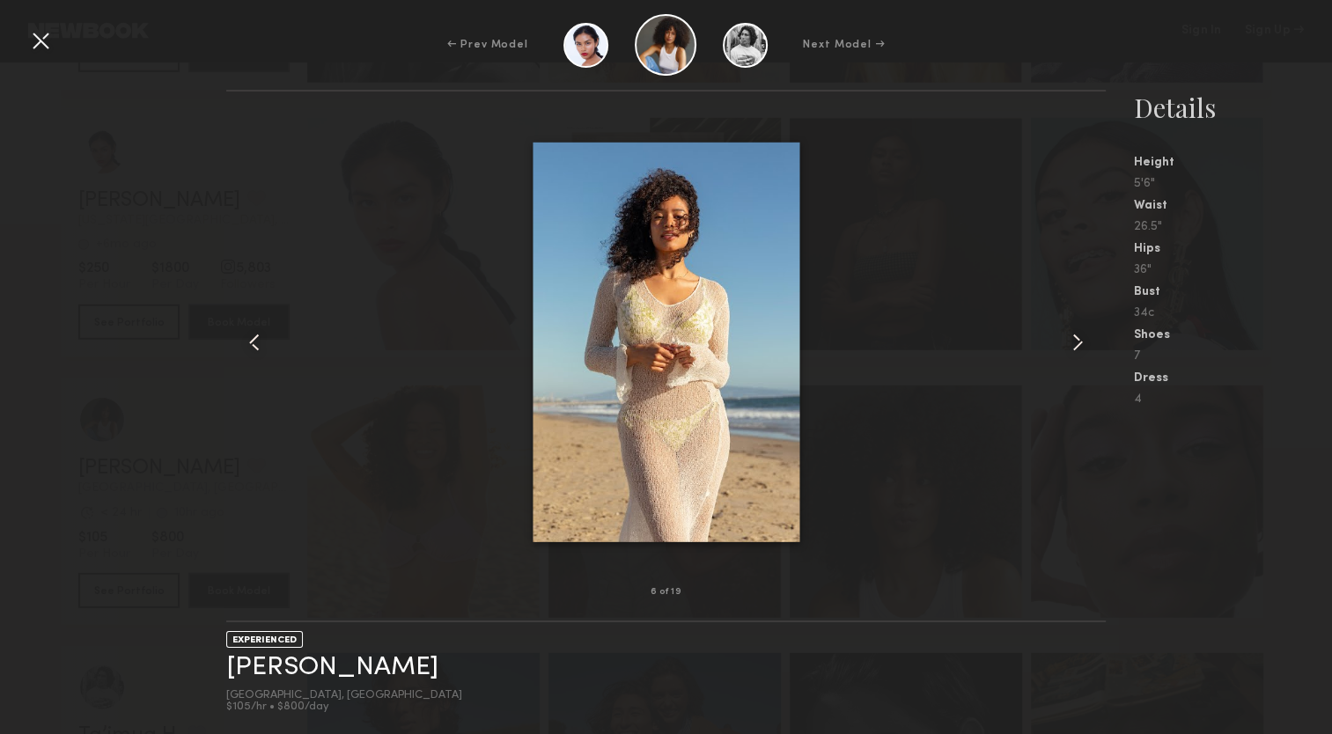
click at [247, 348] on common-icon at bounding box center [254, 342] width 28 height 28
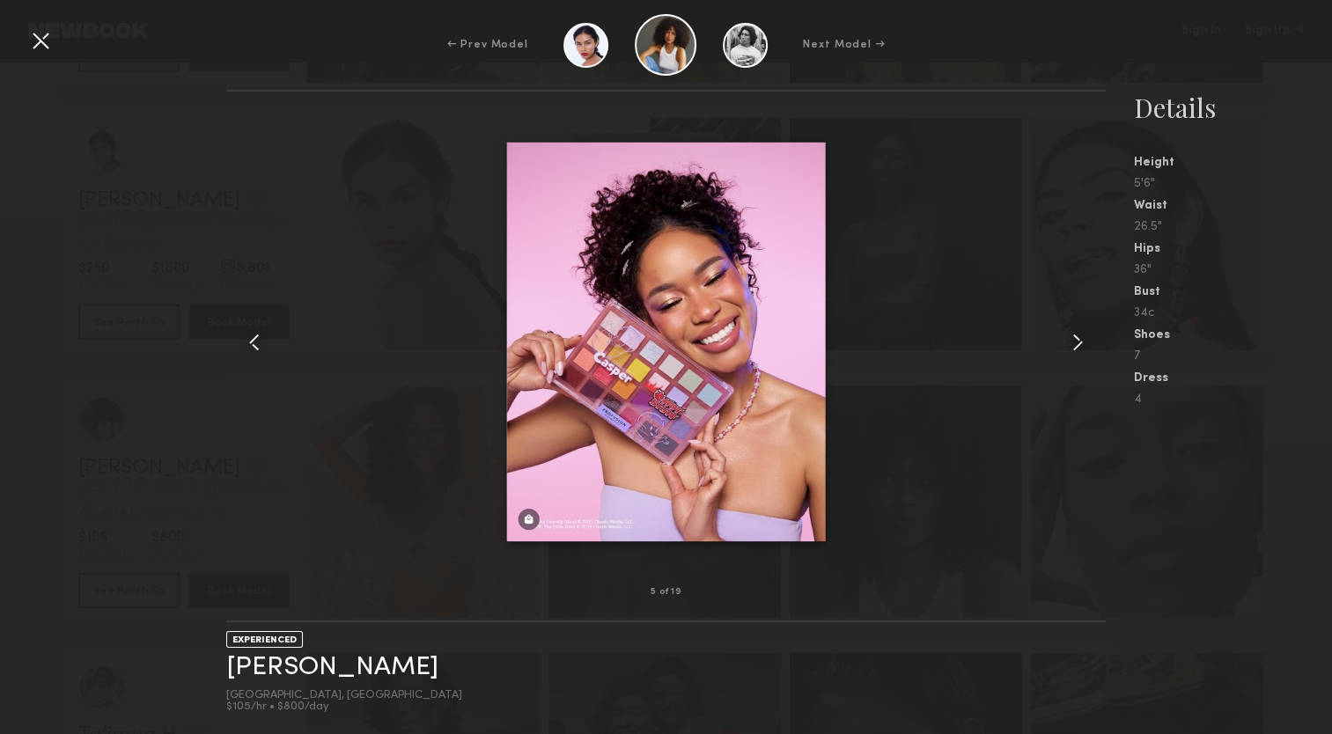
click at [247, 348] on common-icon at bounding box center [254, 342] width 28 height 28
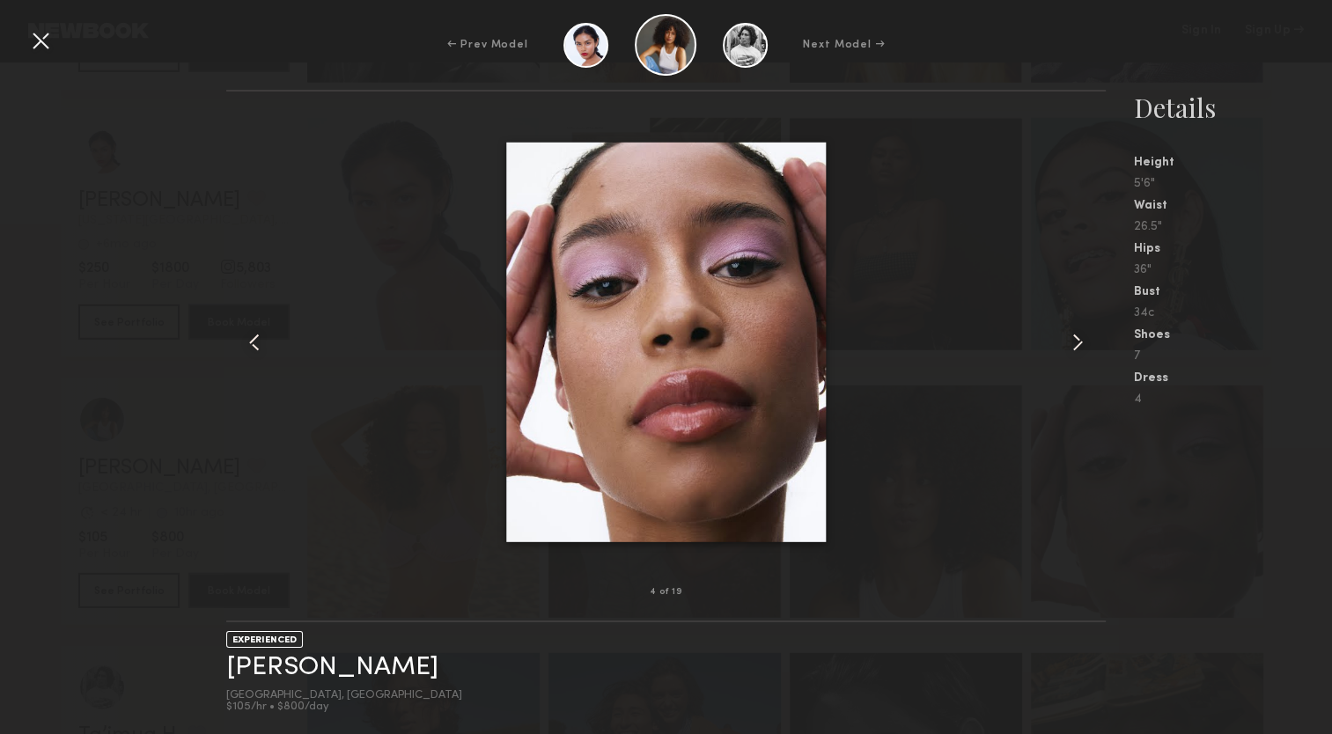
click at [247, 348] on common-icon at bounding box center [254, 342] width 28 height 28
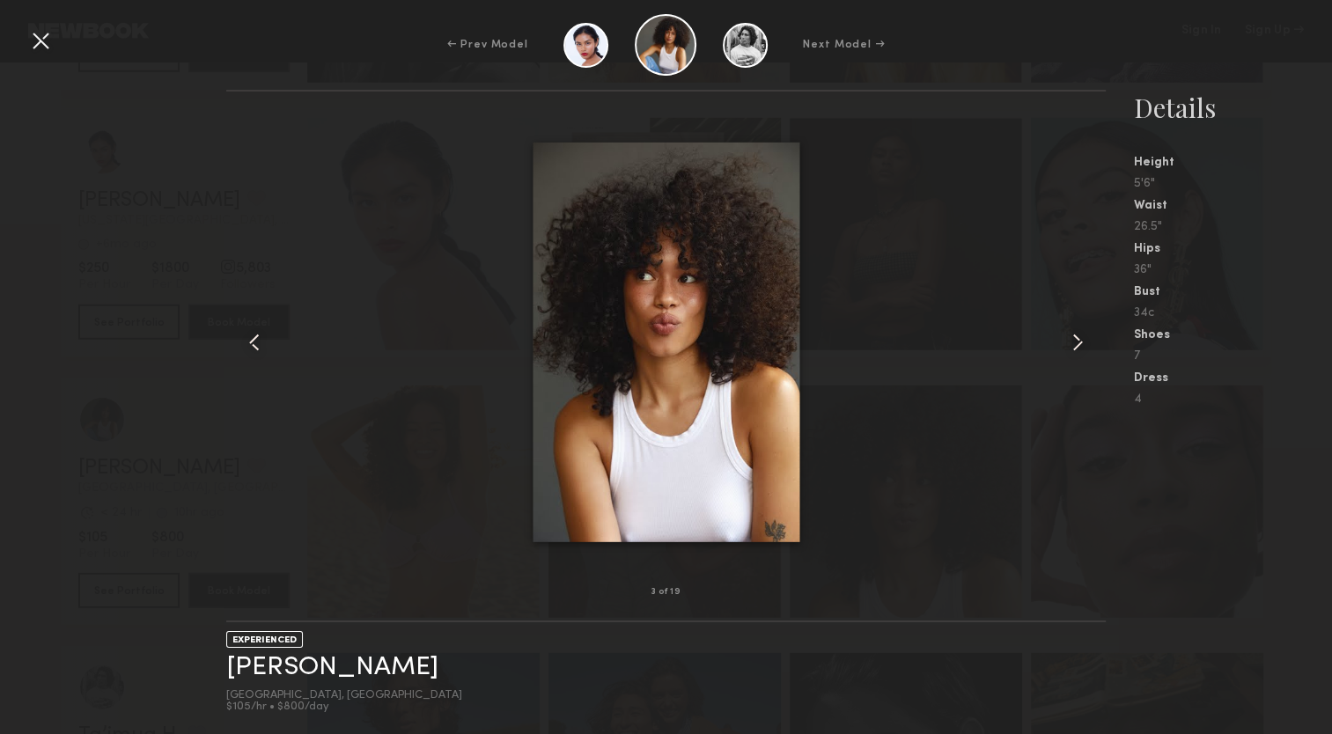
click at [247, 348] on common-icon at bounding box center [254, 342] width 28 height 28
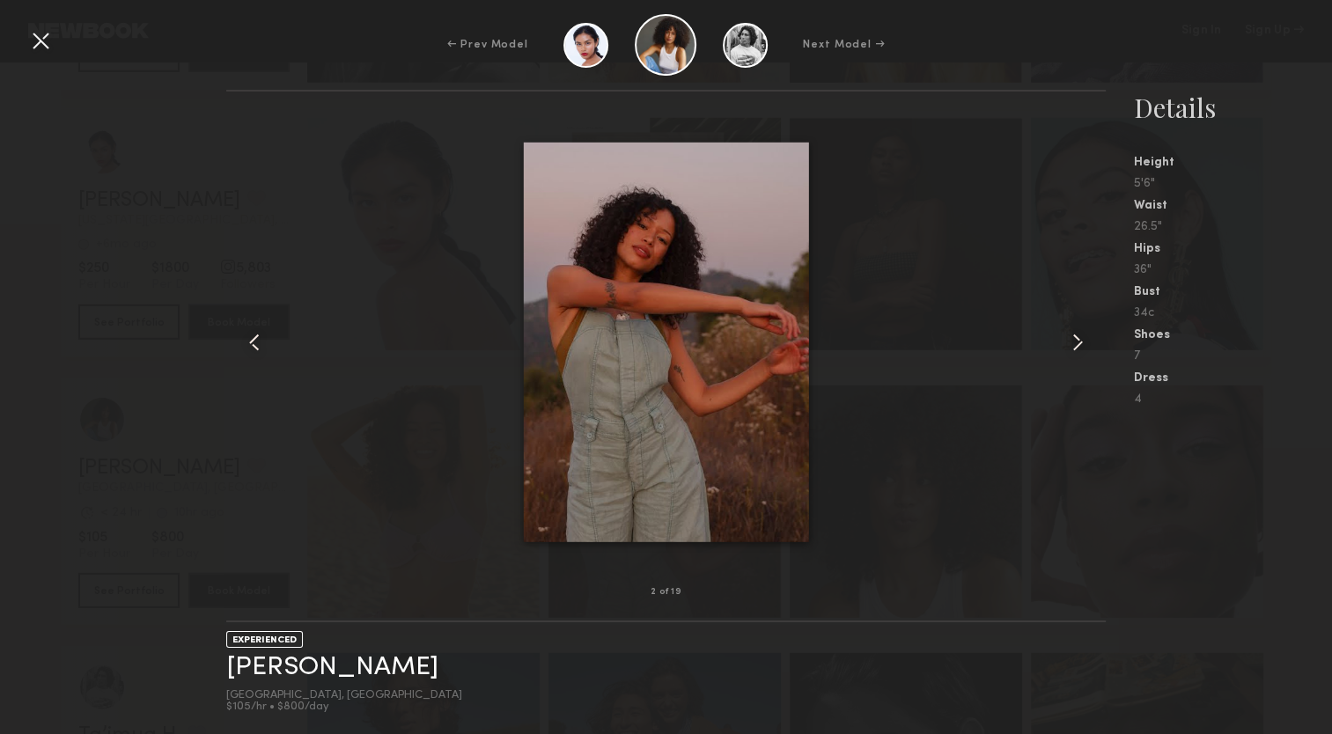
click at [248, 340] on common-icon at bounding box center [254, 342] width 28 height 28
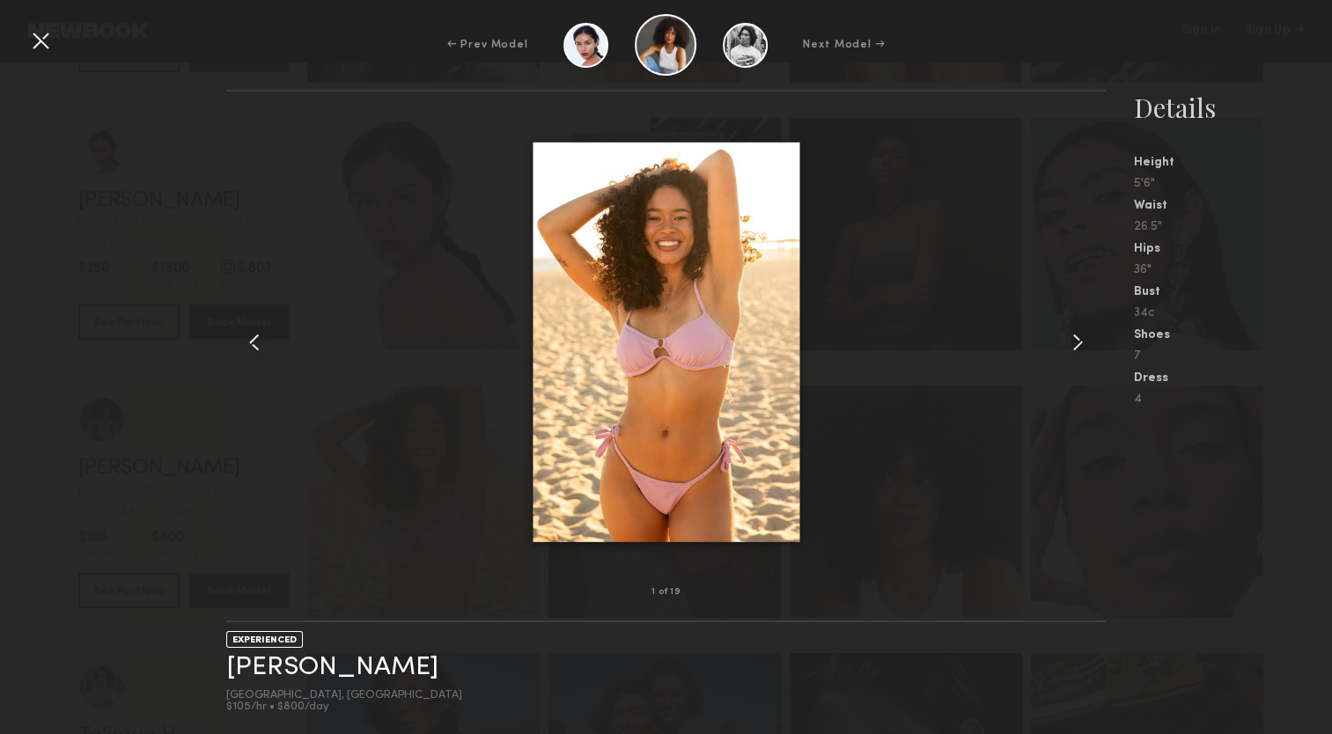
click at [249, 343] on common-icon at bounding box center [254, 342] width 28 height 28
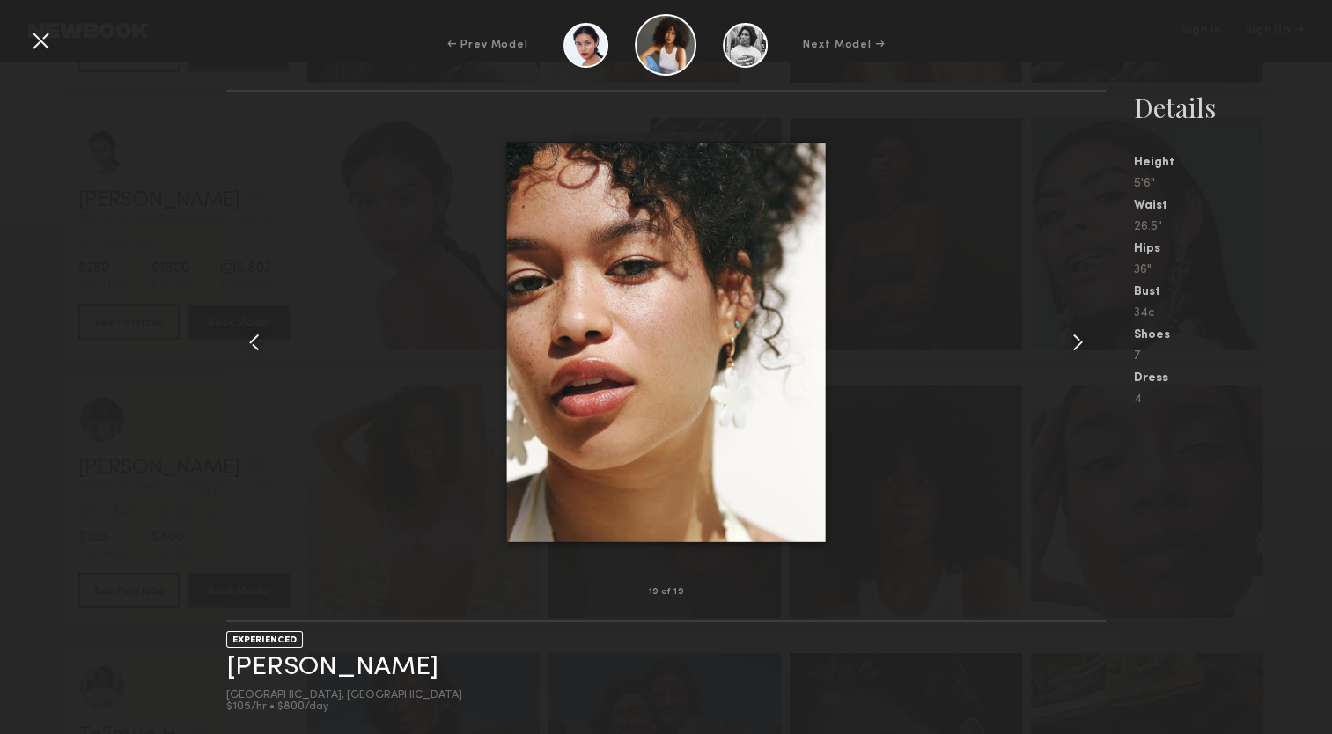
drag, startPoint x: 1061, startPoint y: 172, endPoint x: 1189, endPoint y: 51, distance: 175.7
click at [1189, 51] on div "← Prev Model Next Model →" at bounding box center [666, 45] width 1332 height 62
click at [48, 36] on div at bounding box center [40, 40] width 28 height 28
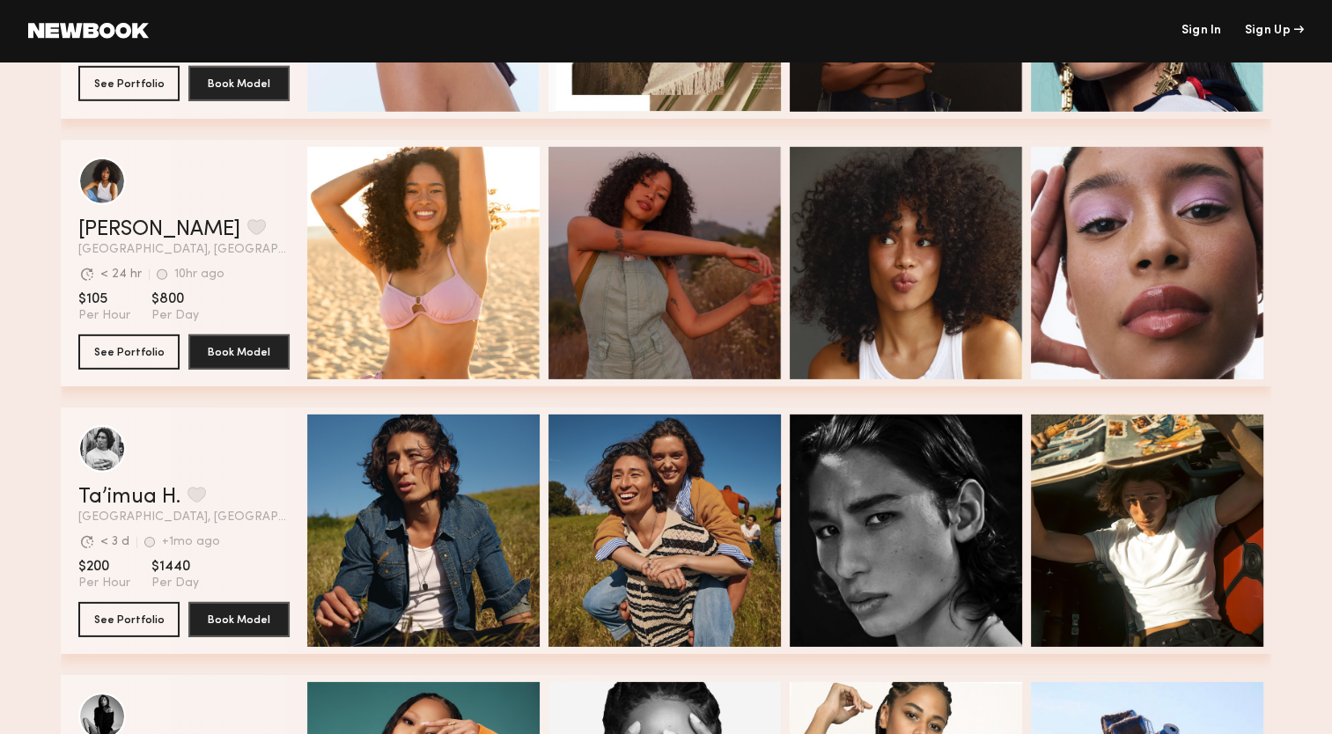
scroll to position [5326, 0]
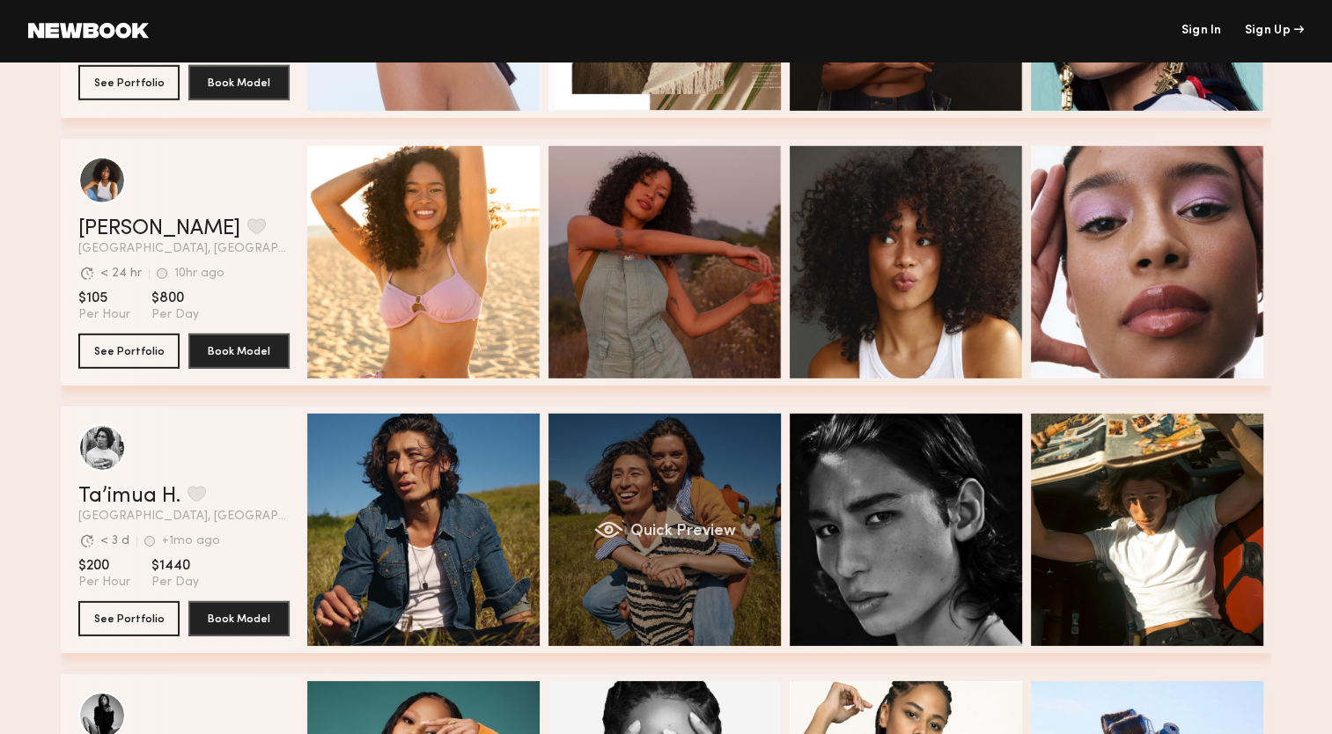
click at [715, 483] on div "Quick Preview" at bounding box center [665, 530] width 232 height 232
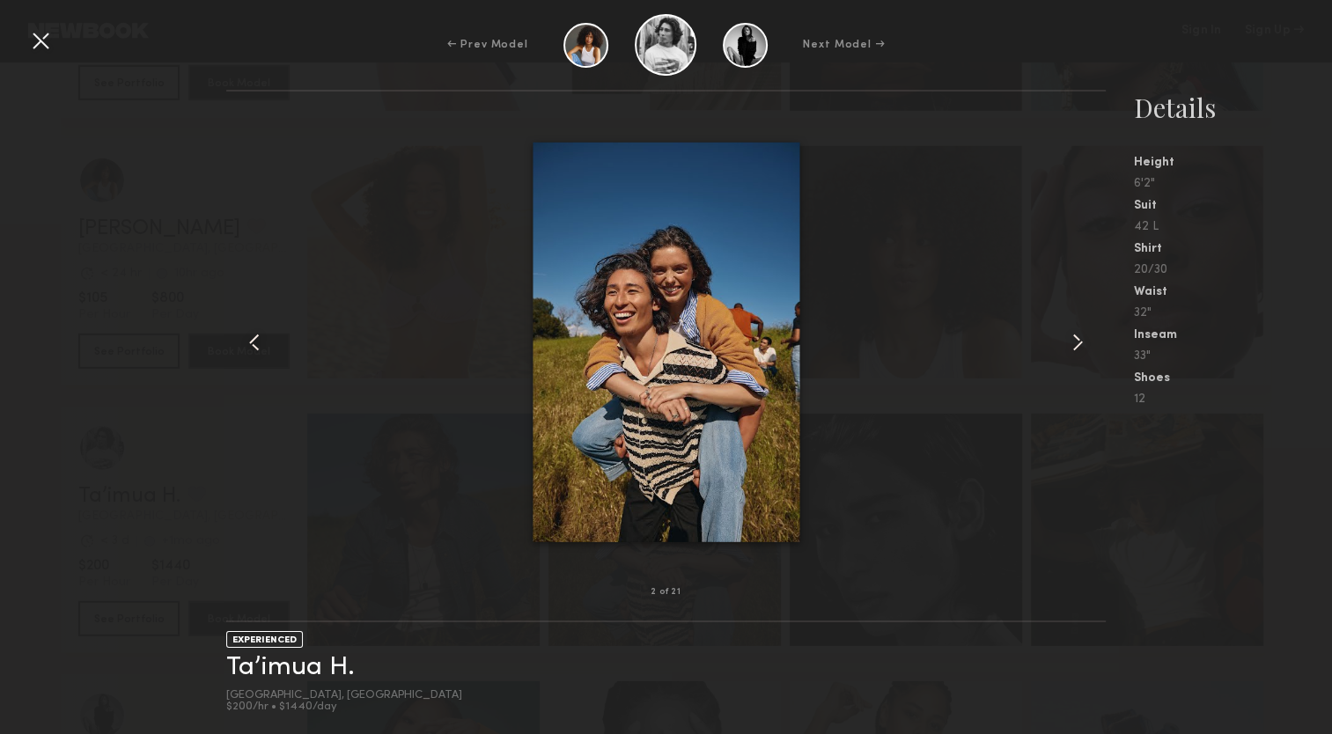
click at [40, 53] on div at bounding box center [40, 40] width 28 height 28
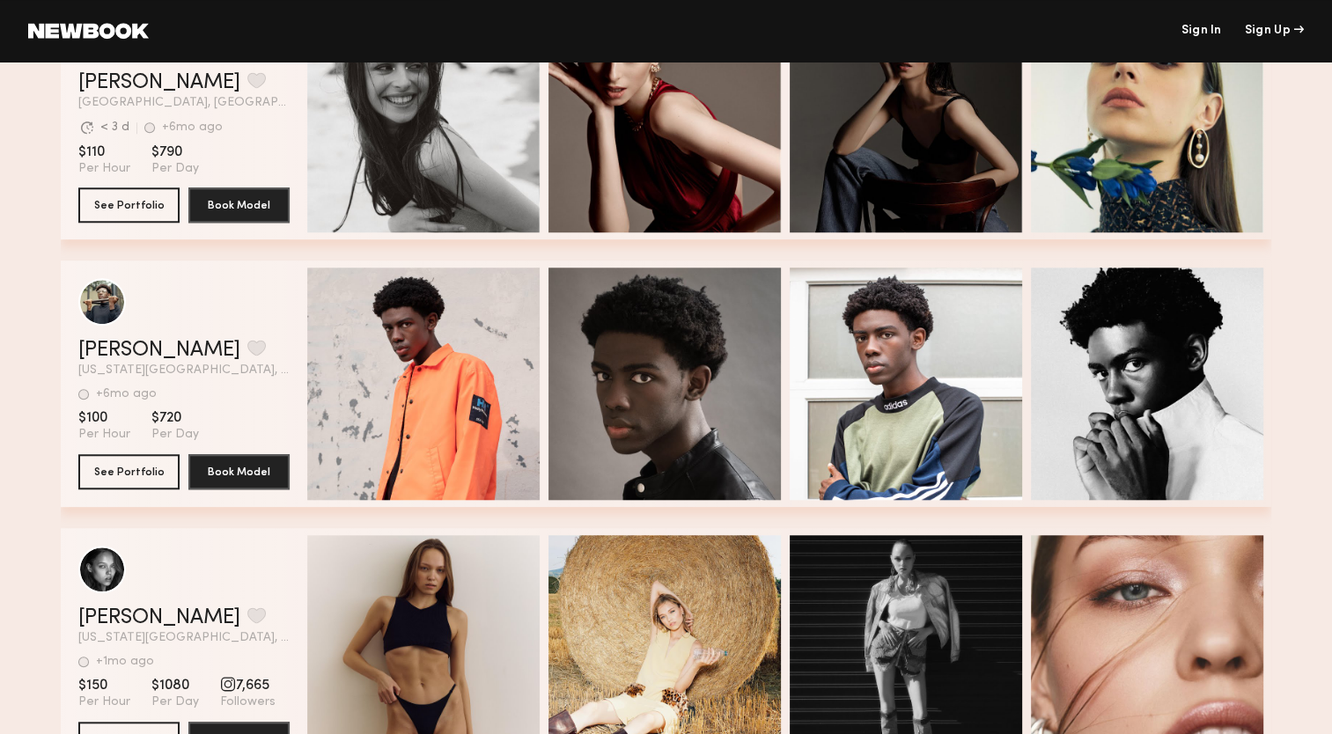
scroll to position [1529, 0]
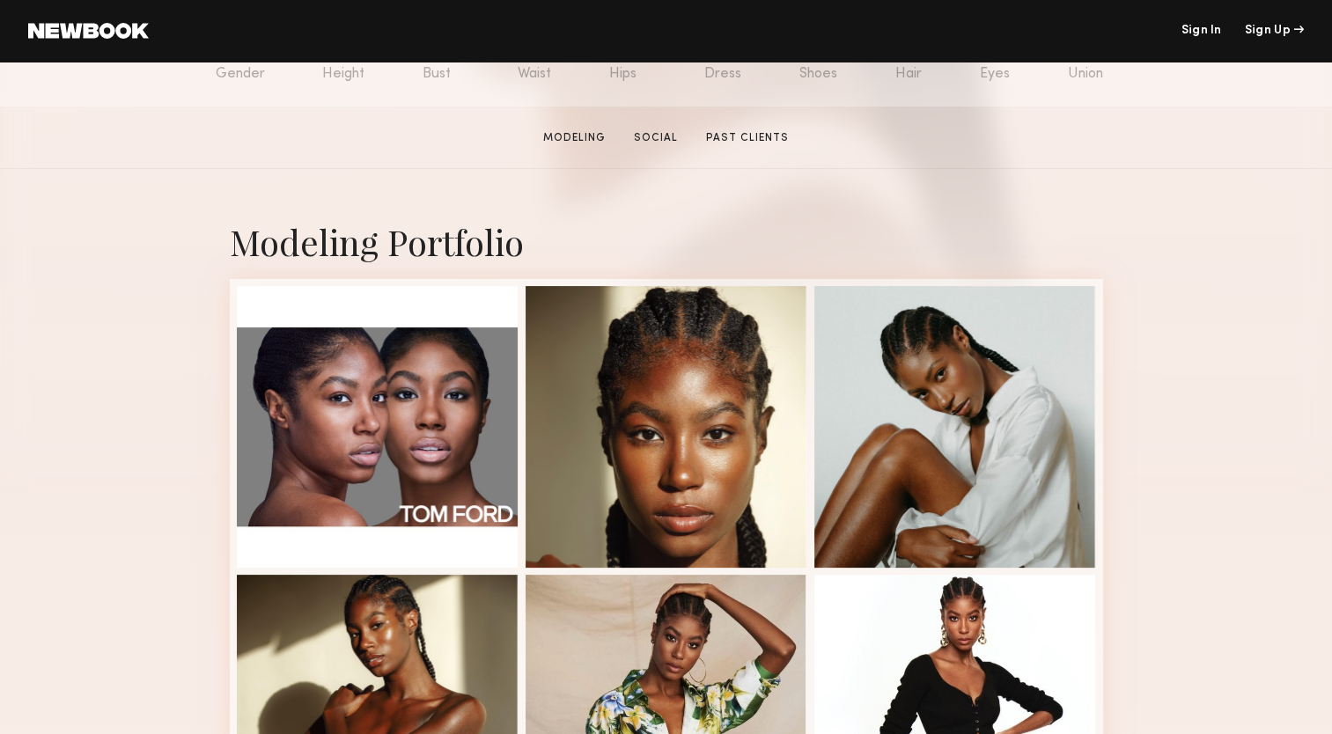
scroll to position [245, 0]
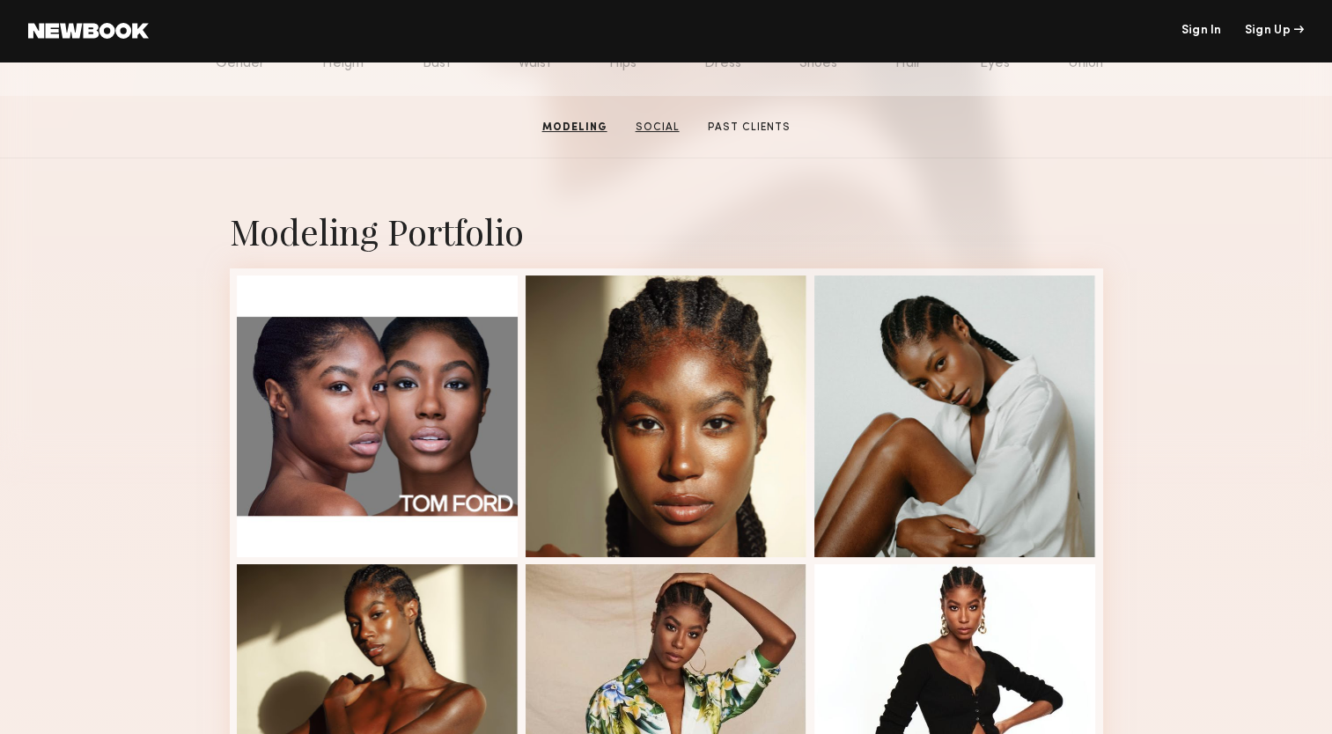
click at [642, 128] on link "Social" at bounding box center [658, 128] width 58 height 16
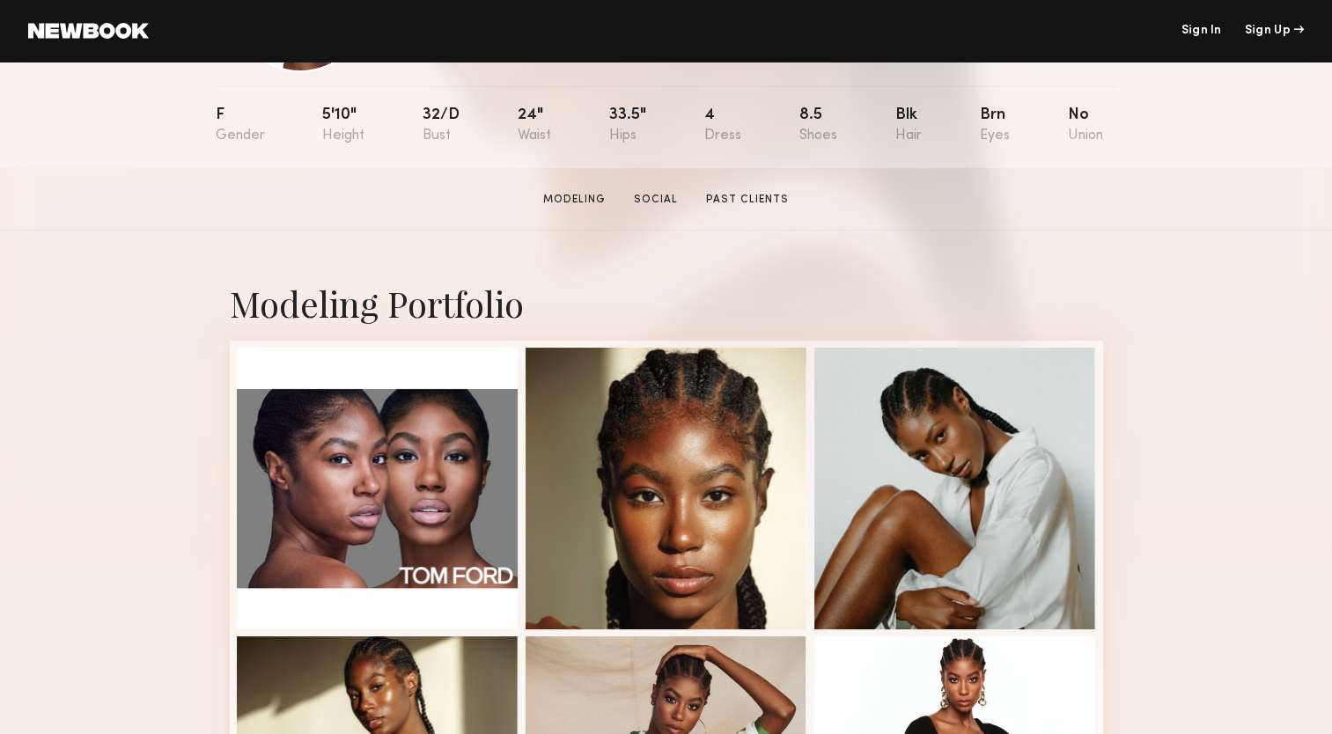
scroll to position [169, 0]
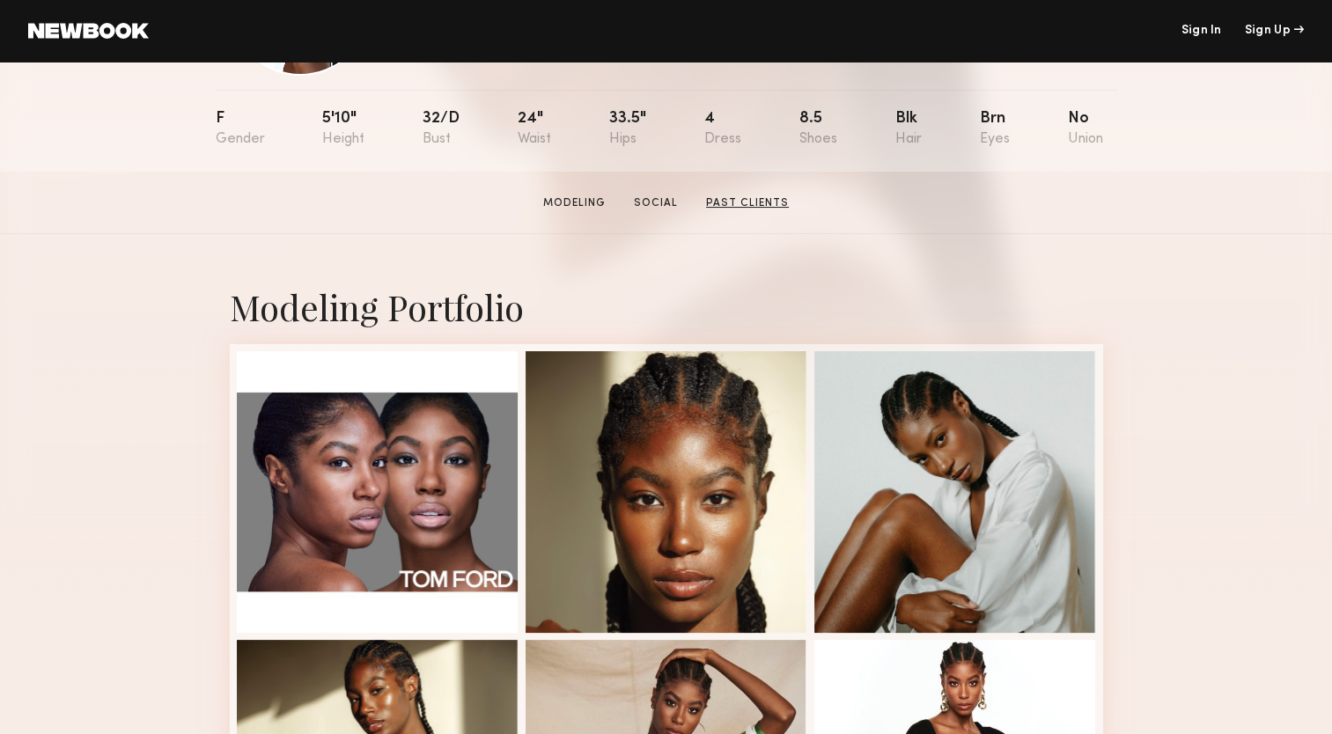
click at [764, 211] on link "Past Clients" at bounding box center [747, 204] width 97 height 16
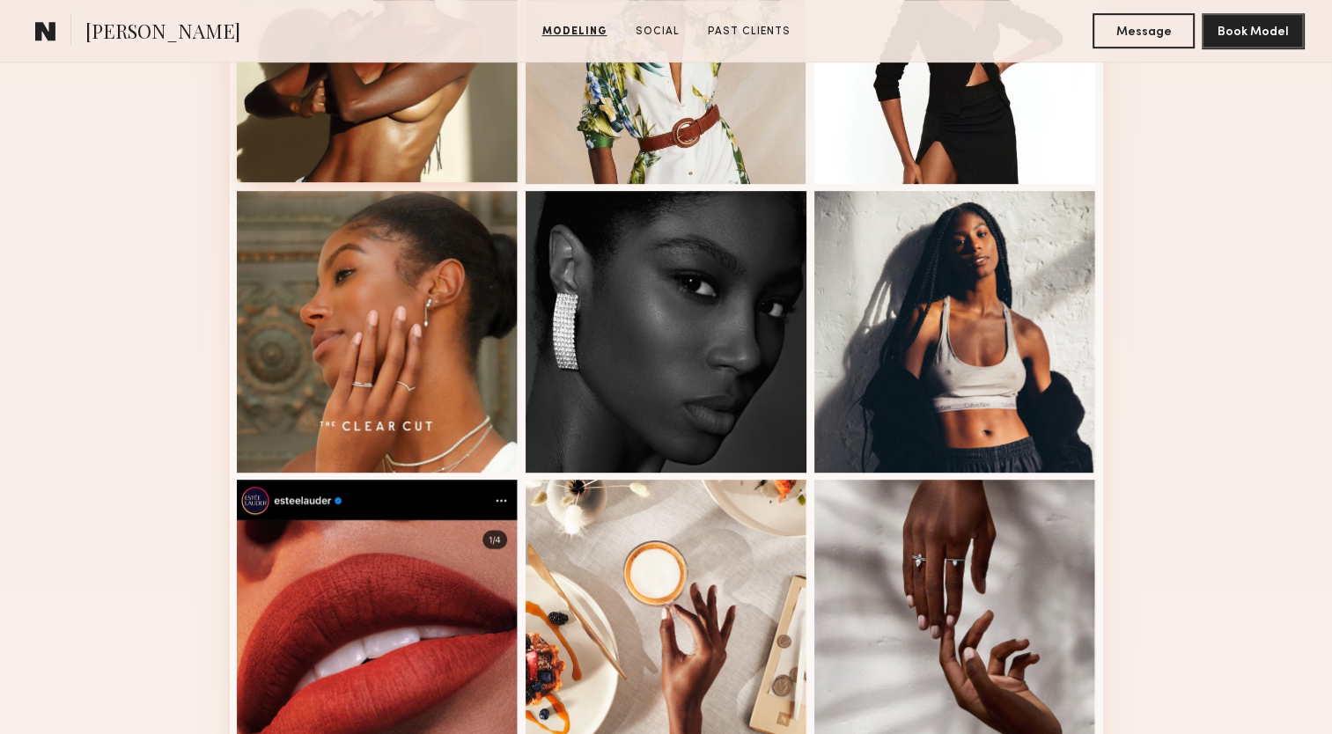
scroll to position [908, 0]
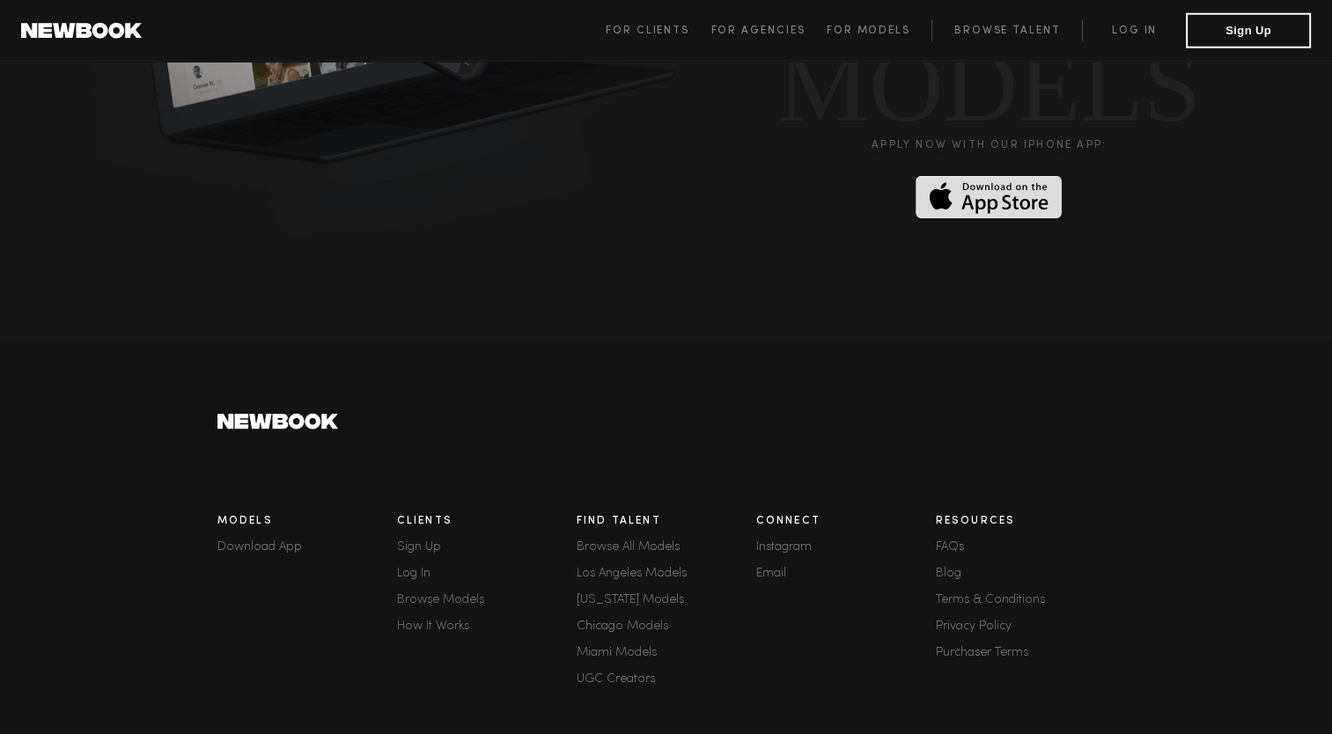
scroll to position [4811, 0]
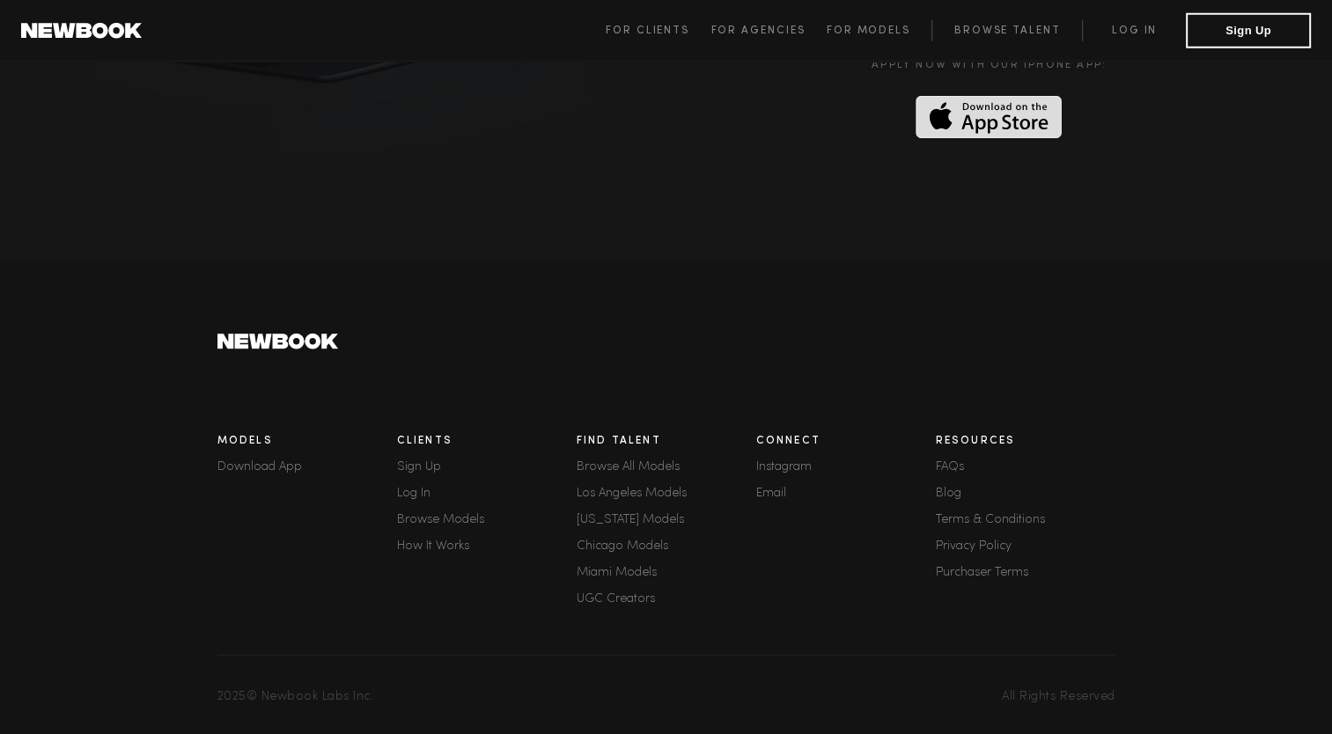
click at [435, 541] on link "How It Works" at bounding box center [487, 547] width 180 height 12
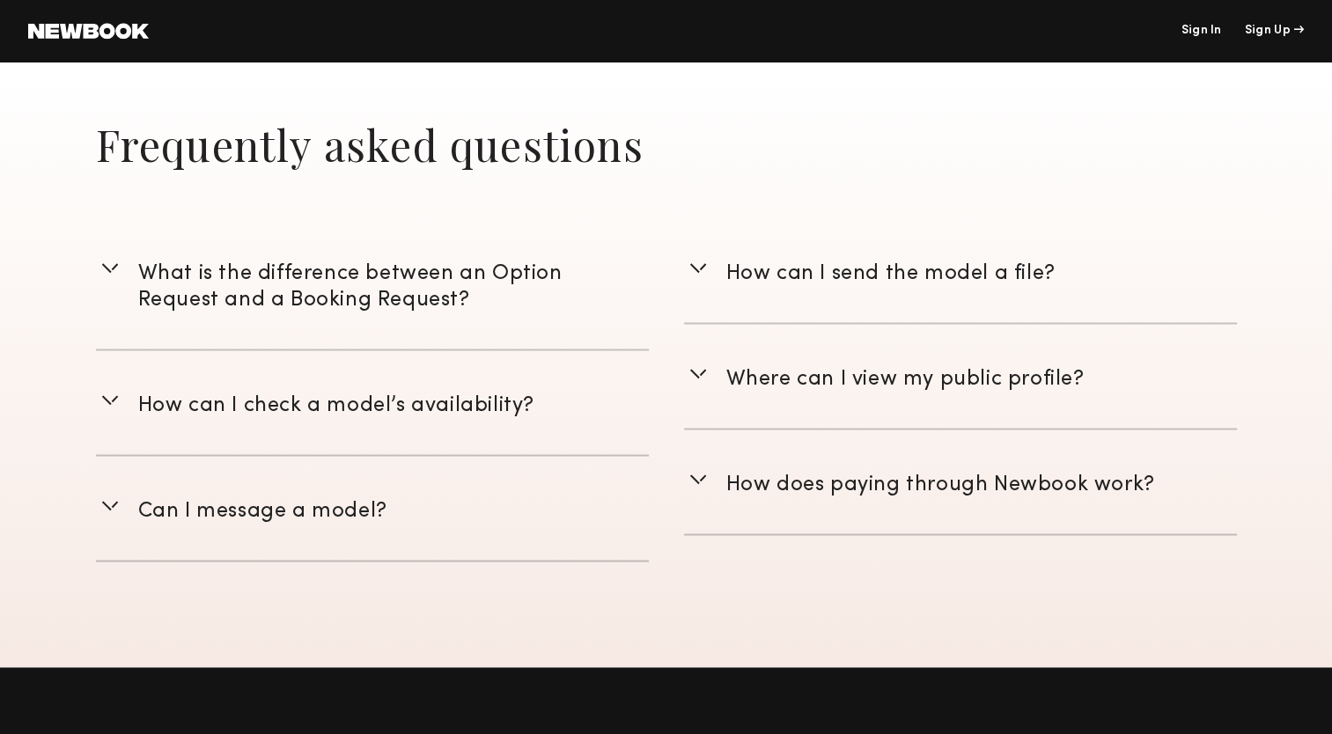
scroll to position [2464, 0]
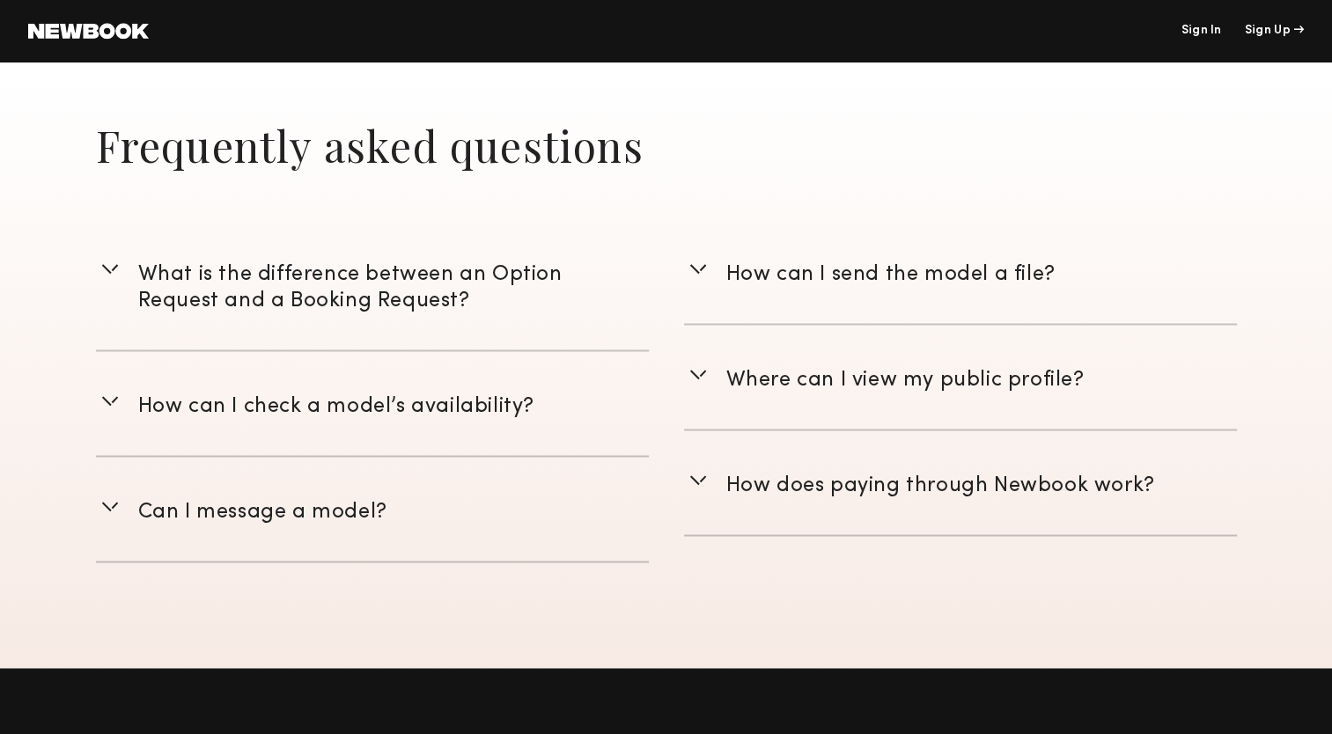
click at [866, 482] on span "How does paying through Newbook work?" at bounding box center [941, 485] width 429 height 19
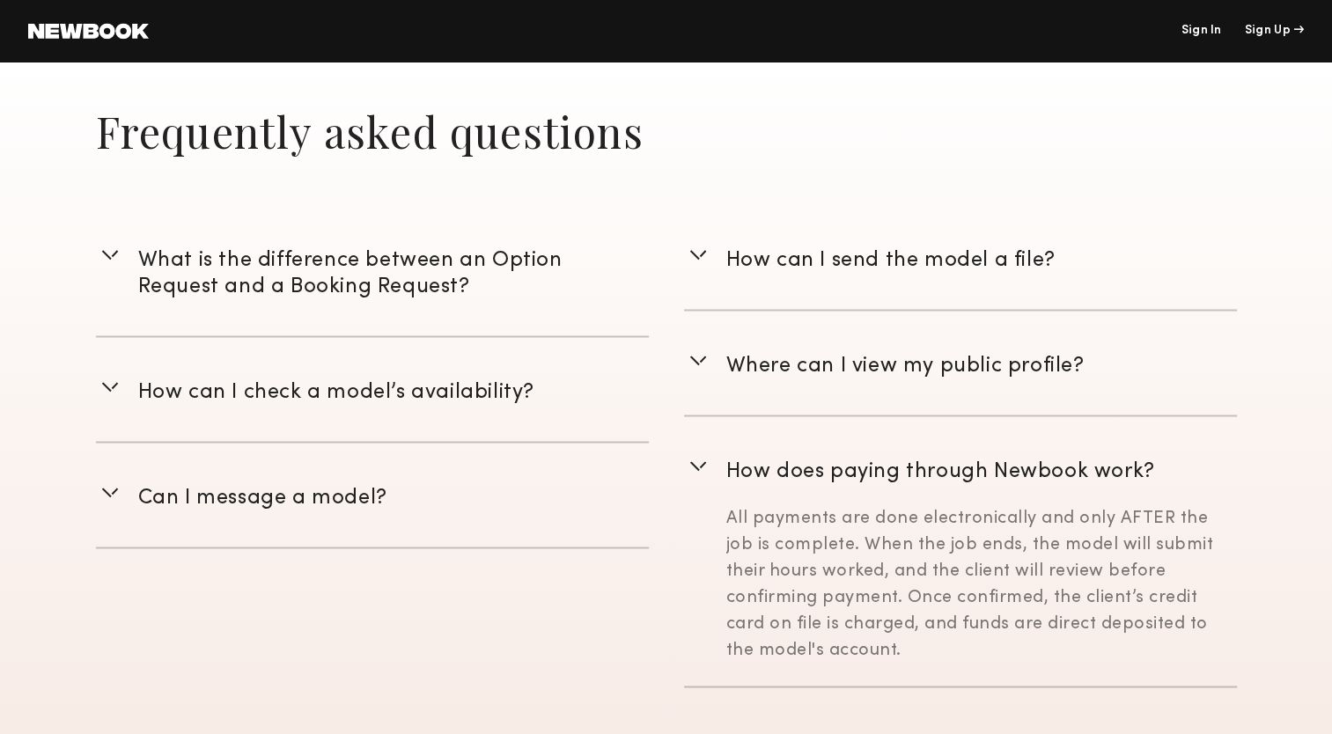
scroll to position [2476, 0]
click at [370, 389] on span "How can I check a model’s availability?" at bounding box center [336, 394] width 396 height 19
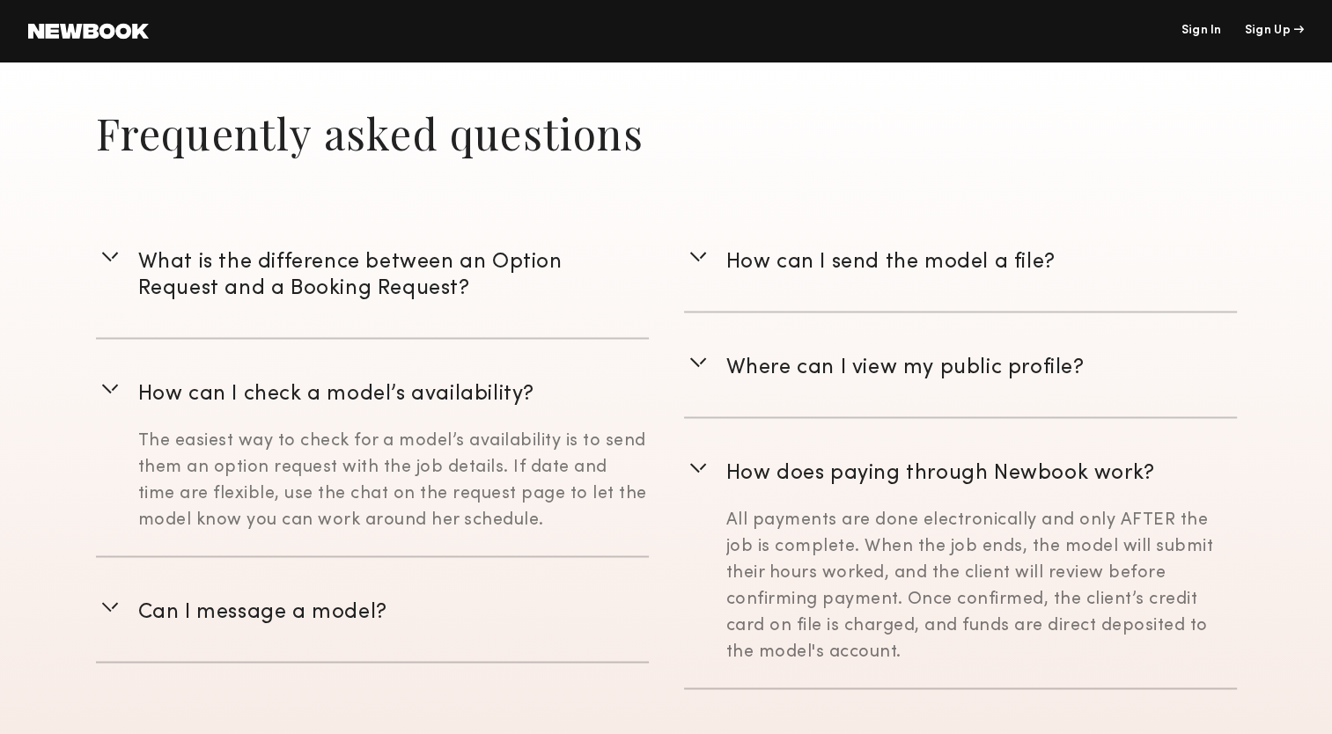
click at [370, 389] on span "How can I check a model’s availability?" at bounding box center [336, 394] width 396 height 19
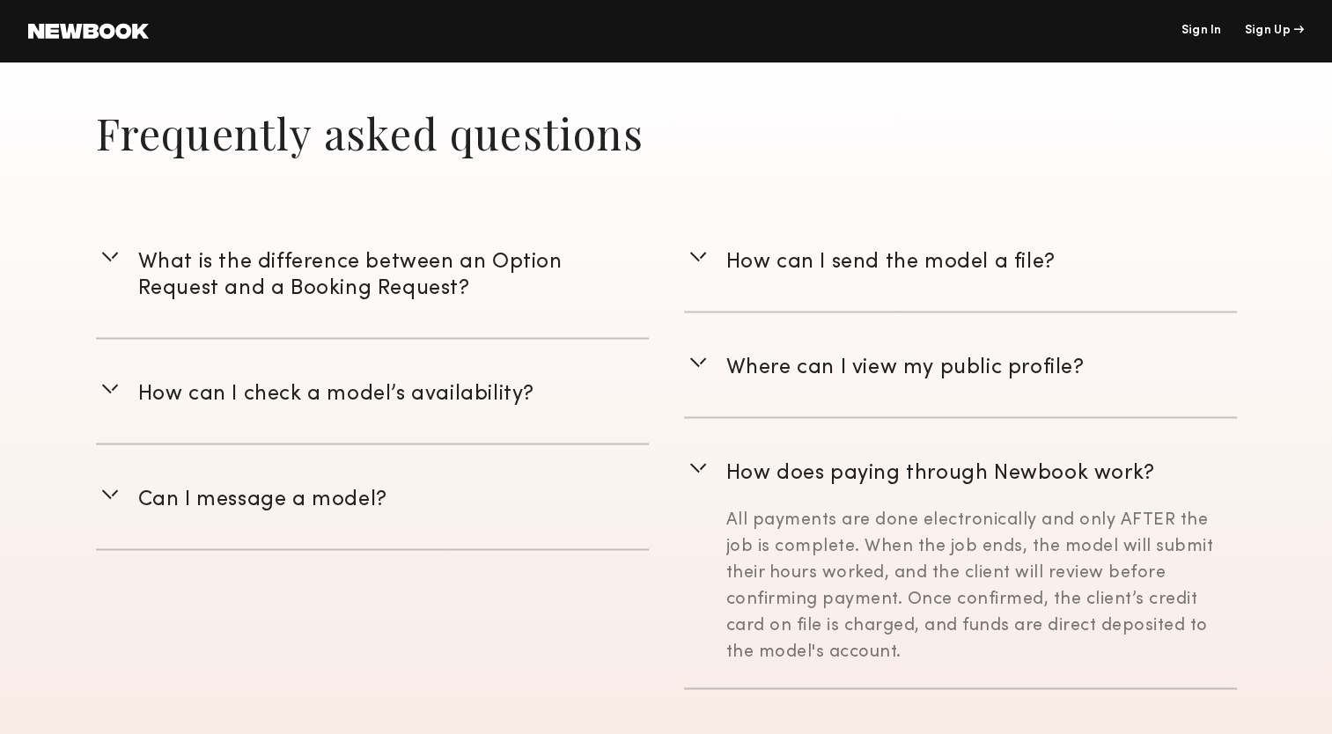
click at [343, 271] on span "What is the difference between an Option Request and a Booking Request?" at bounding box center [350, 276] width 424 height 46
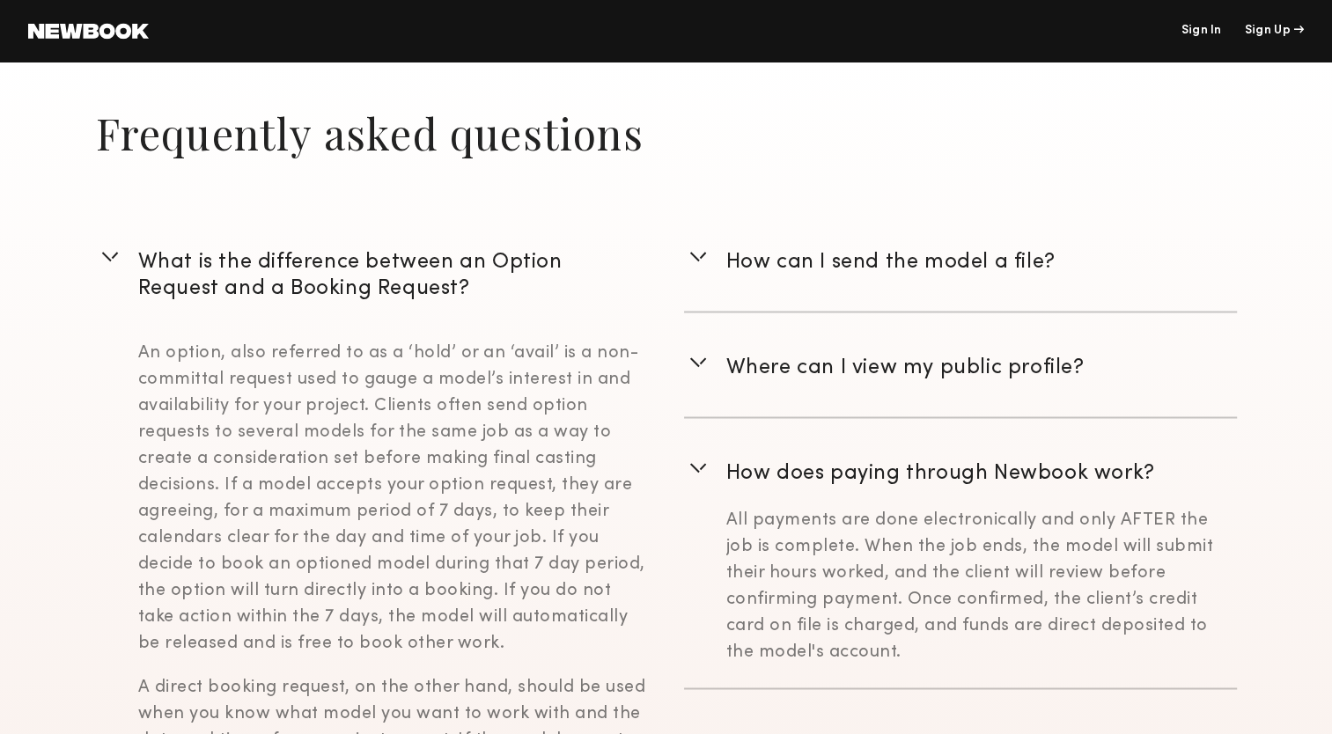
click at [333, 285] on span "What is the difference between an Option Request and a Booking Request?" at bounding box center [350, 276] width 424 height 46
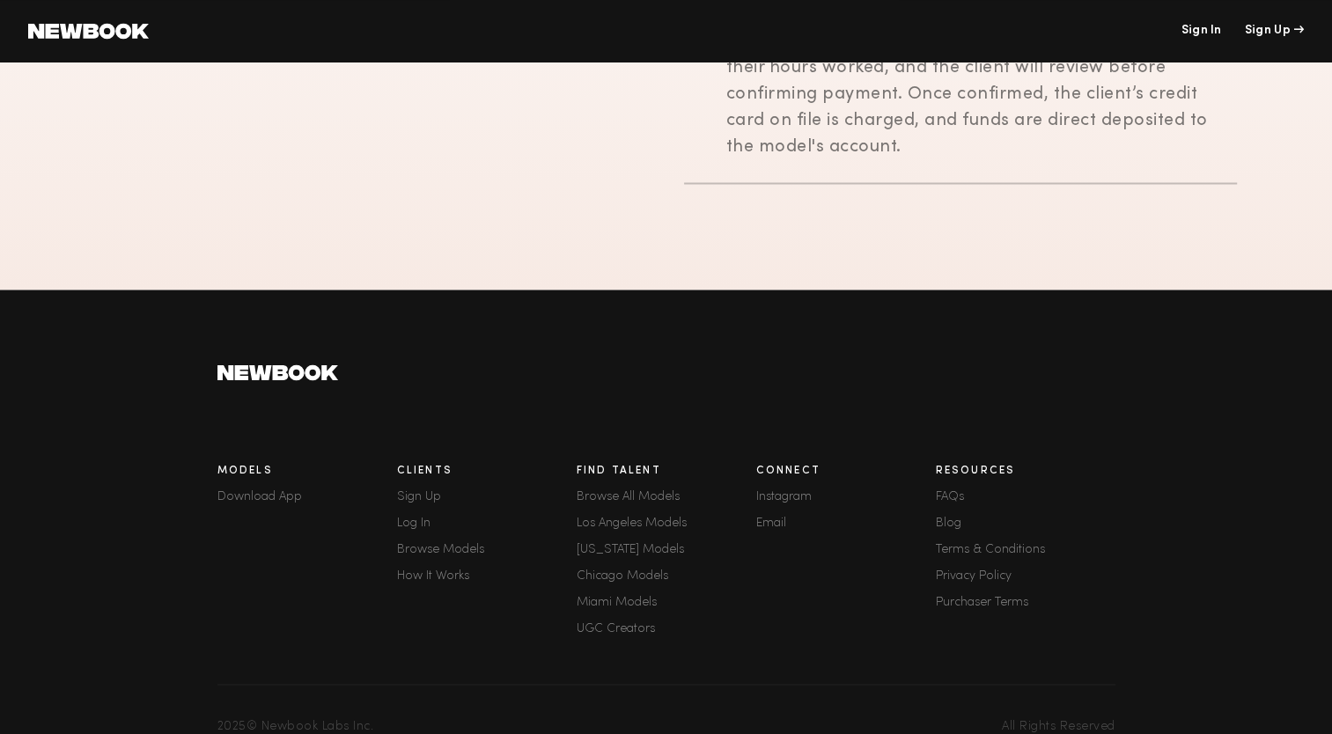
scroll to position [3024, 0]
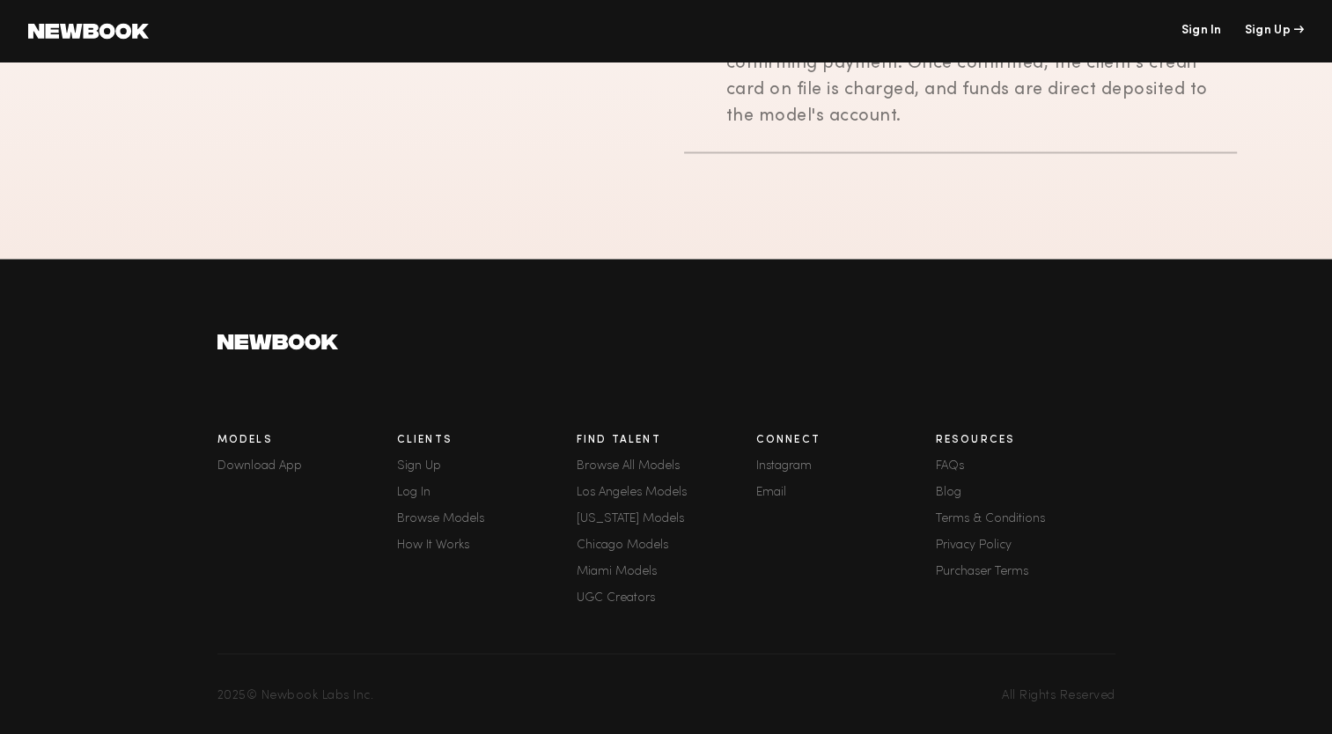
click at [649, 460] on link "Browse All Models" at bounding box center [667, 466] width 180 height 12
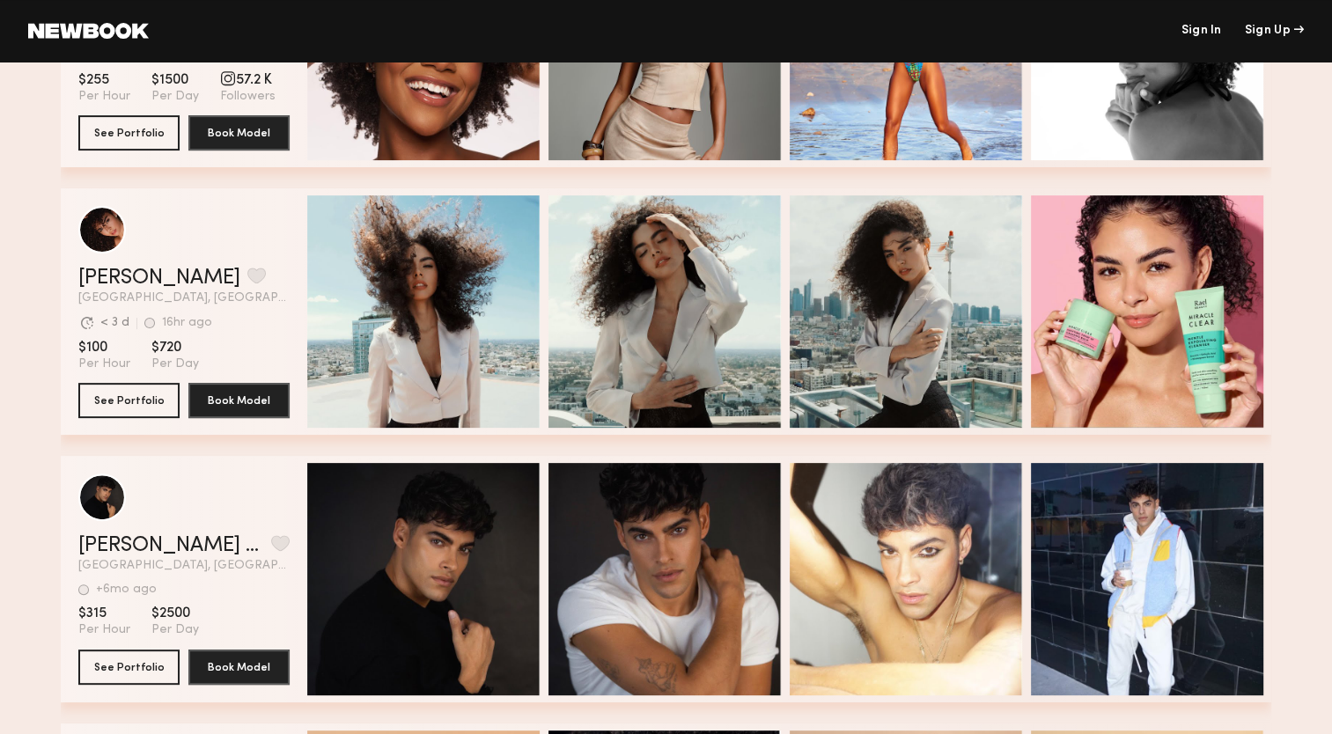
scroll to position [457, 0]
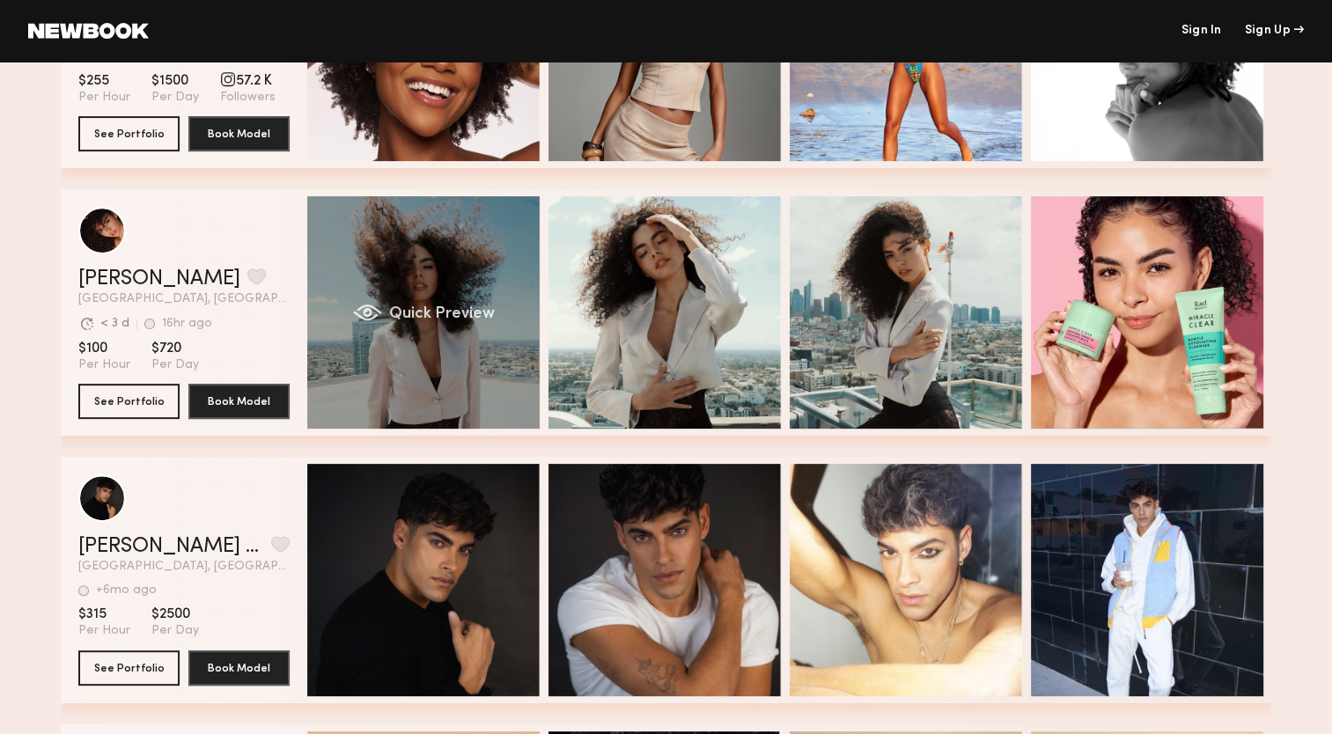
click at [474, 354] on div "Quick Preview" at bounding box center [423, 312] width 232 height 232
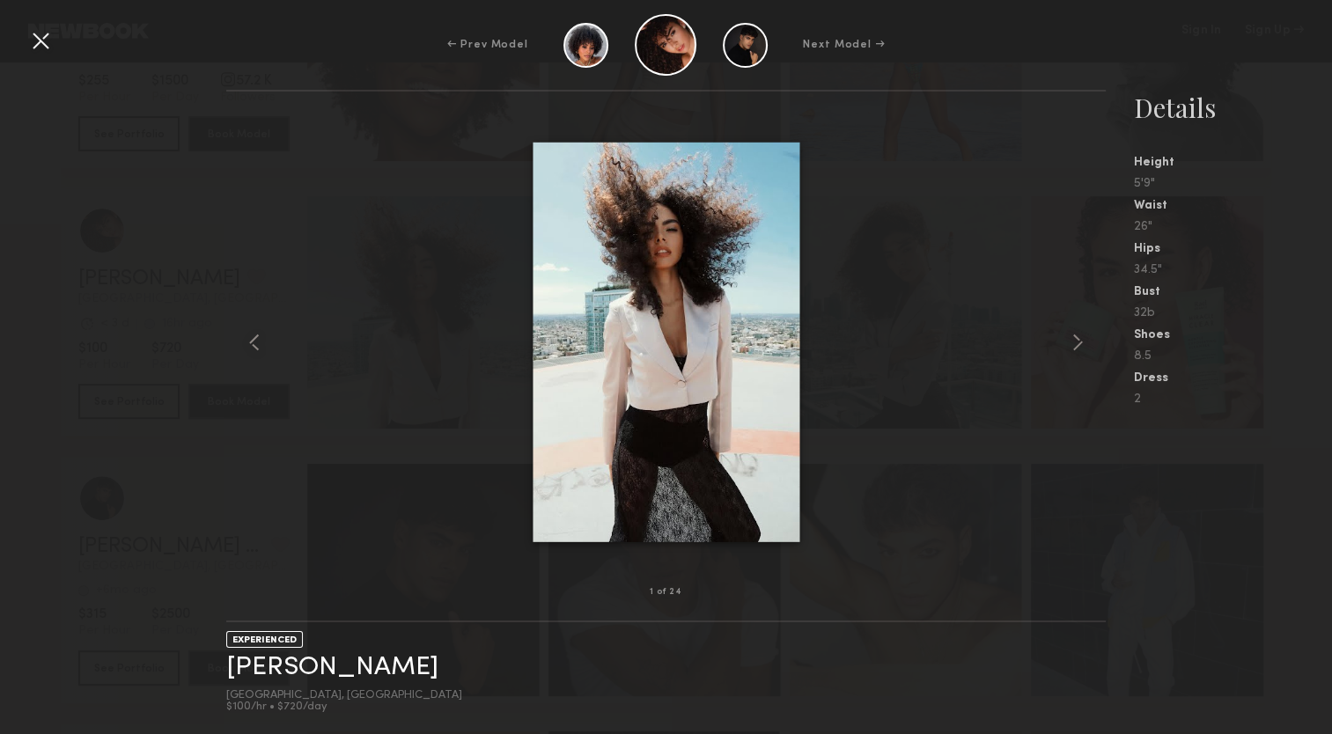
click at [978, 252] on div at bounding box center [666, 342] width 880 height 445
click at [1247, 173] on div "Details Height 5'9" Waist 26" Hips 34.5" Bust 32b Shoes 8.5 Dress 2" at bounding box center [1233, 248] width 198 height 316
click at [40, 43] on div at bounding box center [40, 40] width 28 height 28
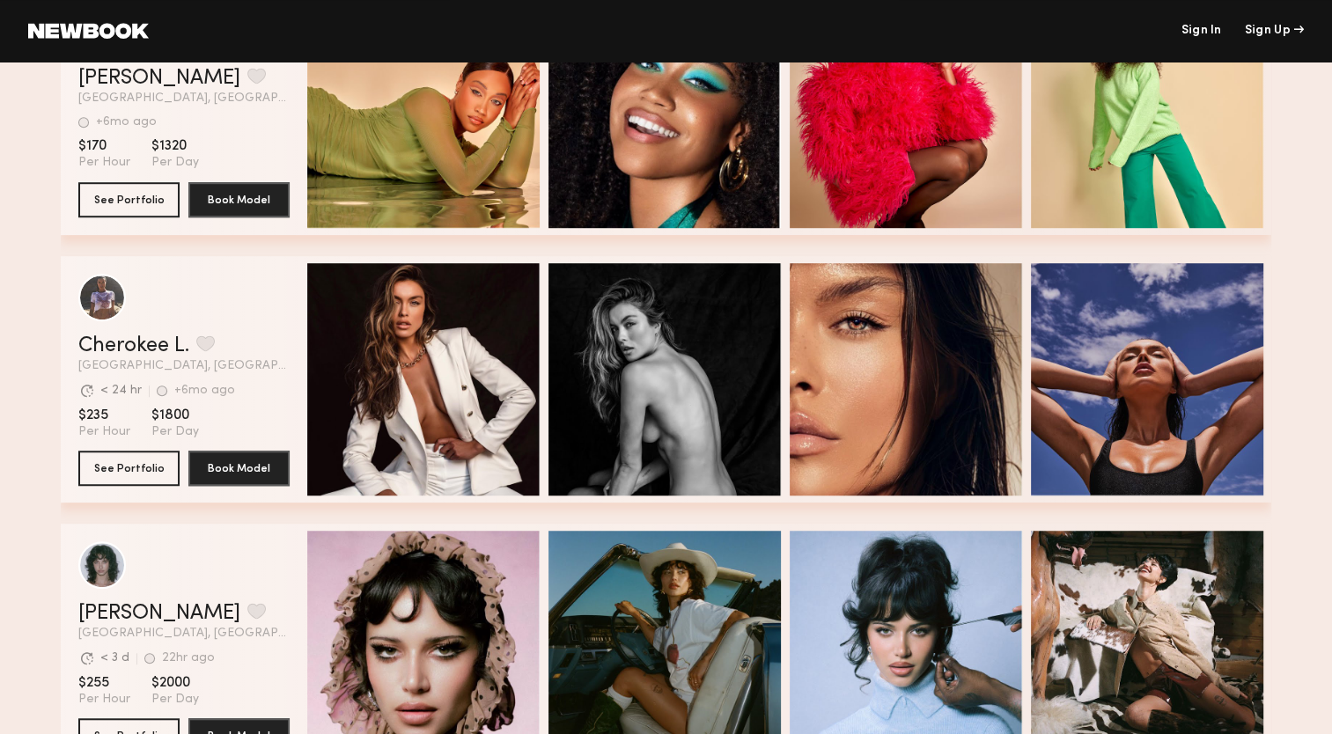
scroll to position [1440, 0]
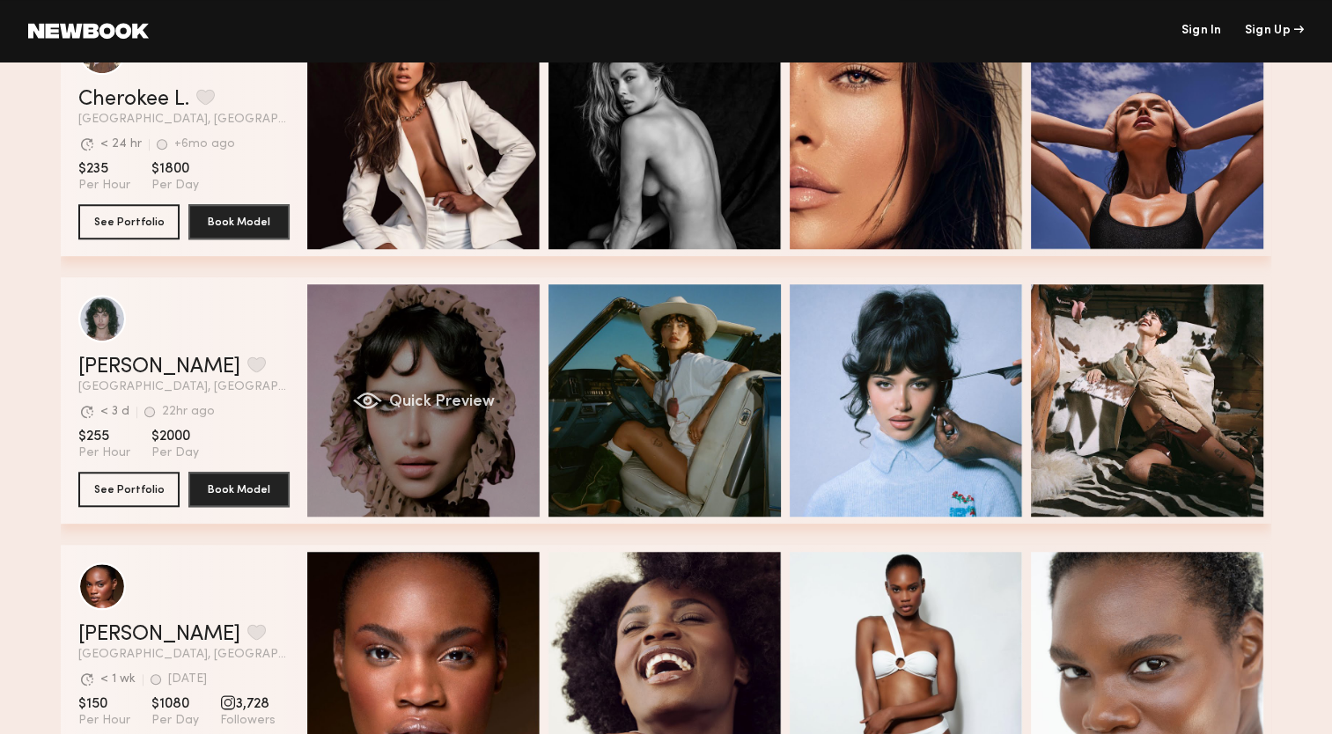
click at [456, 402] on span "Quick Preview" at bounding box center [442, 403] width 106 height 16
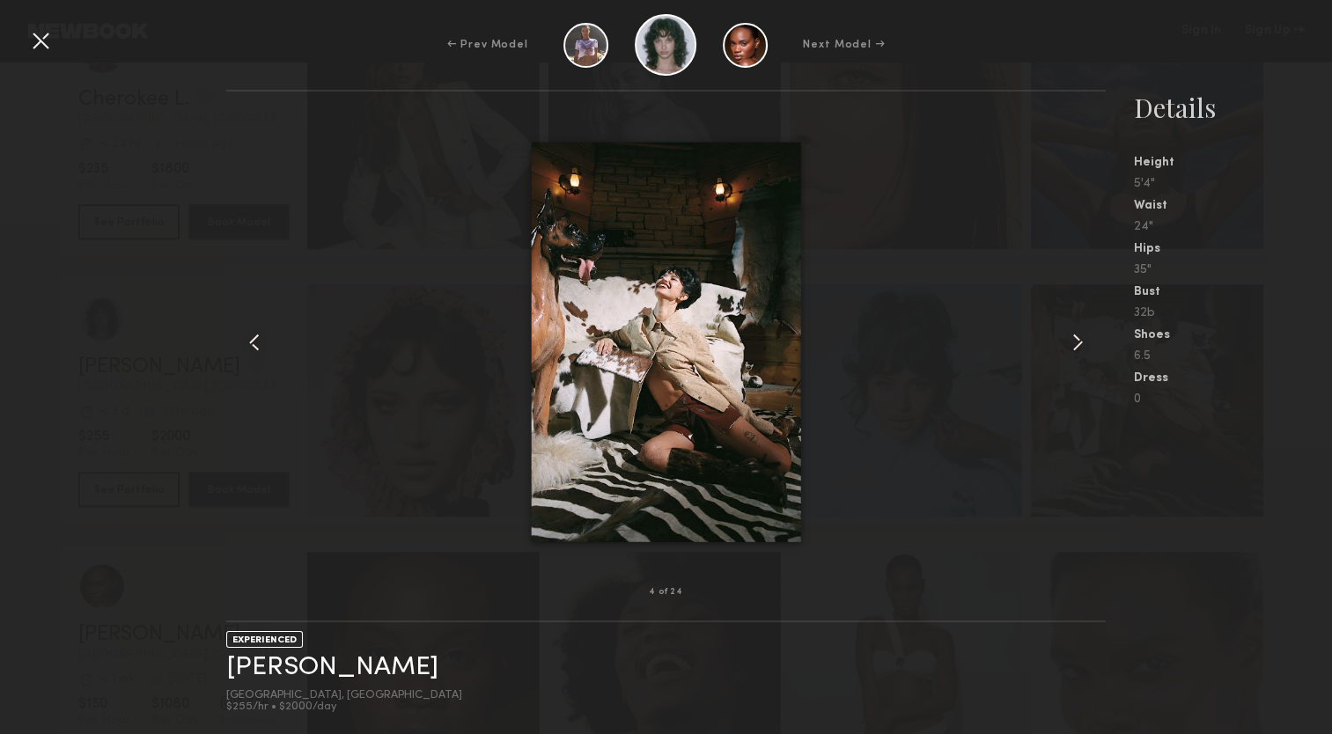
click at [190, 582] on div "4 of 24 EXPERIENCED Jessie M. Los Angeles, CA $255/hr • $2000/day Details Heigh…" at bounding box center [666, 412] width 1332 height 645
click at [49, 48] on div at bounding box center [40, 40] width 28 height 28
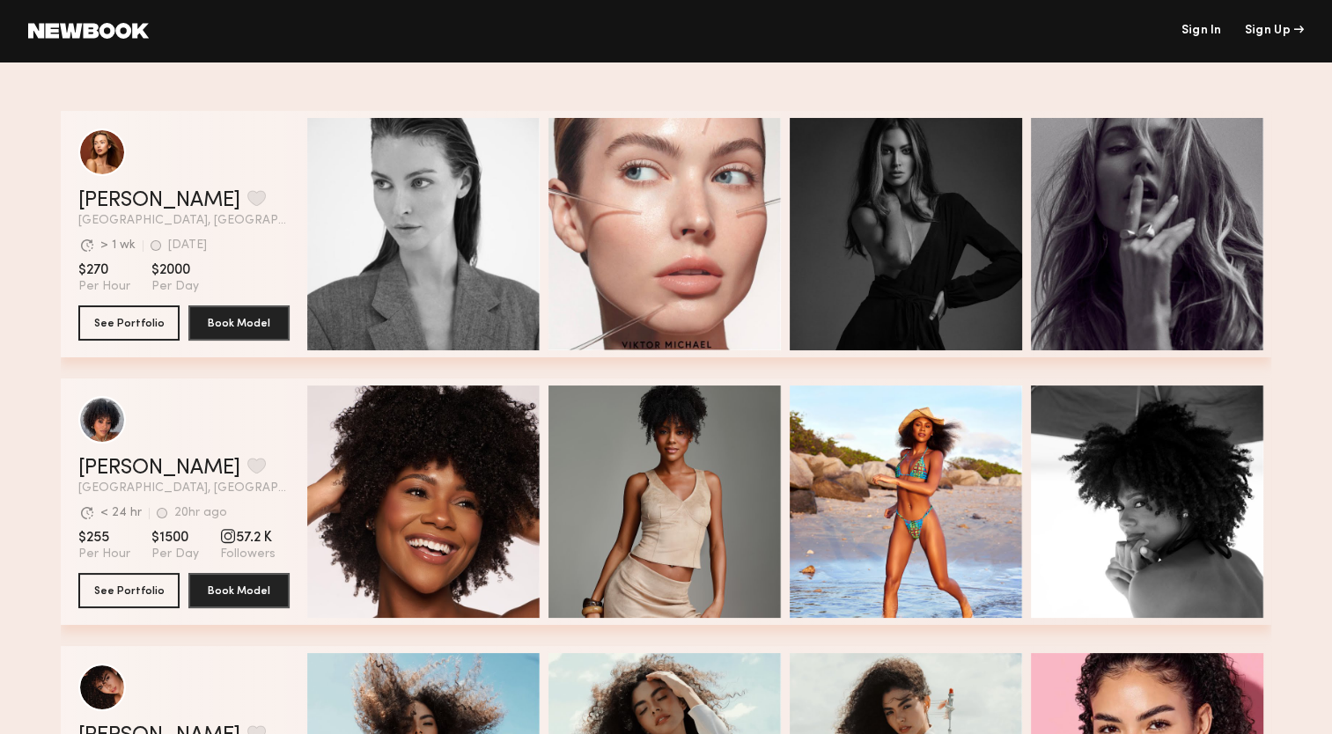
scroll to position [0, 0]
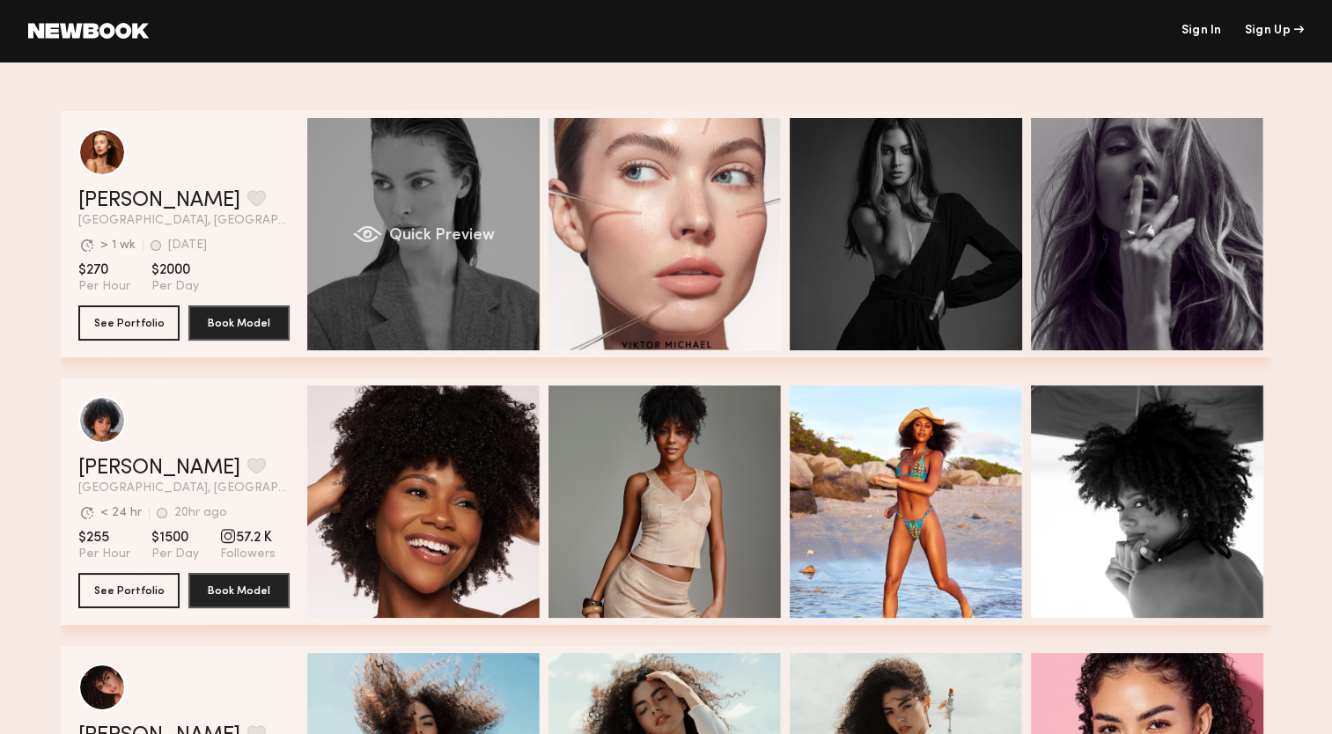
click at [405, 203] on div "Quick Preview" at bounding box center [423, 234] width 232 height 232
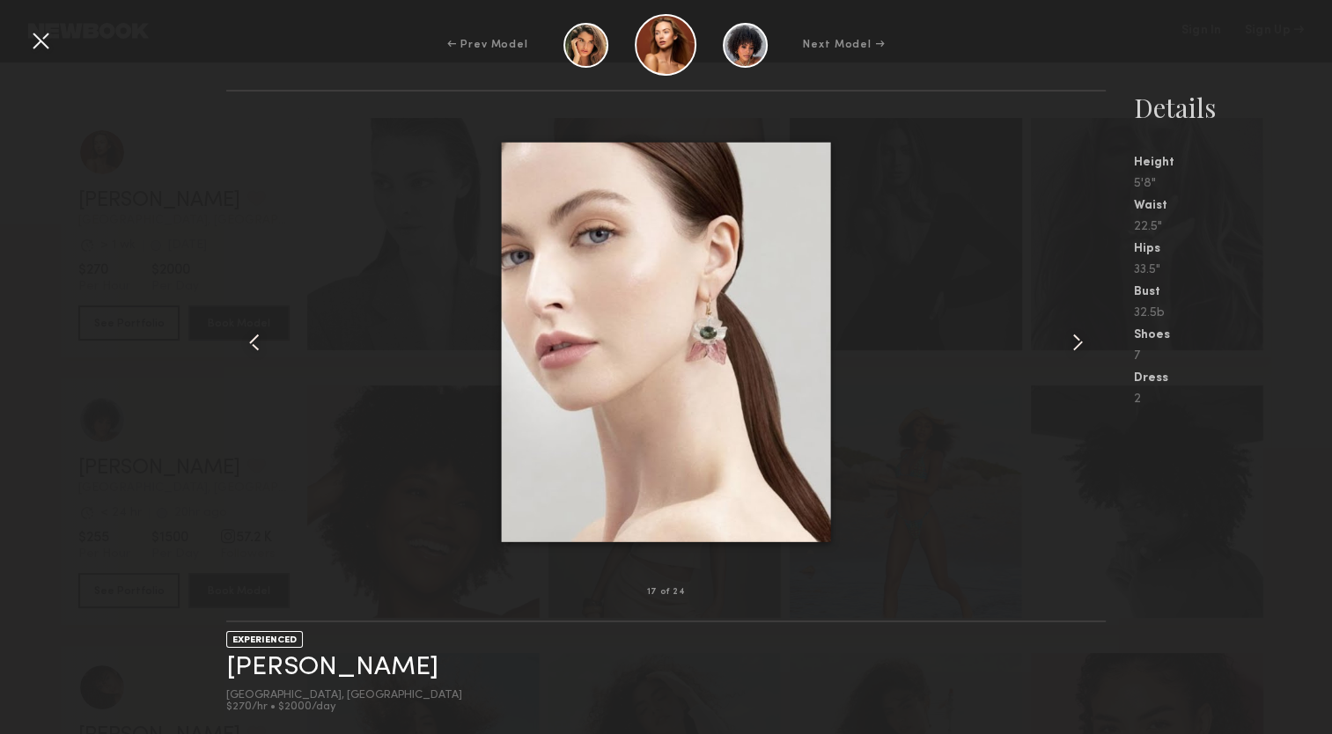
click at [48, 38] on div at bounding box center [40, 40] width 28 height 28
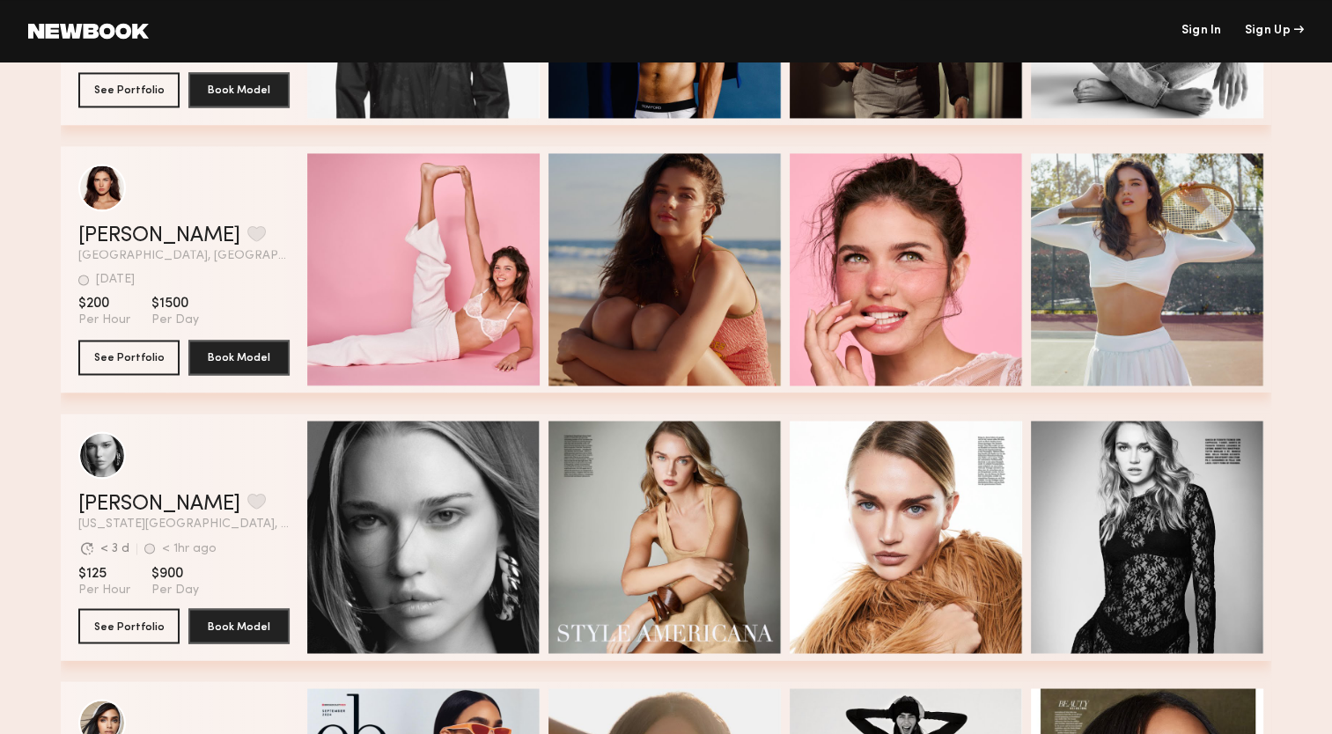
scroll to position [3287, 0]
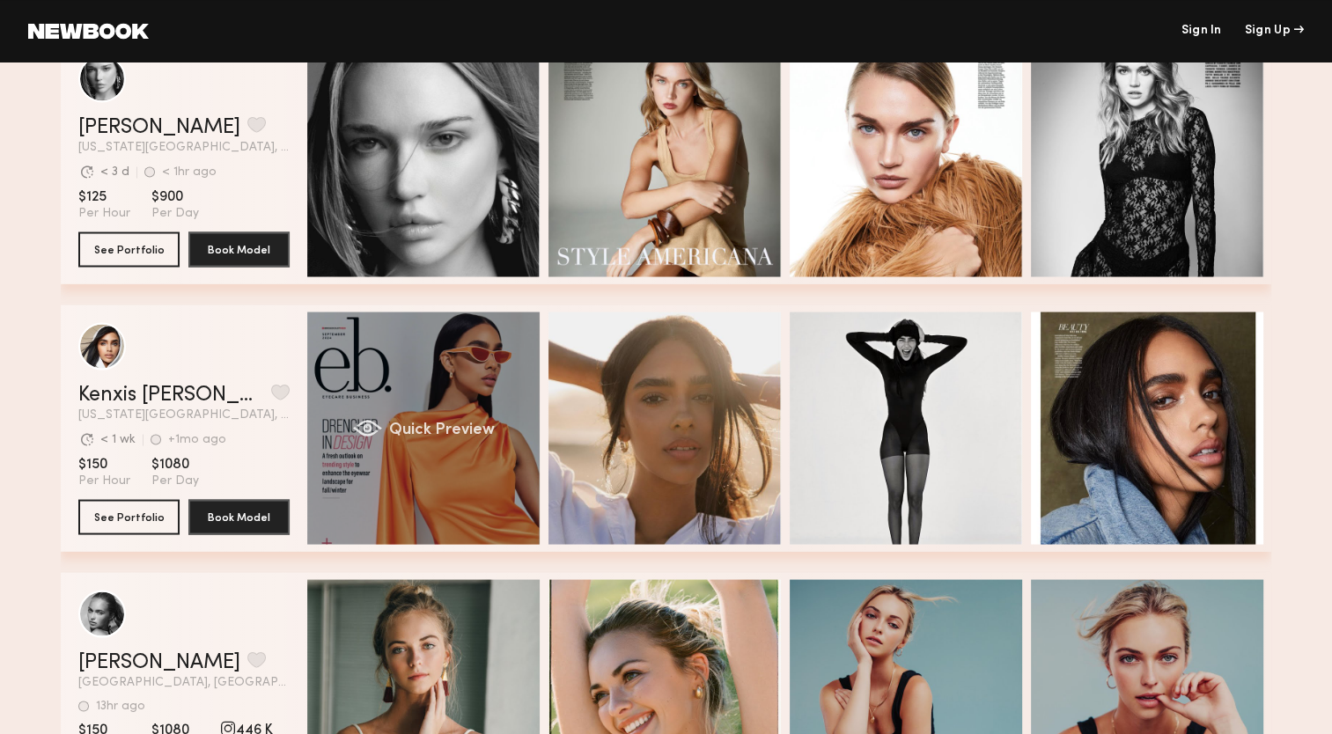
click at [428, 474] on div "Quick Preview" at bounding box center [423, 428] width 232 height 232
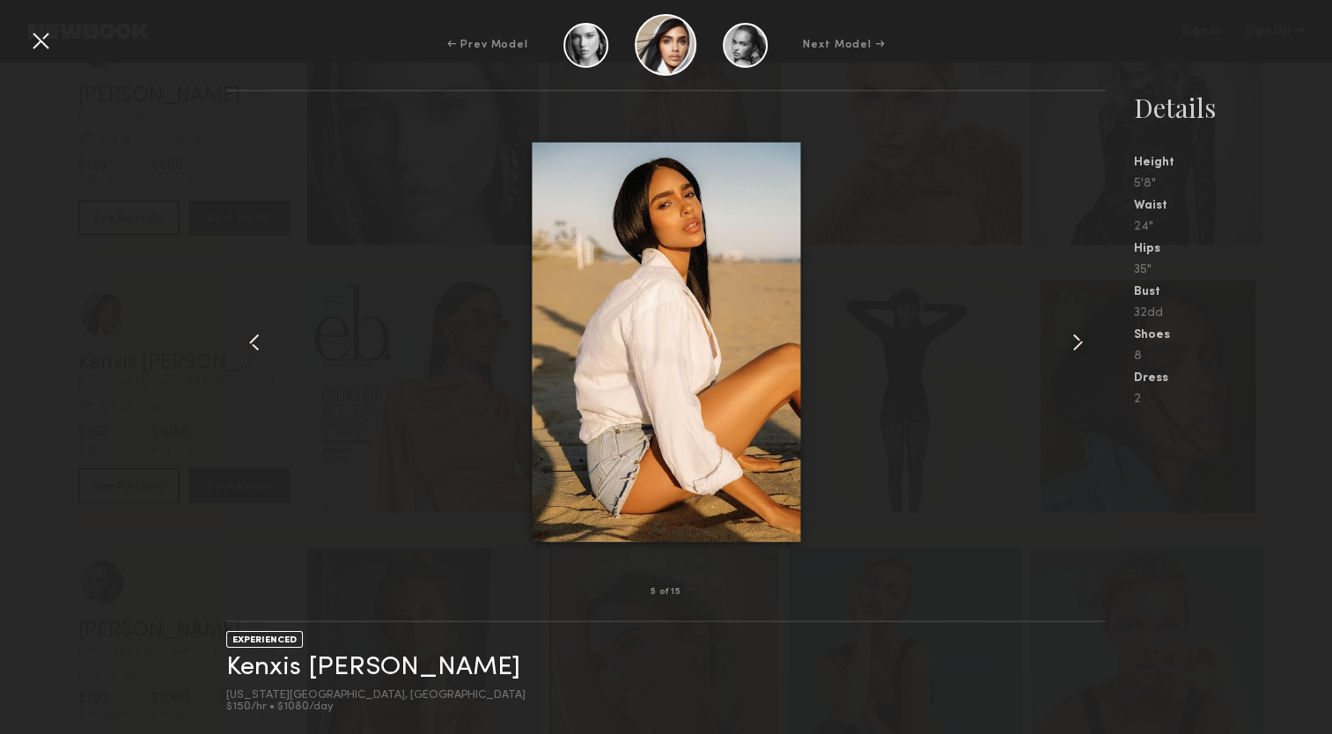
scroll to position [3322, 0]
click at [31, 38] on div at bounding box center [40, 40] width 28 height 28
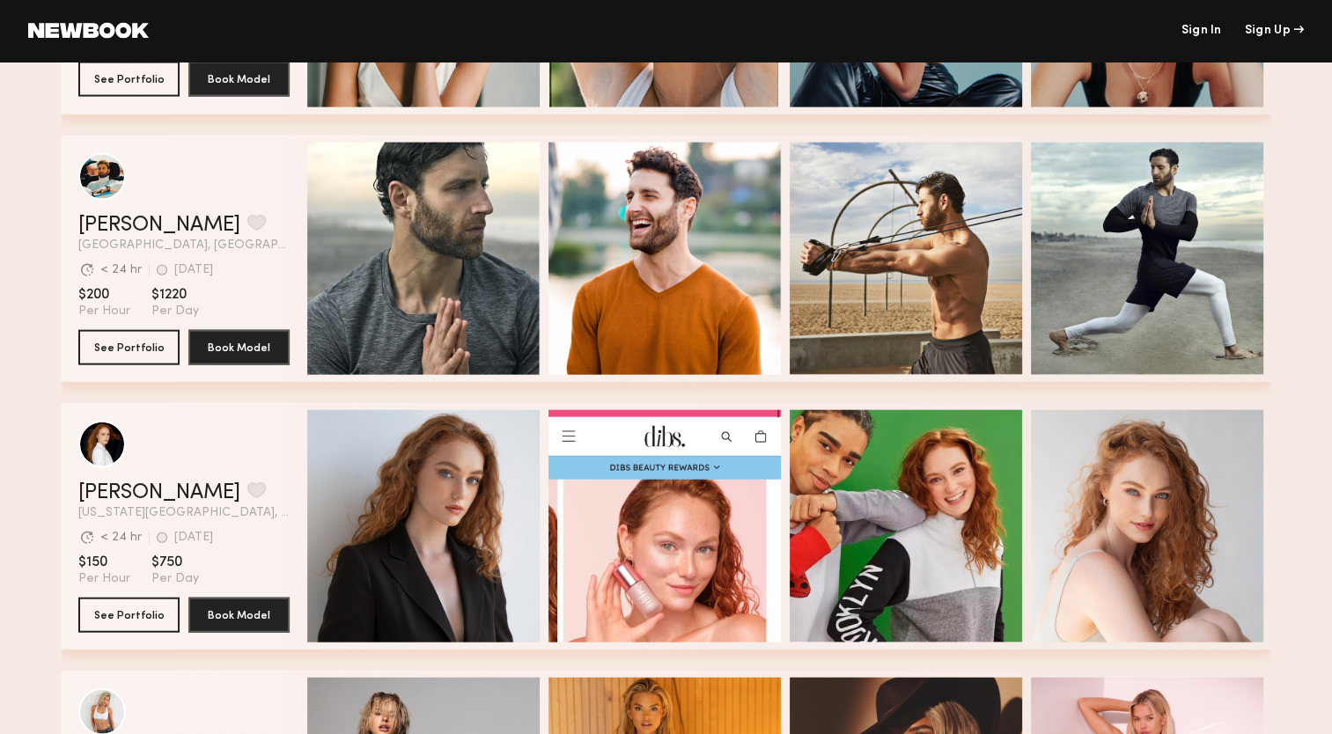
scroll to position [4099, 0]
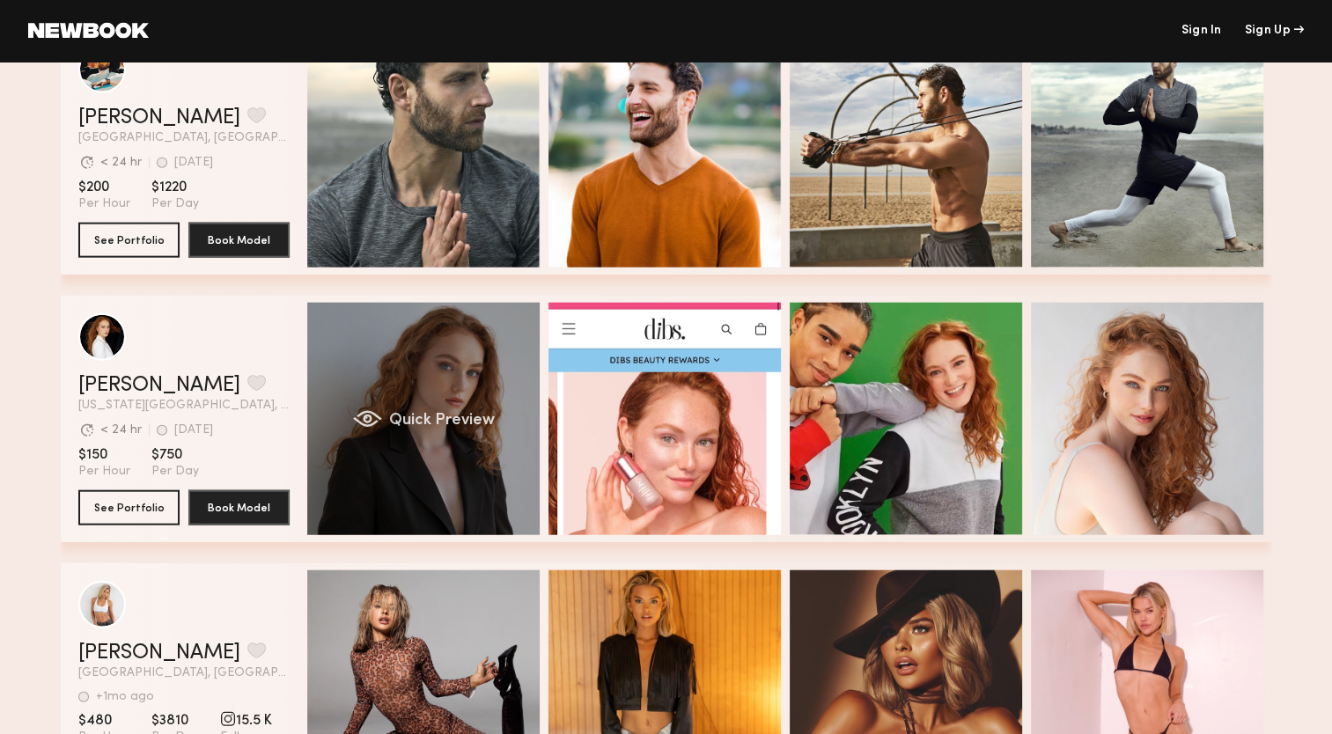
click at [417, 351] on div "Quick Preview" at bounding box center [423, 419] width 232 height 232
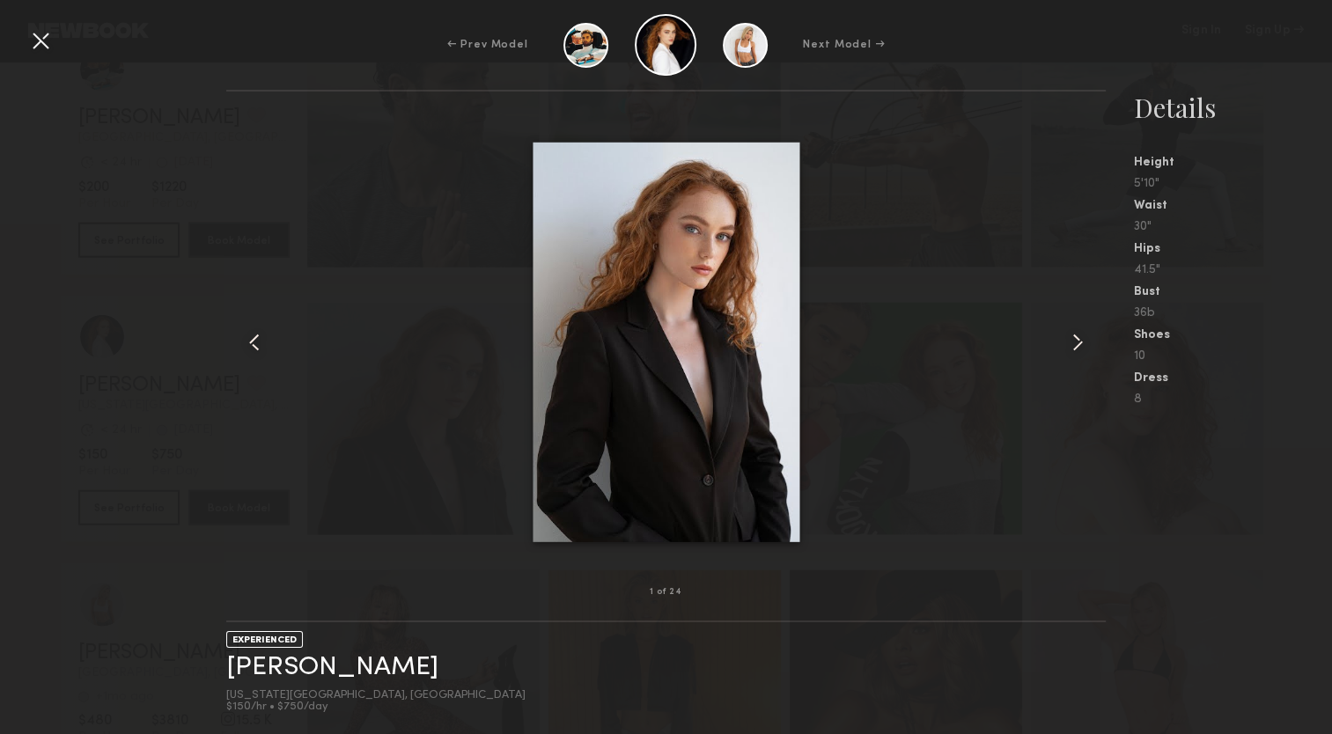
click at [175, 611] on div "1 of 24 EXPERIENCED Elise S. New York City, NY $150/hr • $750/day Details Heigh…" at bounding box center [666, 412] width 1332 height 645
click at [43, 38] on div at bounding box center [40, 40] width 28 height 28
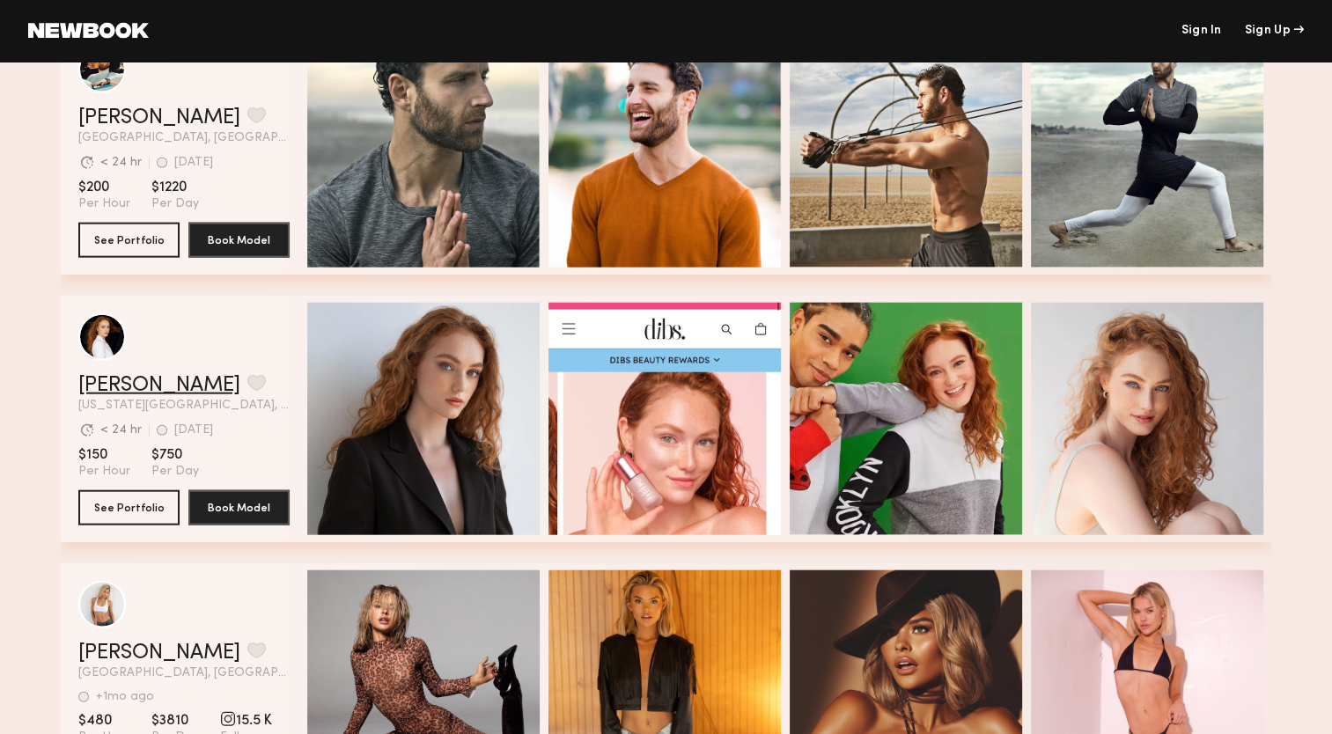
click at [127, 384] on link "[PERSON_NAME]" at bounding box center [159, 385] width 162 height 21
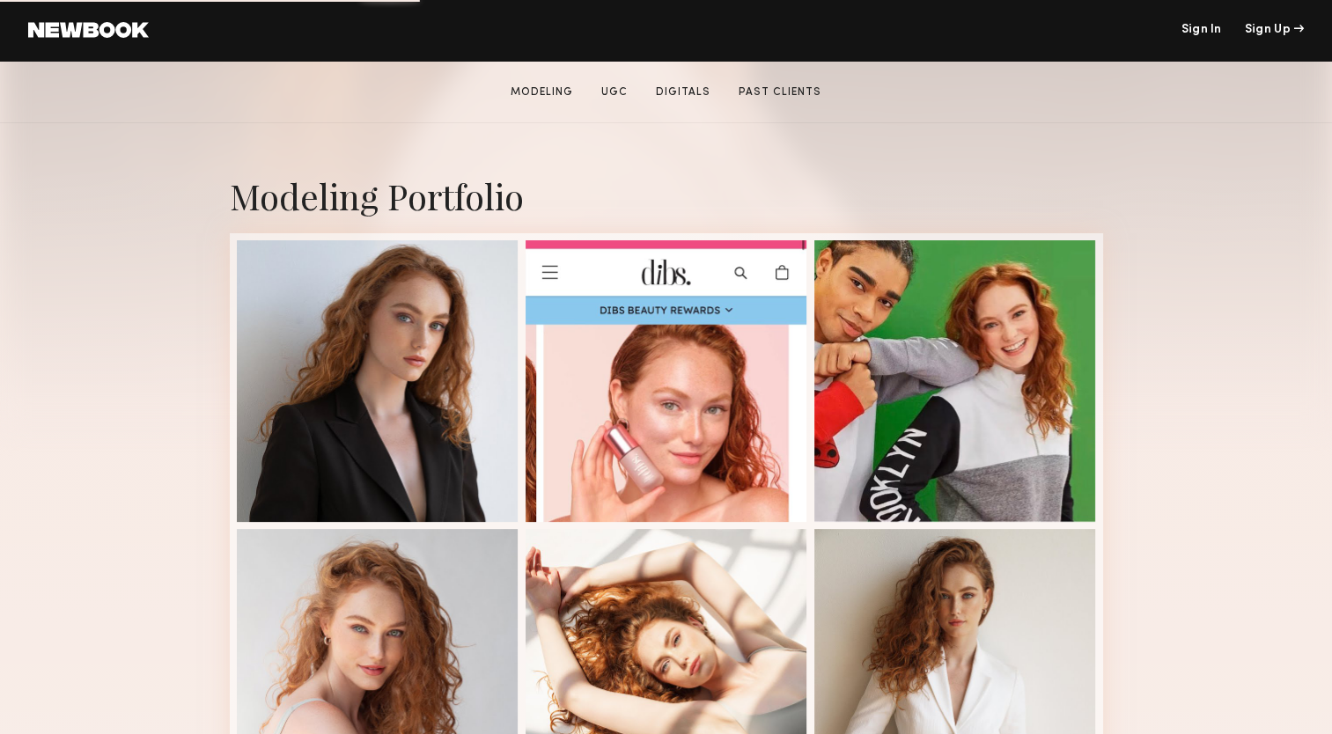
scroll to position [281, 0]
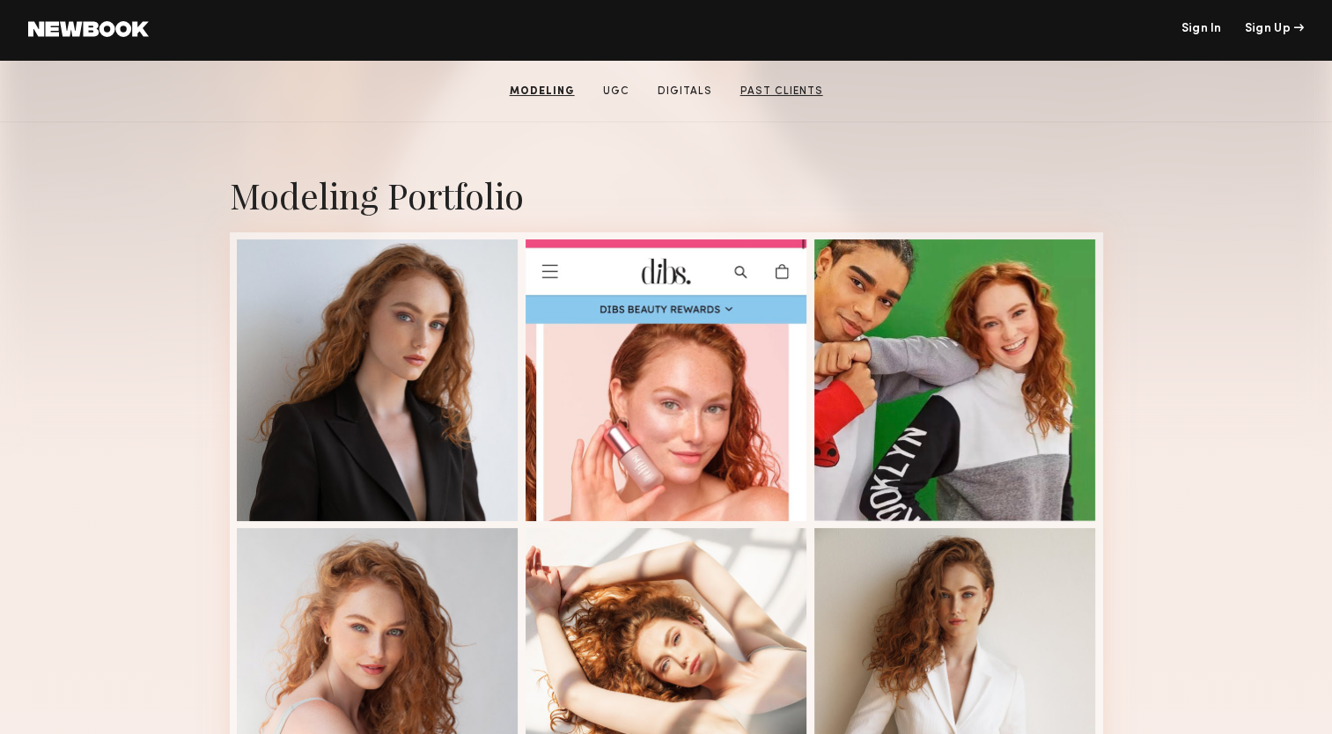
click at [779, 94] on link "Past Clients" at bounding box center [782, 92] width 97 height 16
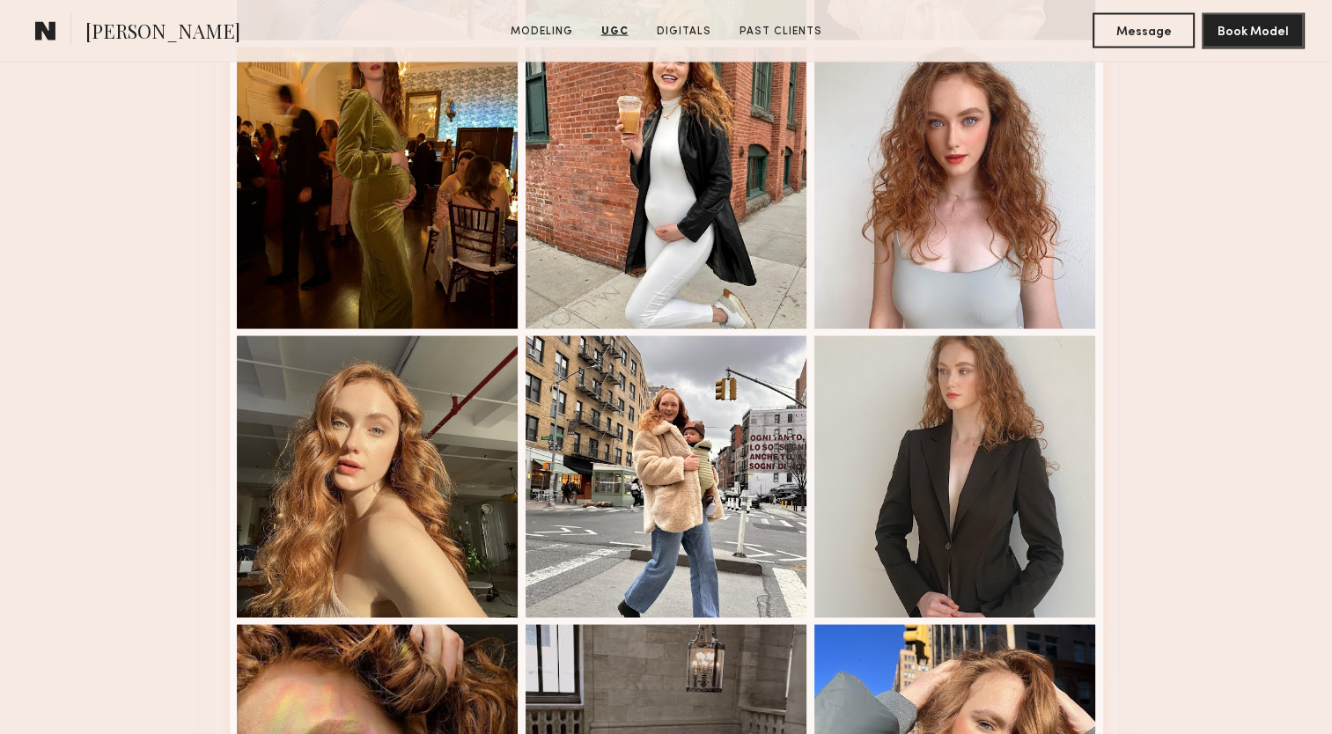
scroll to position [3428, 0]
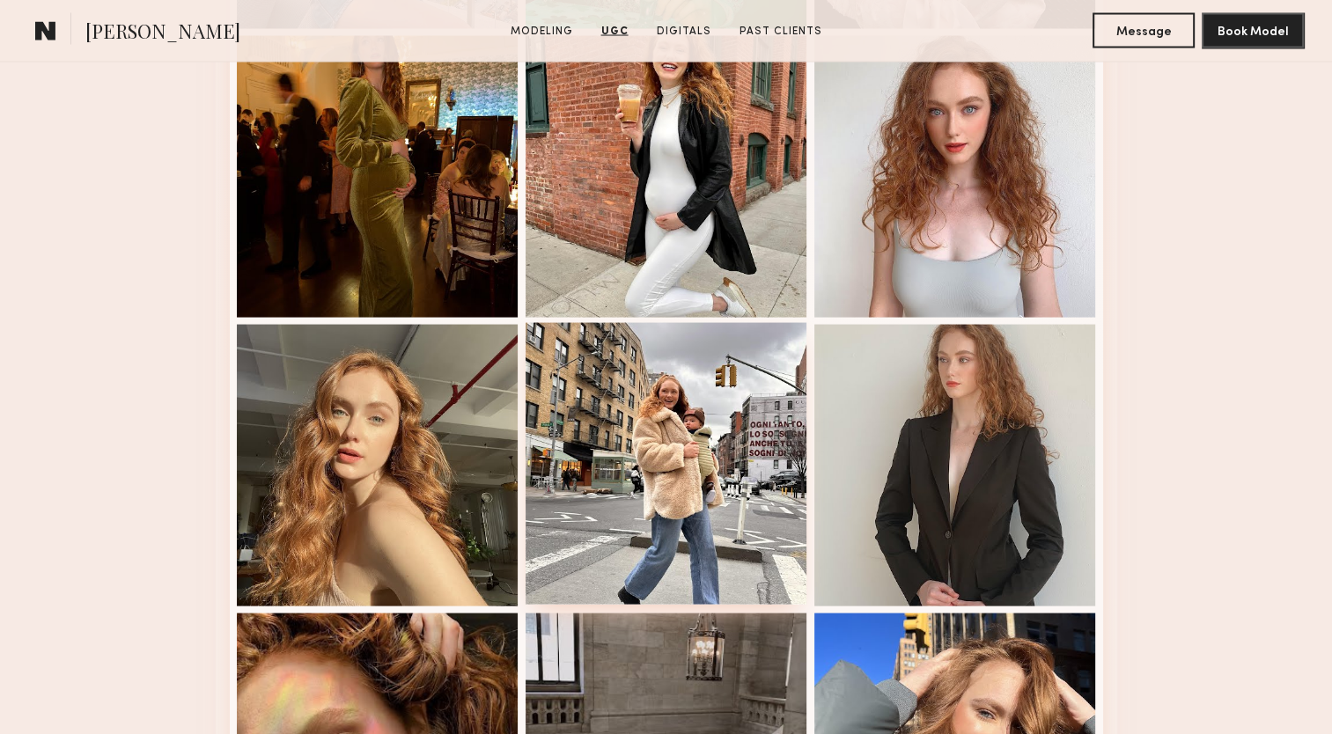
click at [669, 470] on div at bounding box center [667, 464] width 282 height 282
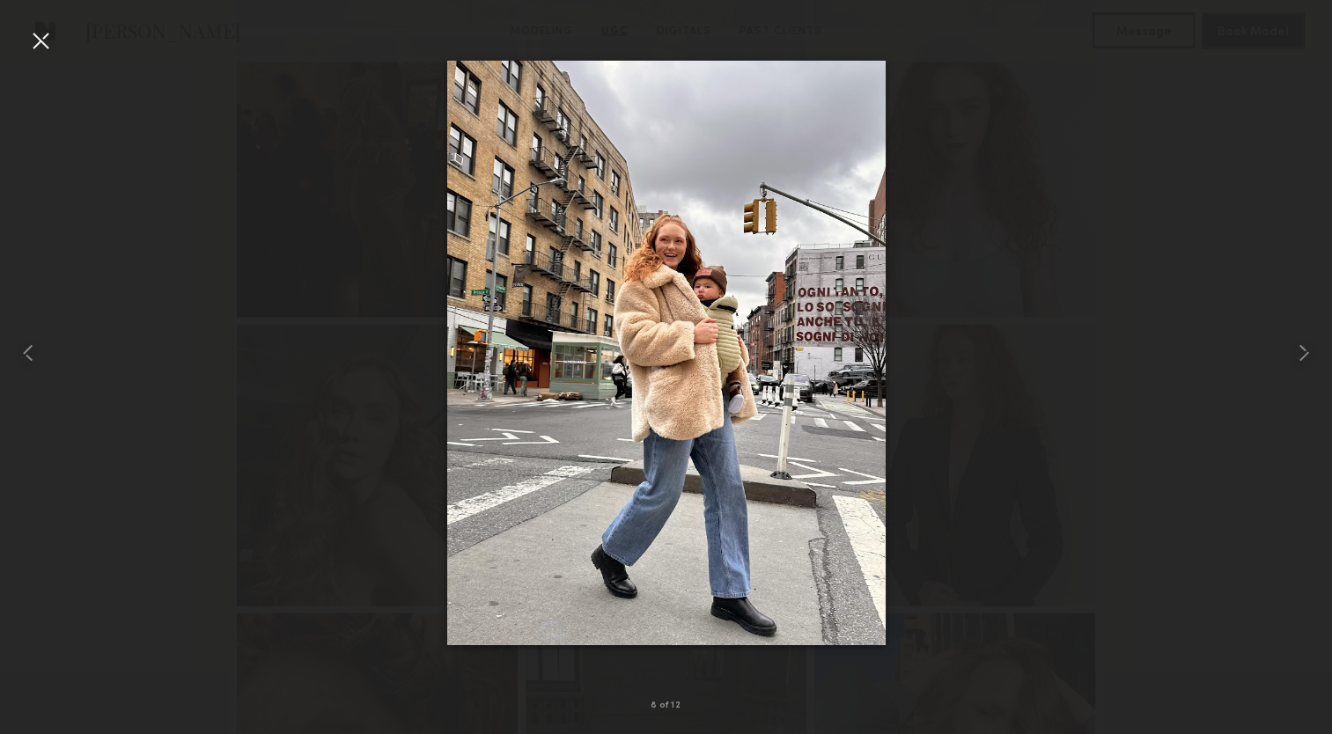
click at [1011, 311] on div at bounding box center [666, 353] width 1332 height 650
click at [31, 37] on div at bounding box center [40, 40] width 28 height 28
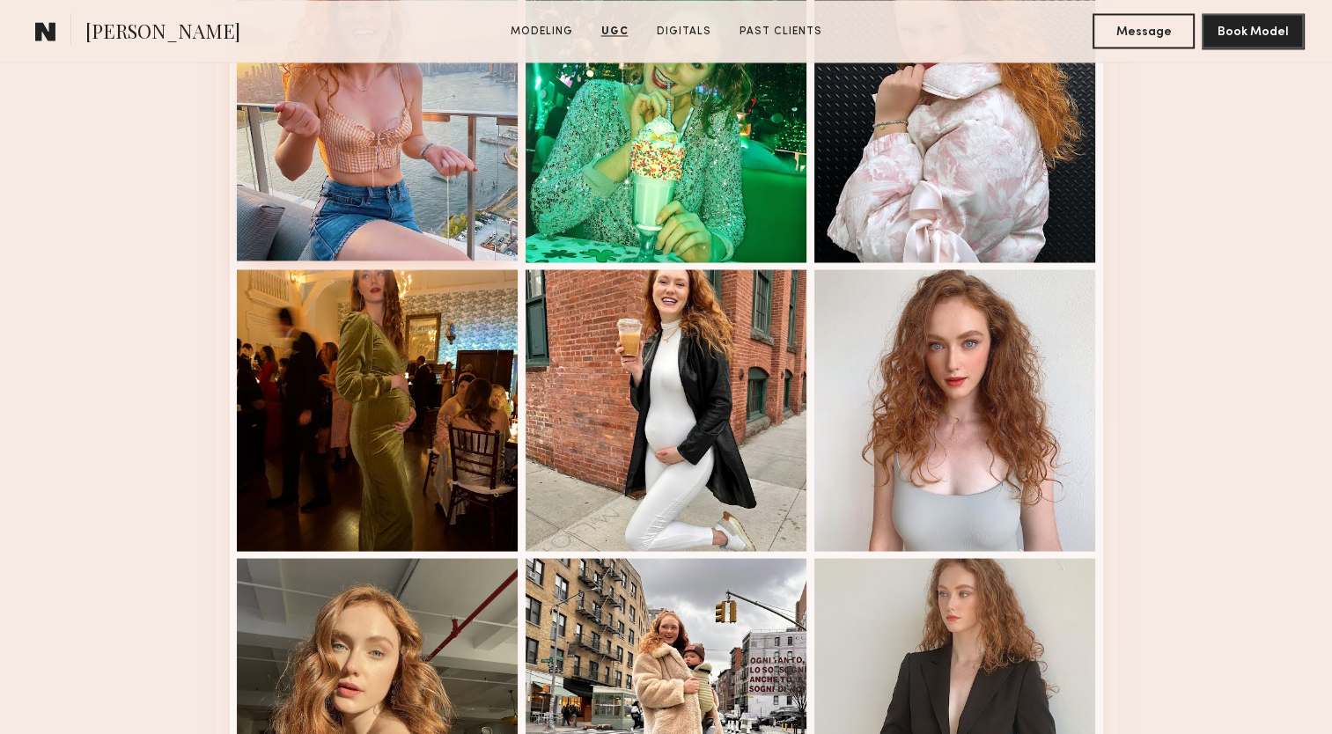
scroll to position [3294, 0]
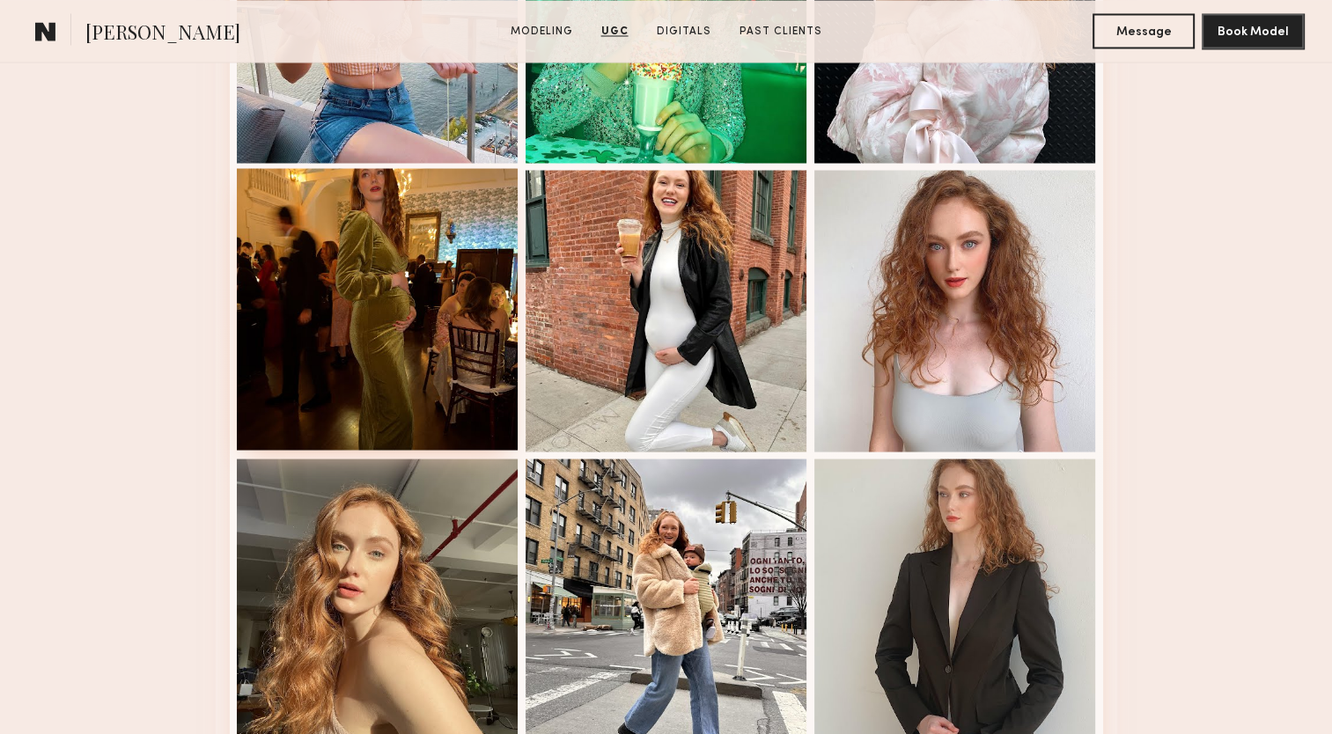
click at [337, 371] on div at bounding box center [378, 309] width 282 height 282
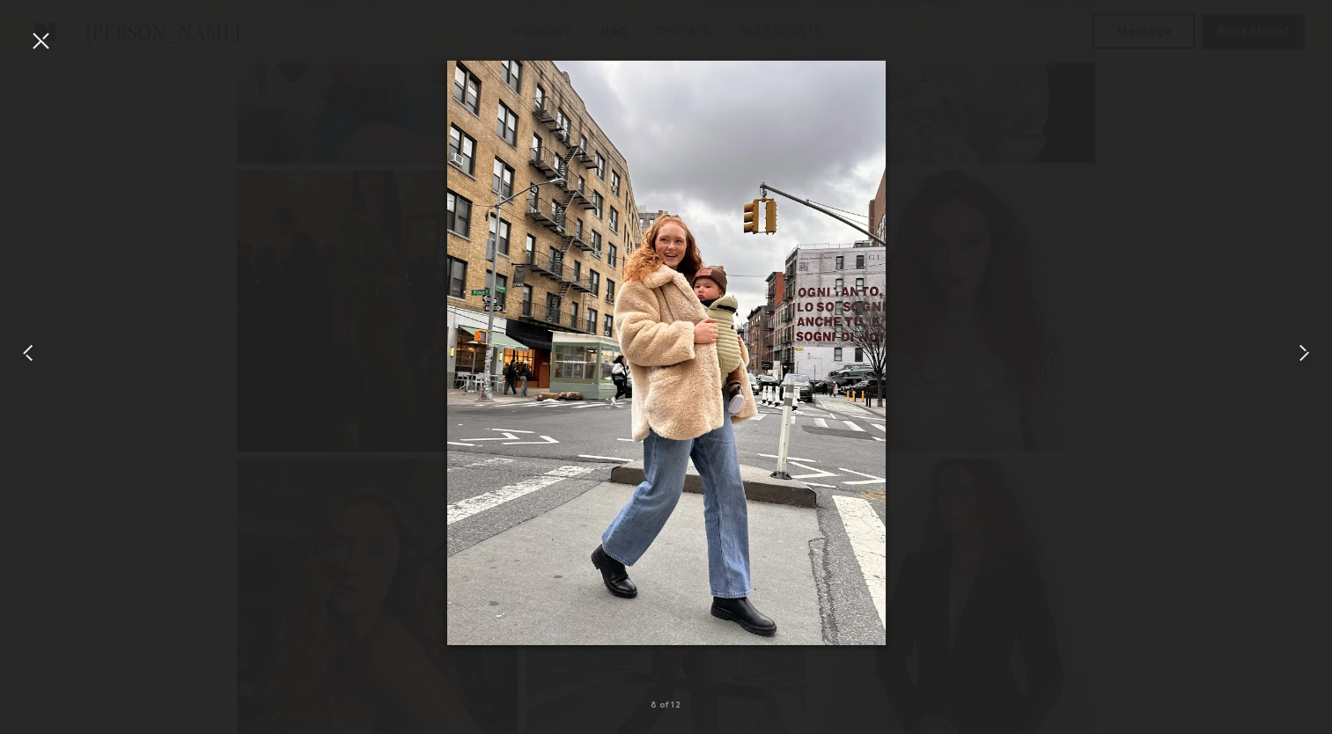
click at [1169, 396] on div at bounding box center [666, 353] width 1332 height 650
click at [41, 40] on div at bounding box center [40, 40] width 28 height 28
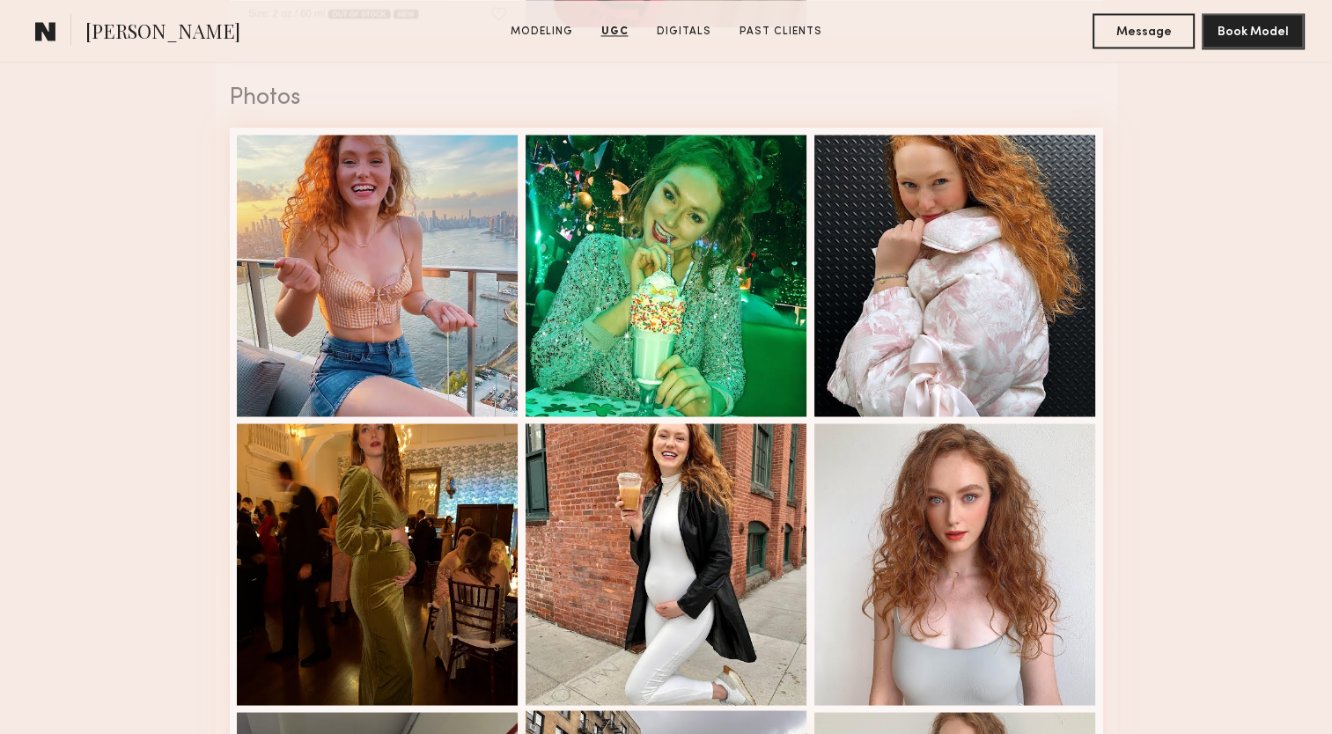
scroll to position [3037, 0]
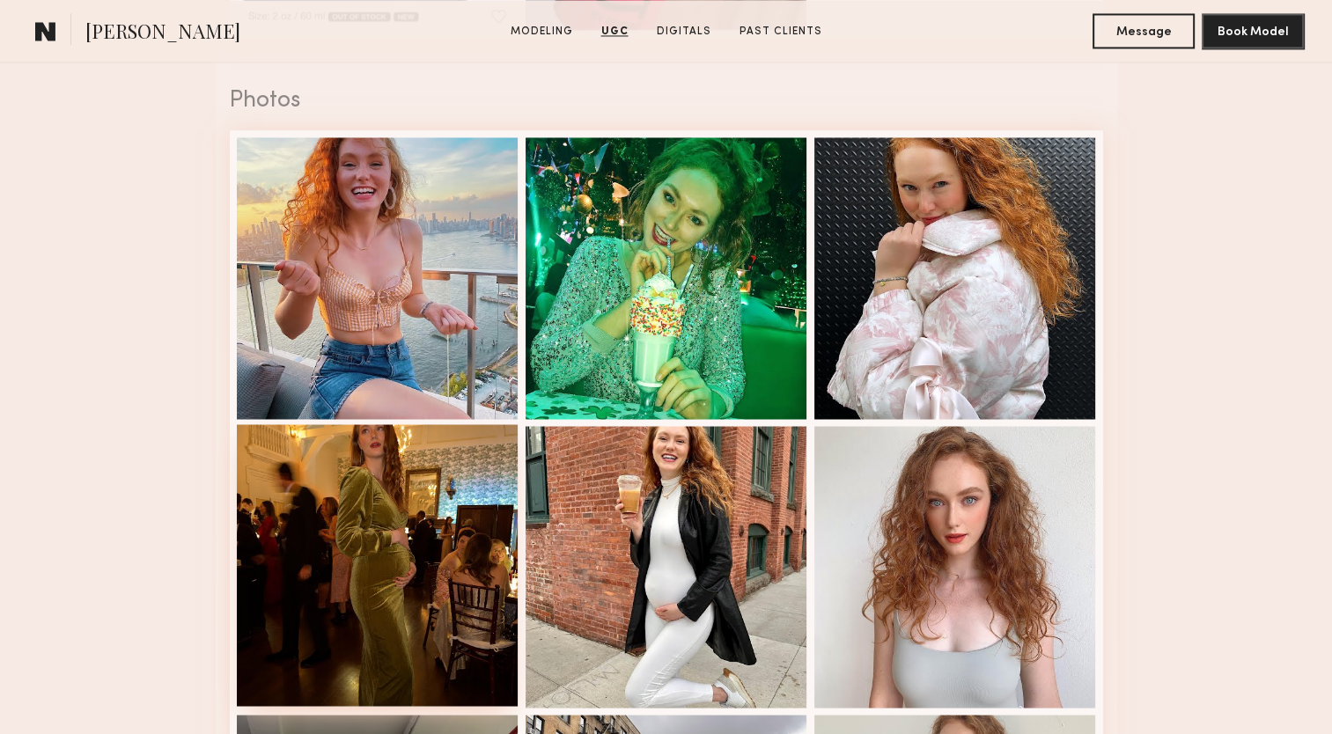
click at [399, 557] on div at bounding box center [378, 565] width 282 height 282
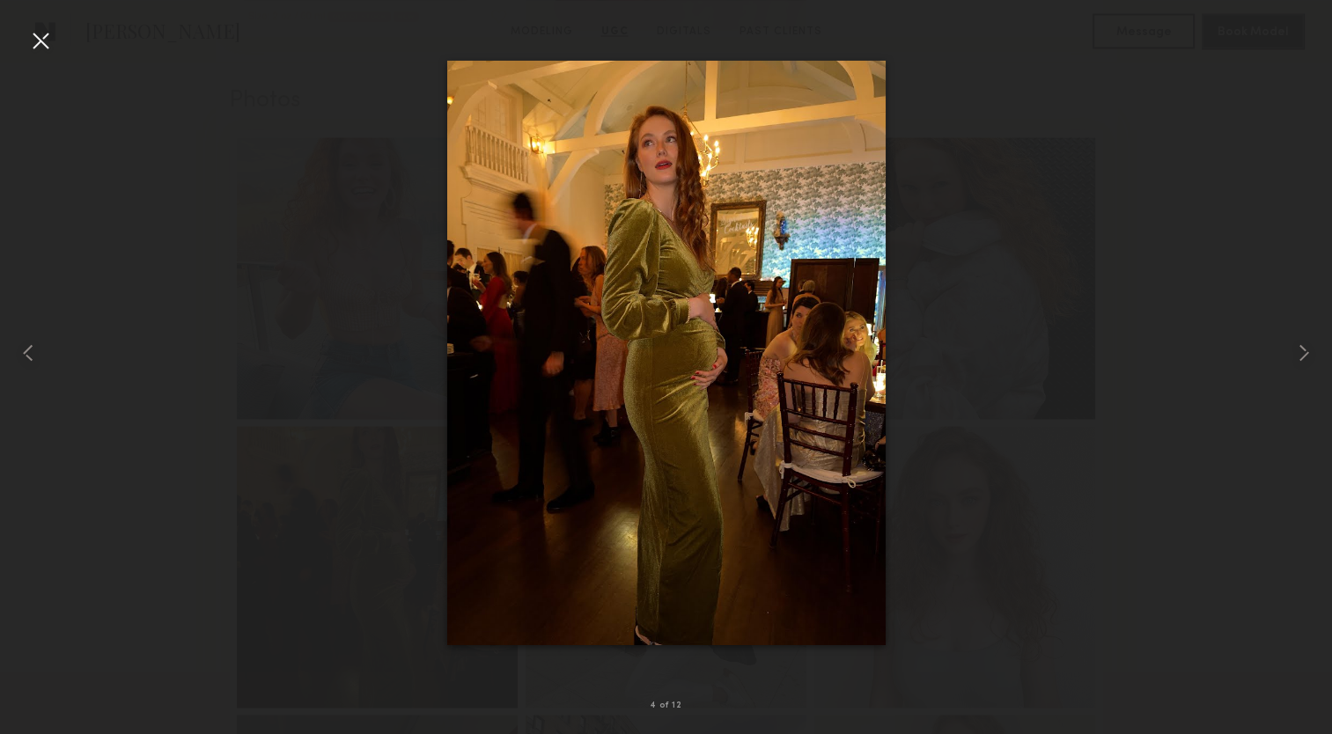
click at [36, 39] on div at bounding box center [40, 40] width 28 height 28
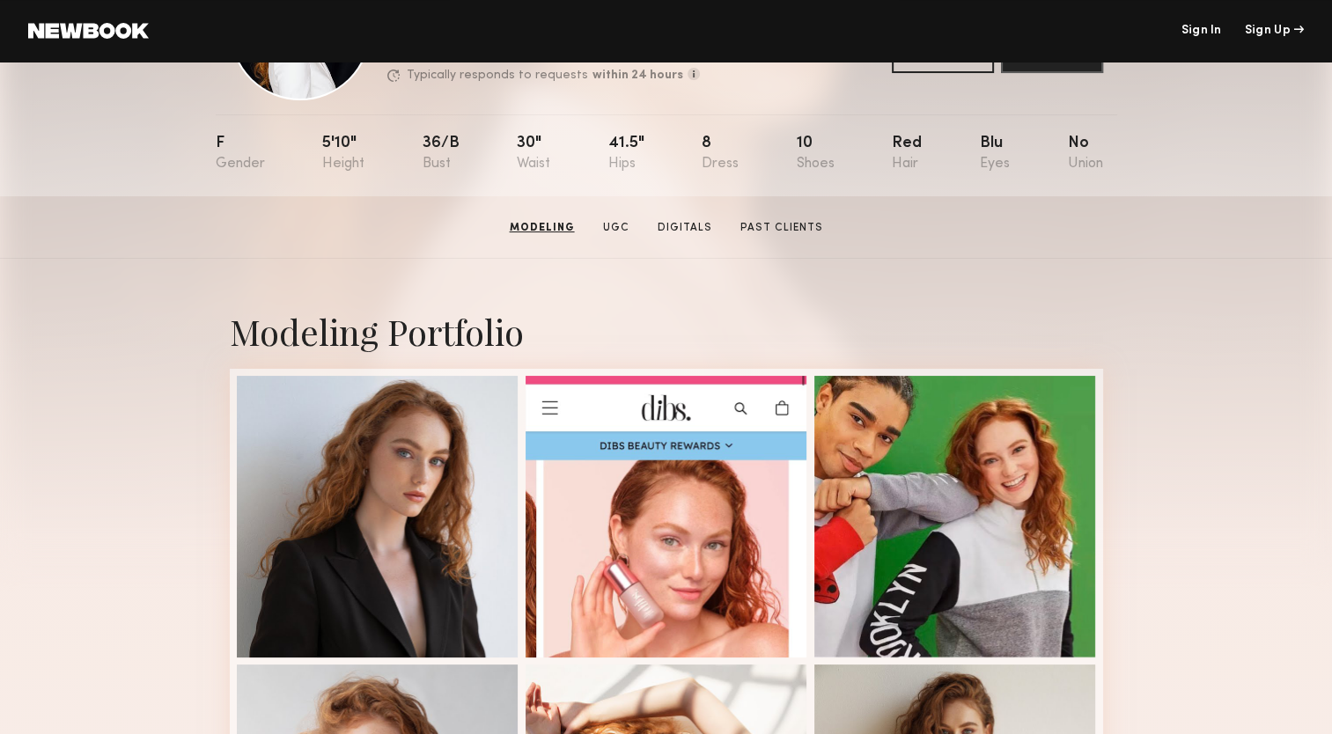
scroll to position [0, 0]
